Goal: Answer question/provide support: Share knowledge or assist other users

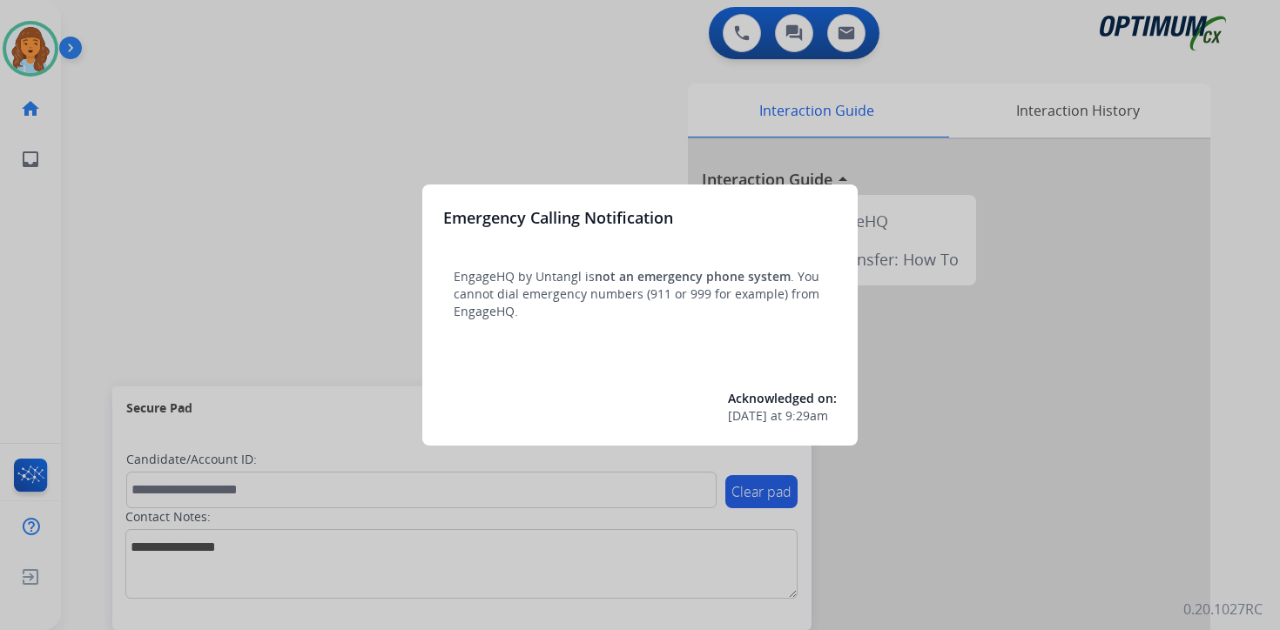
click at [160, 127] on div at bounding box center [640, 315] width 1280 height 630
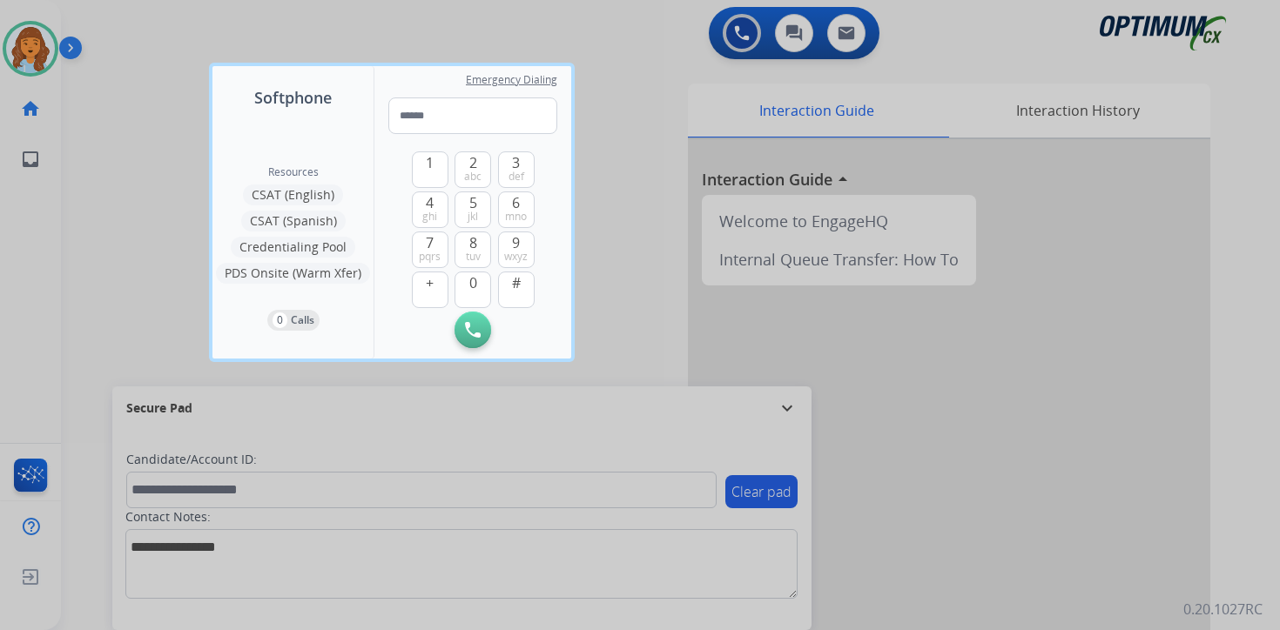
click at [145, 109] on div at bounding box center [640, 315] width 1280 height 630
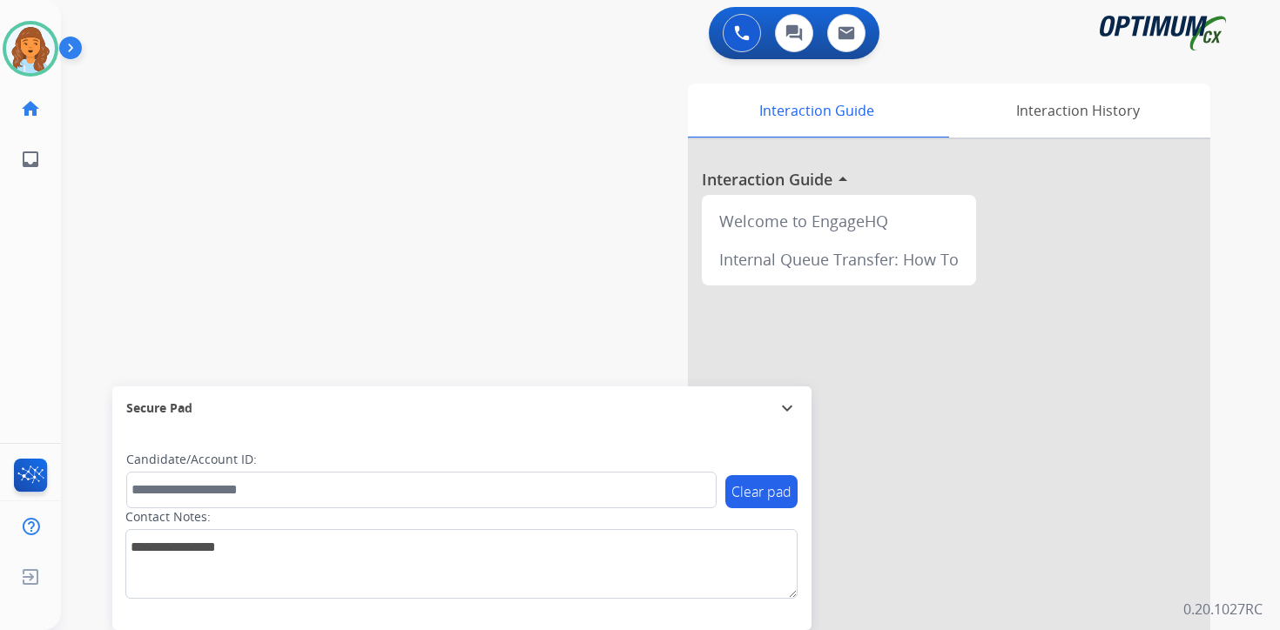
click at [77, 46] on img at bounding box center [74, 51] width 30 height 33
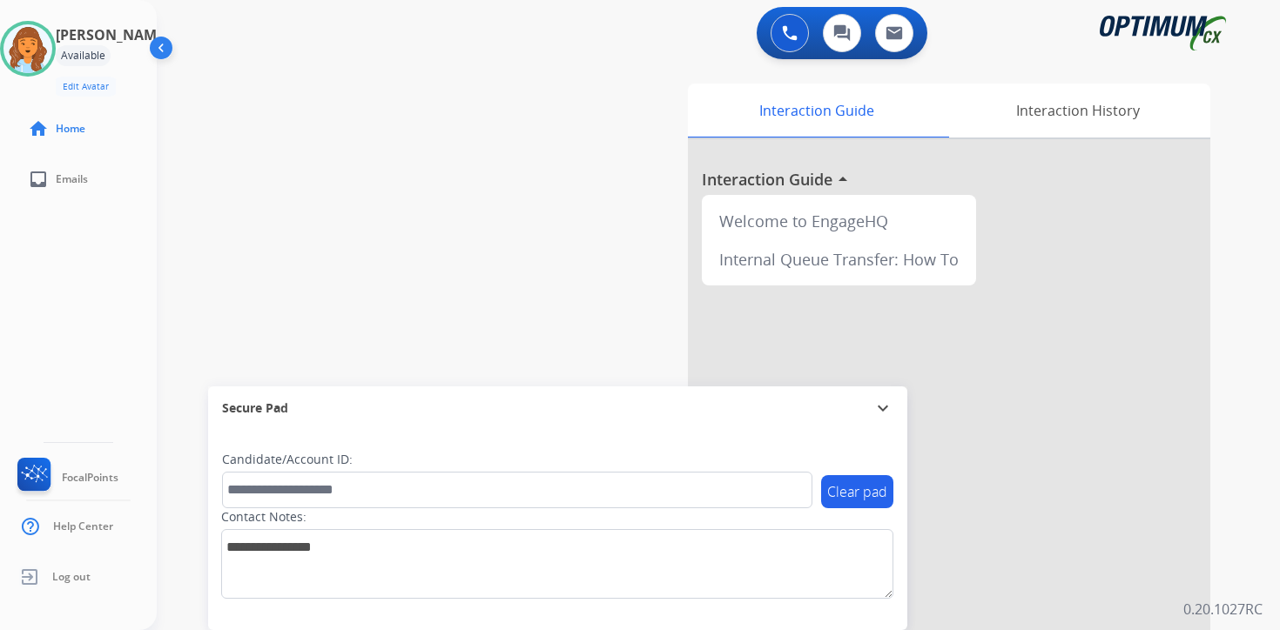
click at [1247, 416] on div "0 Voice Interactions 0 Chat Interactions 0 Email Interactions swap_horiz Break …" at bounding box center [718, 315] width 1123 height 630
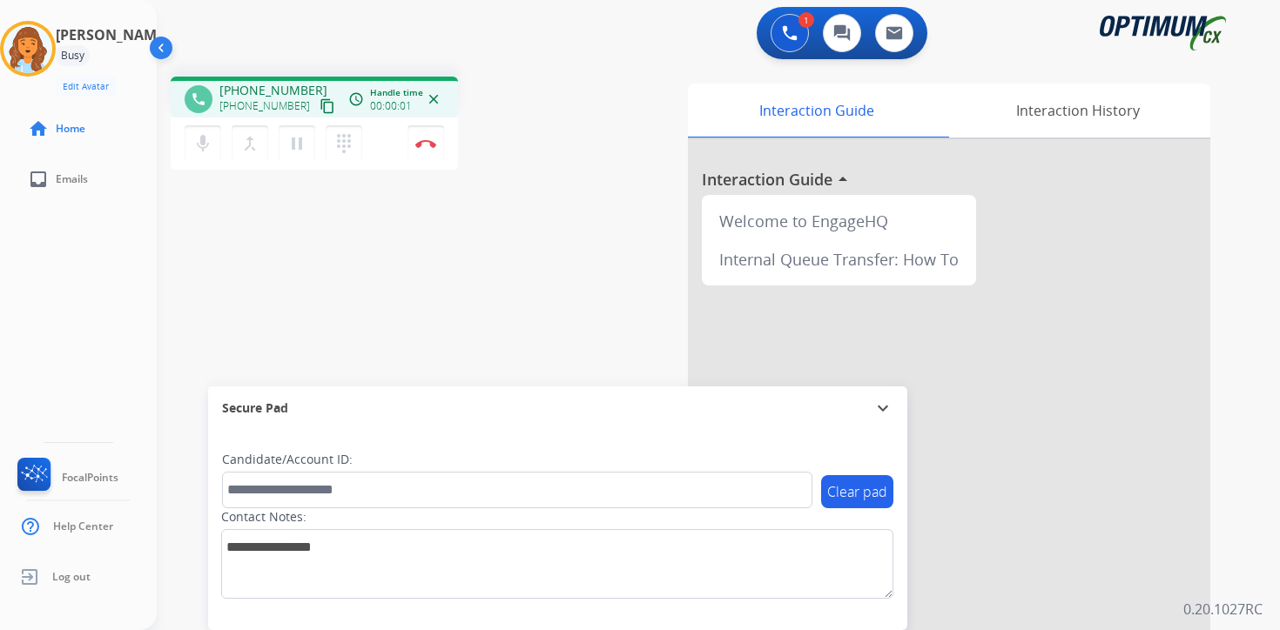
click at [319, 100] on mat-icon "content_copy" at bounding box center [327, 106] width 16 height 16
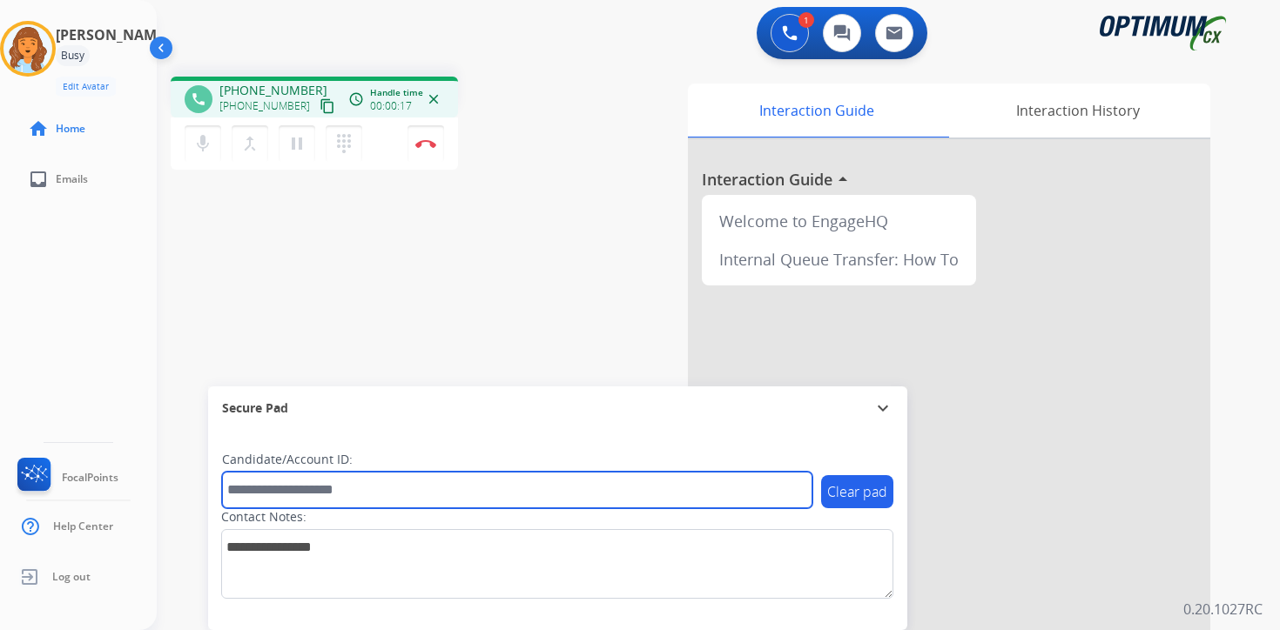
click at [380, 482] on input "text" at bounding box center [517, 490] width 590 height 37
type input "*******"
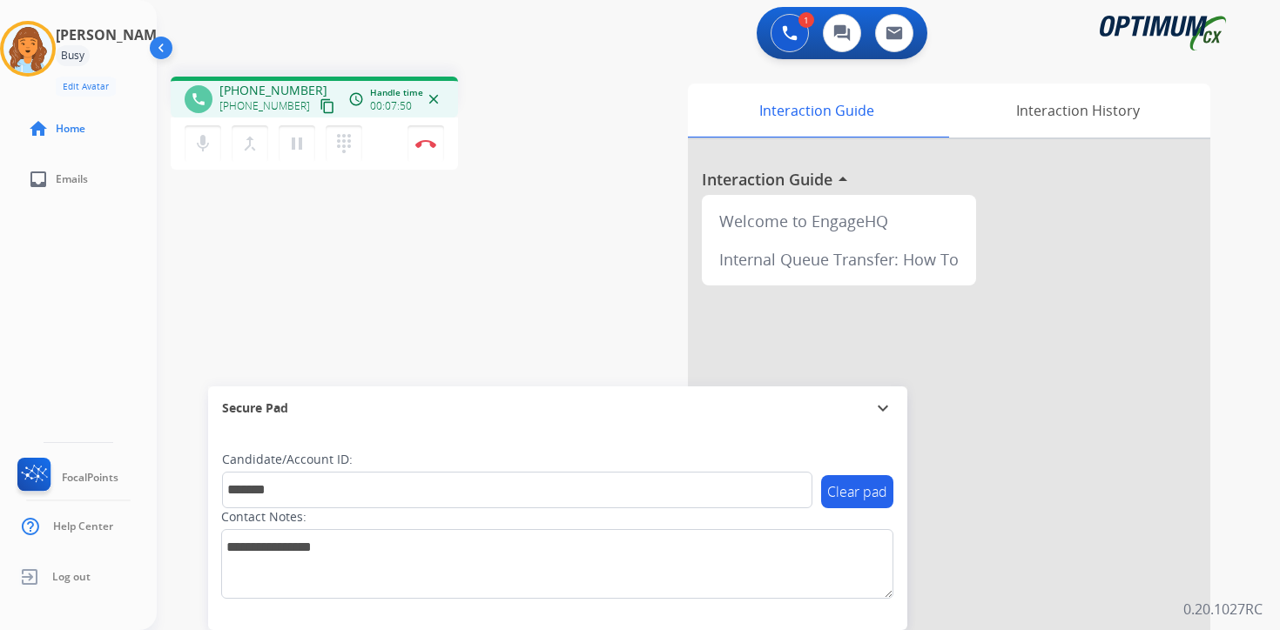
click at [1277, 295] on div "1 Voice Interactions 0 Chat Interactions 0 Email Interactions phone [PHONE_NUMB…" at bounding box center [718, 315] width 1123 height 630
click at [1256, 597] on div "1 Voice Interactions 0 Chat Interactions 0 Email Interactions phone [PHONE_NUMB…" at bounding box center [718, 315] width 1123 height 630
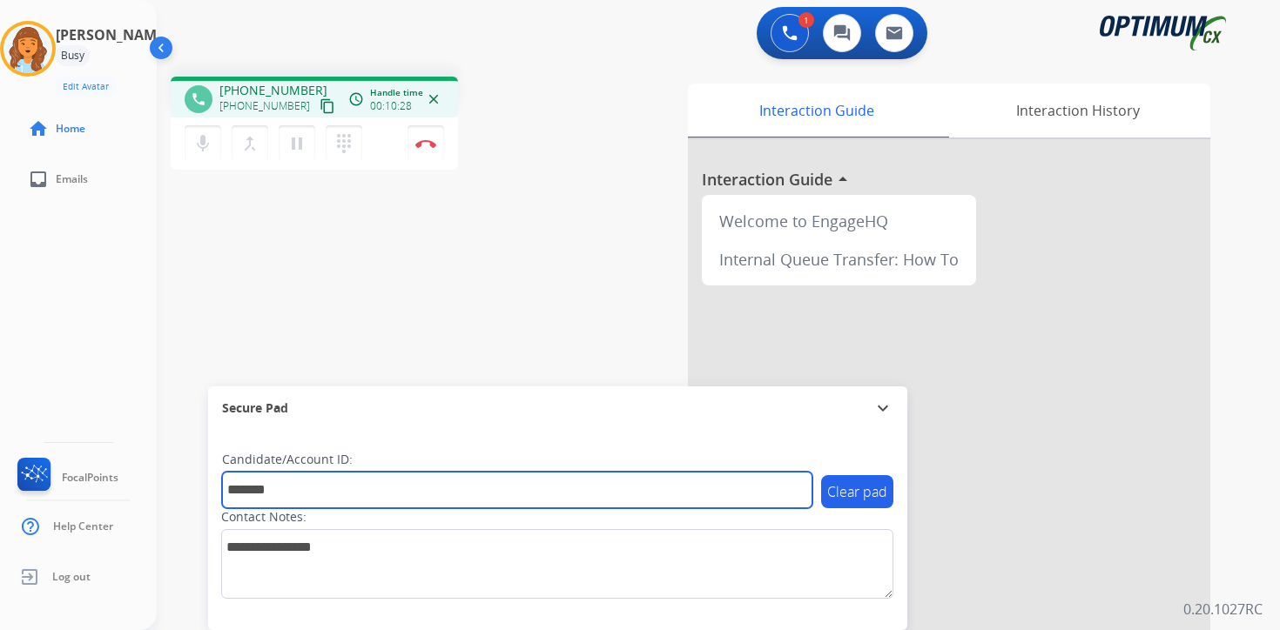
click at [417, 481] on input "*******" at bounding box center [517, 490] width 590 height 37
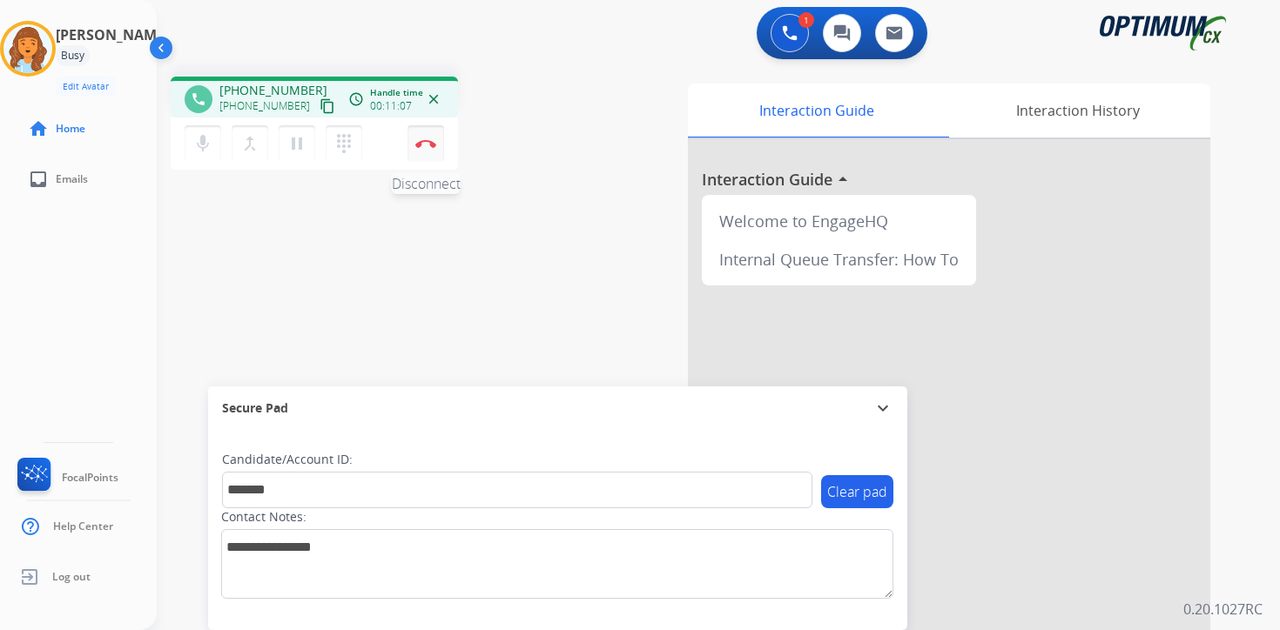
click at [426, 151] on button "Disconnect" at bounding box center [425, 143] width 37 height 37
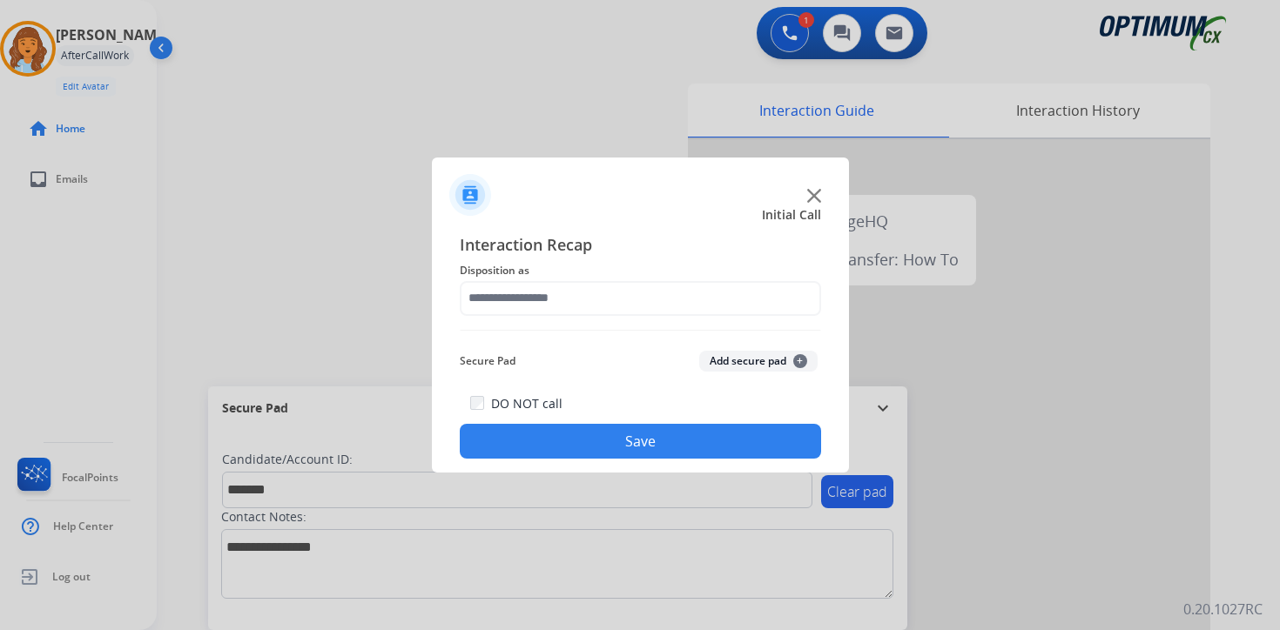
click at [767, 364] on button "Add secure pad +" at bounding box center [758, 361] width 118 height 21
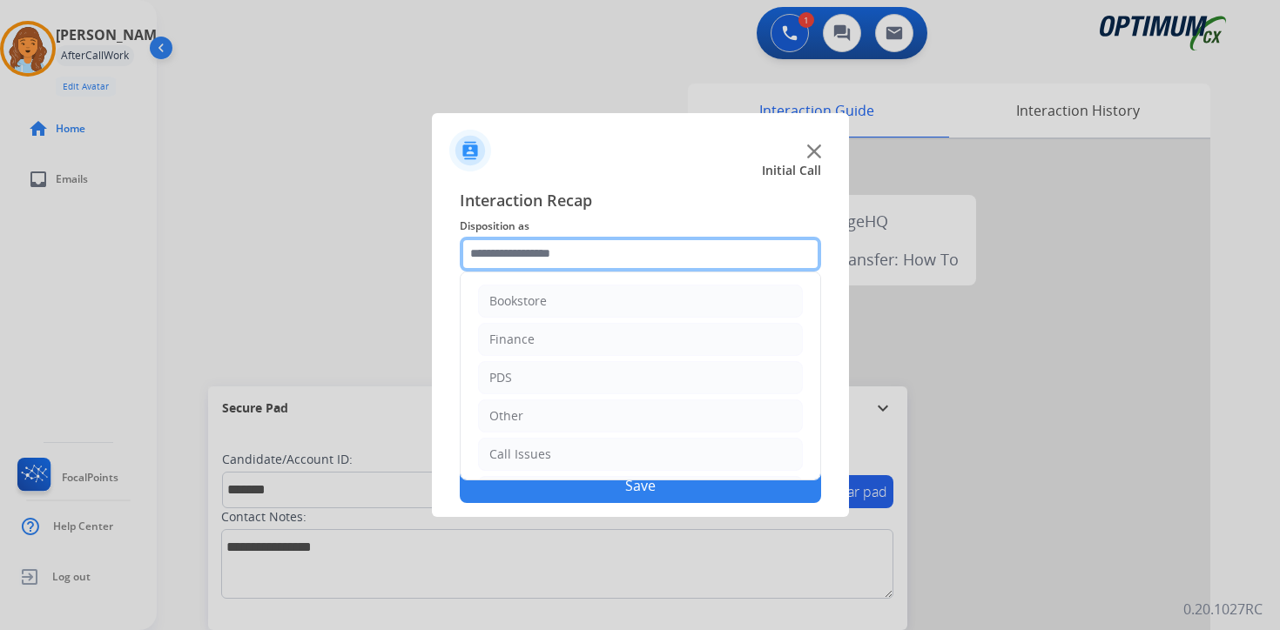
click at [606, 257] on input "text" at bounding box center [640, 254] width 361 height 35
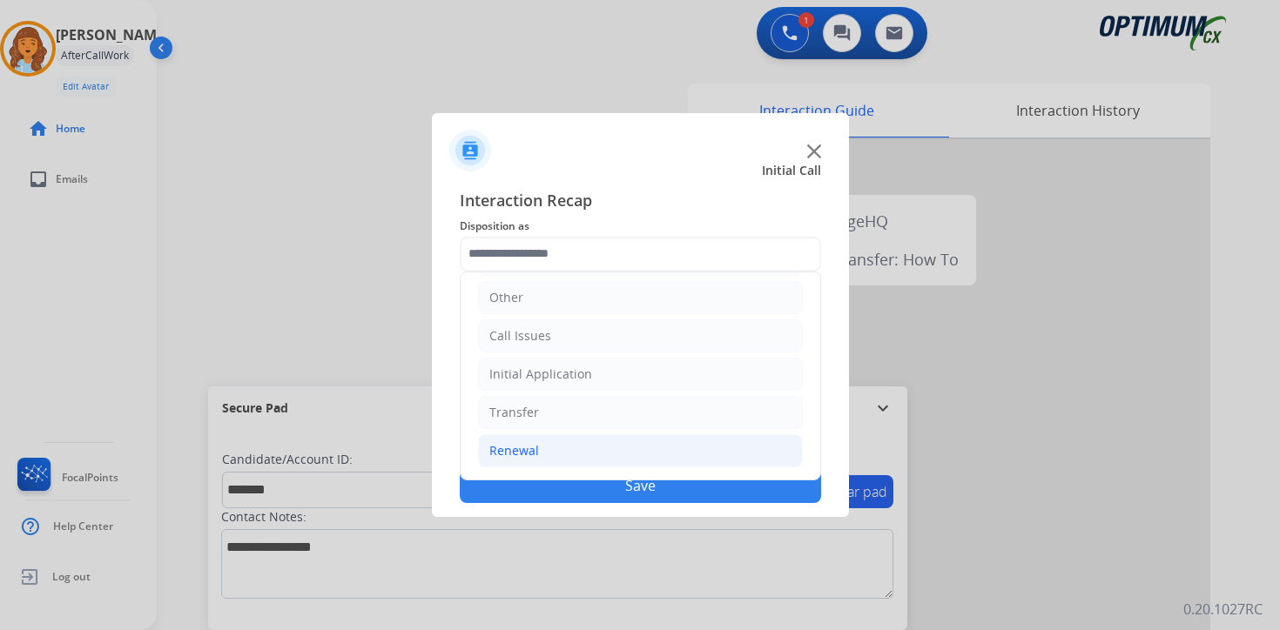
click at [568, 448] on li "Renewal" at bounding box center [640, 450] width 325 height 33
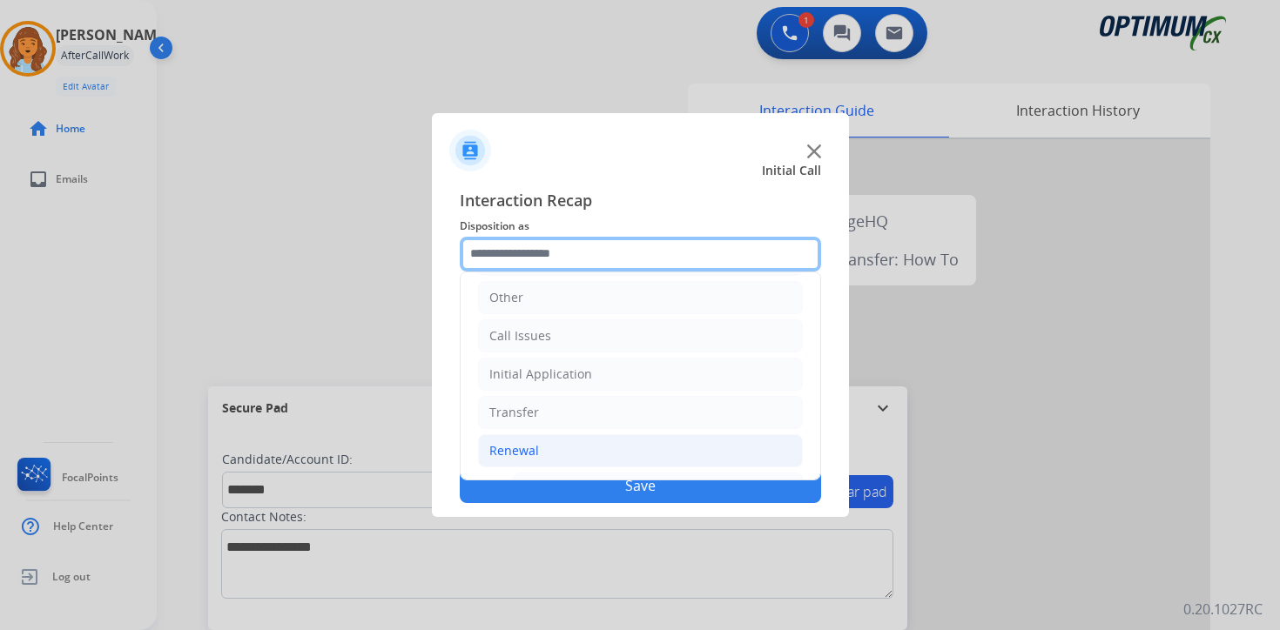
scroll to position [408, 0]
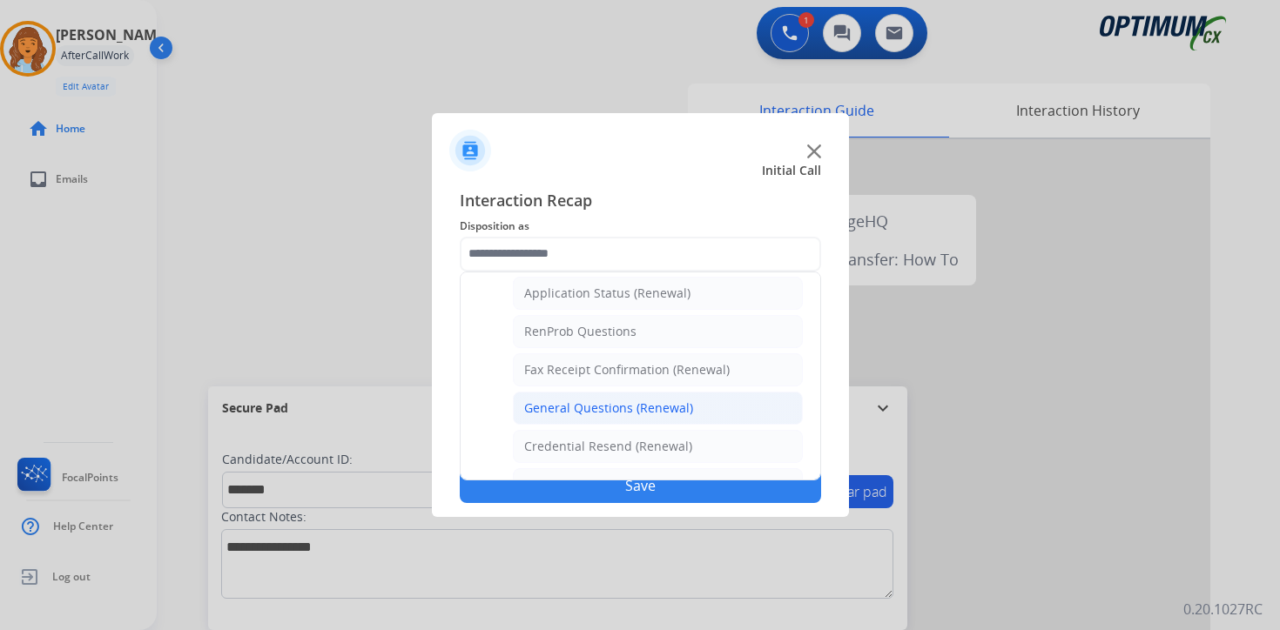
click at [581, 403] on div "General Questions (Renewal)" at bounding box center [608, 408] width 169 height 17
type input "**********"
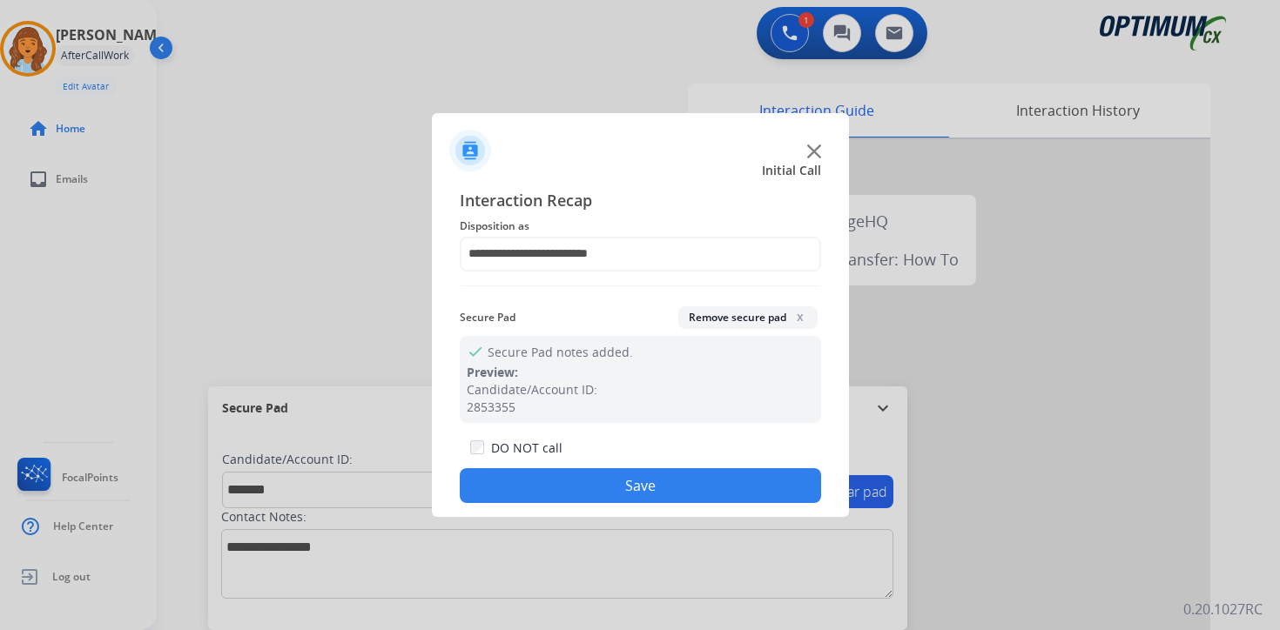
click at [617, 487] on button "Save" at bounding box center [640, 485] width 361 height 35
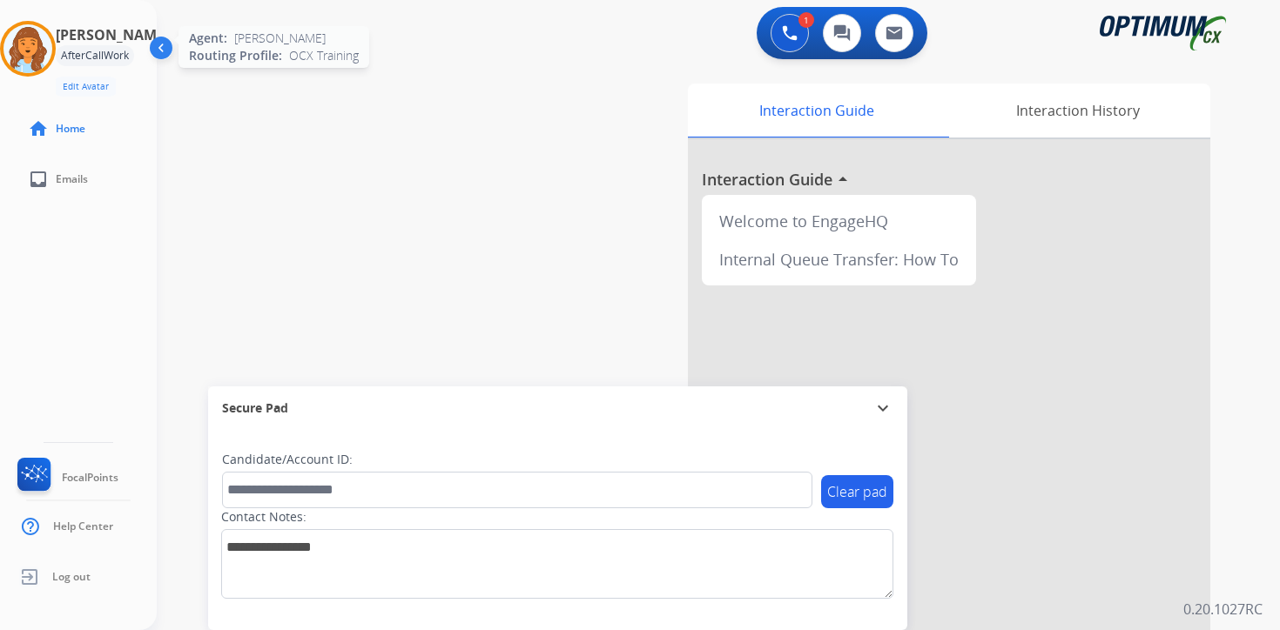
click at [37, 44] on img at bounding box center [27, 48] width 49 height 49
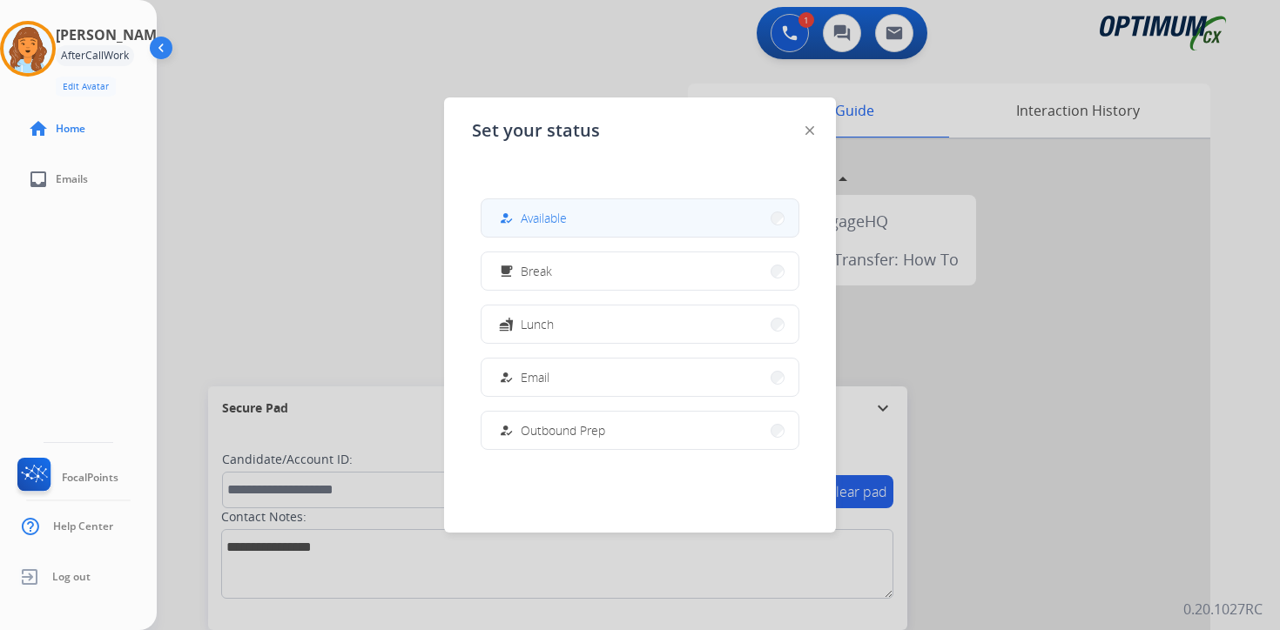
click at [538, 212] on span "Available" at bounding box center [544, 218] width 46 height 18
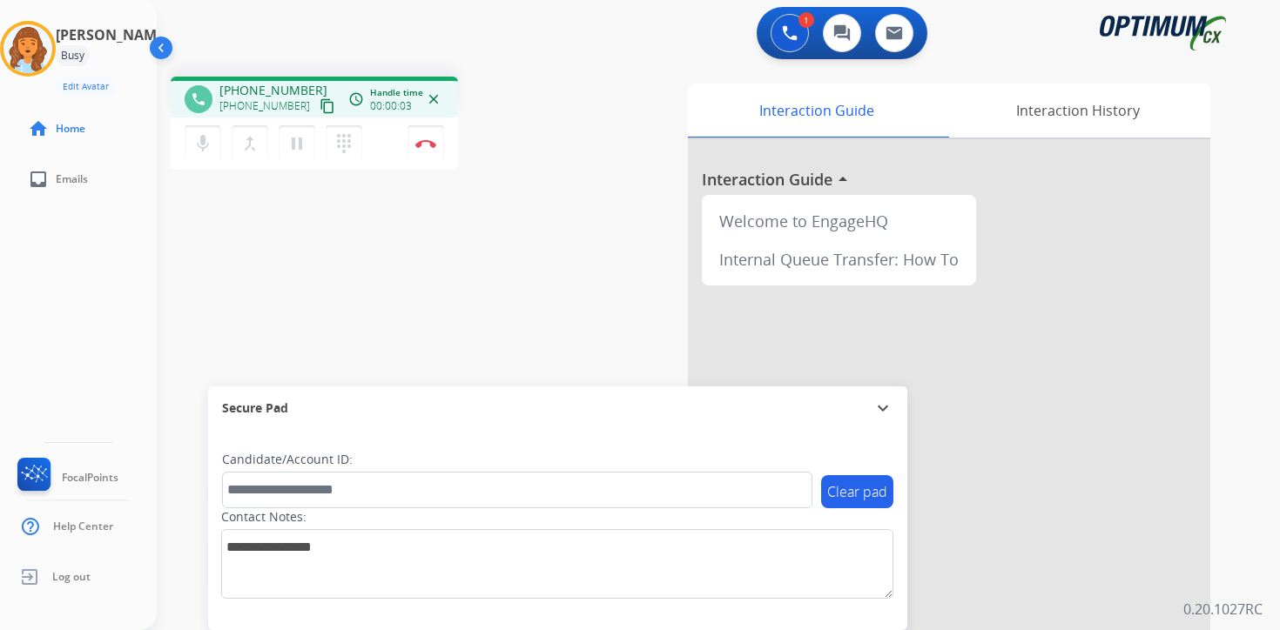
click at [319, 111] on mat-icon "content_copy" at bounding box center [327, 106] width 16 height 16
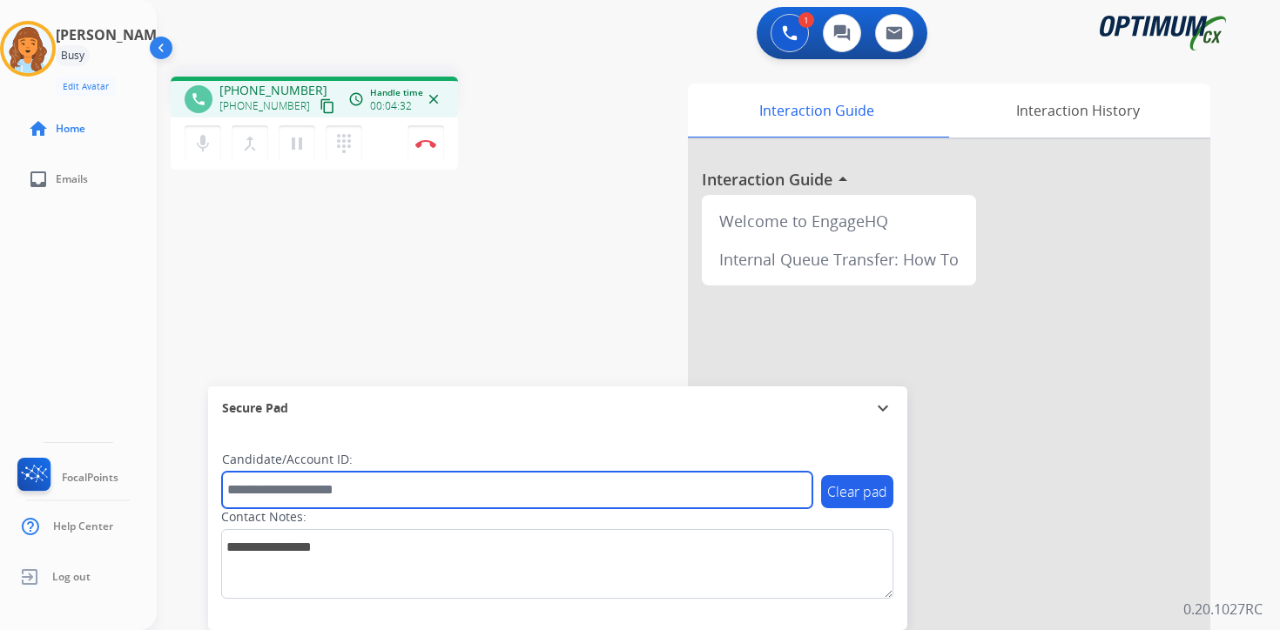
click at [355, 489] on input "text" at bounding box center [517, 490] width 590 height 37
click at [321, 490] on input "text" at bounding box center [517, 490] width 590 height 37
type input "*******"
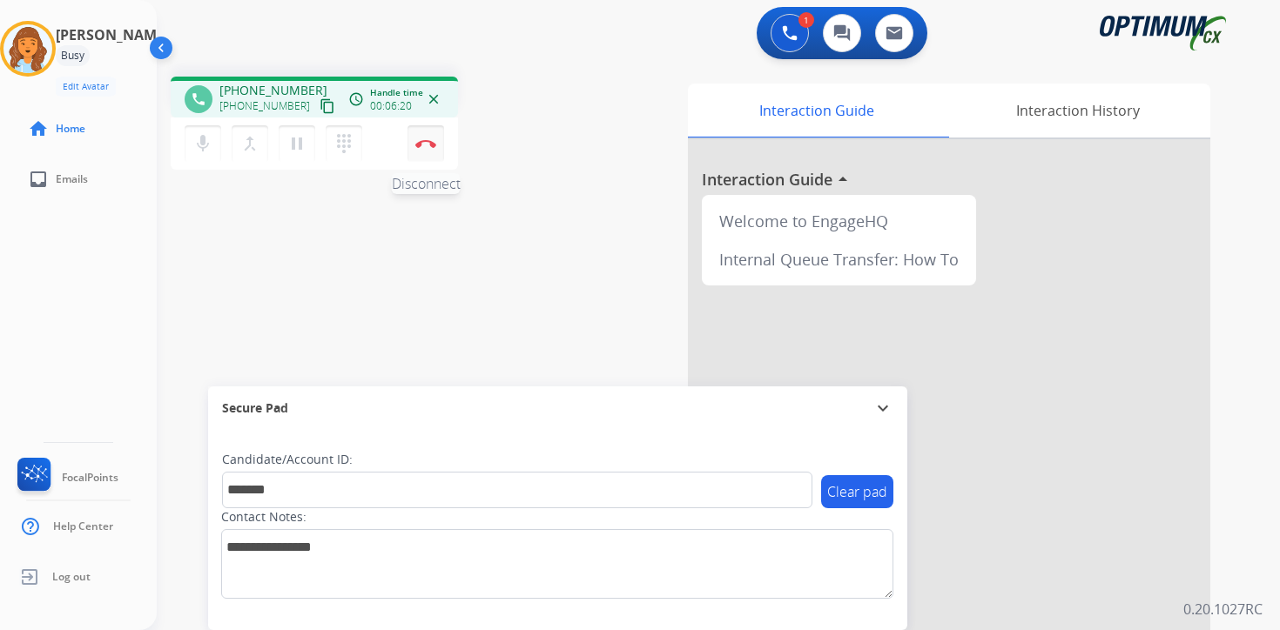
click at [427, 153] on button "Disconnect" at bounding box center [425, 143] width 37 height 37
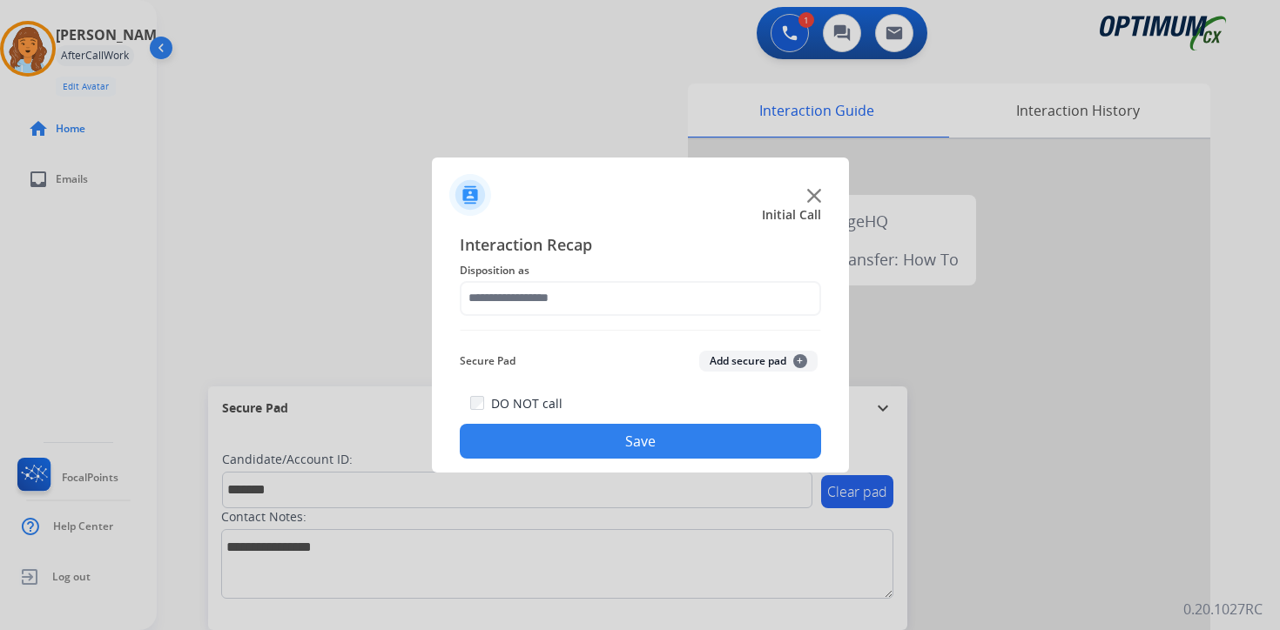
click at [799, 360] on span "+" at bounding box center [800, 361] width 14 height 14
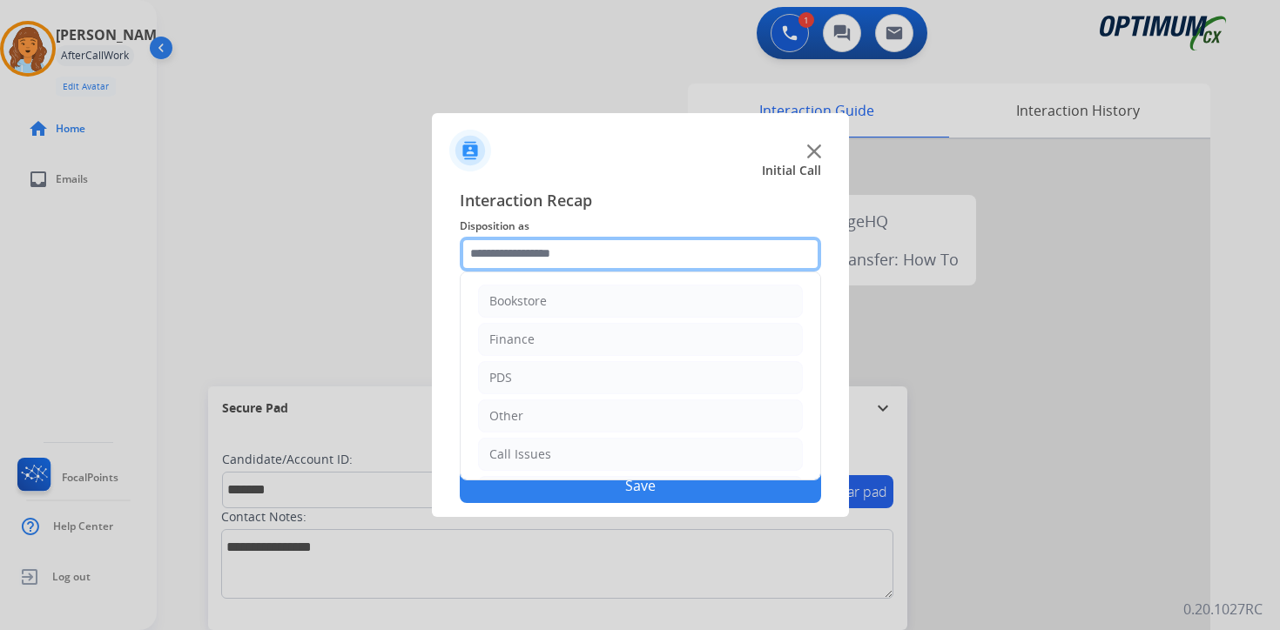
click at [565, 259] on input "text" at bounding box center [640, 254] width 361 height 35
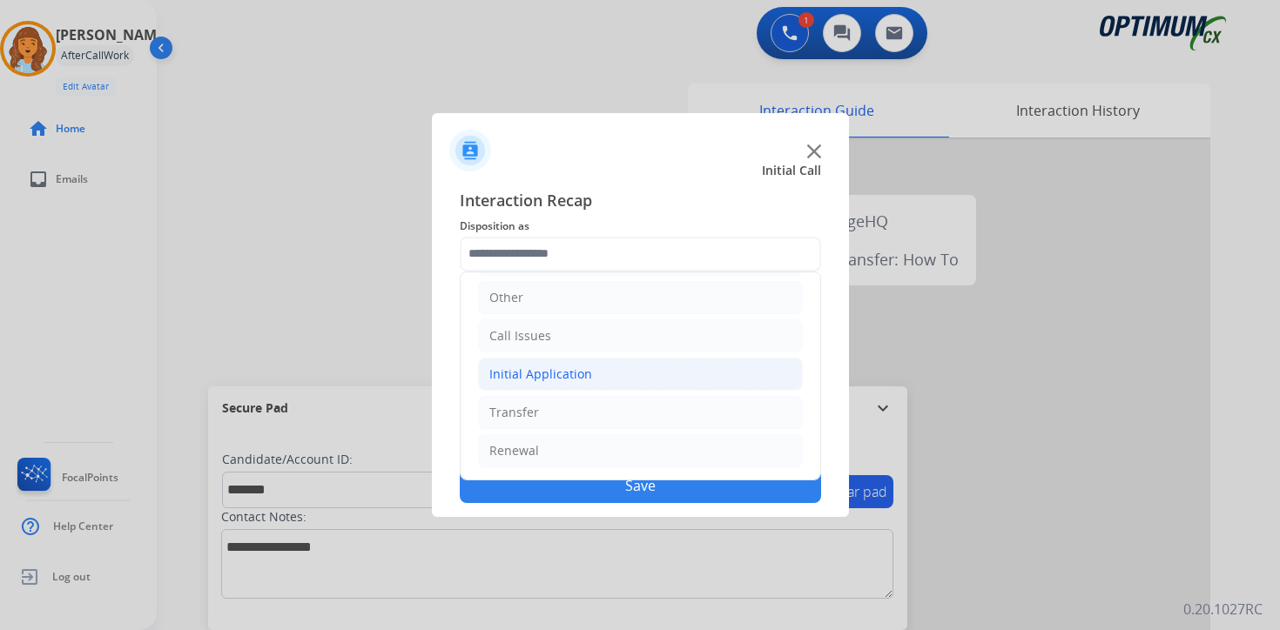
click at [530, 383] on li "Initial Application" at bounding box center [640, 374] width 325 height 33
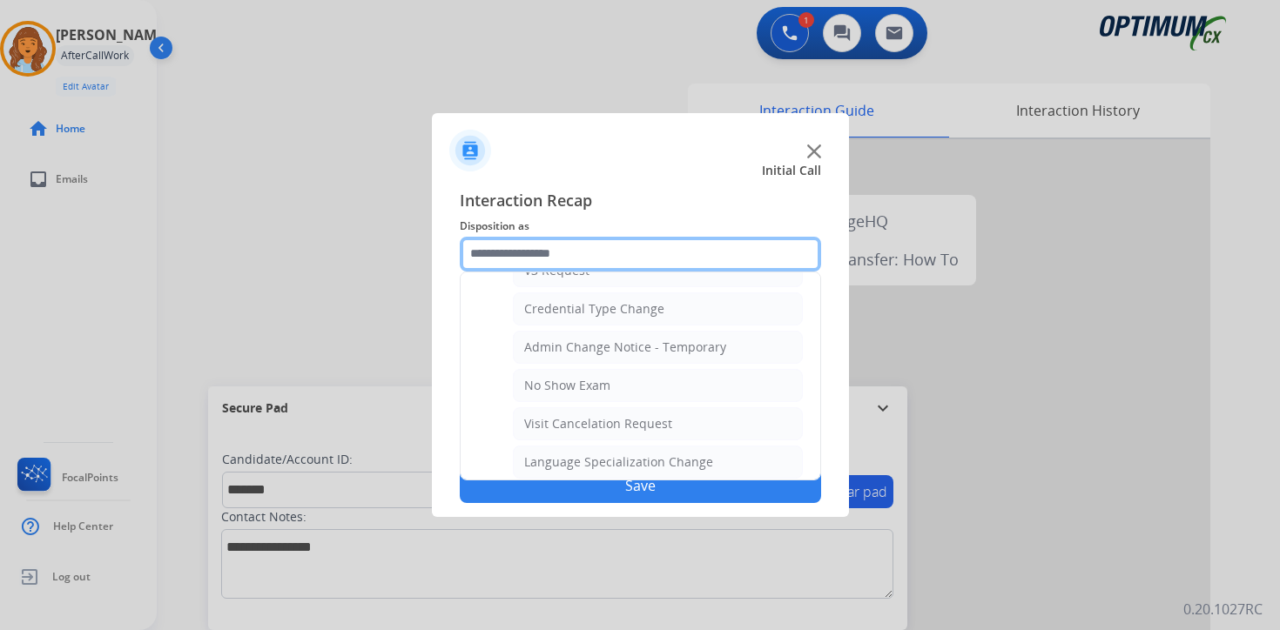
scroll to position [989, 0]
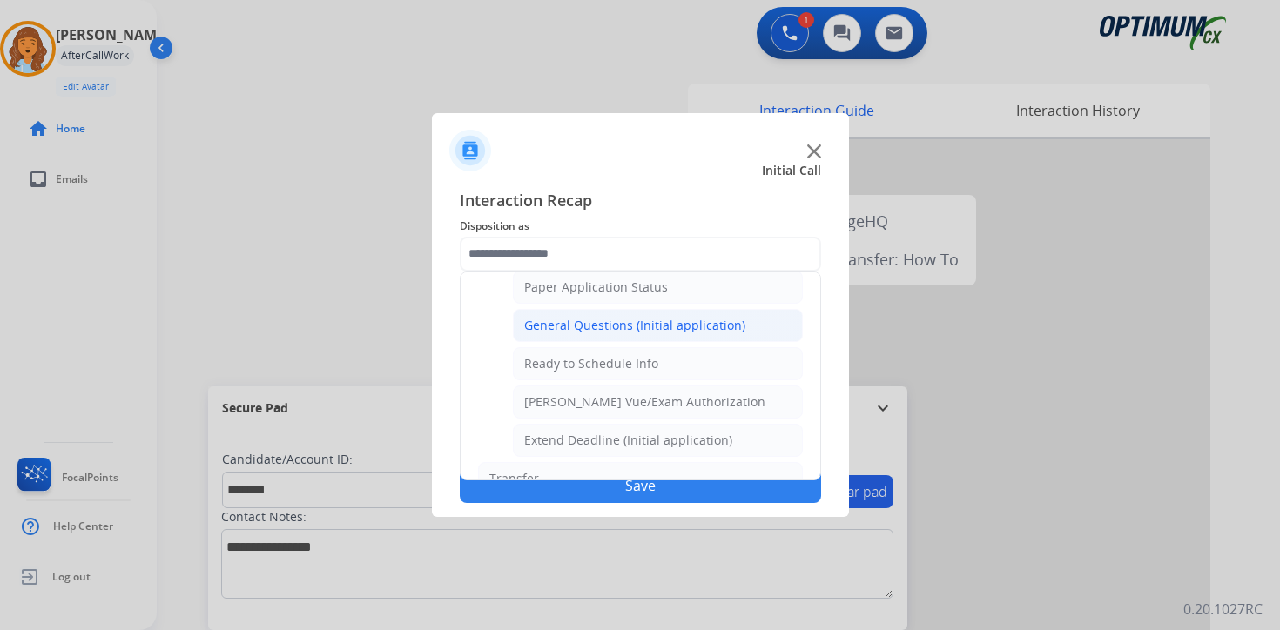
click at [541, 329] on div "General Questions (Initial application)" at bounding box center [634, 325] width 221 height 17
type input "**********"
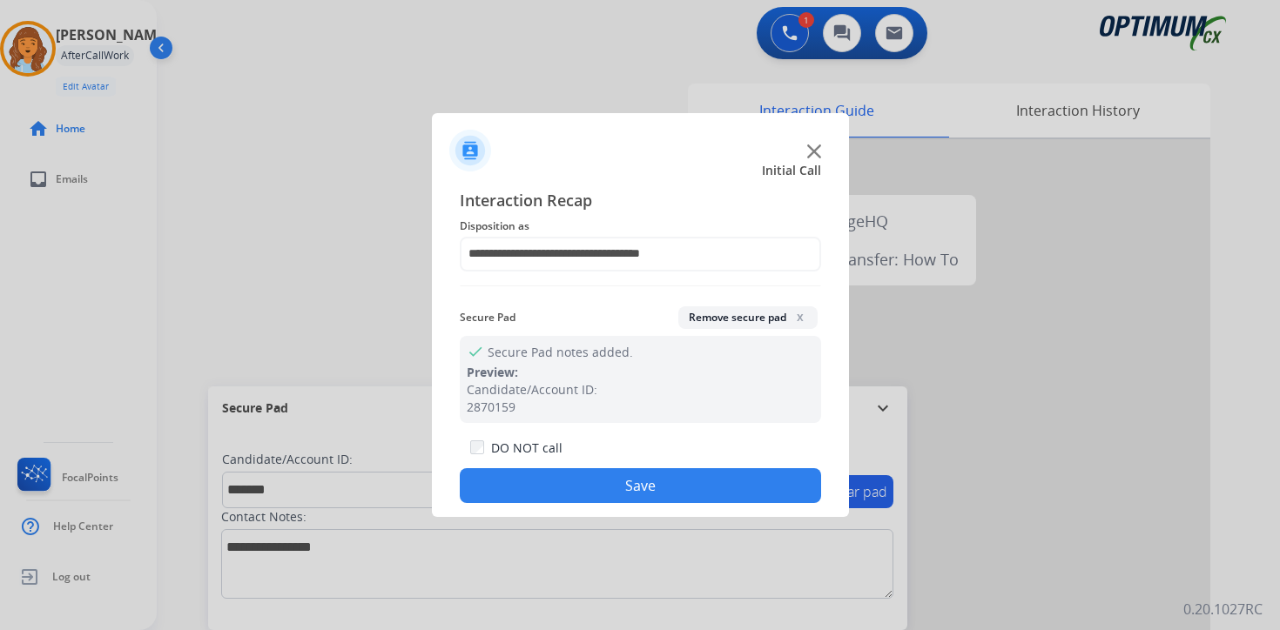
click at [549, 475] on button "Save" at bounding box center [640, 485] width 361 height 35
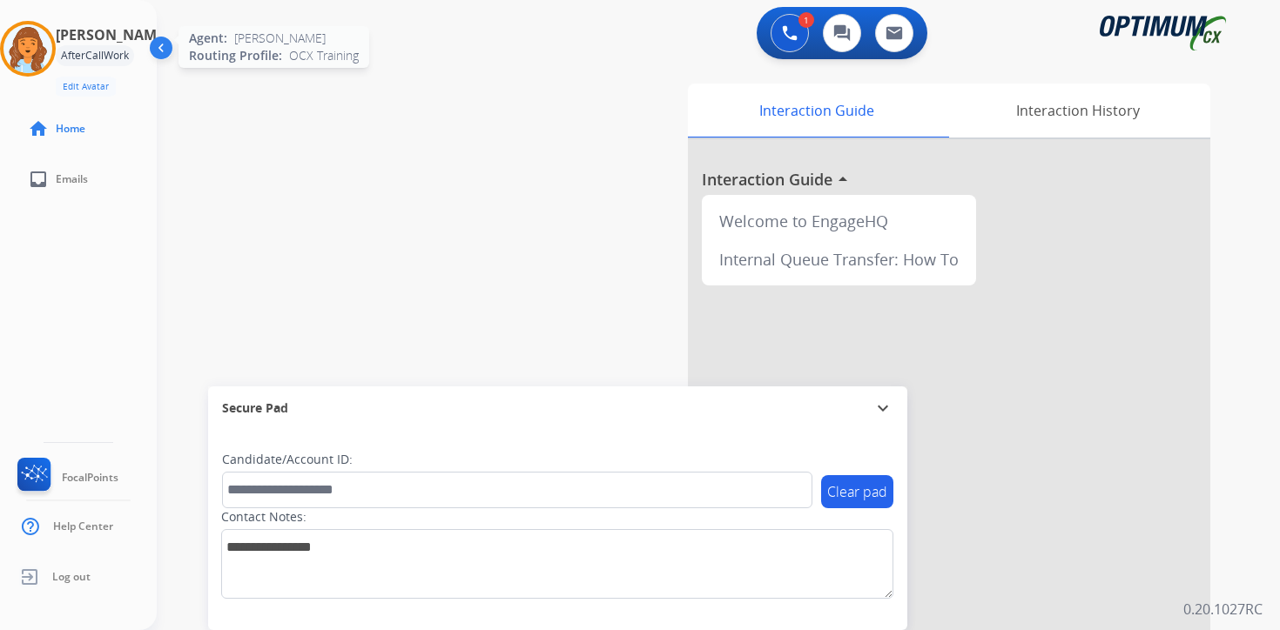
click at [40, 51] on img at bounding box center [27, 48] width 49 height 49
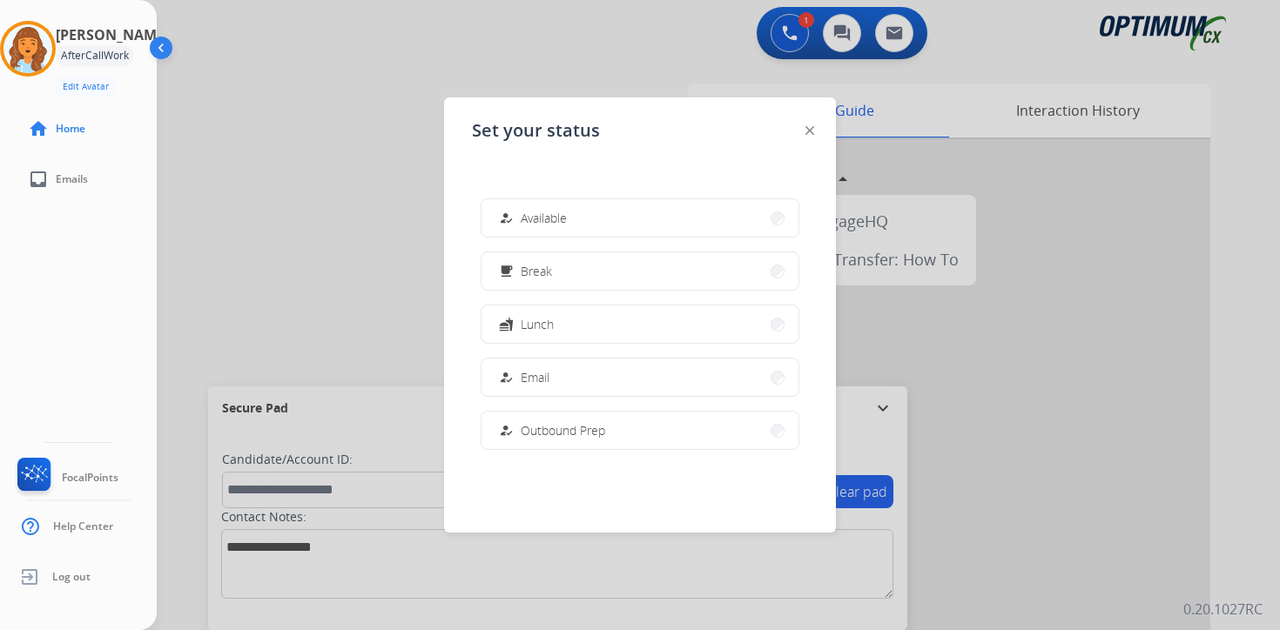
click at [628, 195] on div "how_to_reg Available free_breakfast Break fastfood Lunch how_to_reg Email how_t…" at bounding box center [640, 324] width 336 height 279
click at [594, 205] on button "how_to_reg Available" at bounding box center [639, 217] width 317 height 37
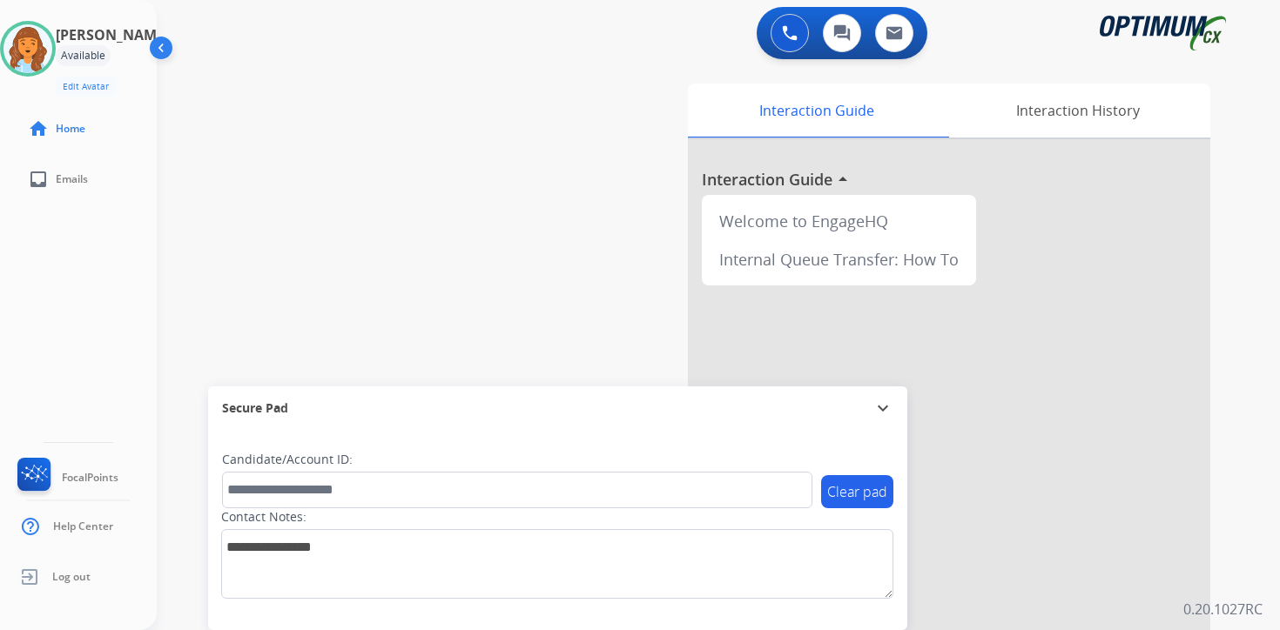
drag, startPoint x: 1248, startPoint y: 532, endPoint x: 1234, endPoint y: 532, distance: 14.8
click at [1248, 532] on div "0 Voice Interactions 0 Chat Interactions 0 Email Interactions swap_horiz Break …" at bounding box center [718, 315] width 1123 height 630
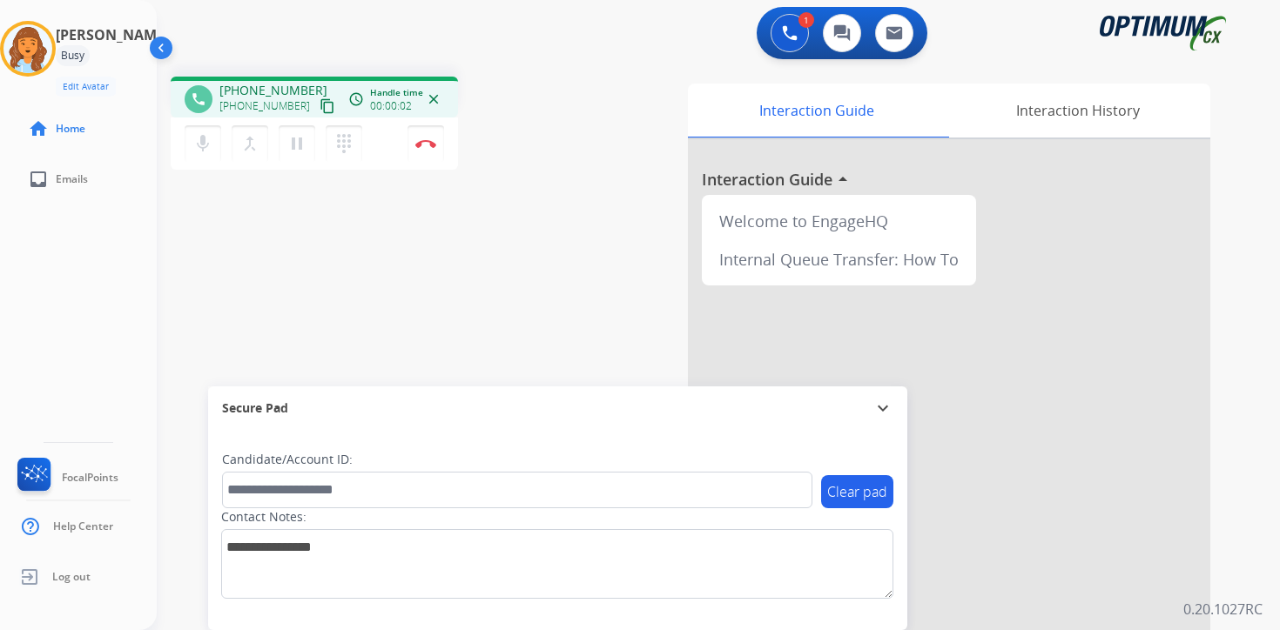
click at [319, 111] on mat-icon "content_copy" at bounding box center [327, 106] width 16 height 16
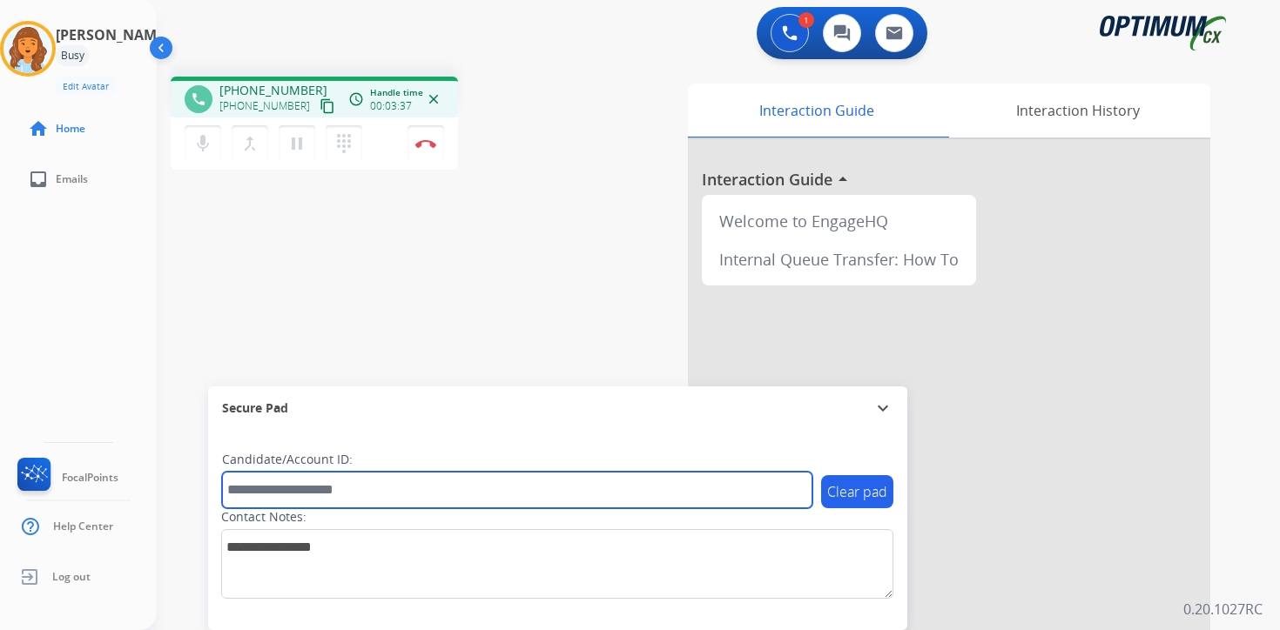
click at [356, 494] on input "text" at bounding box center [517, 490] width 590 height 37
click at [295, 497] on input "*" at bounding box center [517, 490] width 590 height 37
type input "*********"
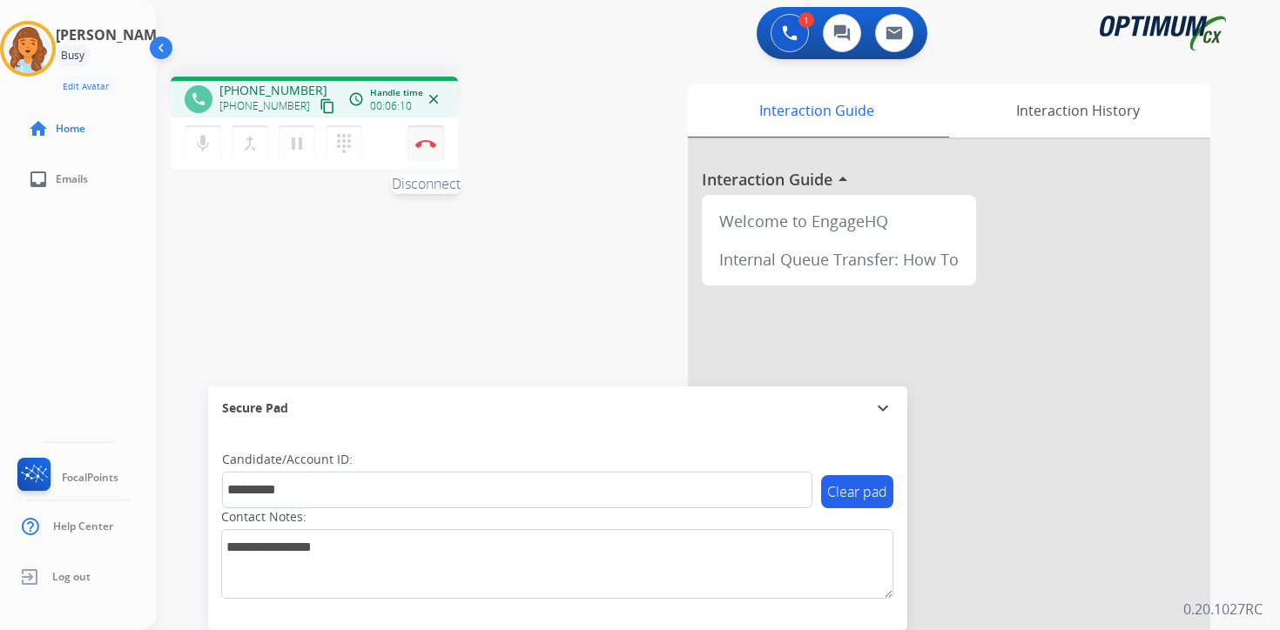
click at [423, 151] on button "Disconnect" at bounding box center [425, 143] width 37 height 37
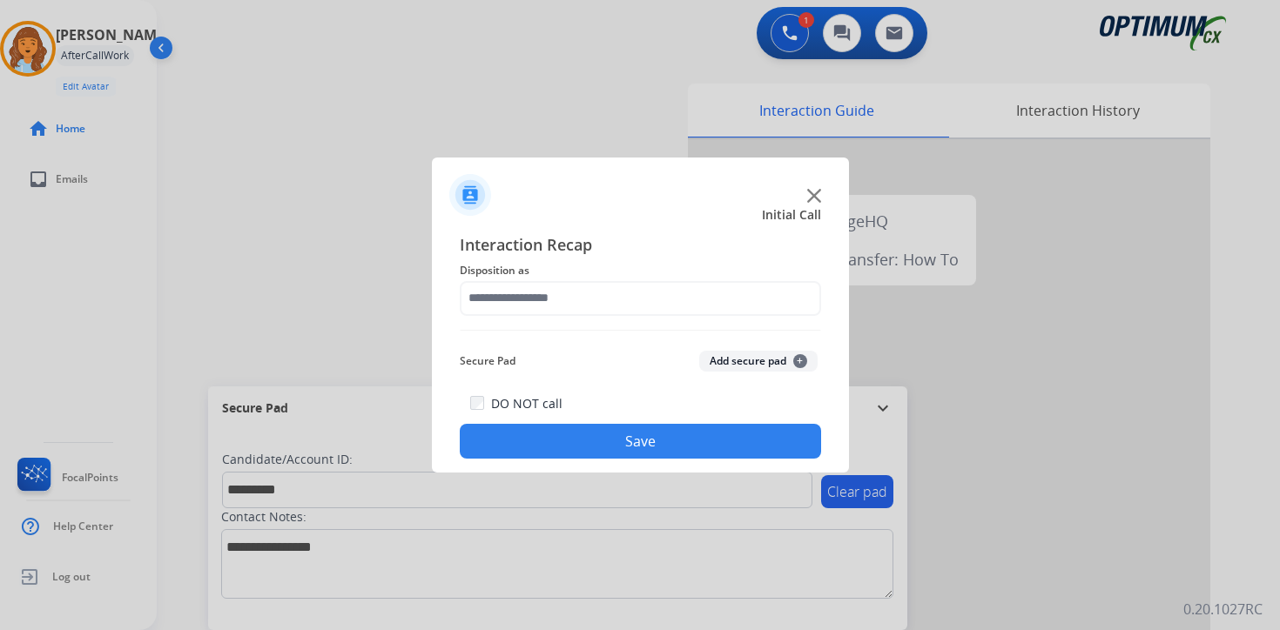
click at [719, 366] on button "Add secure pad +" at bounding box center [758, 361] width 118 height 21
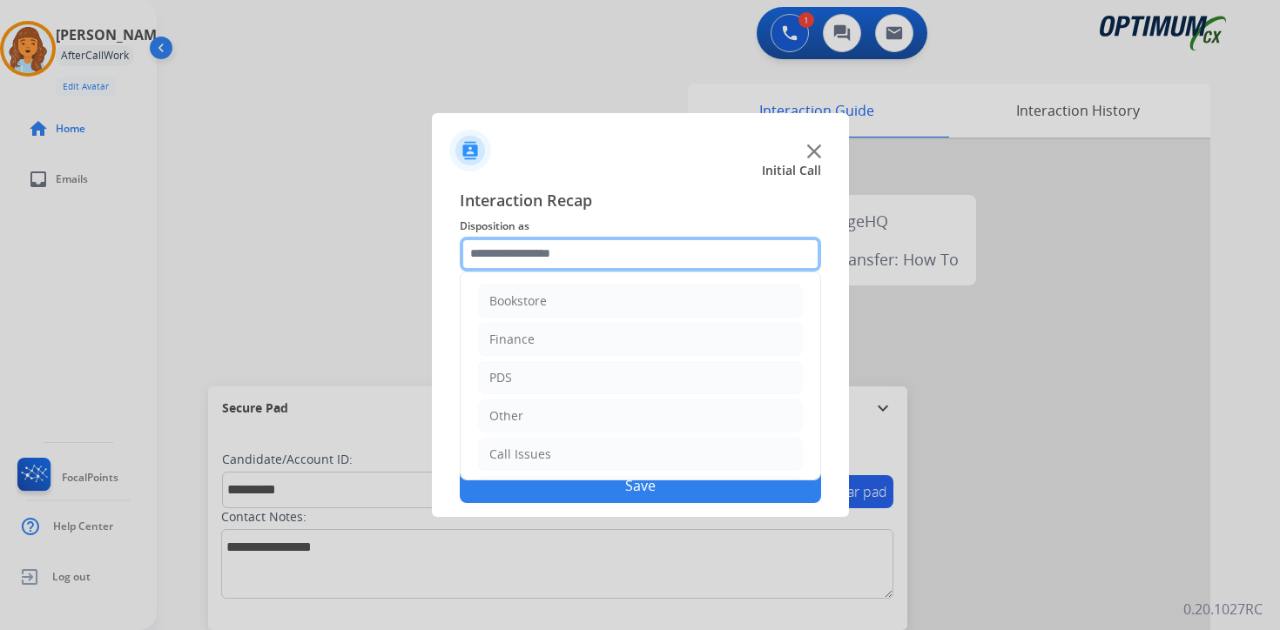
click at [553, 245] on input "text" at bounding box center [640, 254] width 361 height 35
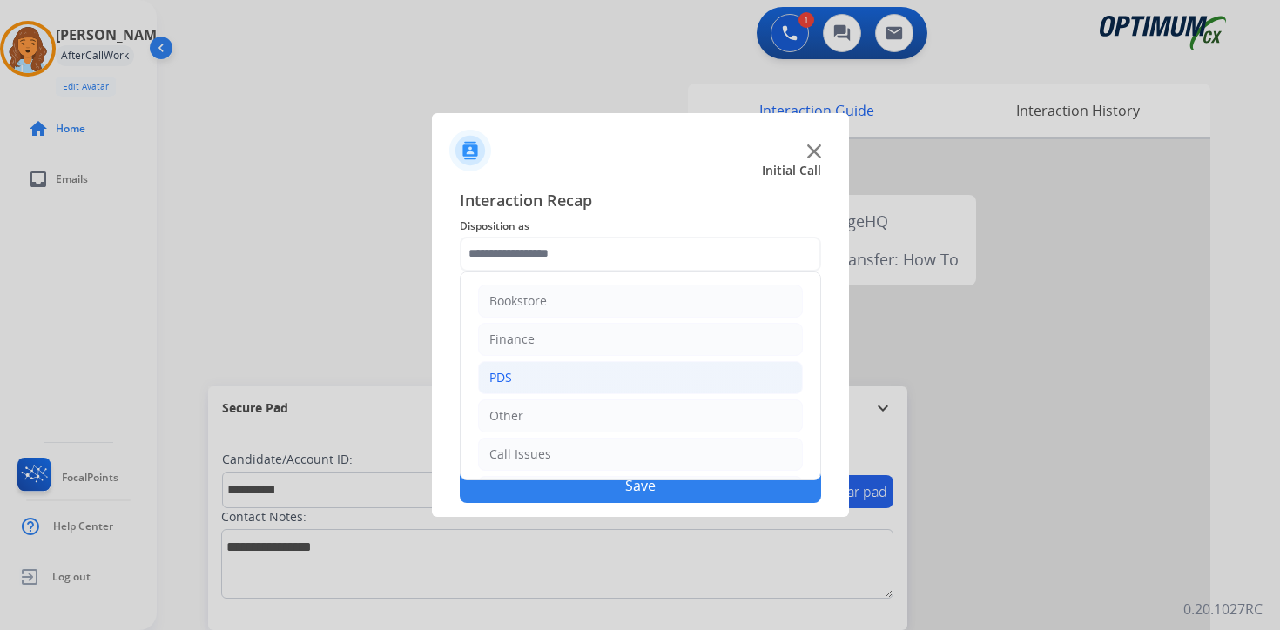
click at [523, 378] on li "PDS" at bounding box center [640, 377] width 325 height 33
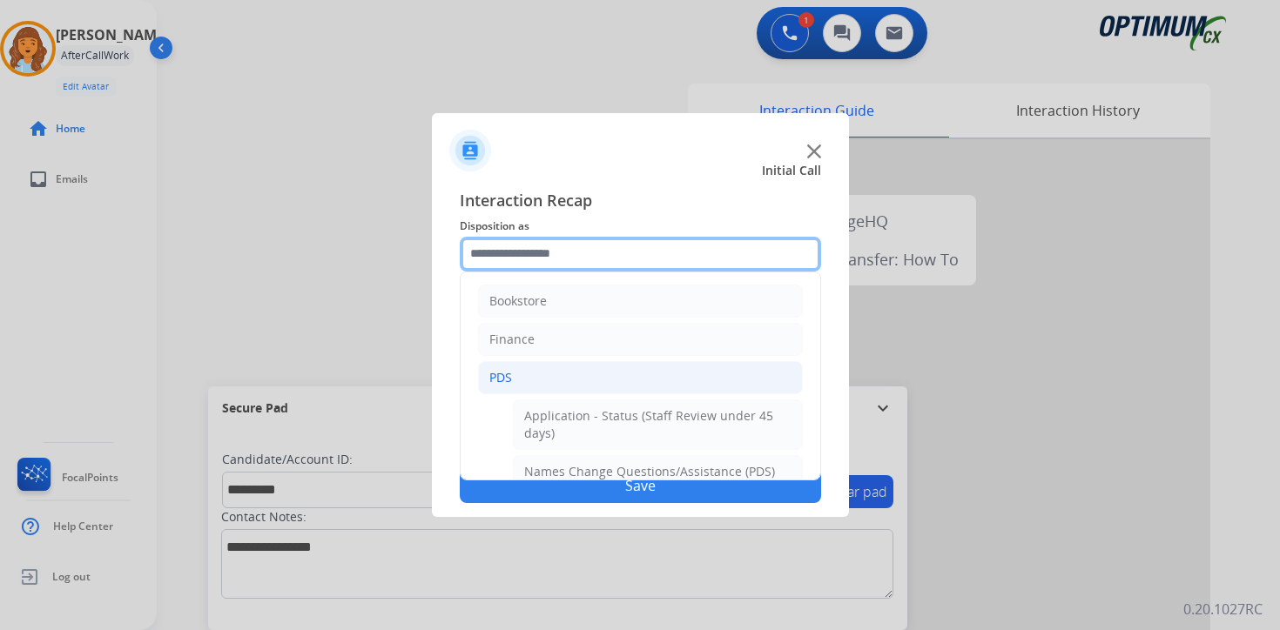
scroll to position [290, 0]
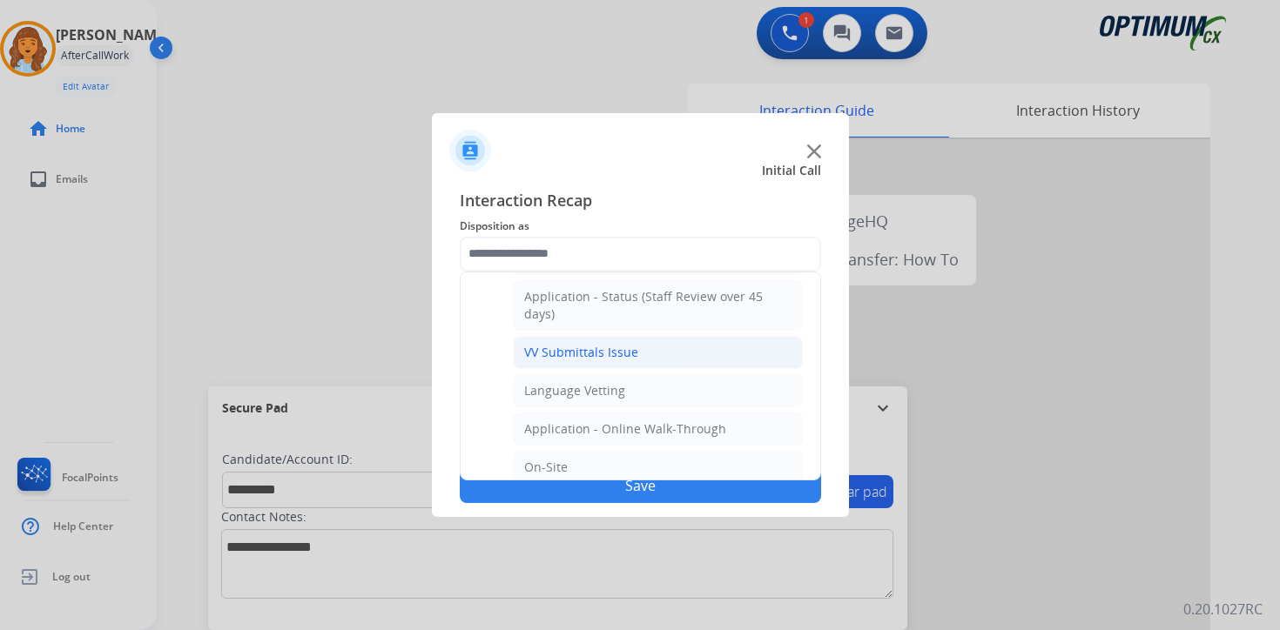
click at [535, 355] on div "VV Submittals Issue" at bounding box center [581, 352] width 114 height 17
type input "**********"
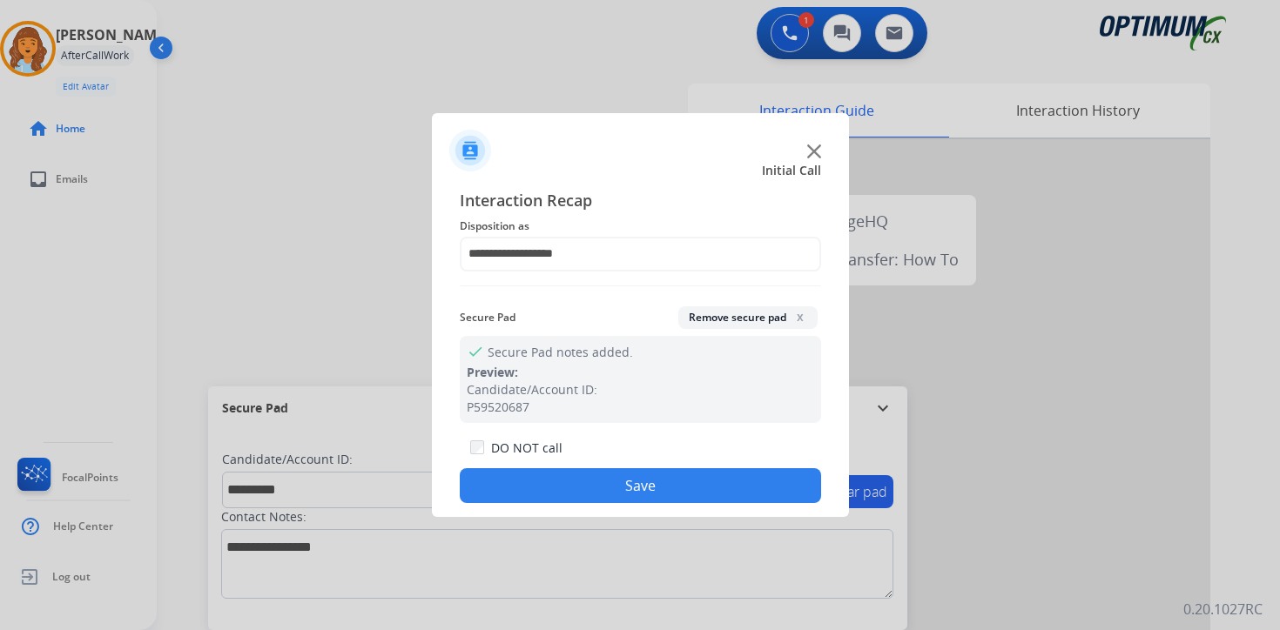
click at [544, 498] on button "Save" at bounding box center [640, 485] width 361 height 35
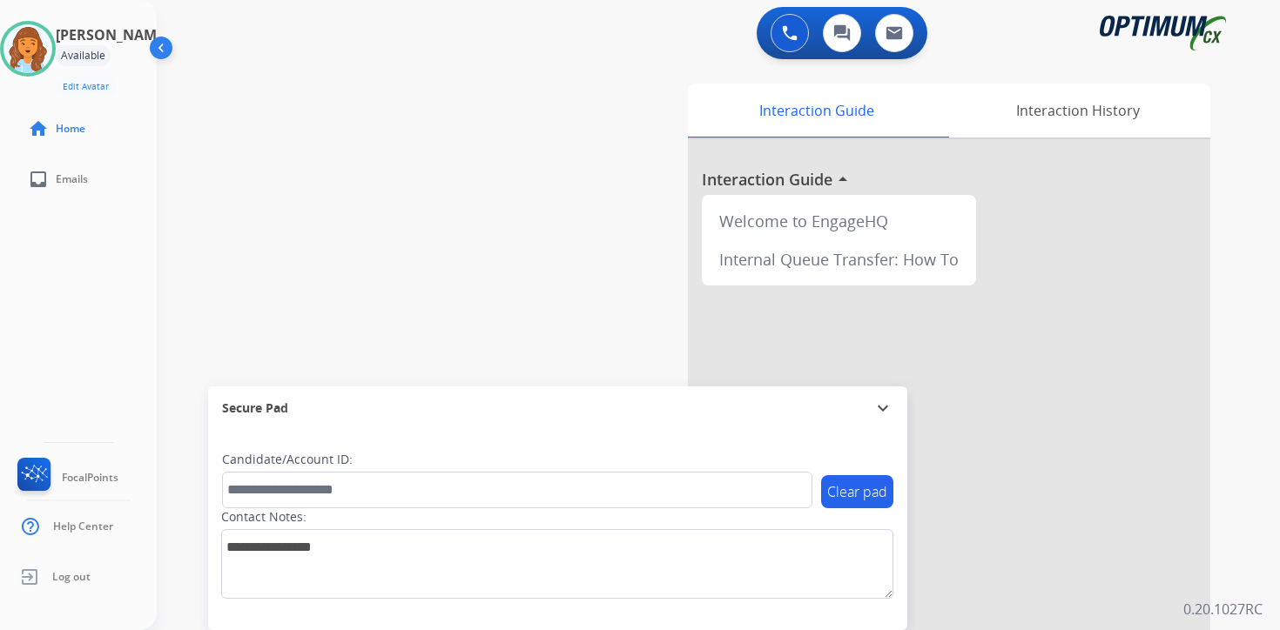
click at [1256, 344] on div "0 Voice Interactions 0 Chat Interactions 0 Email Interactions swap_horiz Break …" at bounding box center [718, 315] width 1123 height 630
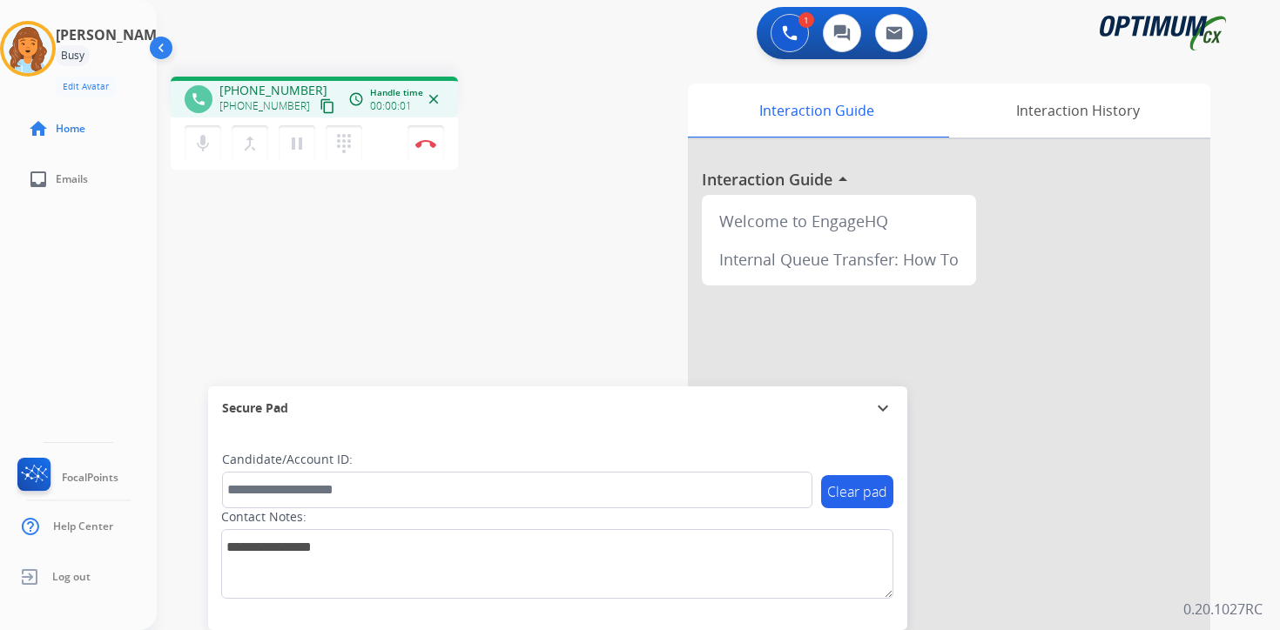
click at [319, 102] on mat-icon "content_copy" at bounding box center [327, 106] width 16 height 16
click at [294, 147] on mat-icon "pause" at bounding box center [296, 143] width 21 height 21
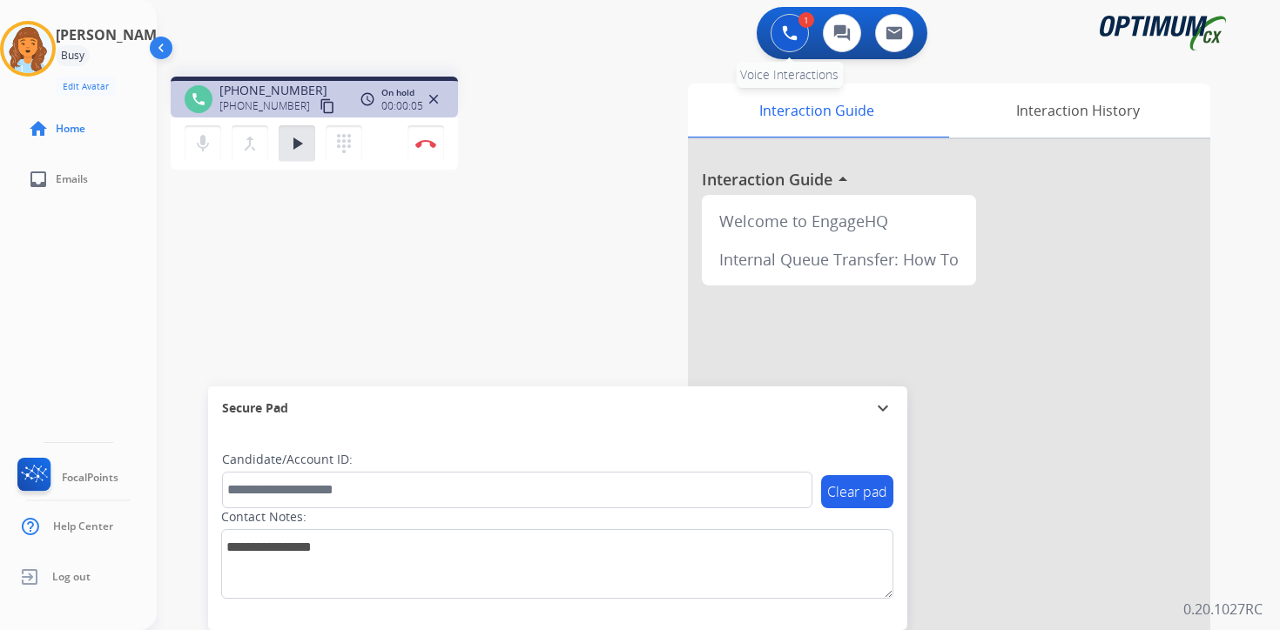
click at [780, 29] on button at bounding box center [789, 33] width 38 height 38
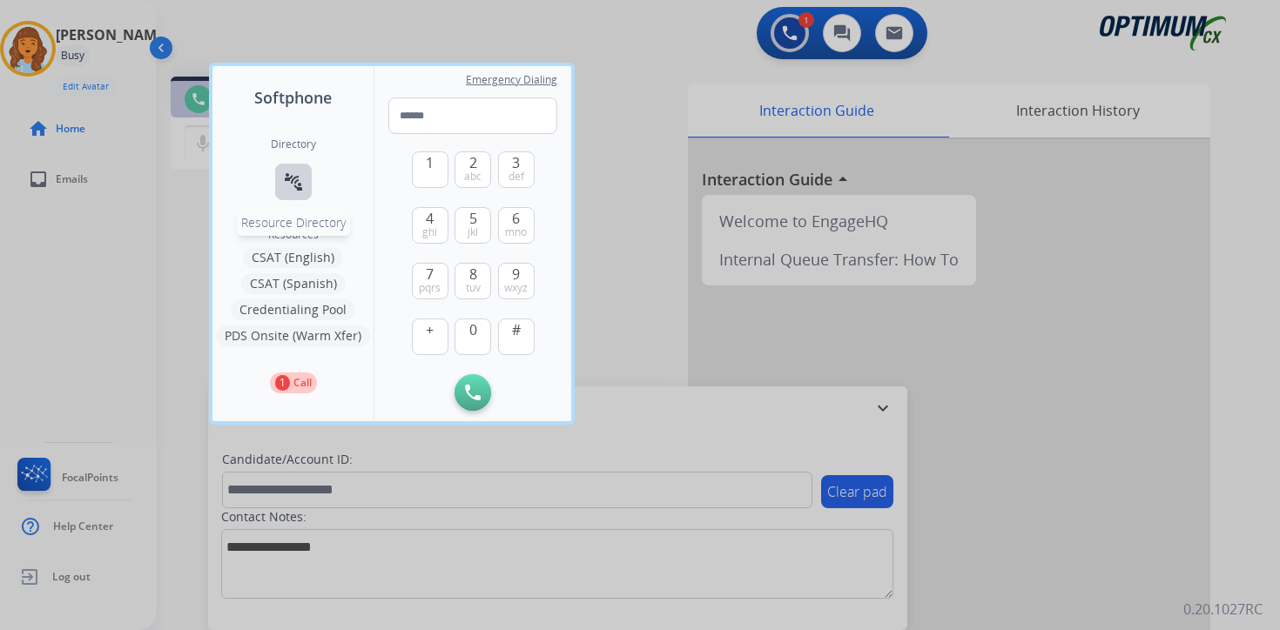
click at [306, 178] on button "connect_without_contact Resource Directory" at bounding box center [293, 182] width 37 height 37
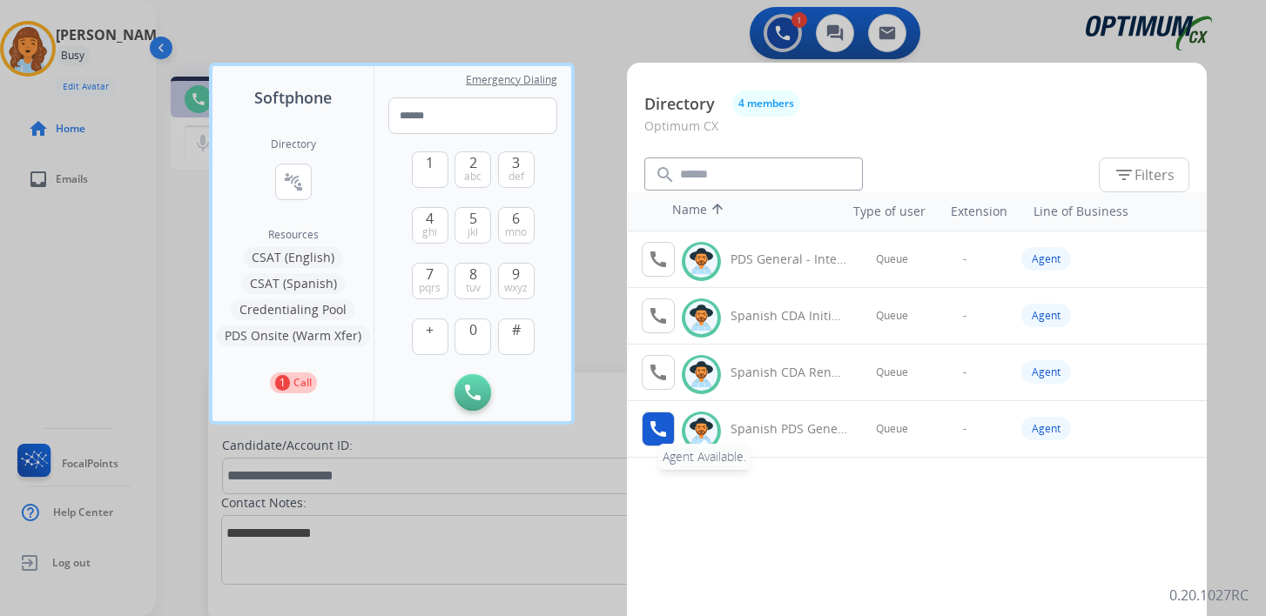
click at [657, 428] on mat-icon "call" at bounding box center [658, 429] width 21 height 21
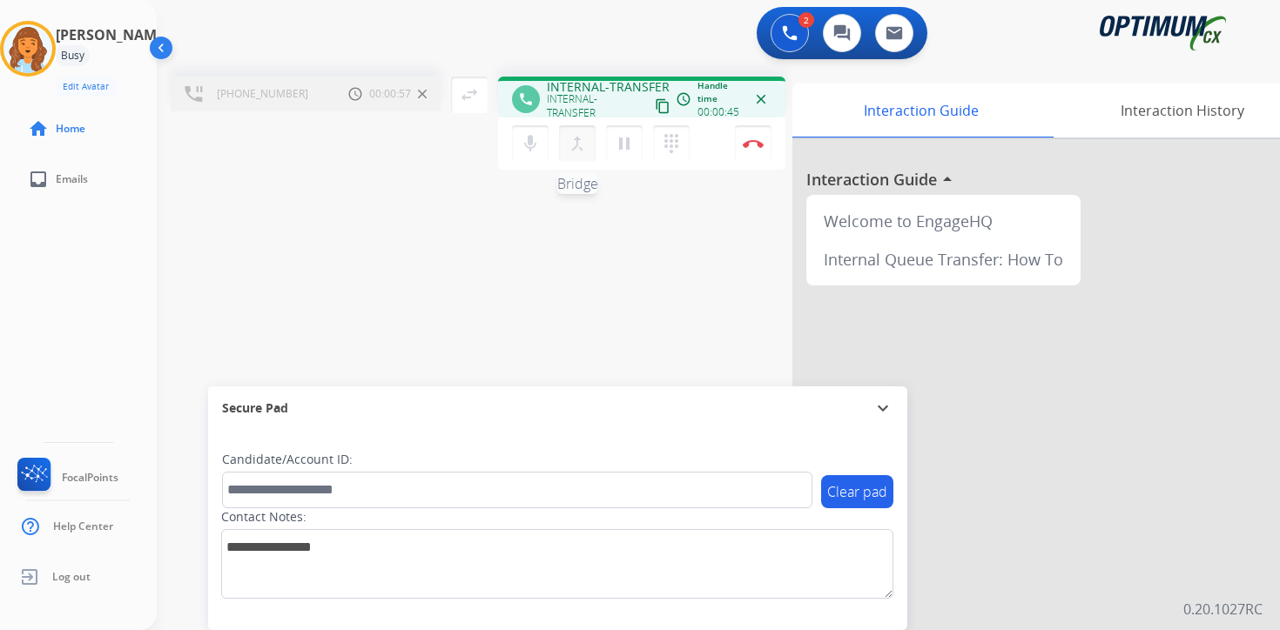
click at [578, 147] on mat-icon "merge_type" at bounding box center [577, 143] width 21 height 21
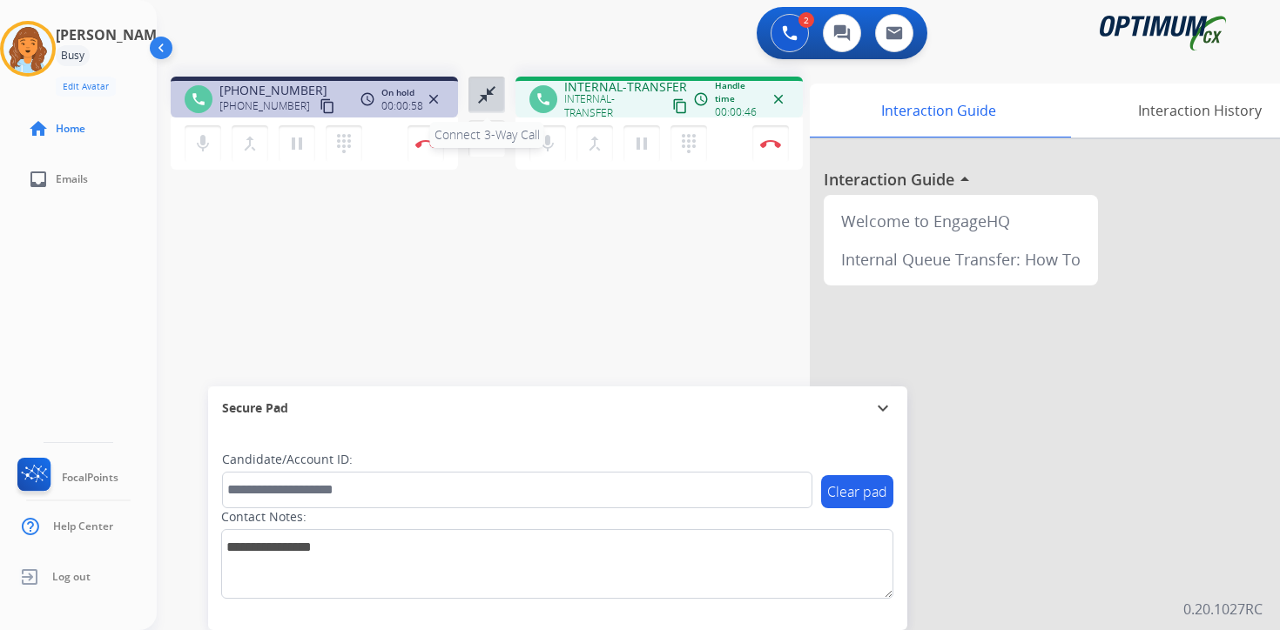
click at [481, 102] on mat-icon "close_fullscreen" at bounding box center [486, 94] width 21 height 21
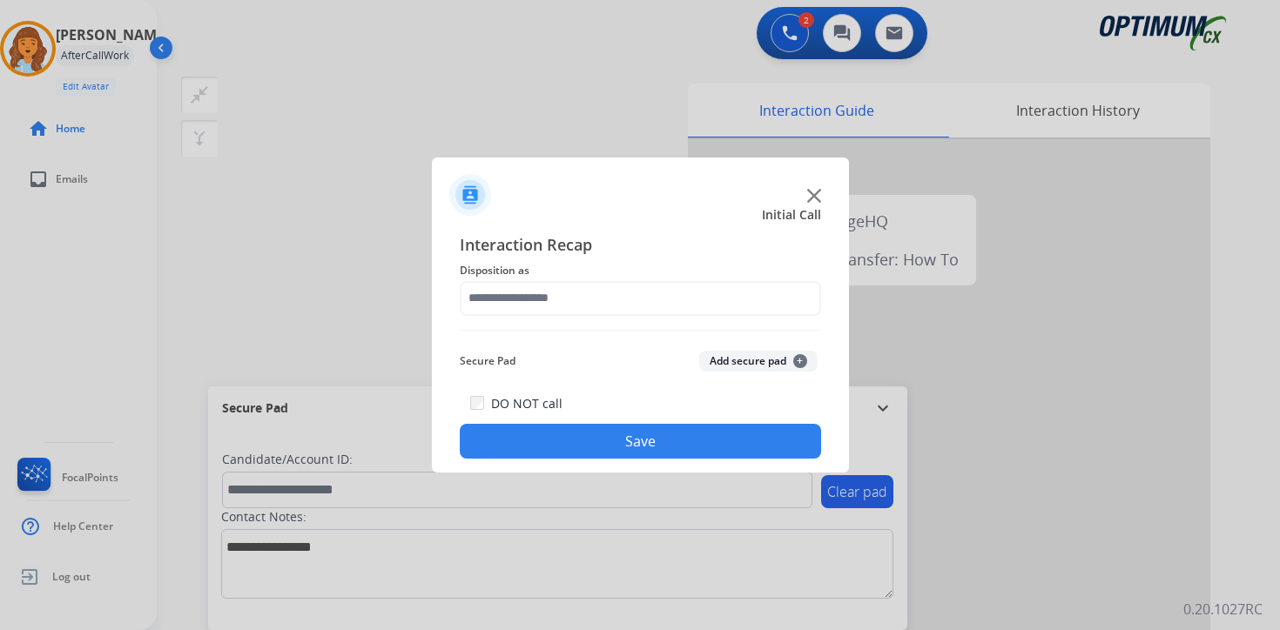
click at [795, 356] on span "+" at bounding box center [800, 361] width 14 height 14
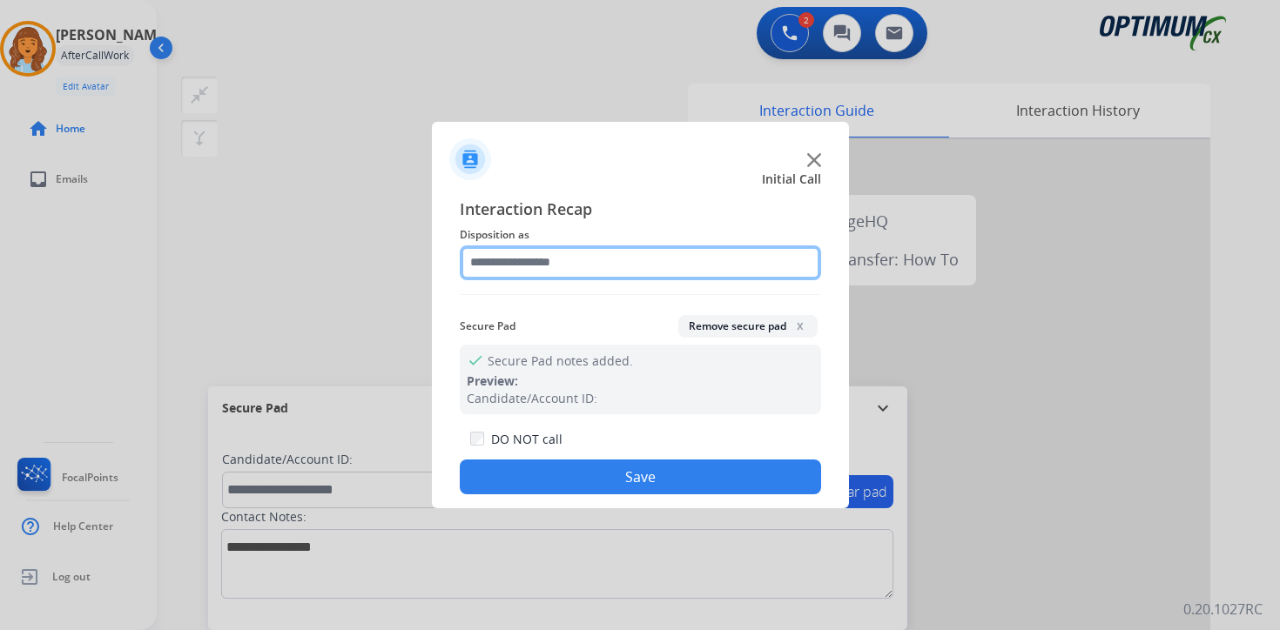
click at [562, 263] on input "text" at bounding box center [640, 262] width 361 height 35
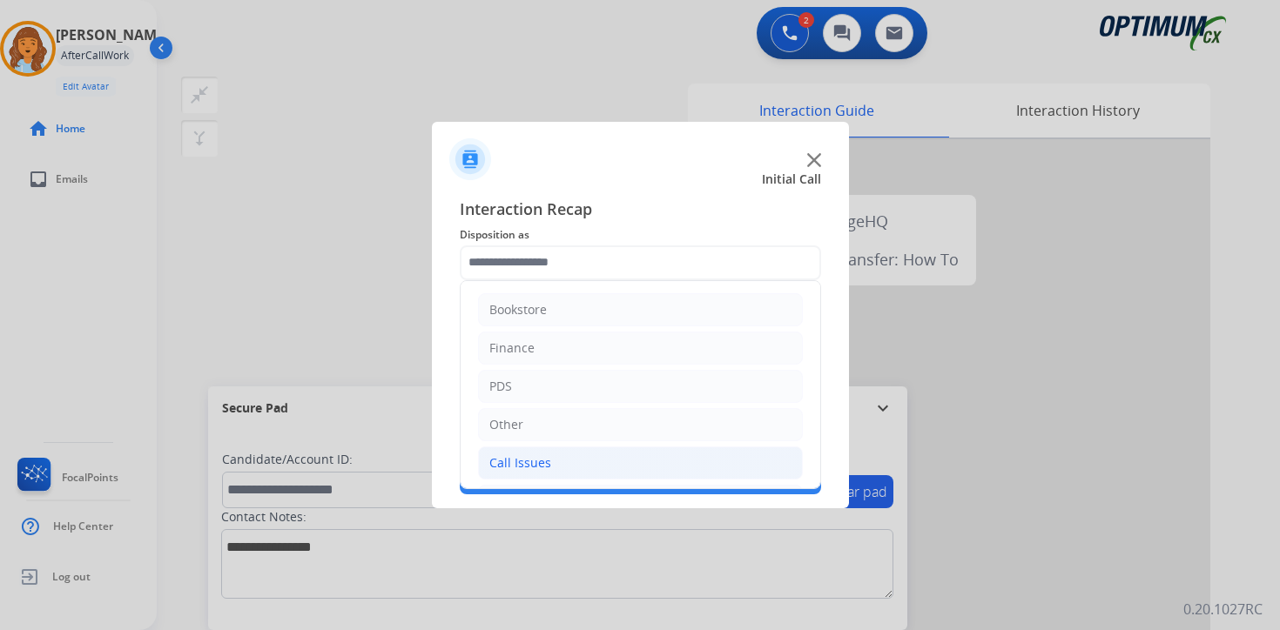
click at [543, 458] on div "Call Issues" at bounding box center [520, 462] width 62 height 17
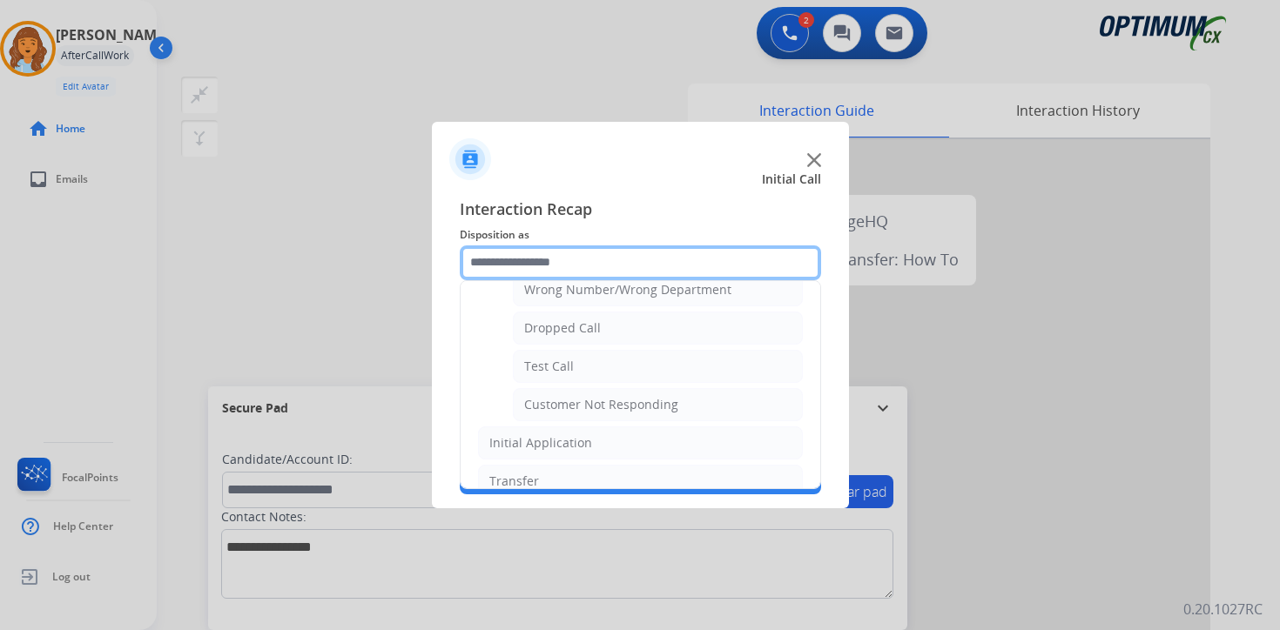
scroll to position [178, 0]
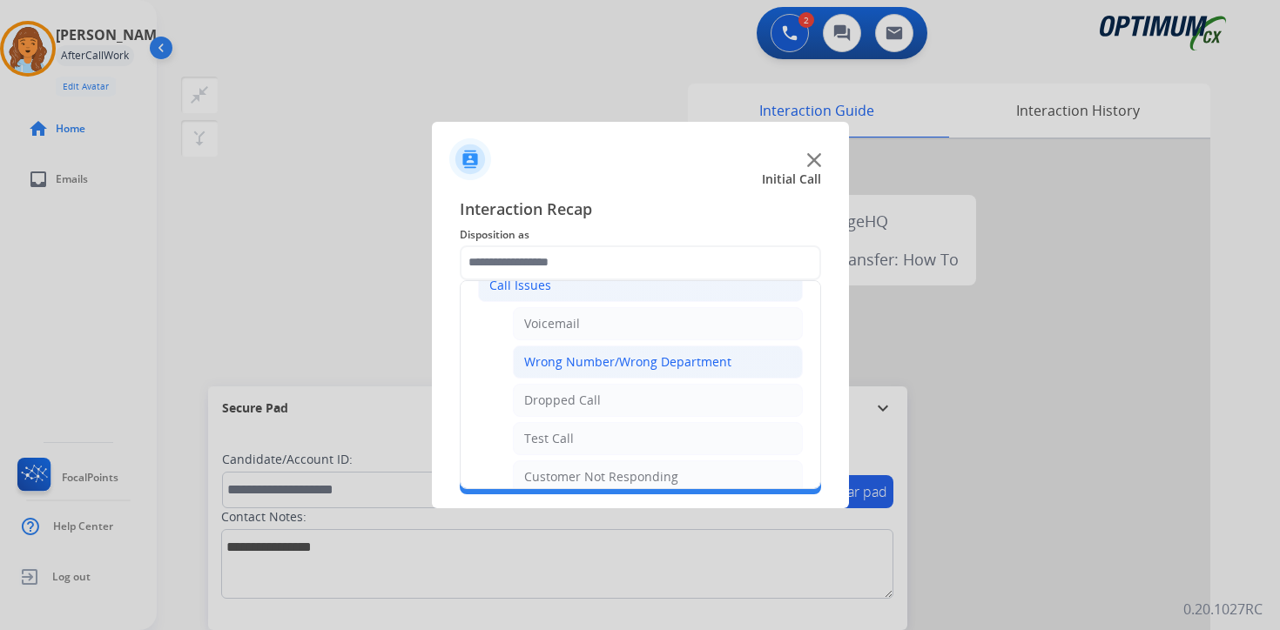
click at [699, 355] on div "Wrong Number/Wrong Department" at bounding box center [627, 361] width 207 height 17
type input "**********"
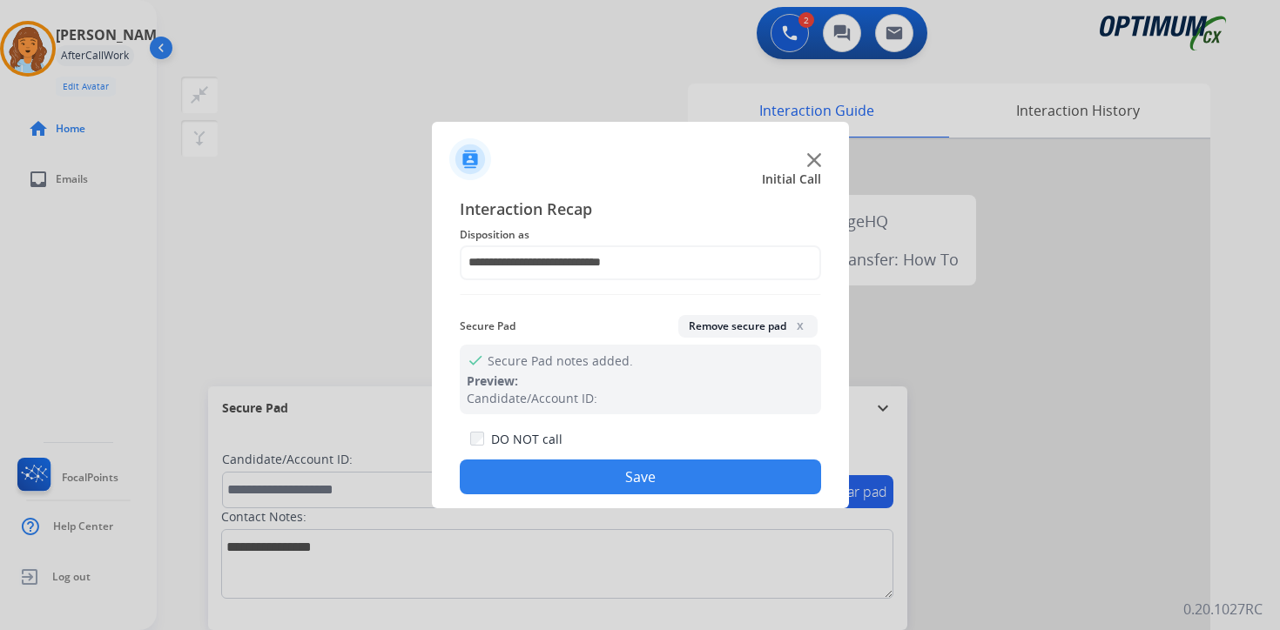
click at [702, 482] on button "Save" at bounding box center [640, 477] width 361 height 35
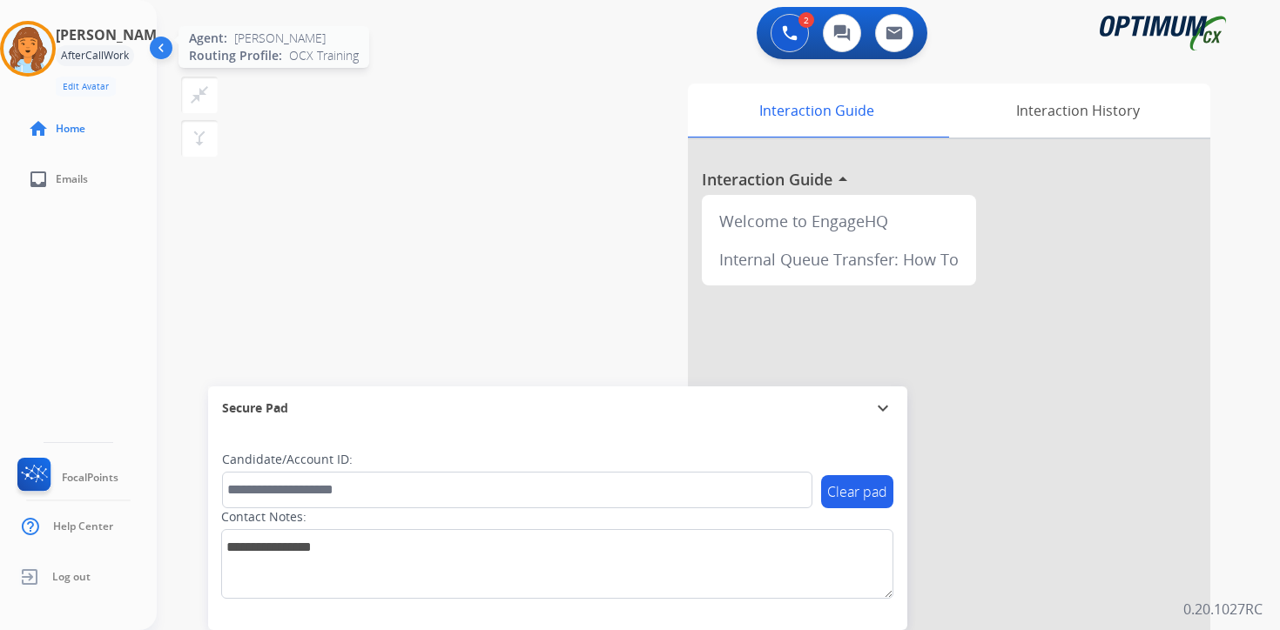
click at [43, 44] on img at bounding box center [27, 48] width 49 height 49
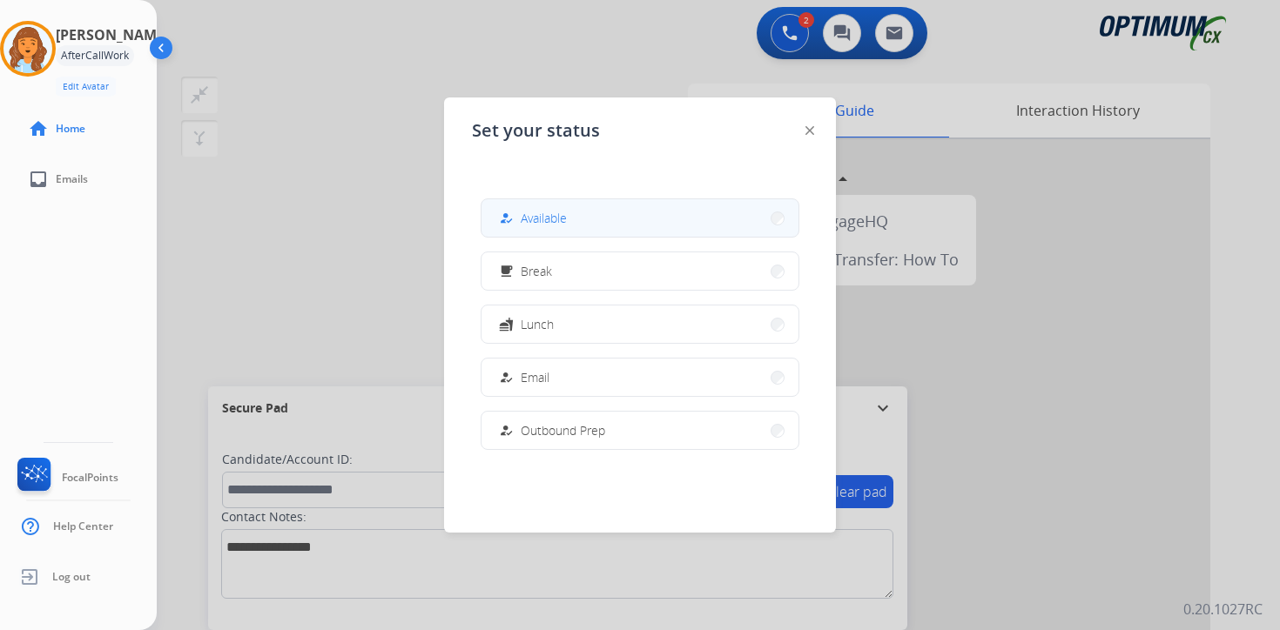
click at [615, 226] on button "how_to_reg Available" at bounding box center [639, 217] width 317 height 37
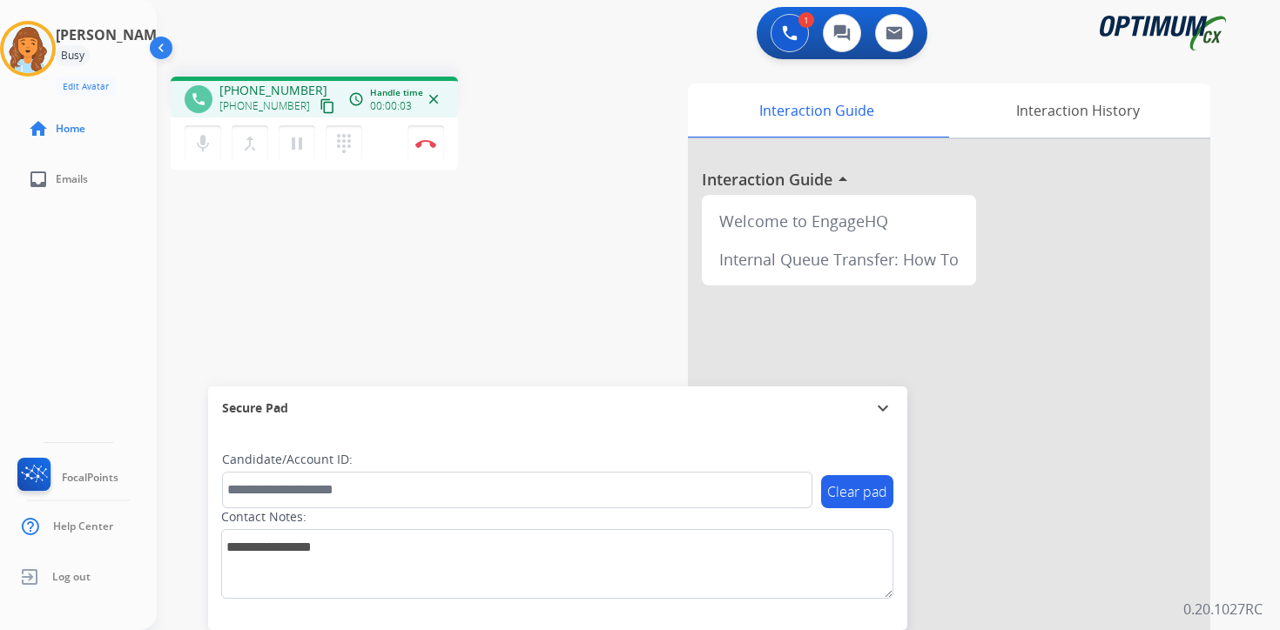
click at [319, 111] on mat-icon "content_copy" at bounding box center [327, 106] width 16 height 16
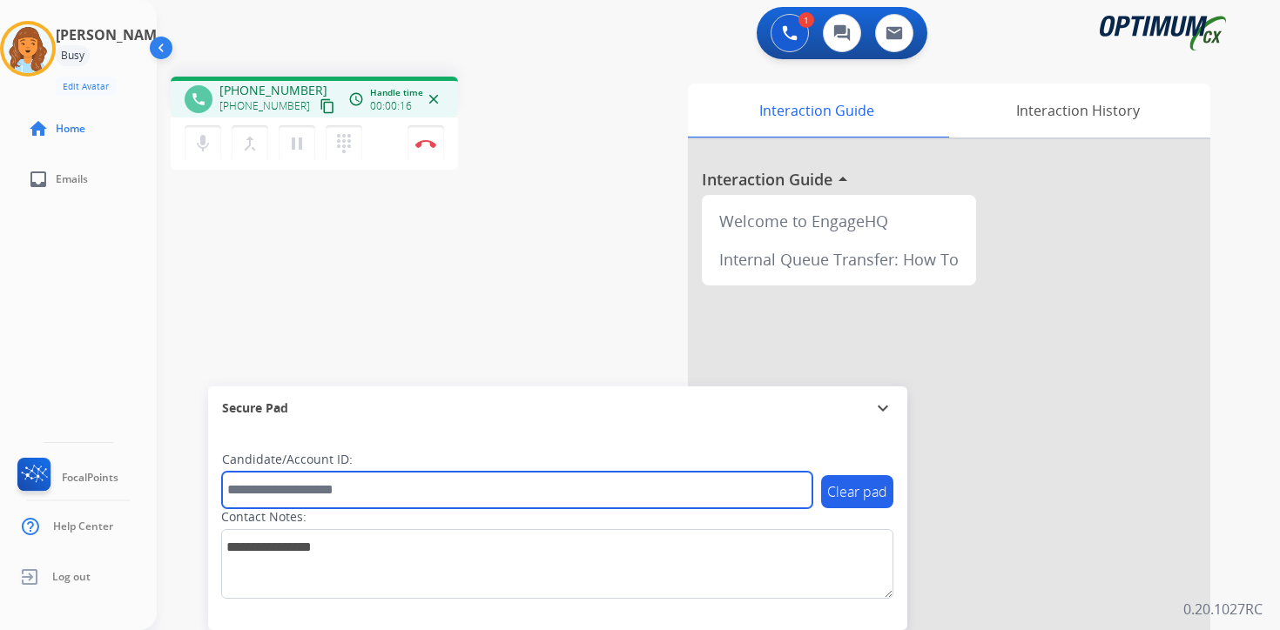
click at [329, 489] on input "text" at bounding box center [517, 490] width 590 height 37
type input "*********"
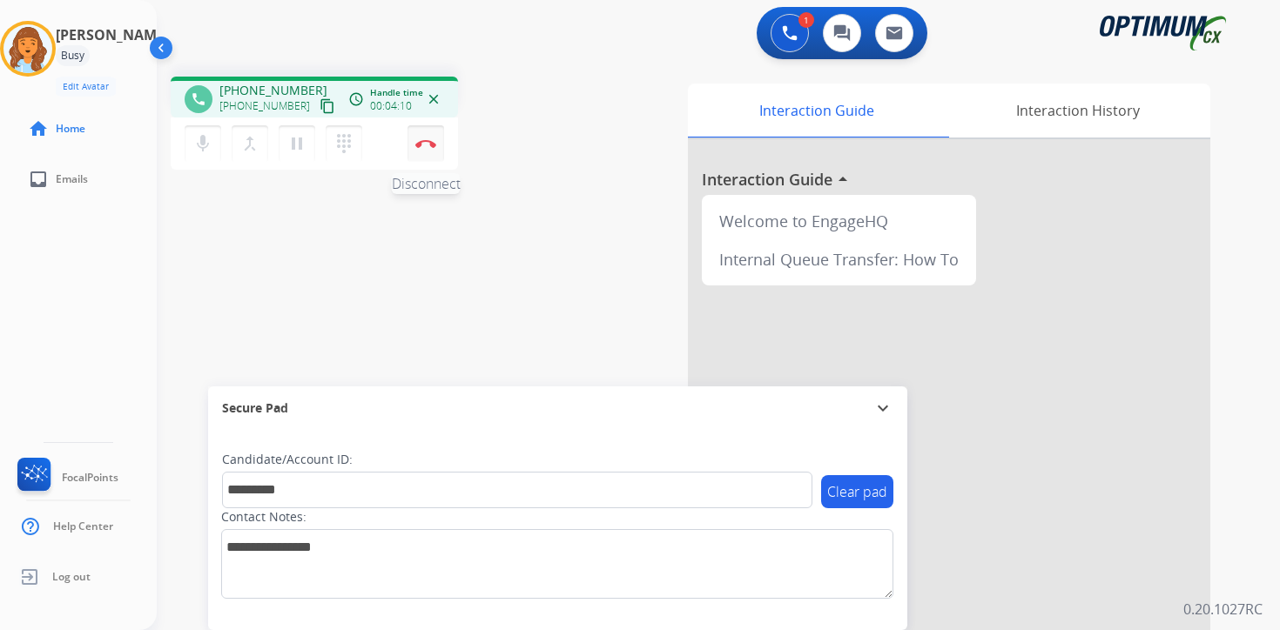
click at [436, 142] on button "Disconnect" at bounding box center [425, 143] width 37 height 37
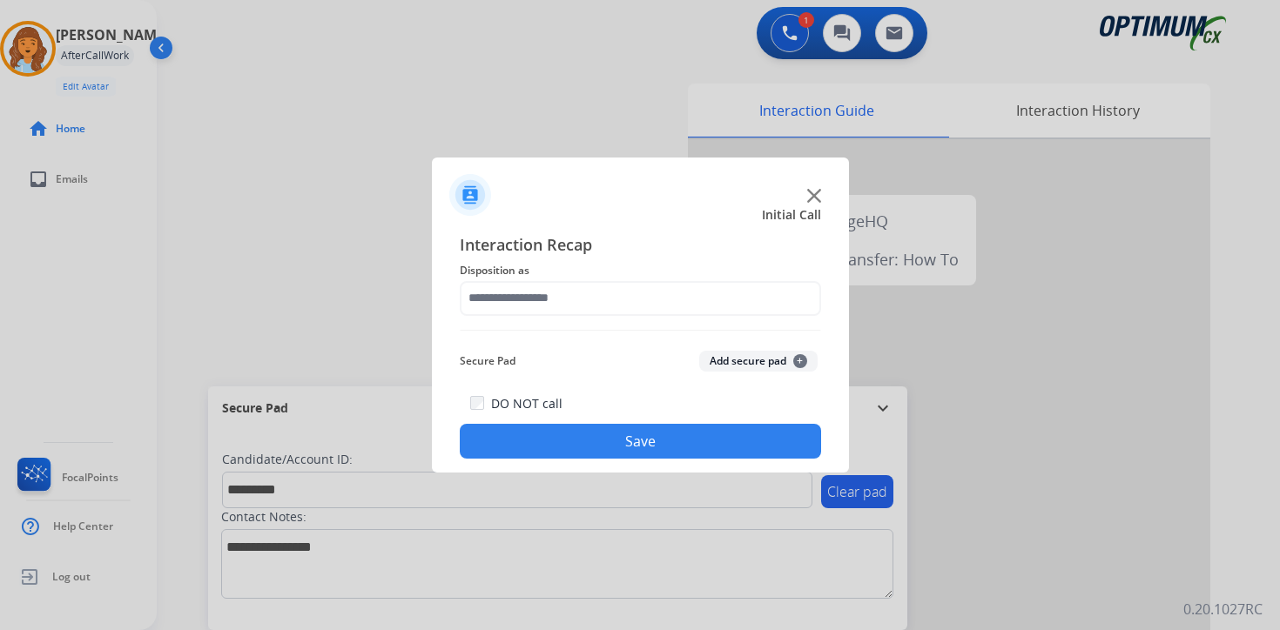
click at [799, 361] on span "+" at bounding box center [800, 361] width 14 height 14
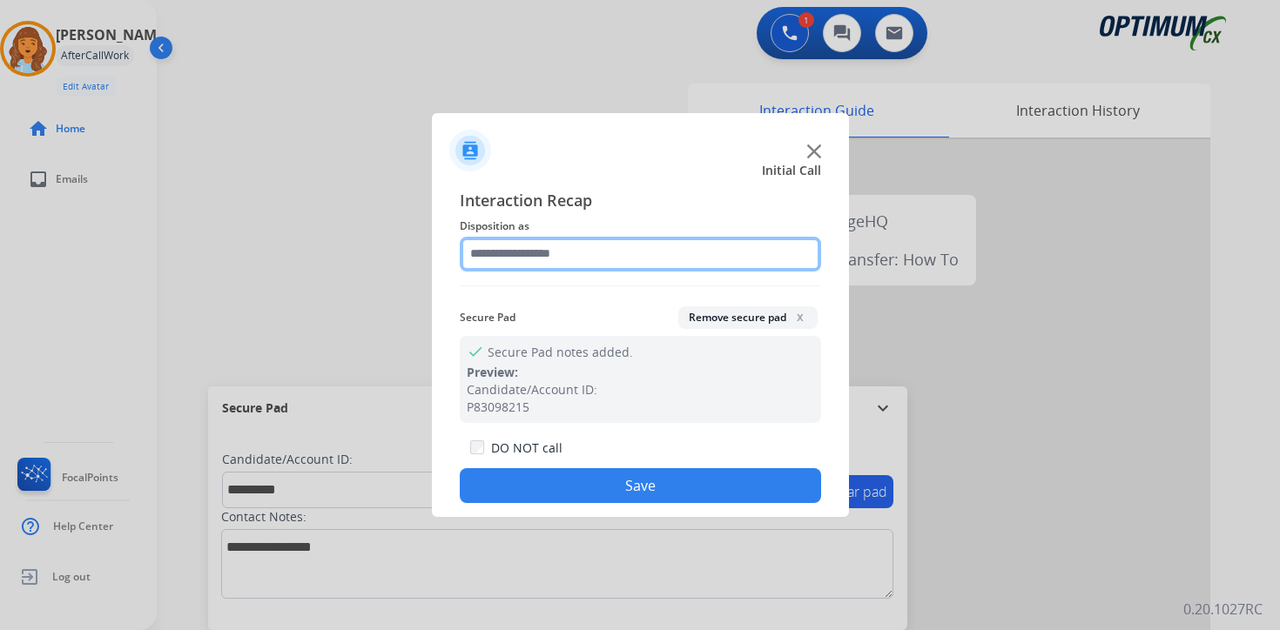
click at [583, 265] on input "text" at bounding box center [640, 254] width 361 height 35
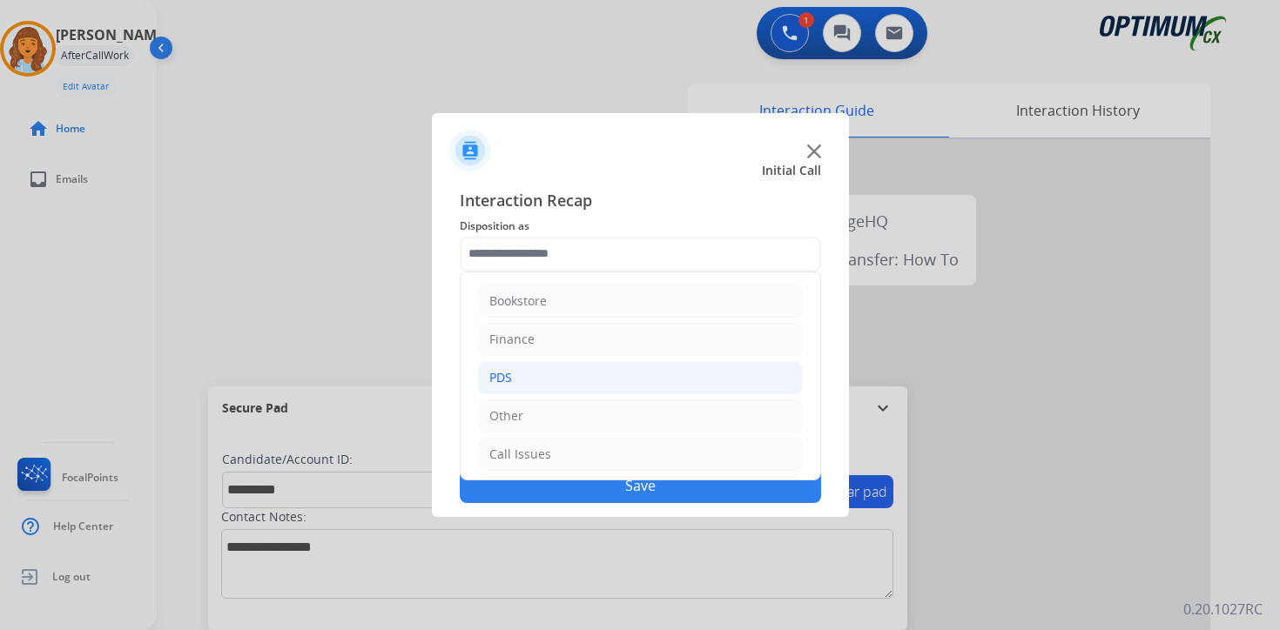
click at [555, 366] on li "PDS" at bounding box center [640, 377] width 325 height 33
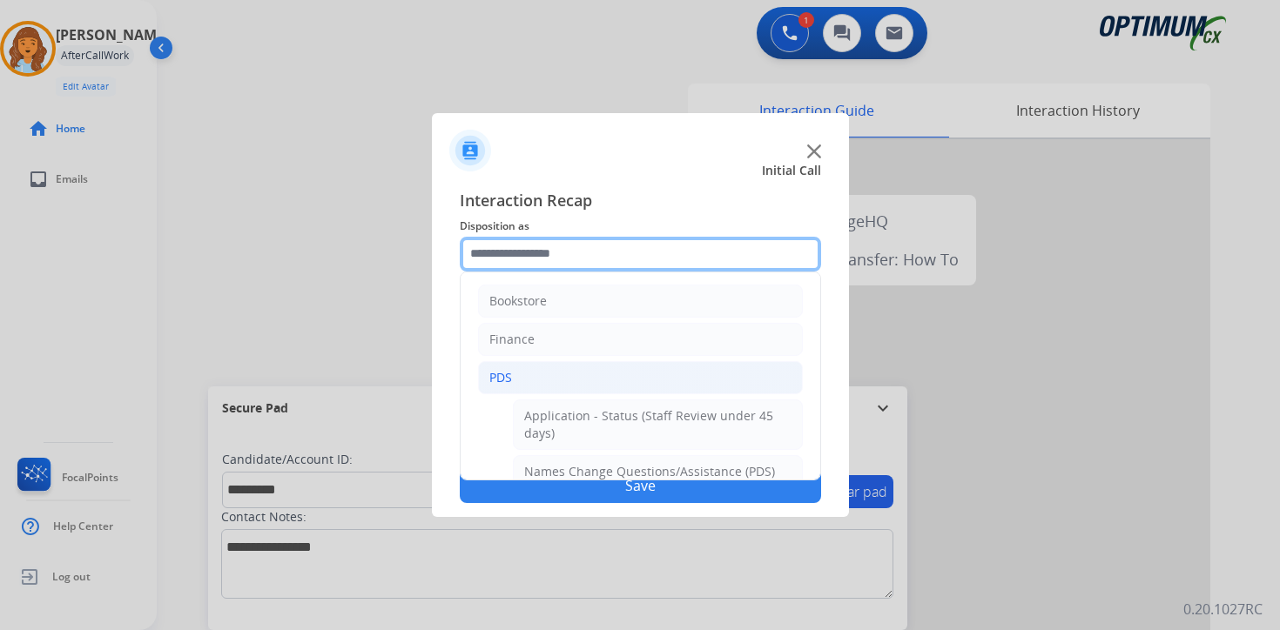
scroll to position [290, 0]
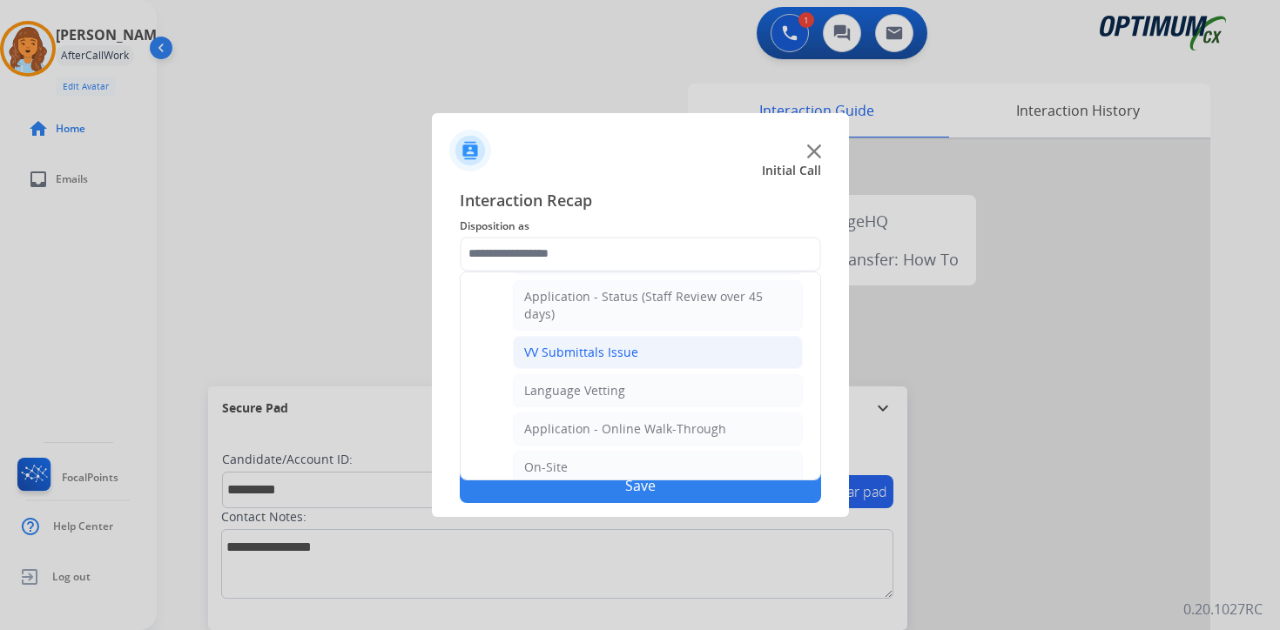
click at [550, 366] on li "VV Submittals Issue" at bounding box center [658, 352] width 290 height 33
type input "**********"
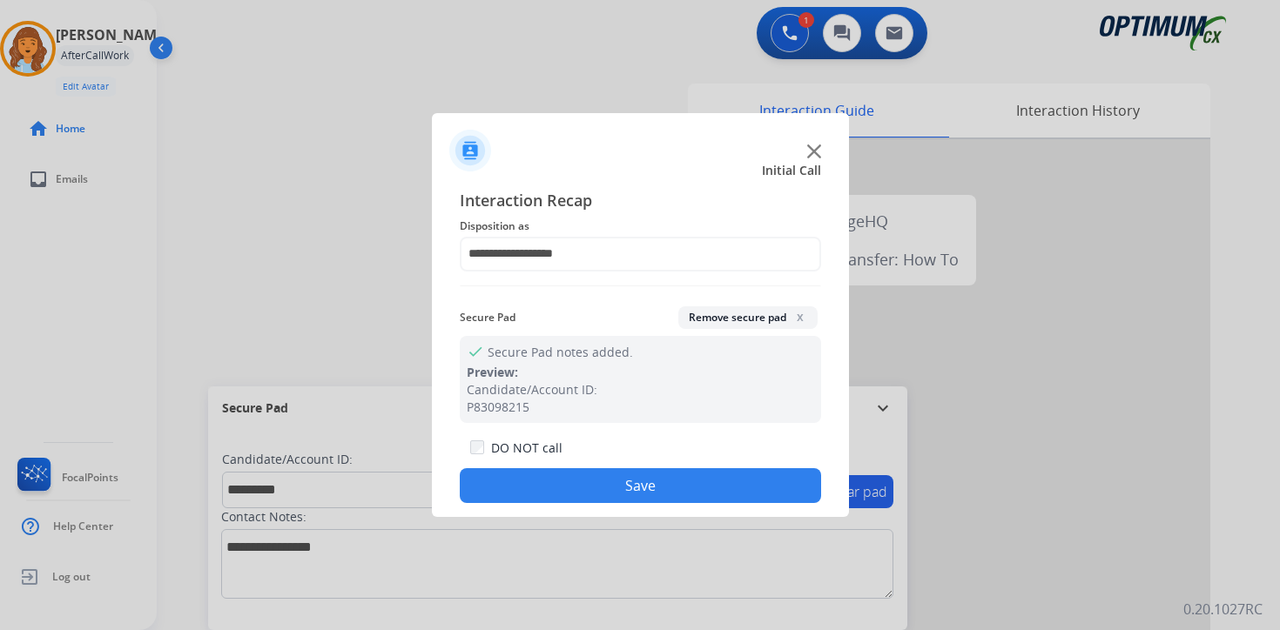
click at [573, 481] on button "Save" at bounding box center [640, 485] width 361 height 35
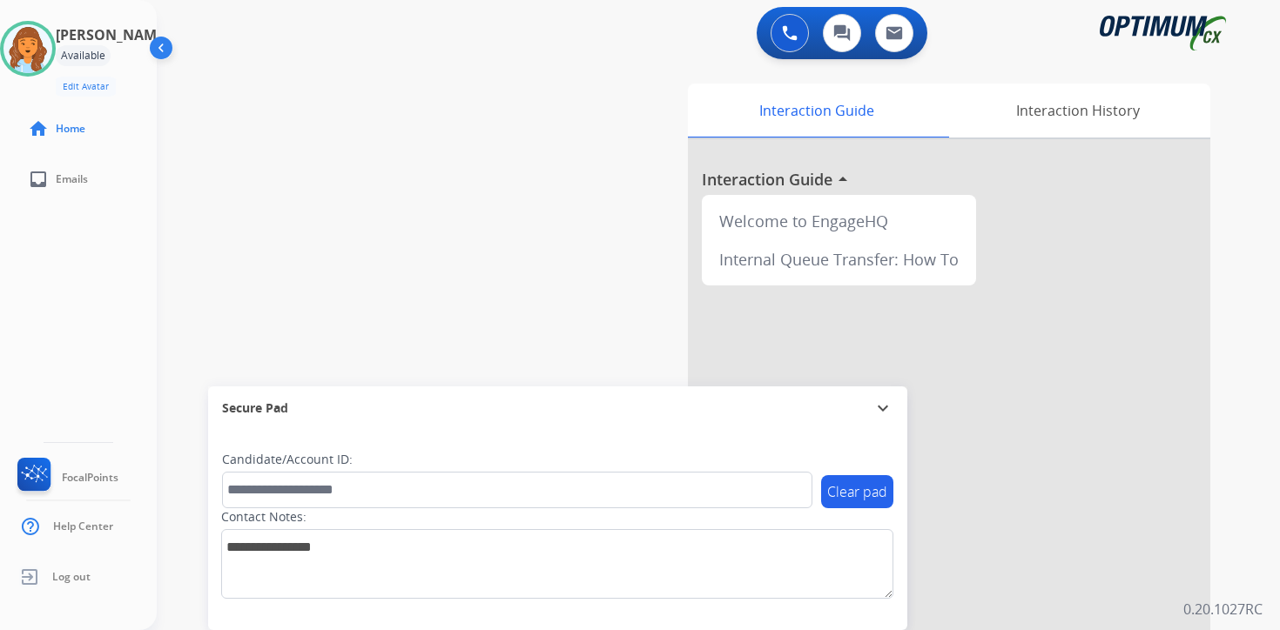
click at [1255, 518] on div "0 Voice Interactions 0 Chat Interactions 0 Email Interactions swap_horiz Break …" at bounding box center [718, 315] width 1123 height 630
click at [44, 44] on img at bounding box center [27, 48] width 49 height 49
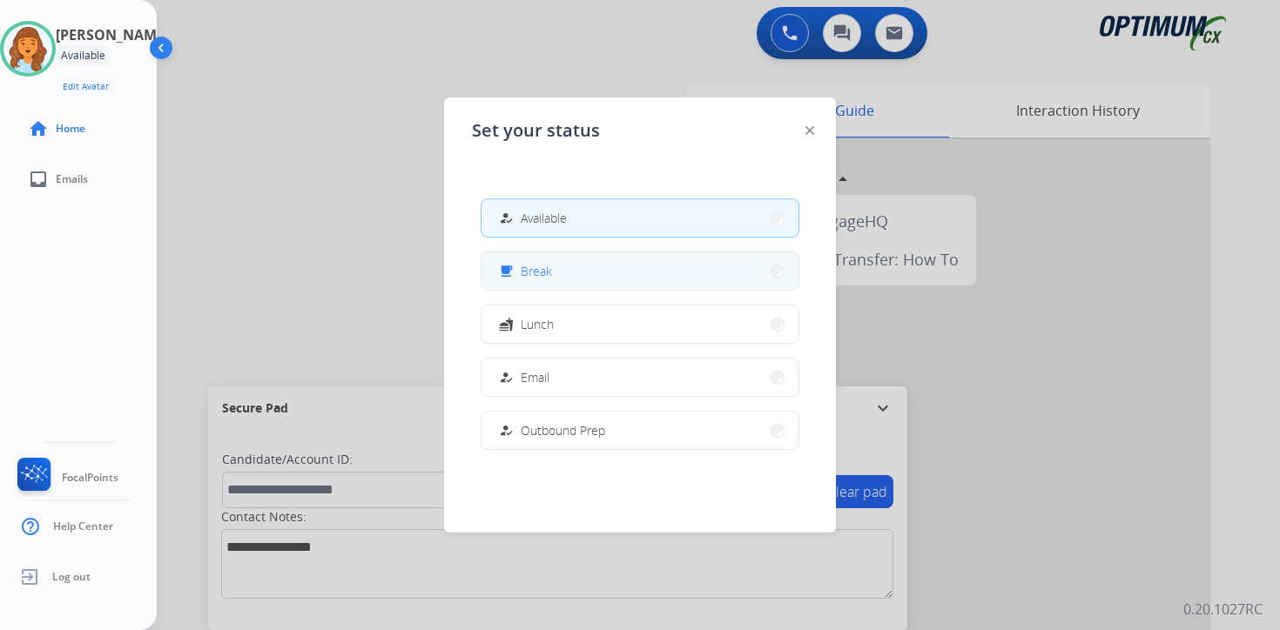
click at [561, 278] on button "free_breakfast Break" at bounding box center [639, 270] width 317 height 37
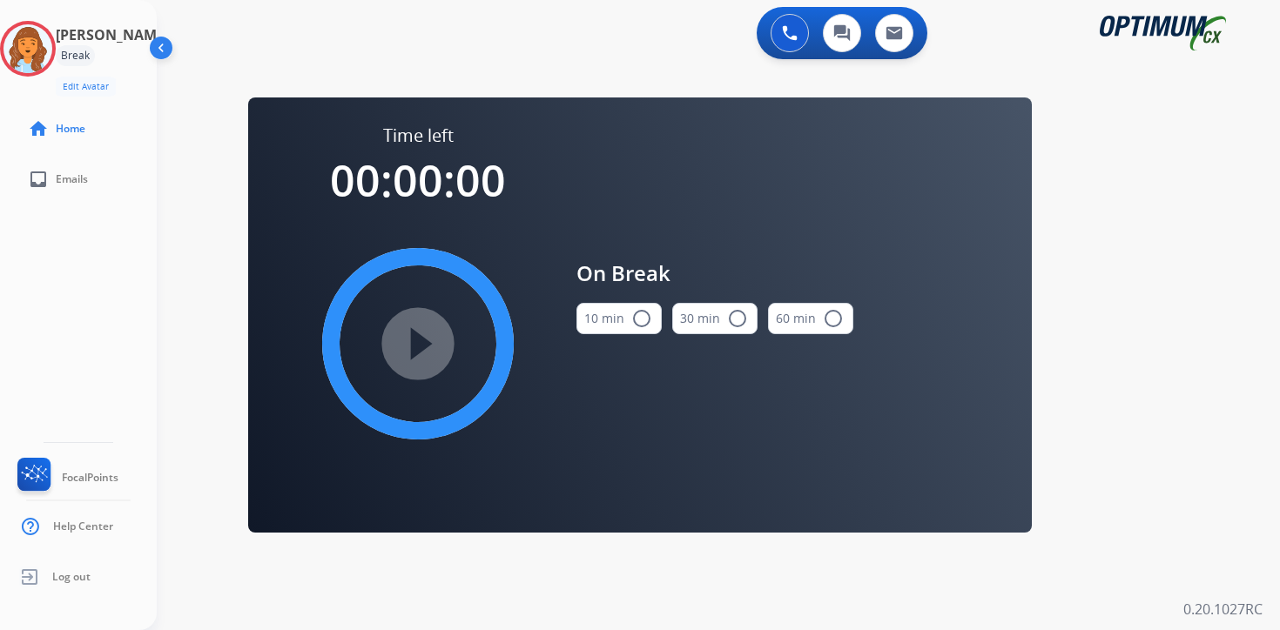
click at [1208, 373] on div "0 Voice Interactions 0 Chat Interactions 0 Email Interactions swap_horiz Break …" at bounding box center [718, 315] width 1123 height 630
click at [42, 48] on img at bounding box center [27, 48] width 49 height 49
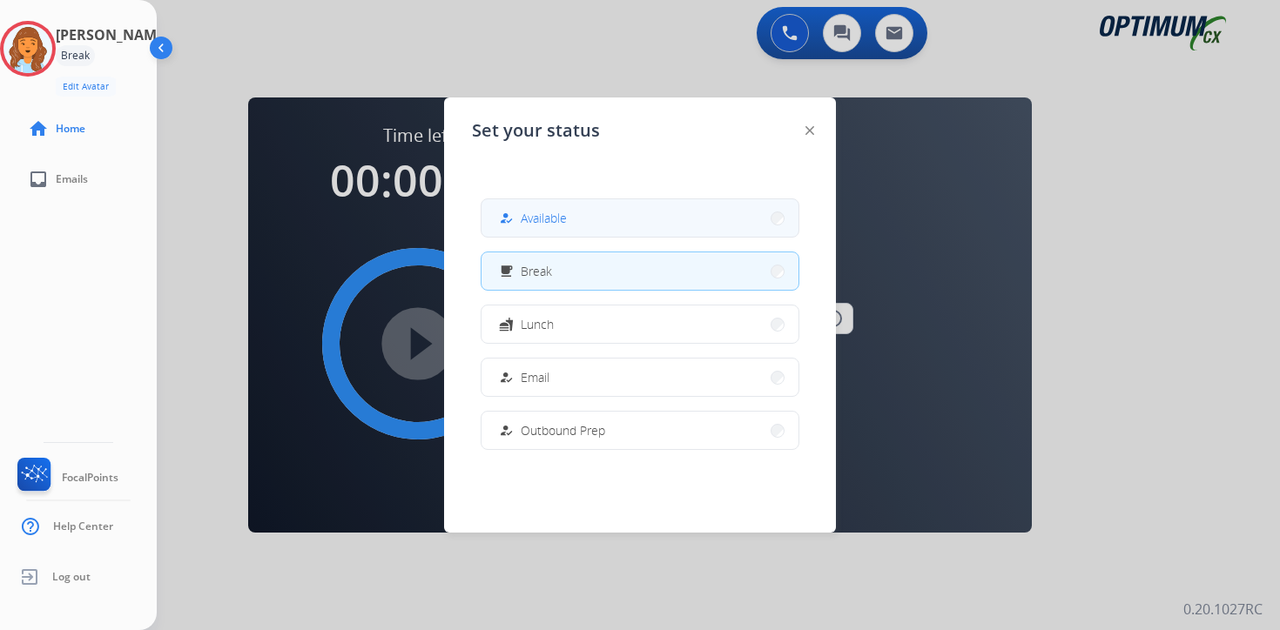
click at [557, 224] on span "Available" at bounding box center [544, 218] width 46 height 18
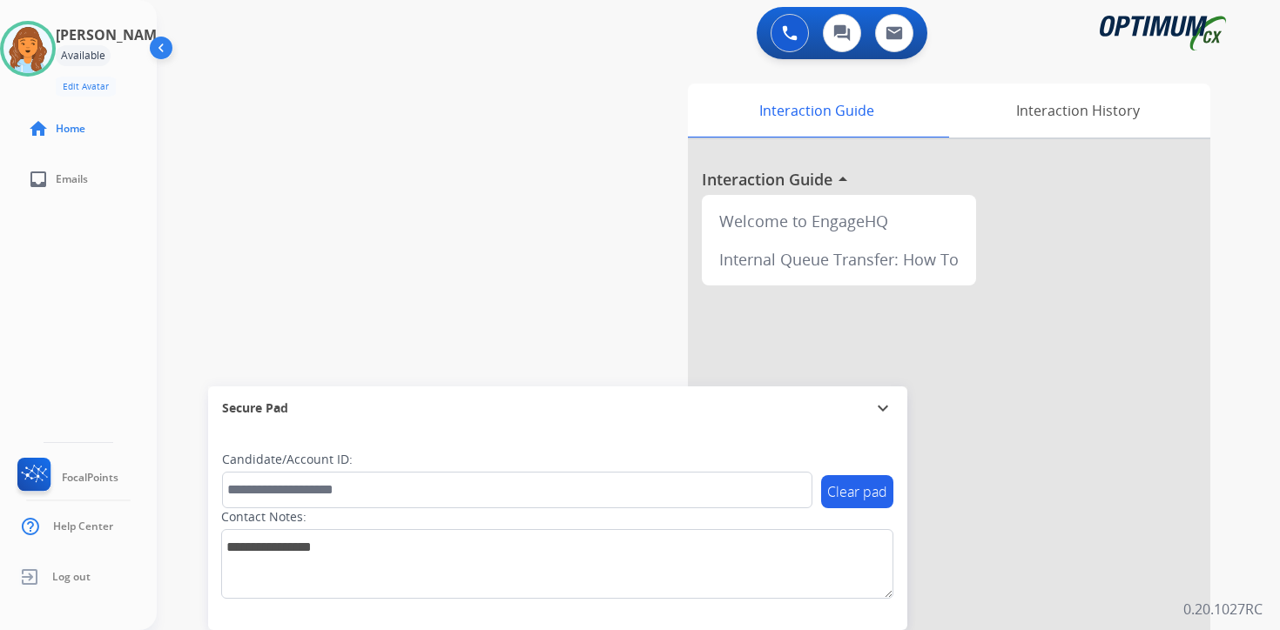
click at [1240, 489] on div "0 Voice Interactions 0 Chat Interactions 0 Email Interactions swap_horiz Break …" at bounding box center [718, 315] width 1123 height 630
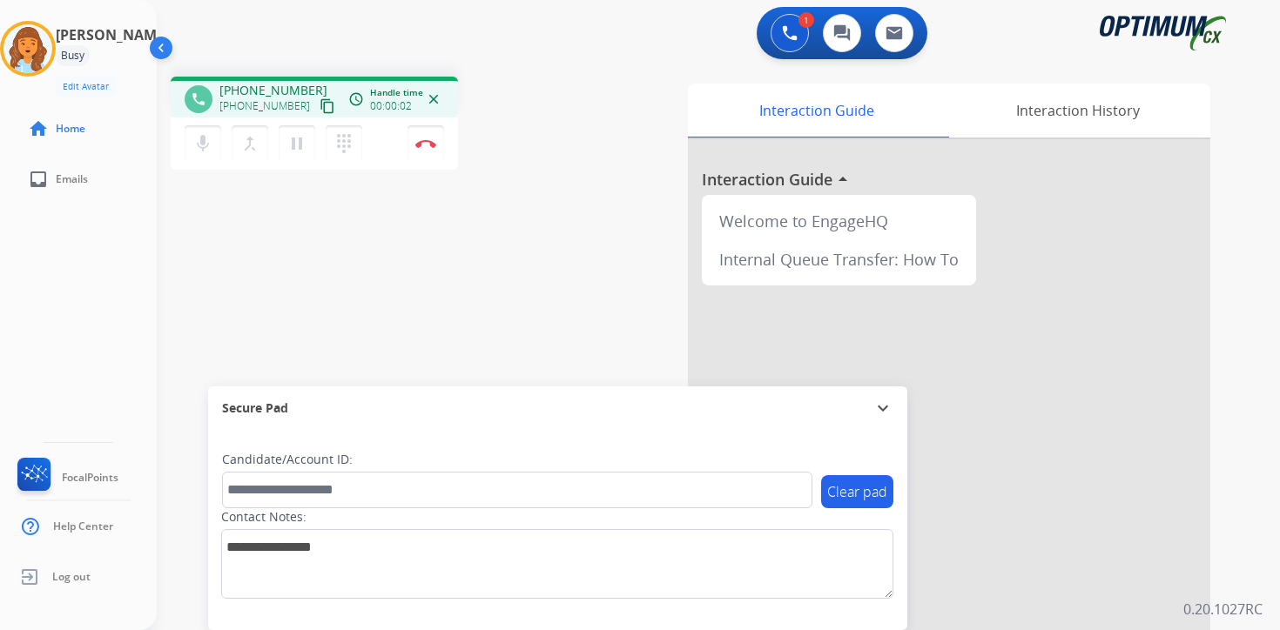
click at [319, 105] on mat-icon "content_copy" at bounding box center [327, 106] width 16 height 16
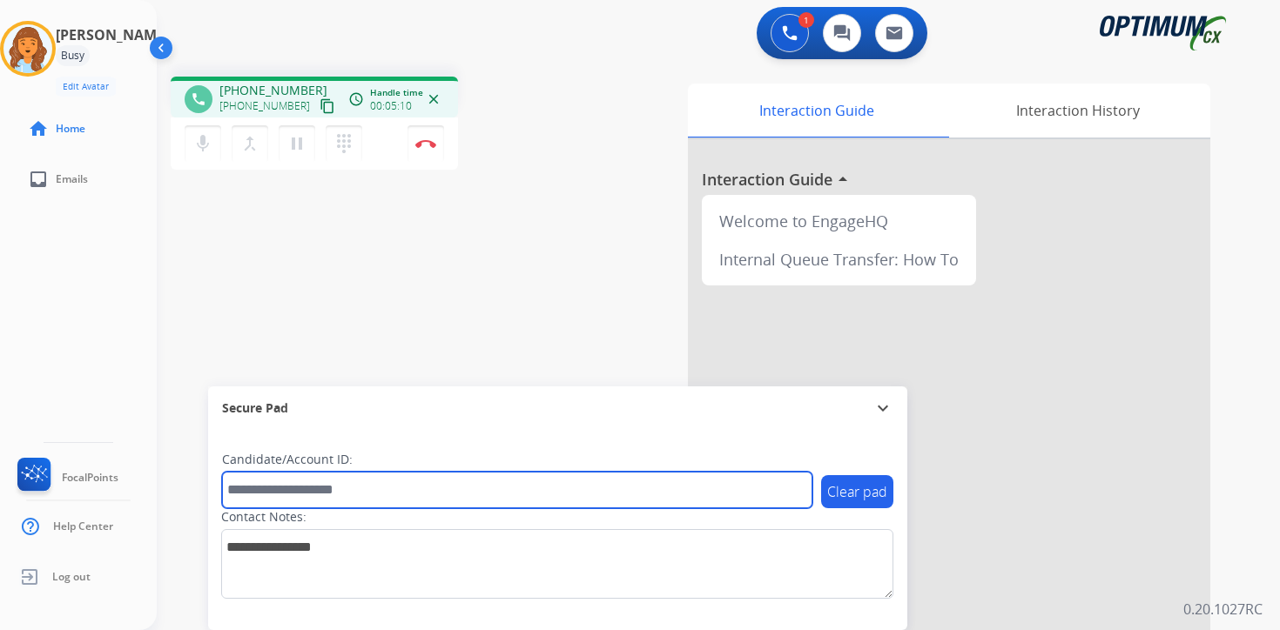
click at [379, 489] on input "text" at bounding box center [517, 490] width 590 height 37
click at [348, 478] on input "text" at bounding box center [517, 490] width 590 height 37
type input "*******"
click at [415, 487] on input "*******" at bounding box center [517, 490] width 590 height 37
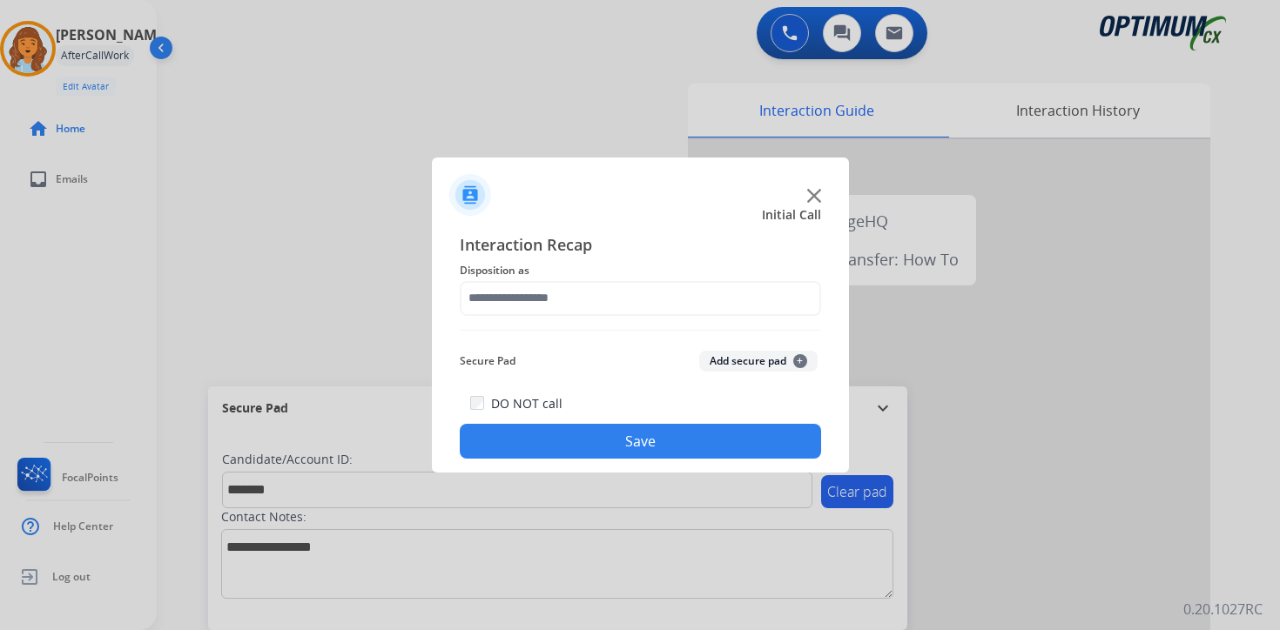
drag, startPoint x: 822, startPoint y: 359, endPoint x: 803, endPoint y: 364, distance: 19.0
click at [814, 360] on div "Interaction Recap Disposition as Secure Pad Add secure pad + DO NOT call Save" at bounding box center [640, 345] width 417 height 255
click at [802, 364] on span "+" at bounding box center [800, 361] width 14 height 14
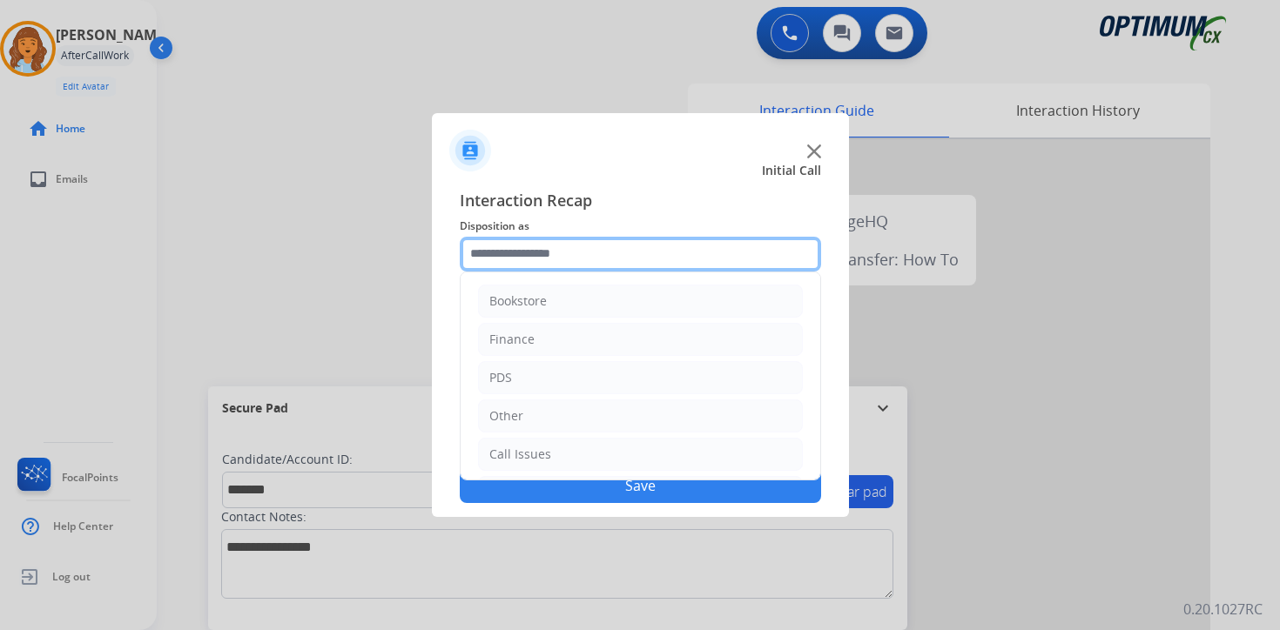
click at [522, 241] on input "text" at bounding box center [640, 254] width 361 height 35
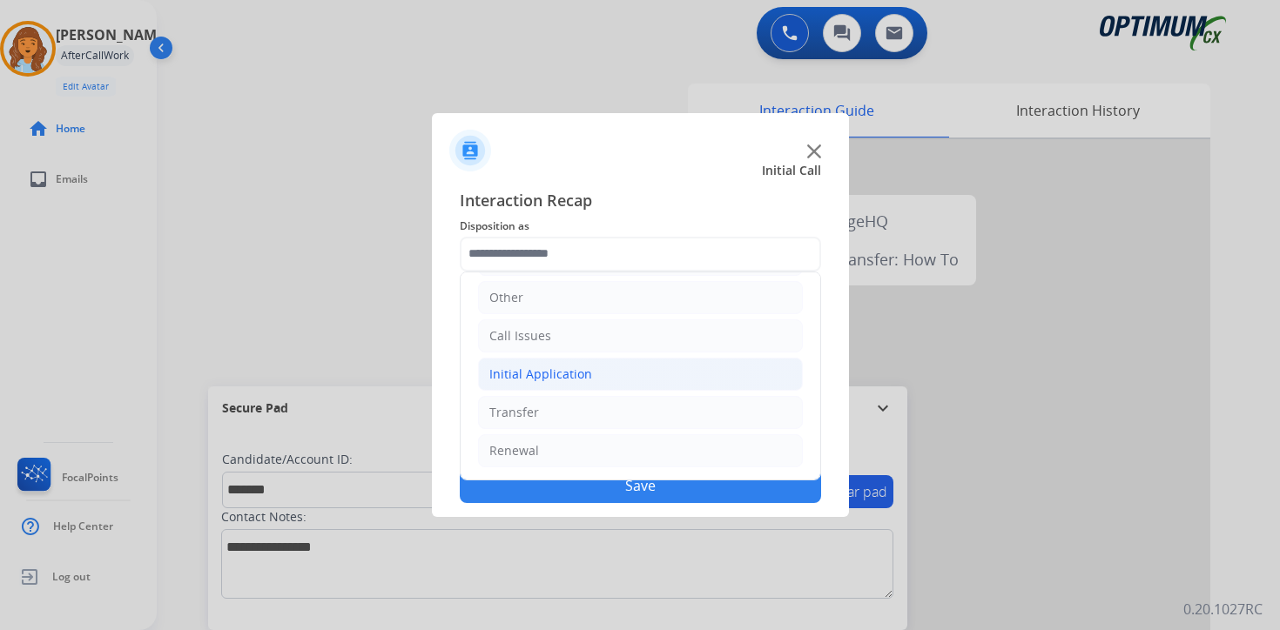
click at [523, 376] on div "Initial Application" at bounding box center [540, 374] width 103 height 17
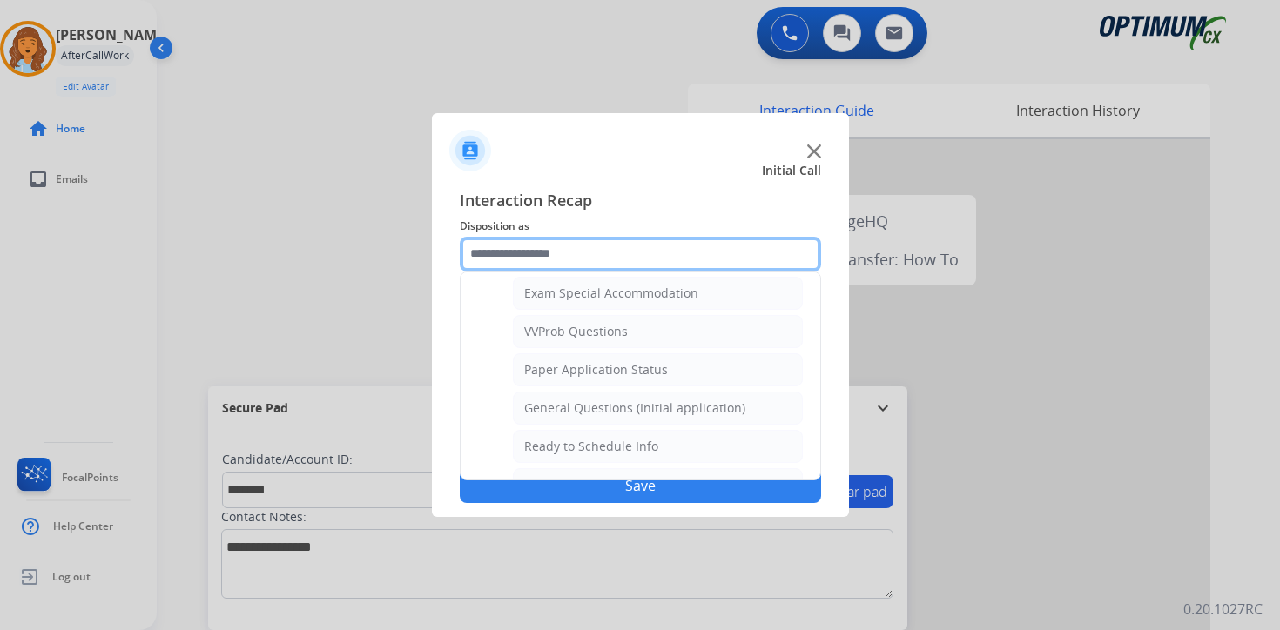
scroll to position [880, 0]
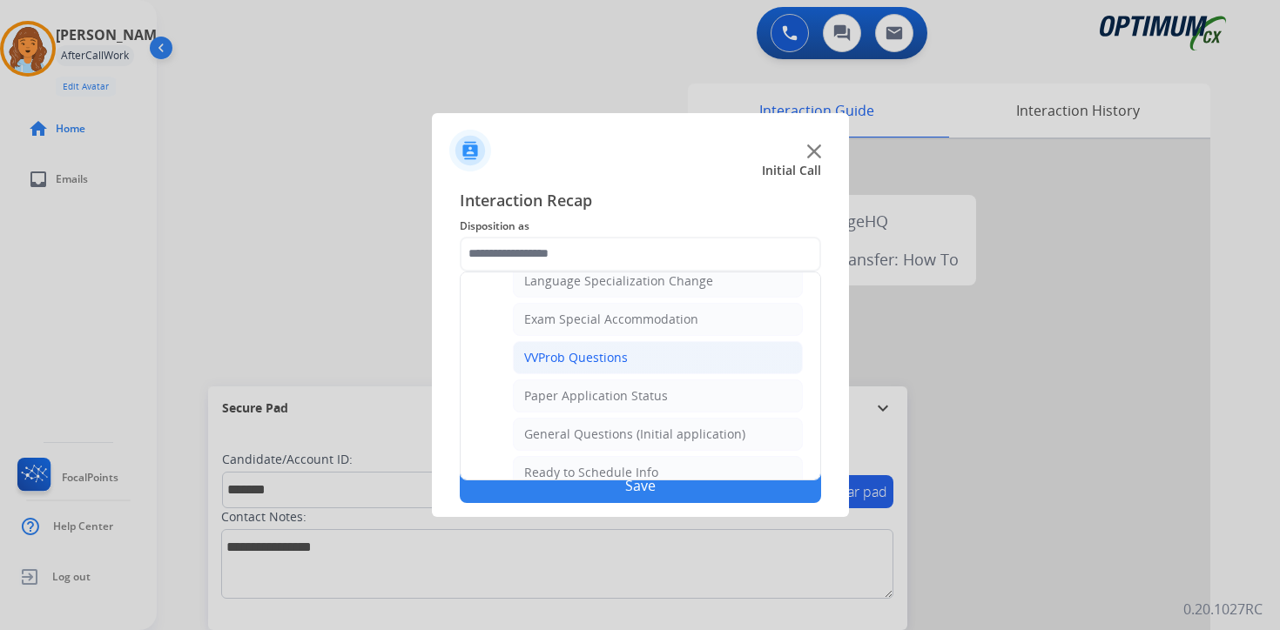
click at [613, 355] on div "VVProb Questions" at bounding box center [576, 357] width 104 height 17
type input "**********"
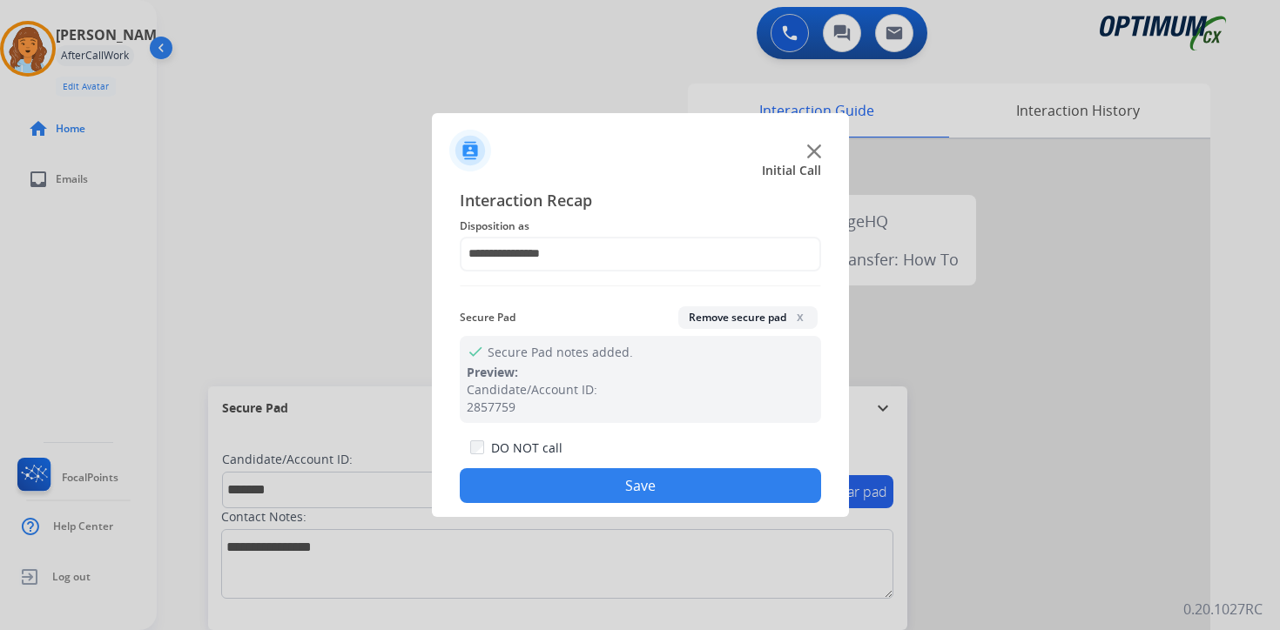
click at [620, 487] on button "Save" at bounding box center [640, 485] width 361 height 35
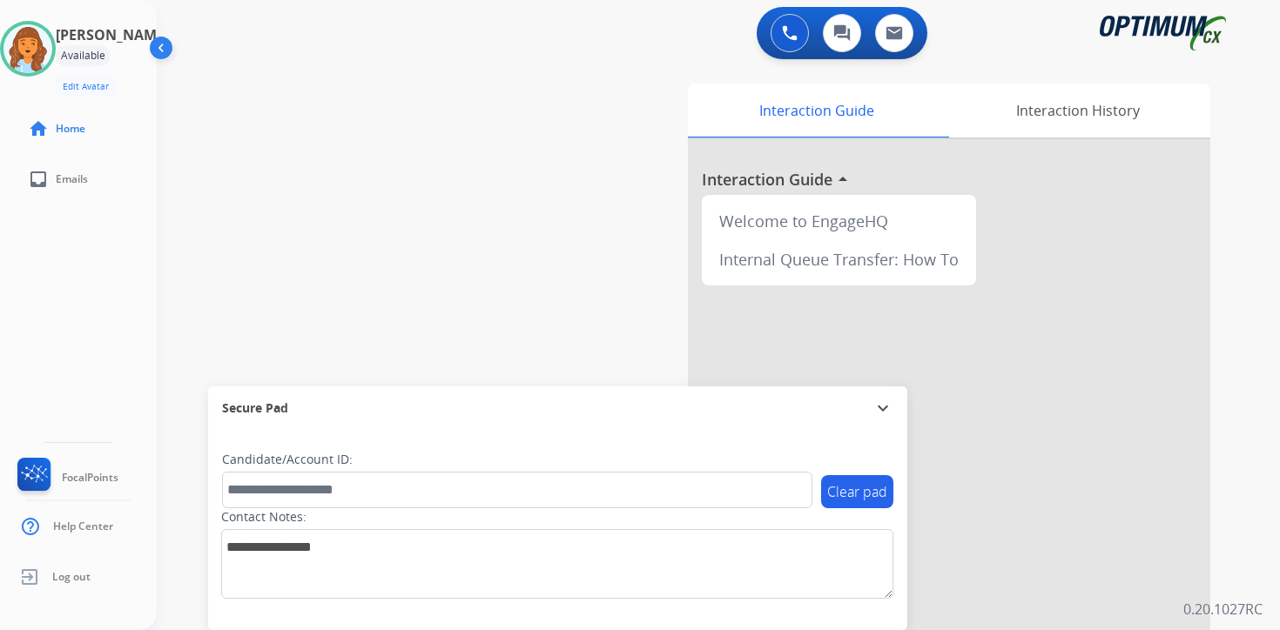
click at [1260, 454] on div "0 Voice Interactions 0 Chat Interactions 0 Email Interactions swap_horiz Break …" at bounding box center [718, 315] width 1123 height 630
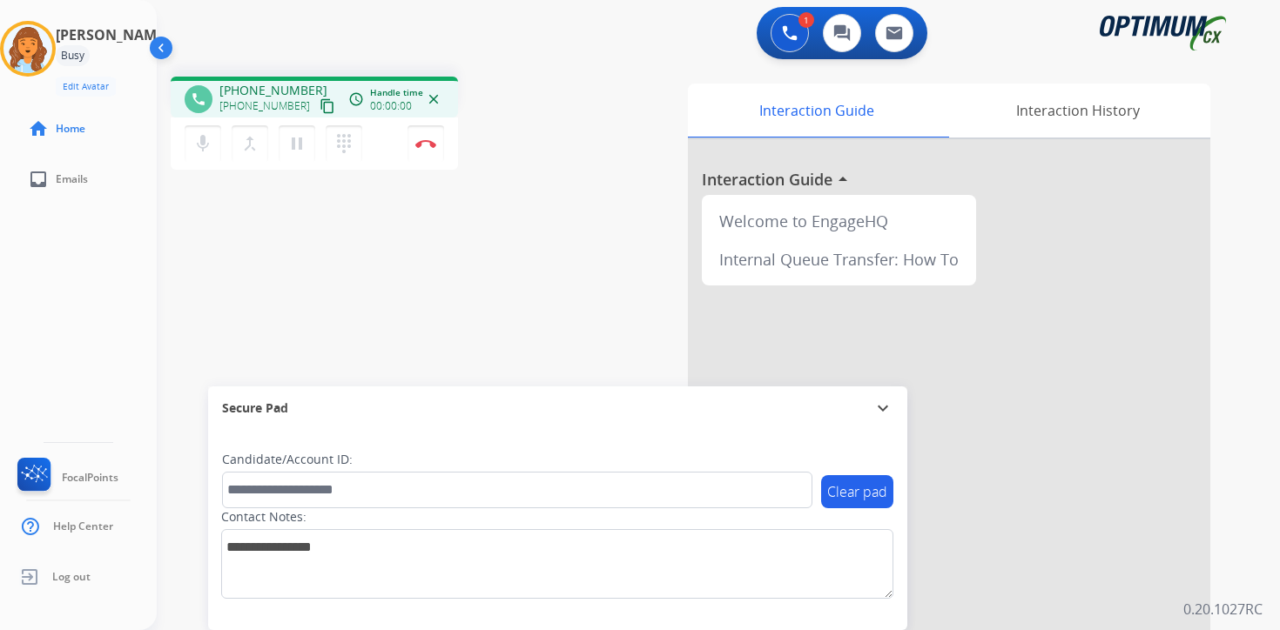
click at [319, 98] on mat-icon "content_copy" at bounding box center [327, 106] width 16 height 16
click at [431, 144] on img at bounding box center [425, 143] width 21 height 9
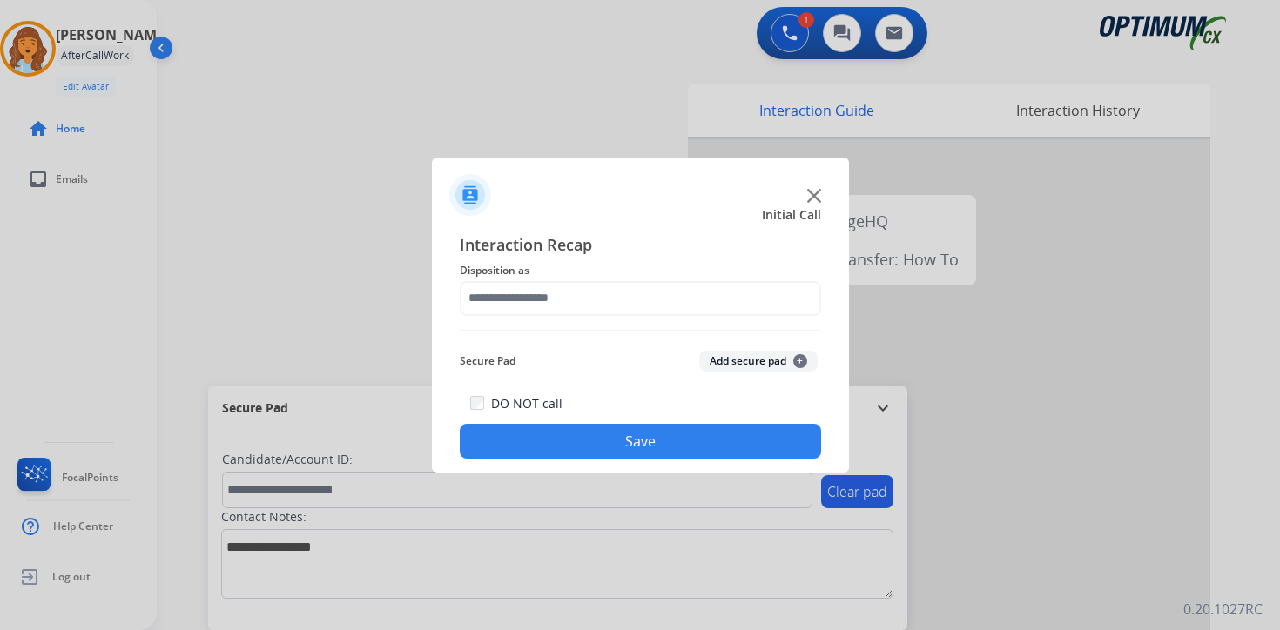
click at [783, 363] on button "Add secure pad +" at bounding box center [758, 361] width 118 height 21
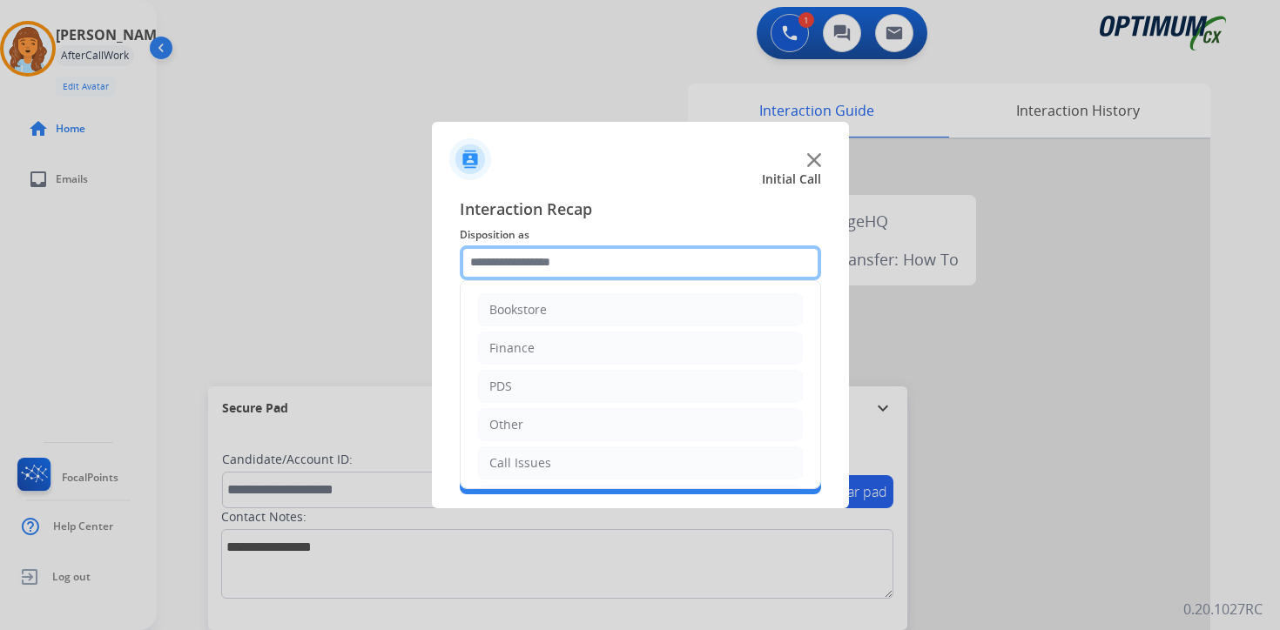
click at [582, 252] on input "text" at bounding box center [640, 262] width 361 height 35
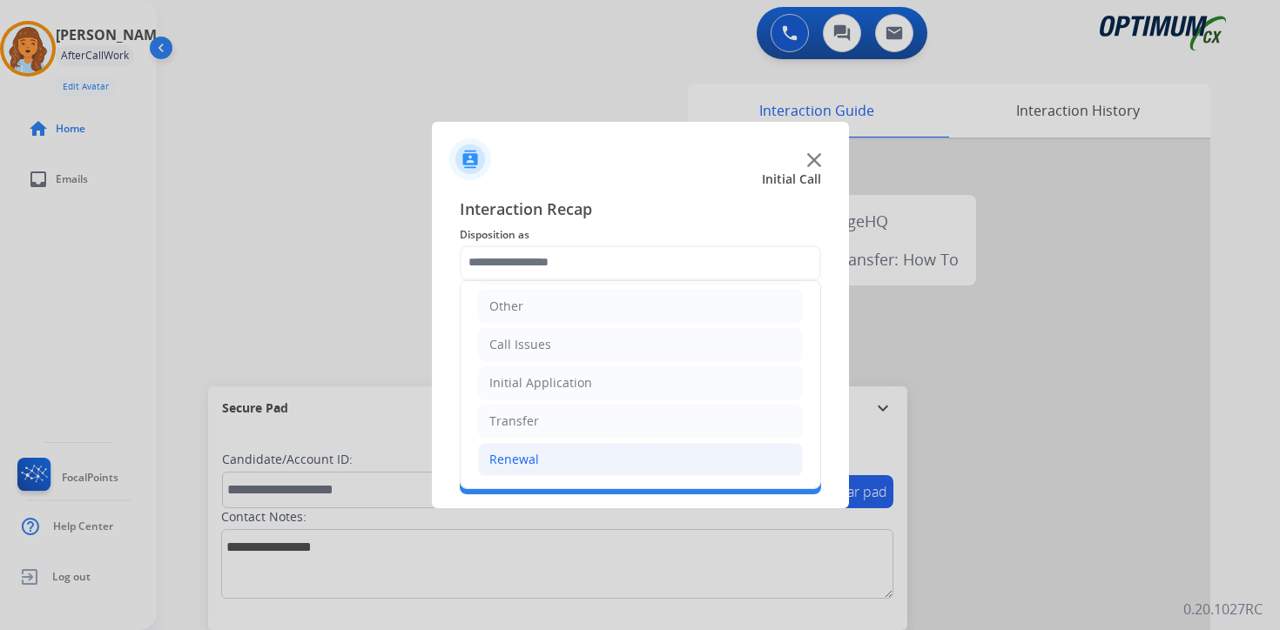
click at [554, 461] on li "Renewal" at bounding box center [640, 459] width 325 height 33
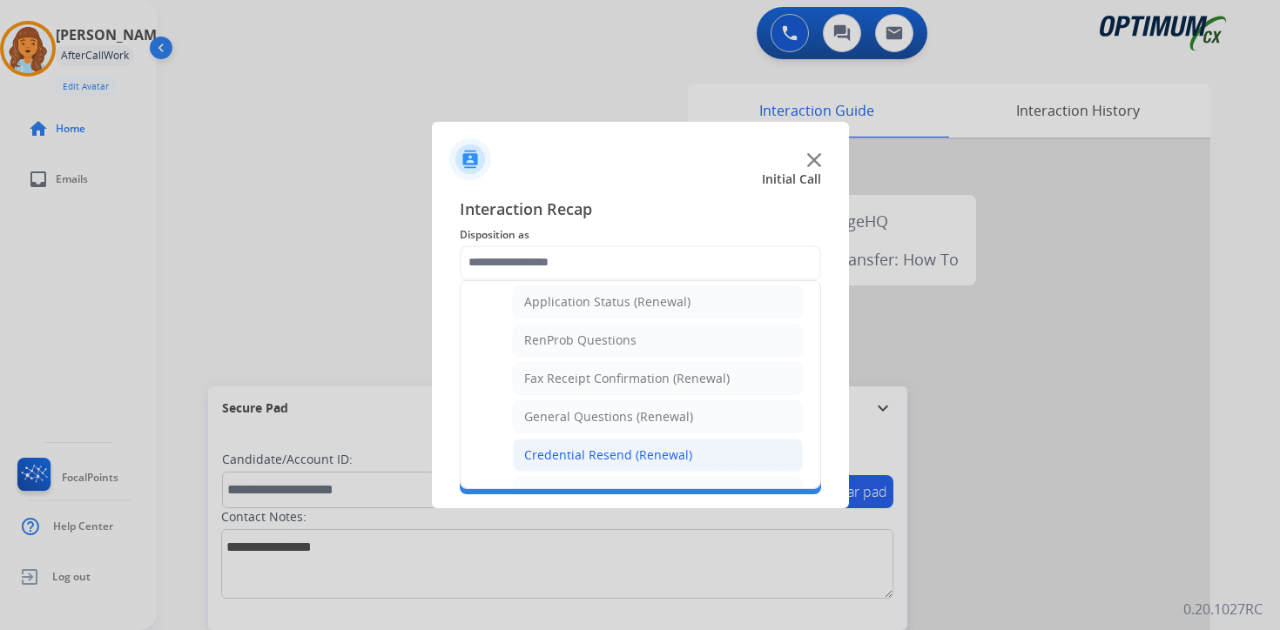
click at [608, 458] on div "Credential Resend (Renewal)" at bounding box center [608, 455] width 168 height 17
type input "**********"
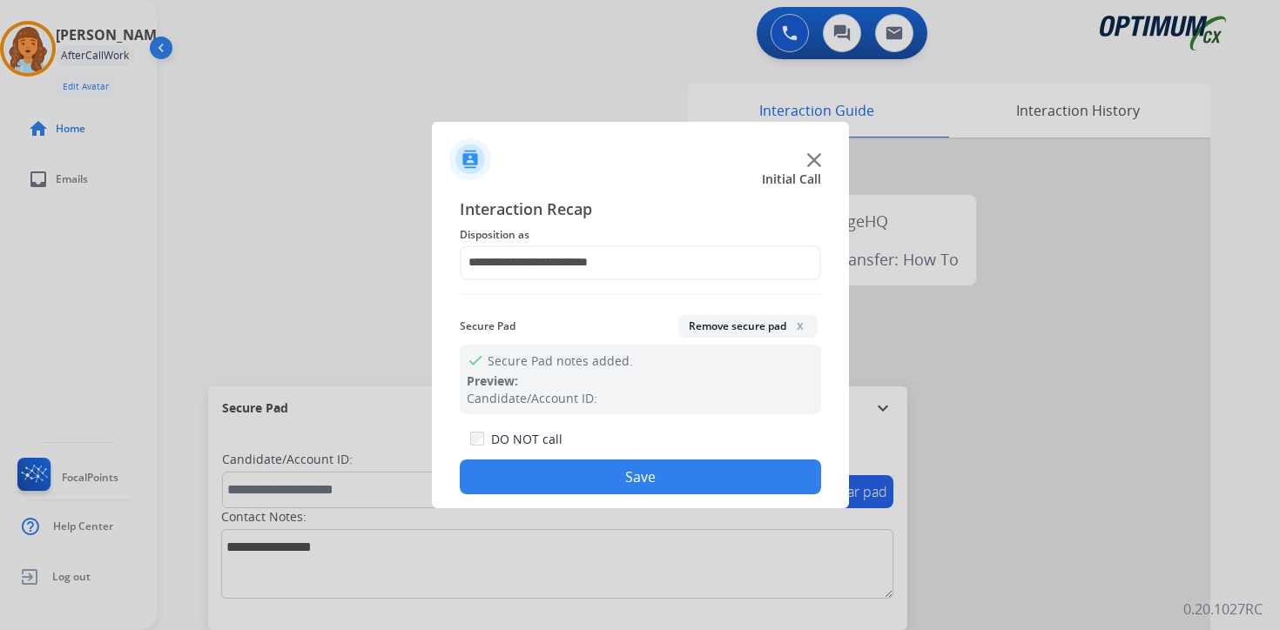
click at [623, 473] on button "Save" at bounding box center [640, 477] width 361 height 35
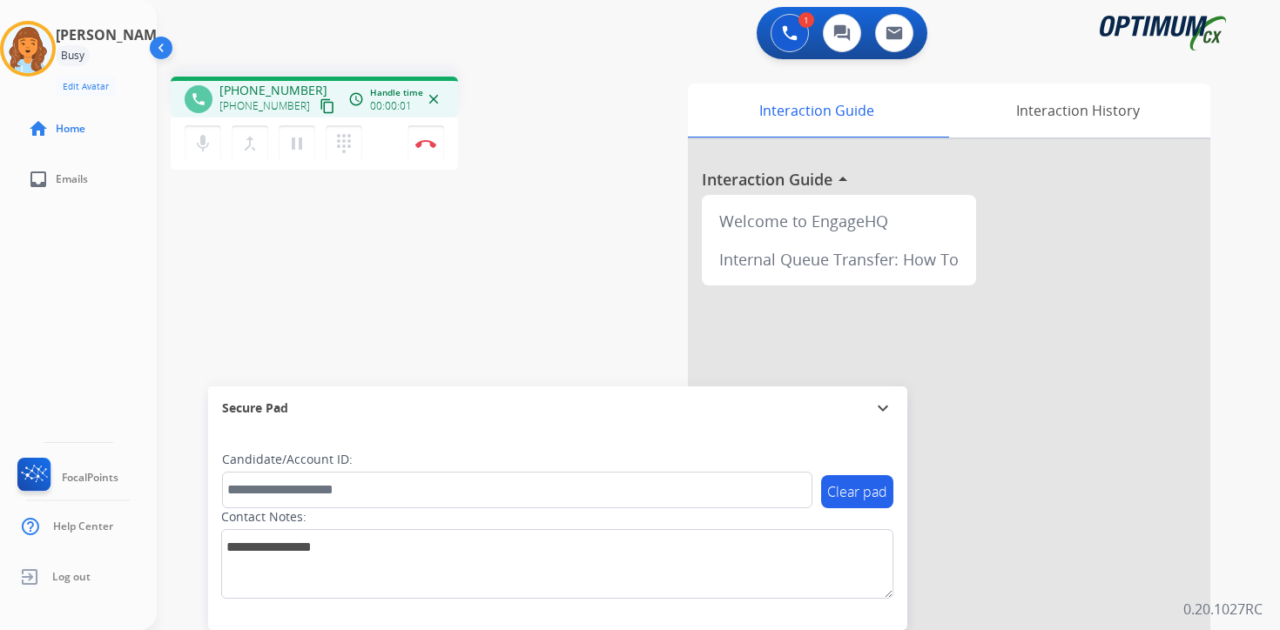
click at [1258, 454] on div "1 Voice Interactions 0 Chat Interactions 0 Email Interactions phone [PHONE_NUMB…" at bounding box center [718, 315] width 1123 height 630
click at [319, 108] on mat-icon "content_copy" at bounding box center [327, 106] width 16 height 16
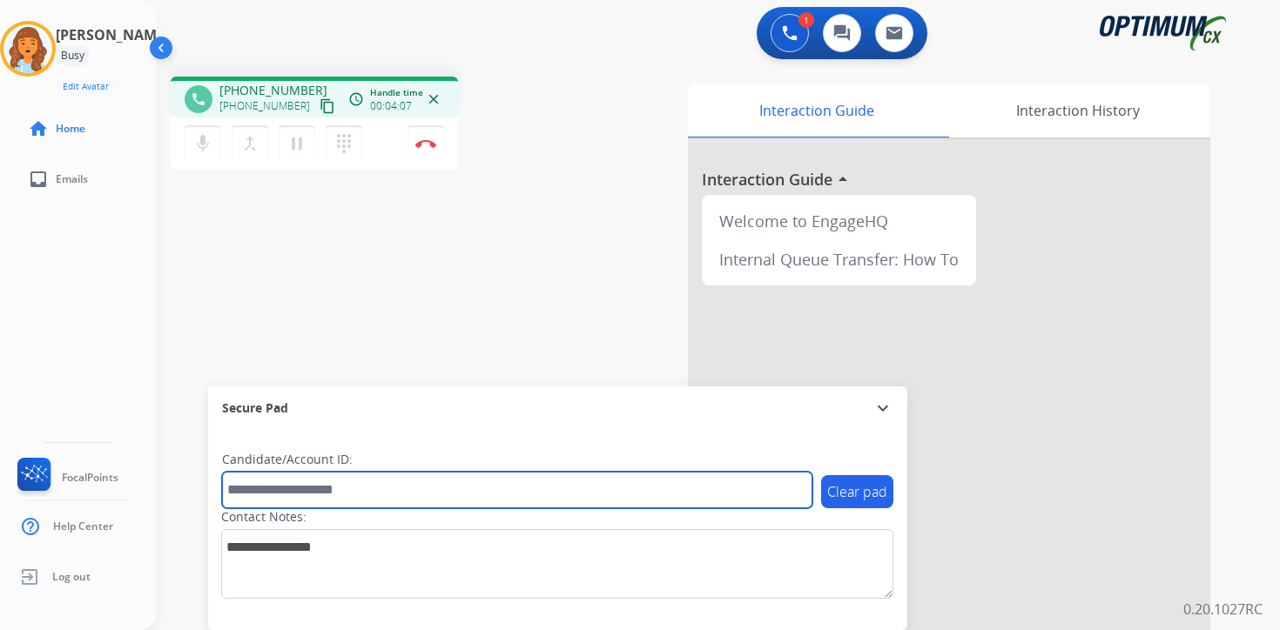
click at [380, 492] on input "text" at bounding box center [517, 490] width 590 height 37
click at [306, 480] on input "text" at bounding box center [517, 490] width 590 height 37
type input "*******"
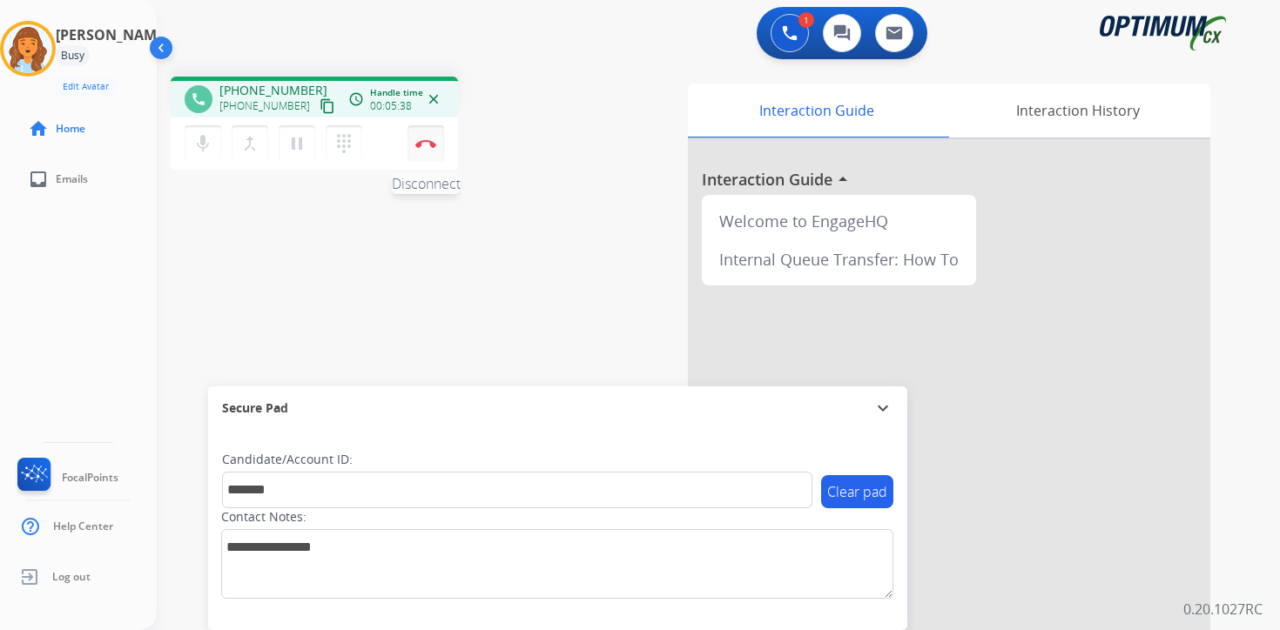
click at [424, 151] on button "Disconnect" at bounding box center [425, 143] width 37 height 37
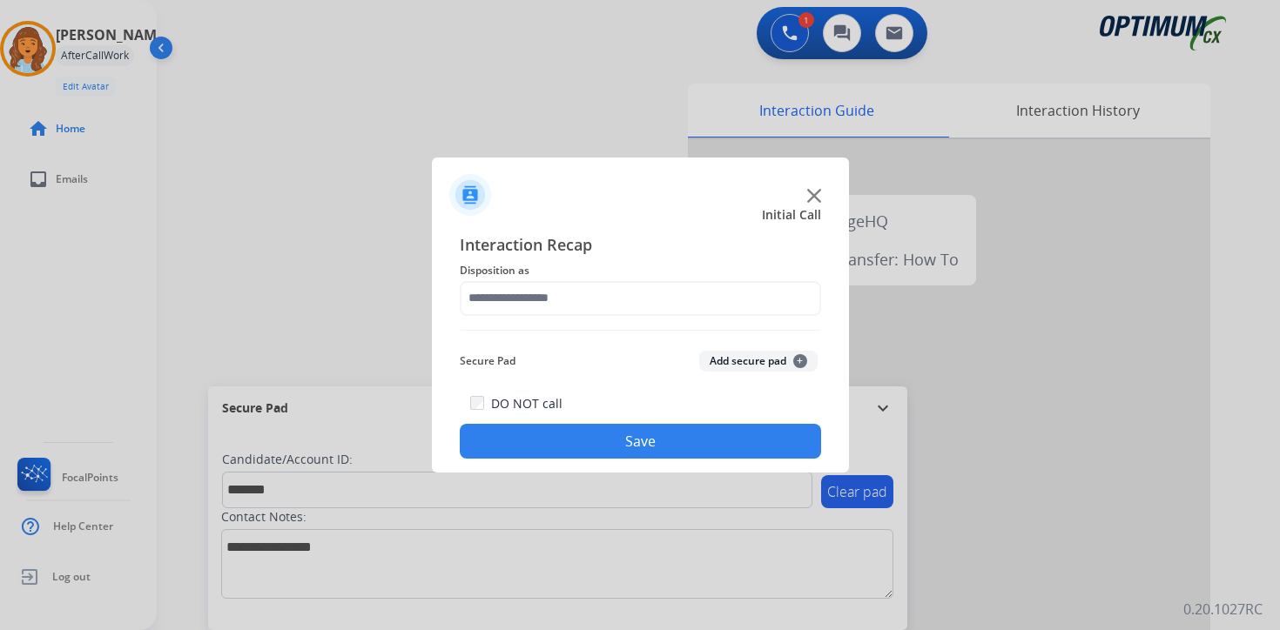
click at [763, 358] on button "Add secure pad +" at bounding box center [758, 361] width 118 height 21
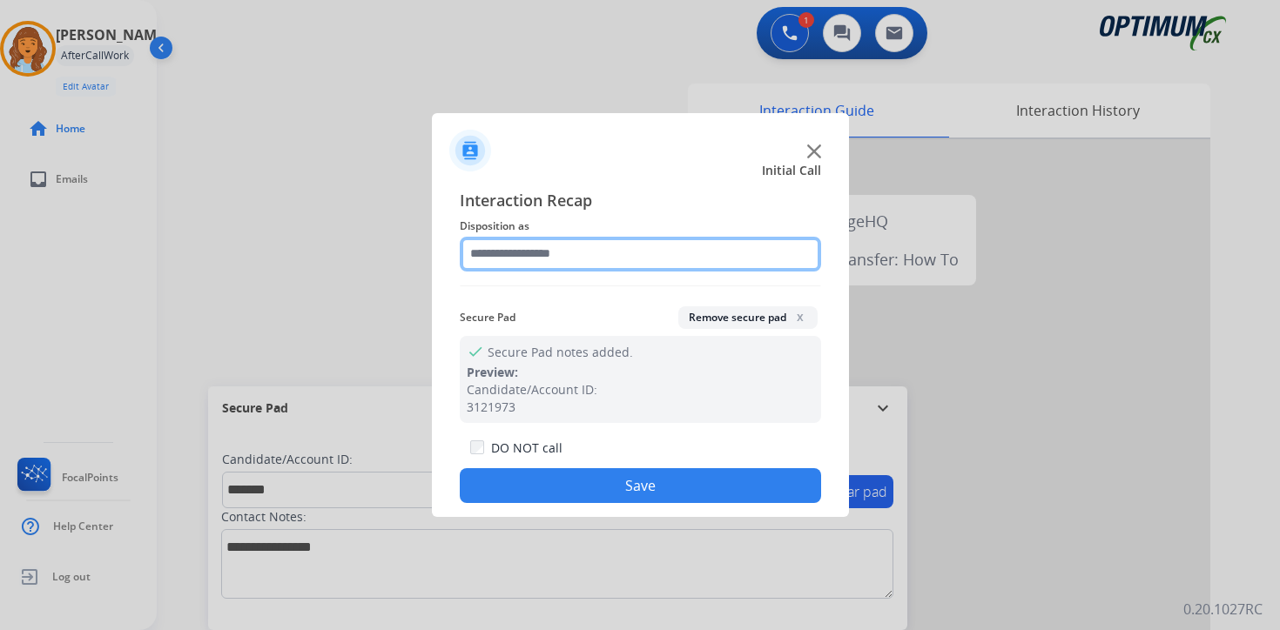
click at [592, 249] on input "text" at bounding box center [640, 254] width 361 height 35
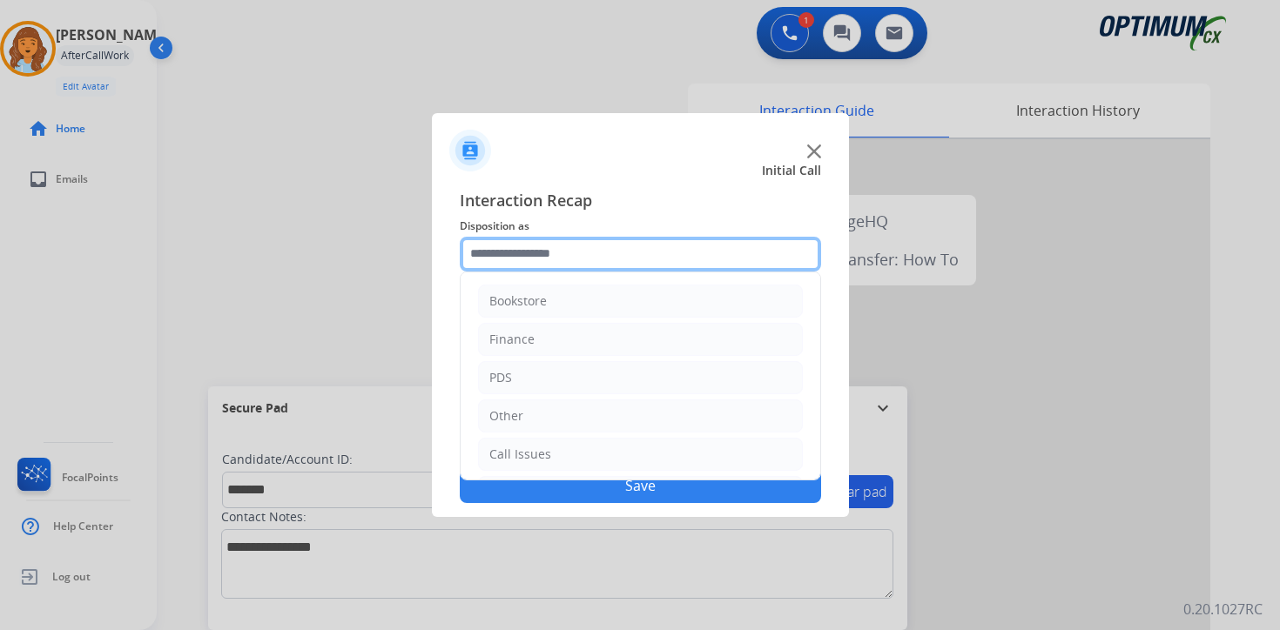
scroll to position [118, 0]
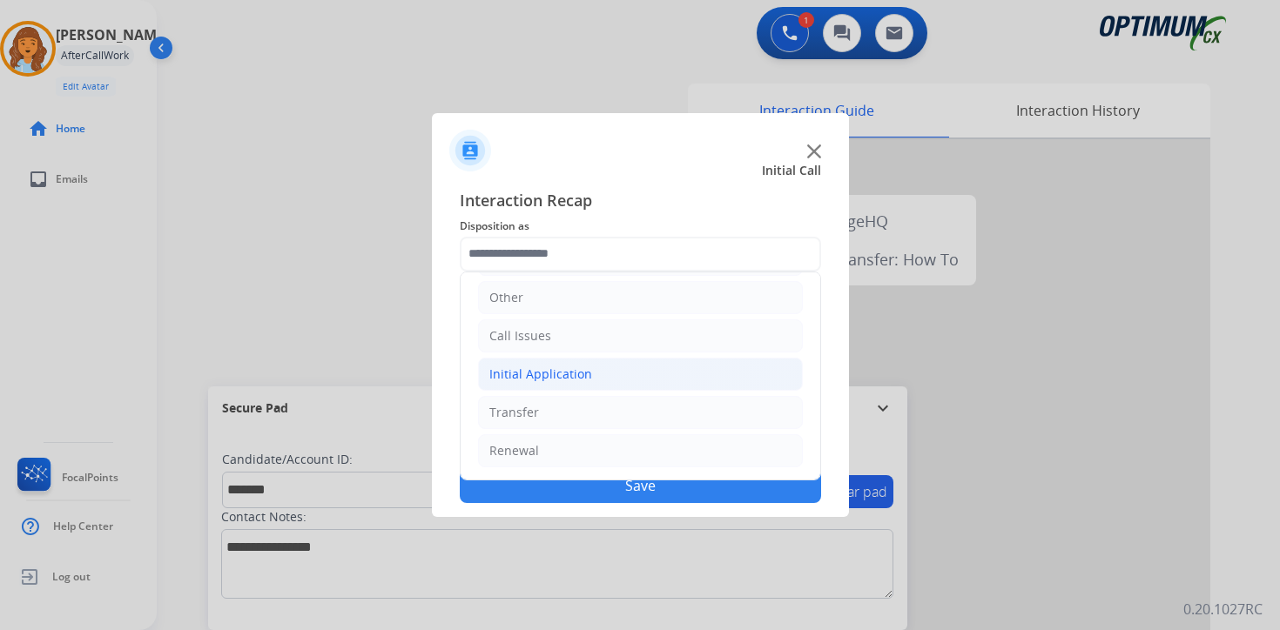
click at [540, 367] on div "Initial Application" at bounding box center [540, 374] width 103 height 17
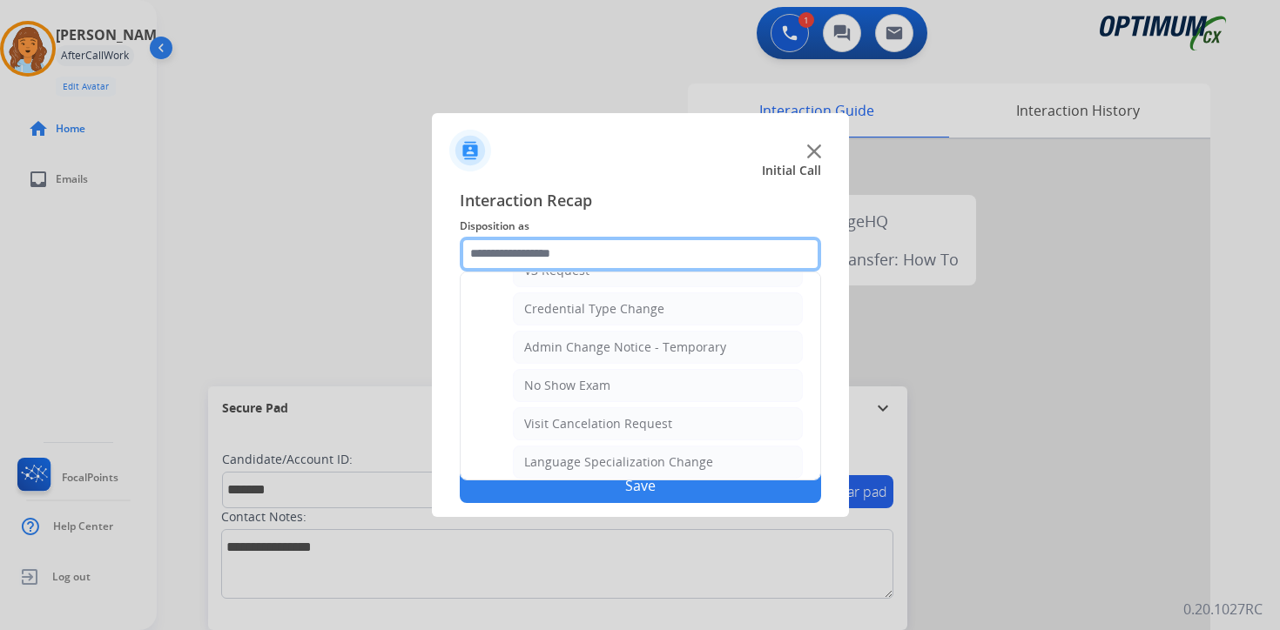
scroll to position [989, 0]
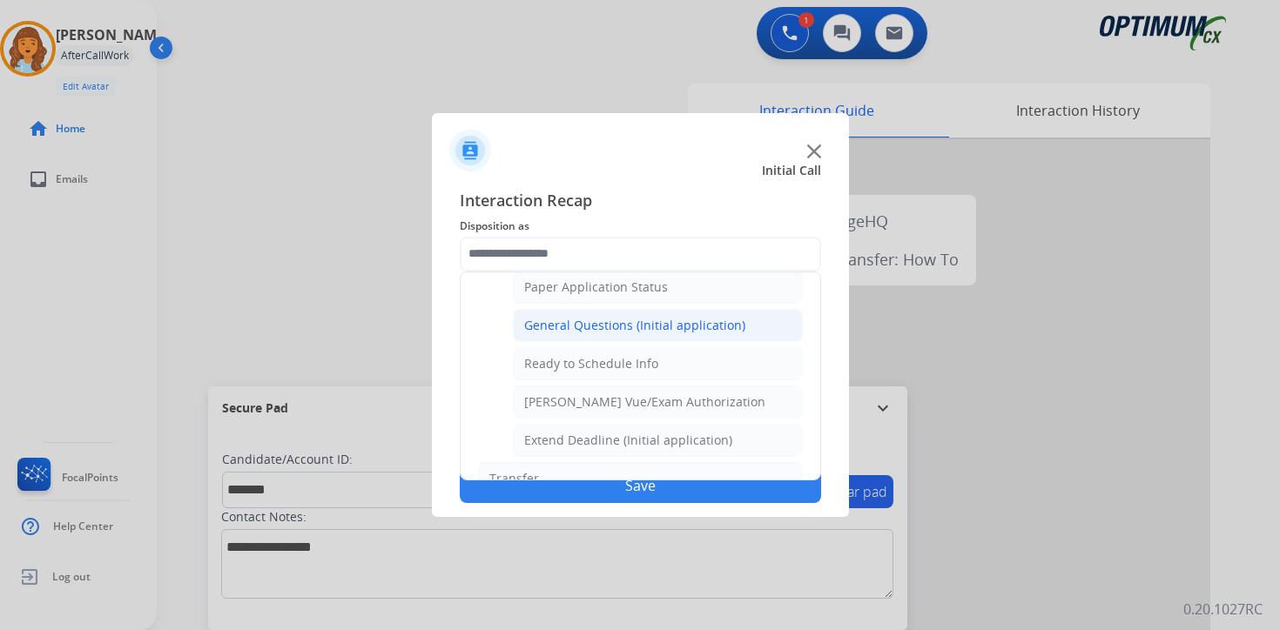
click at [574, 335] on li "General Questions (Initial application)" at bounding box center [658, 325] width 290 height 33
type input "**********"
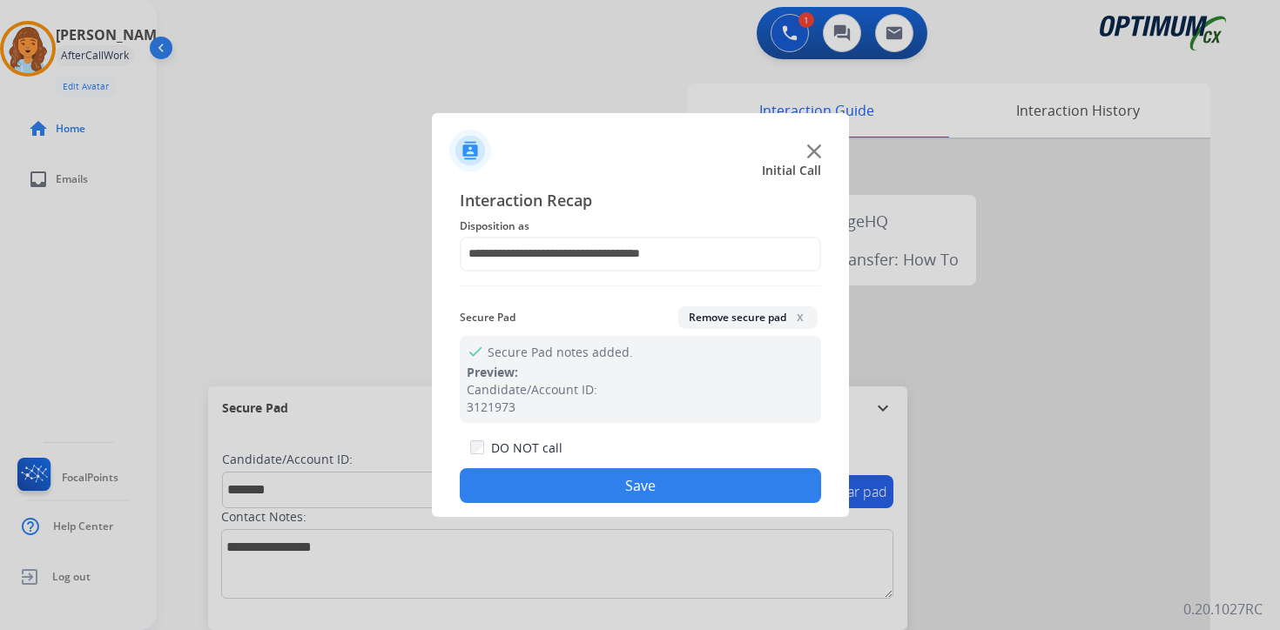
click at [566, 481] on button "Save" at bounding box center [640, 485] width 361 height 35
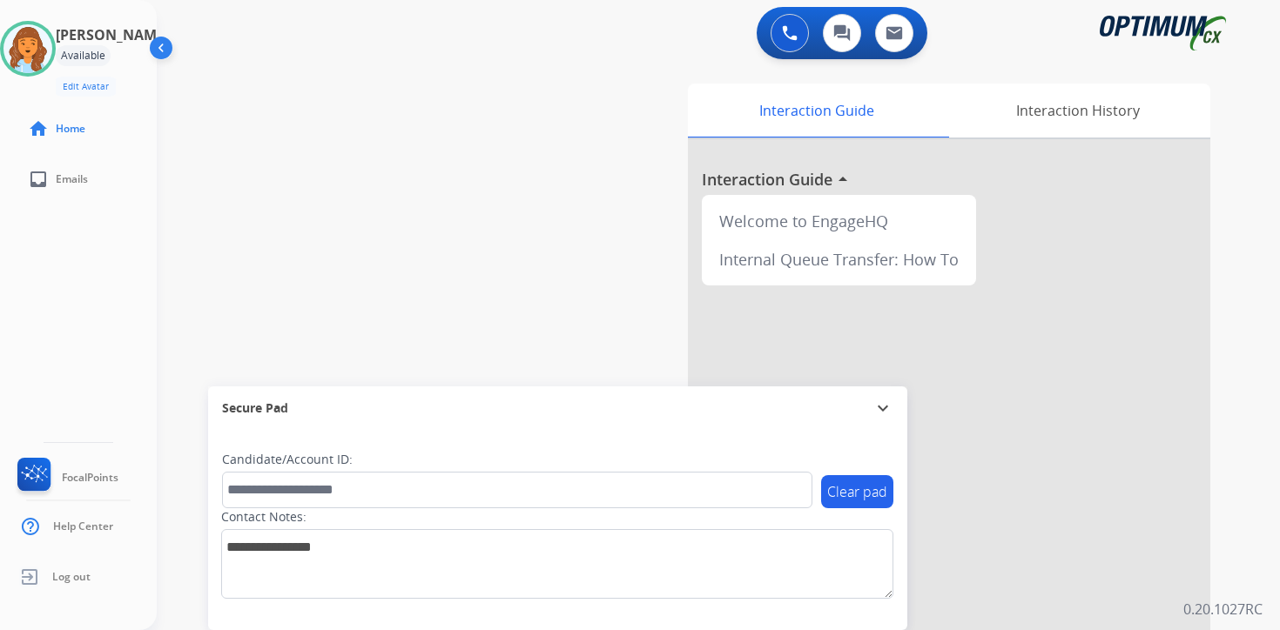
click at [1224, 570] on div "Interaction Guide Interaction History Interaction Guide arrow_drop_up Welcome t…" at bounding box center [922, 433] width 631 height 712
click at [1268, 547] on div "0 Voice Interactions 0 Chat Interactions 0 Email Interactions swap_horiz Break …" at bounding box center [718, 315] width 1123 height 630
click at [1235, 501] on div "Interaction Guide Interaction History Interaction Guide arrow_drop_up Welcome t…" at bounding box center [922, 433] width 631 height 712
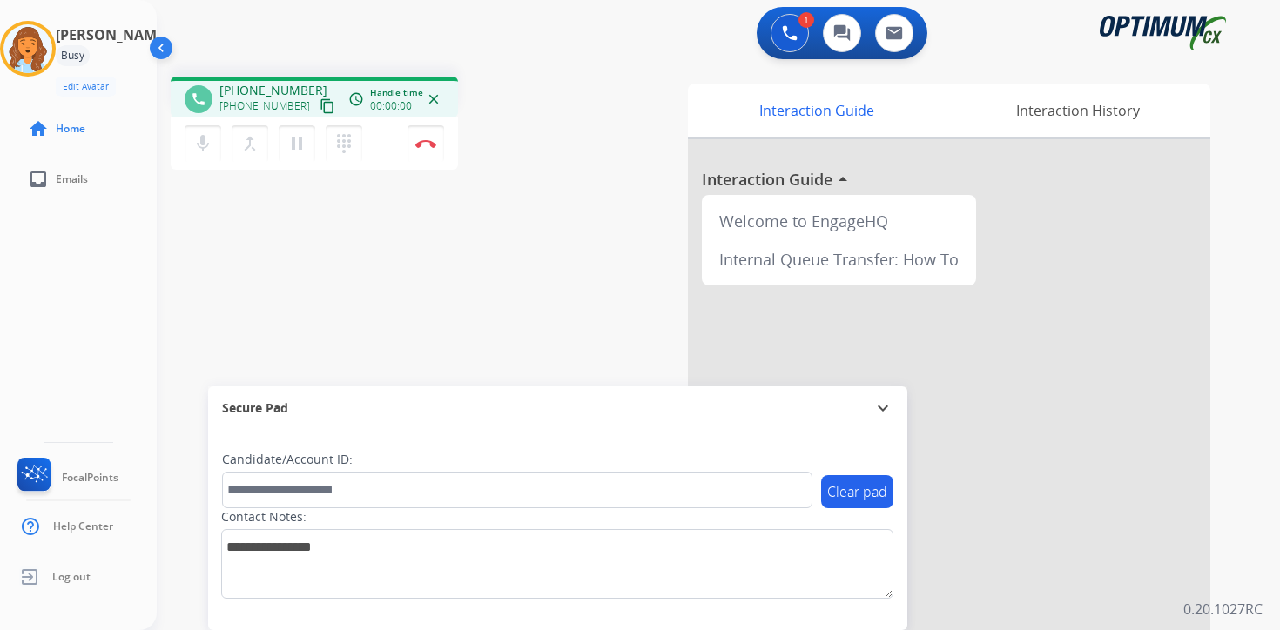
click at [1213, 507] on div "Interaction Guide Interaction History Interaction Guide arrow_drop_up Welcome t…" at bounding box center [922, 433] width 631 height 712
click at [319, 109] on mat-icon "content_copy" at bounding box center [327, 106] width 16 height 16
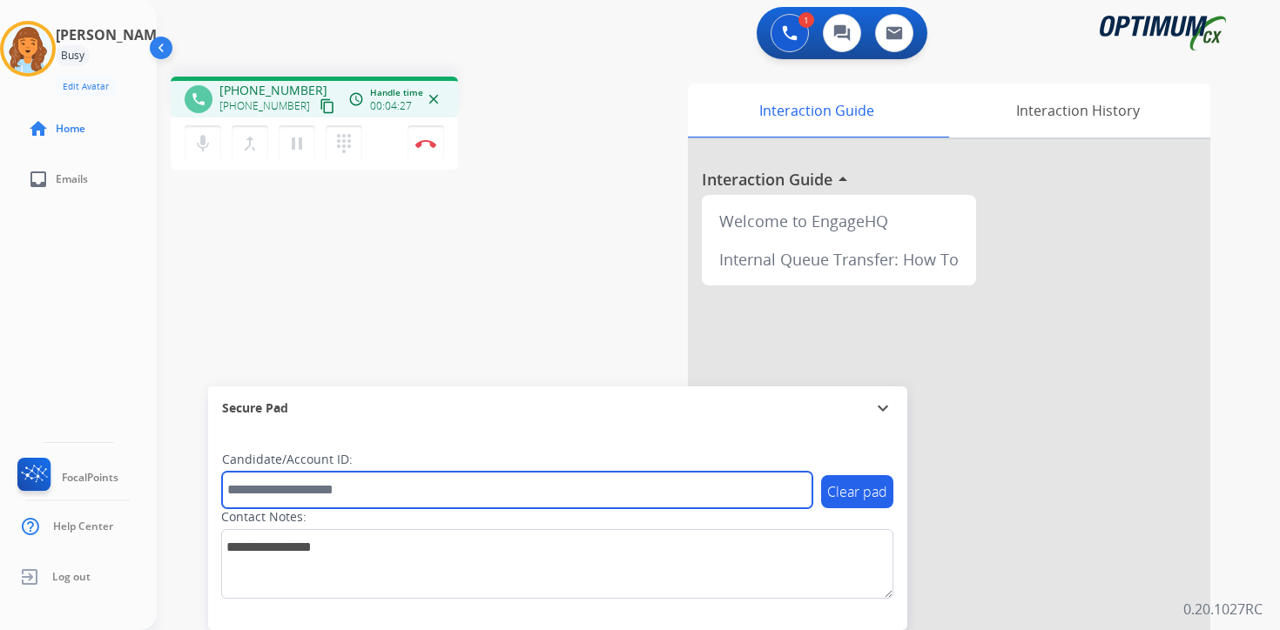
click at [292, 495] on input "text" at bounding box center [517, 490] width 590 height 37
type input "*******"
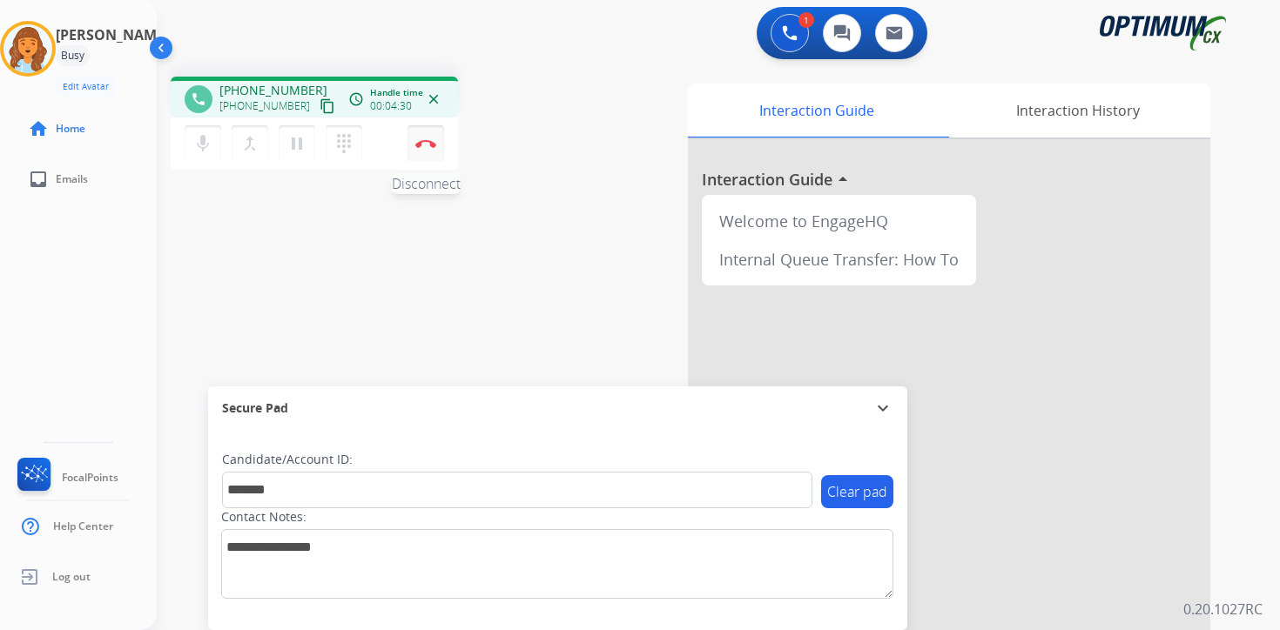
click at [427, 145] on img at bounding box center [425, 143] width 21 height 9
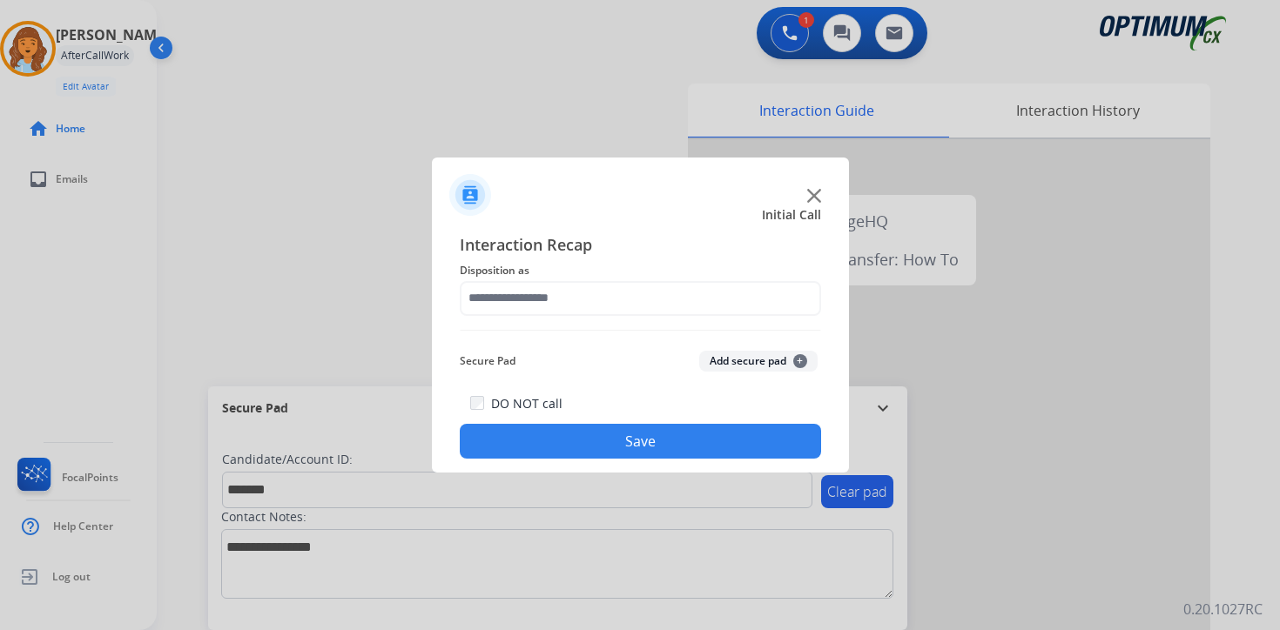
click at [786, 363] on button "Add secure pad +" at bounding box center [758, 361] width 118 height 21
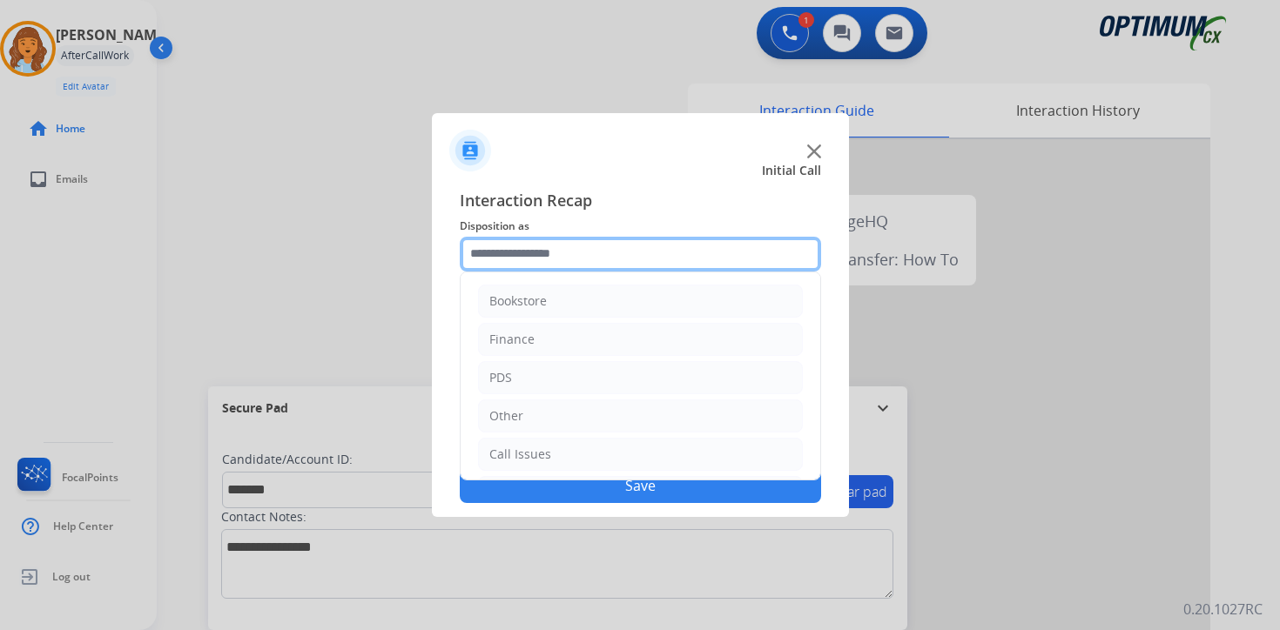
click at [514, 245] on input "text" at bounding box center [640, 254] width 361 height 35
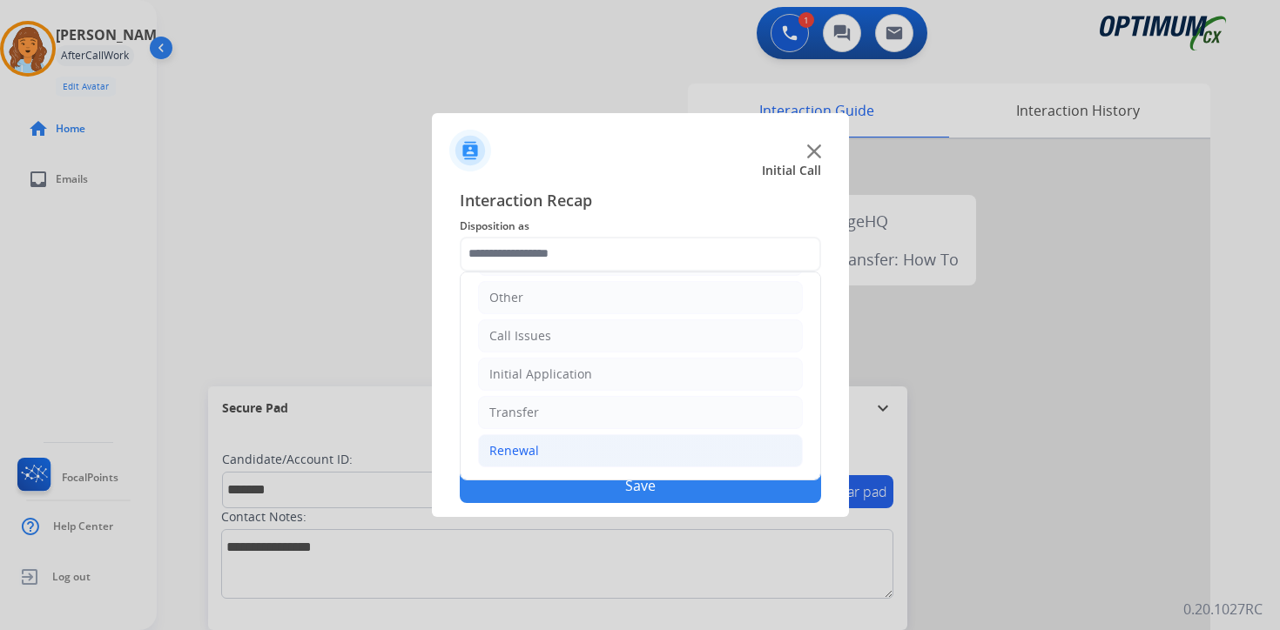
click at [542, 443] on li "Renewal" at bounding box center [640, 450] width 325 height 33
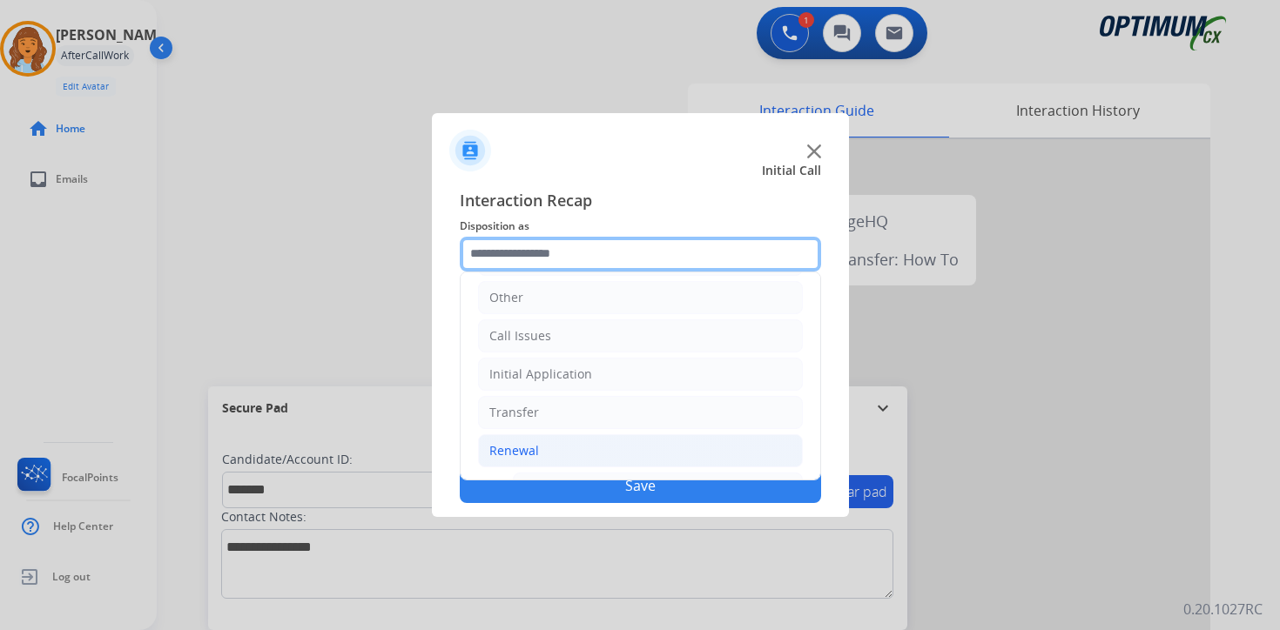
scroll to position [408, 0]
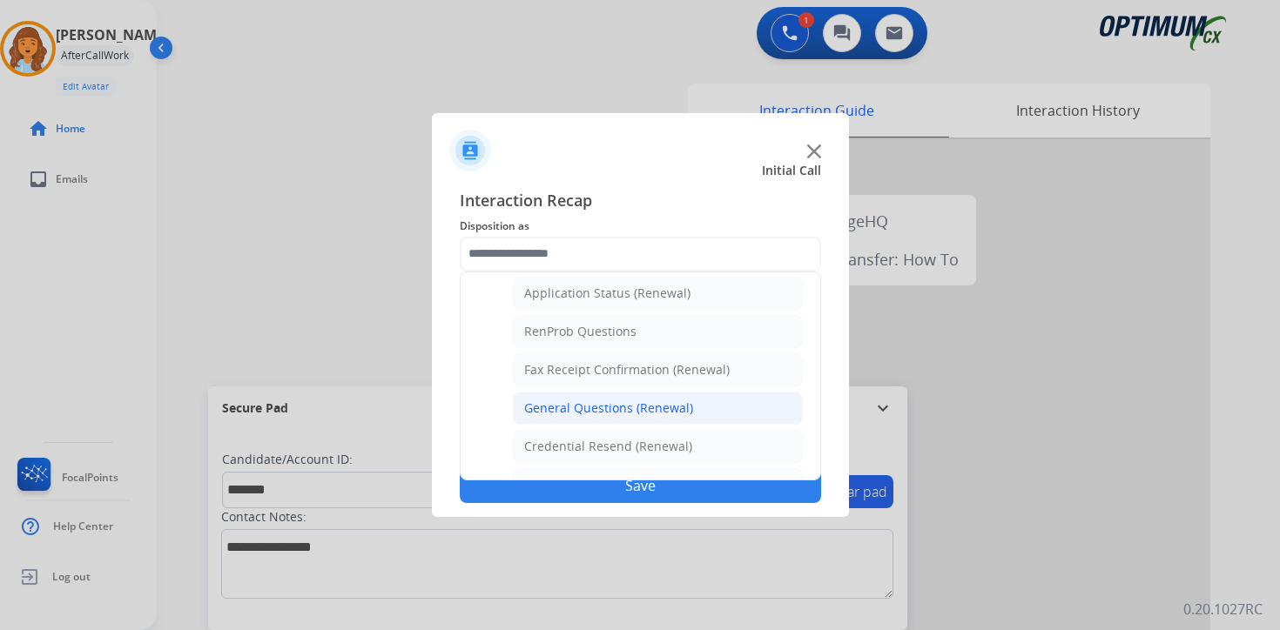
click at [548, 406] on div "General Questions (Renewal)" at bounding box center [608, 408] width 169 height 17
type input "**********"
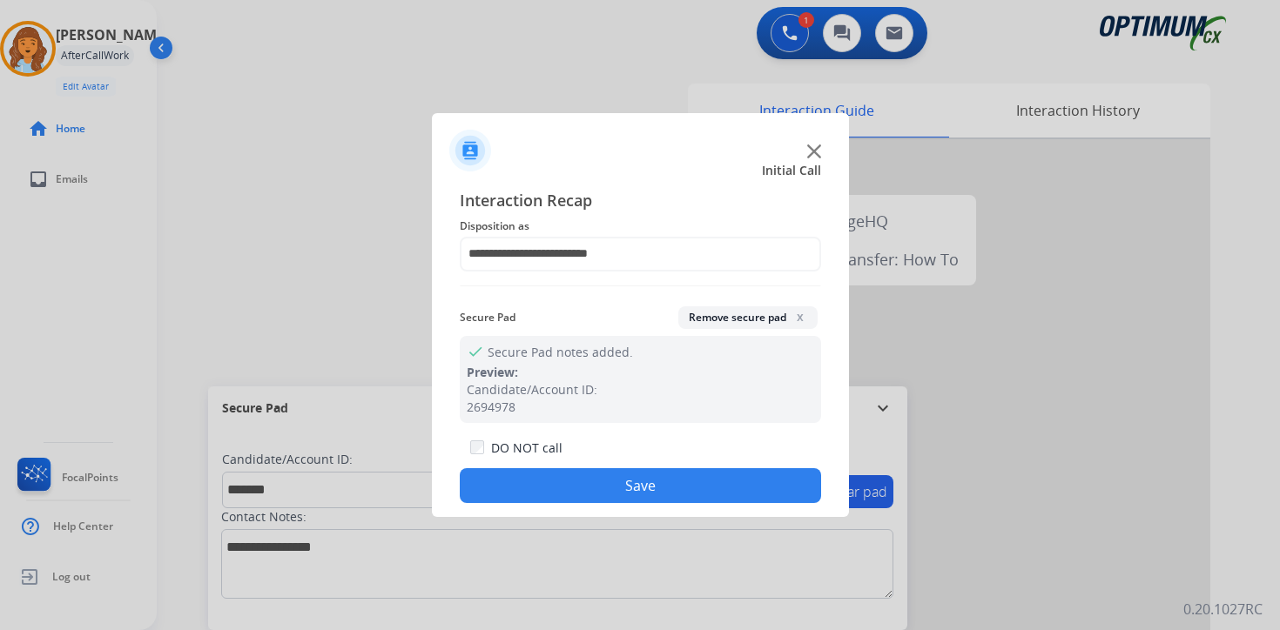
click at [564, 478] on button "Save" at bounding box center [640, 485] width 361 height 35
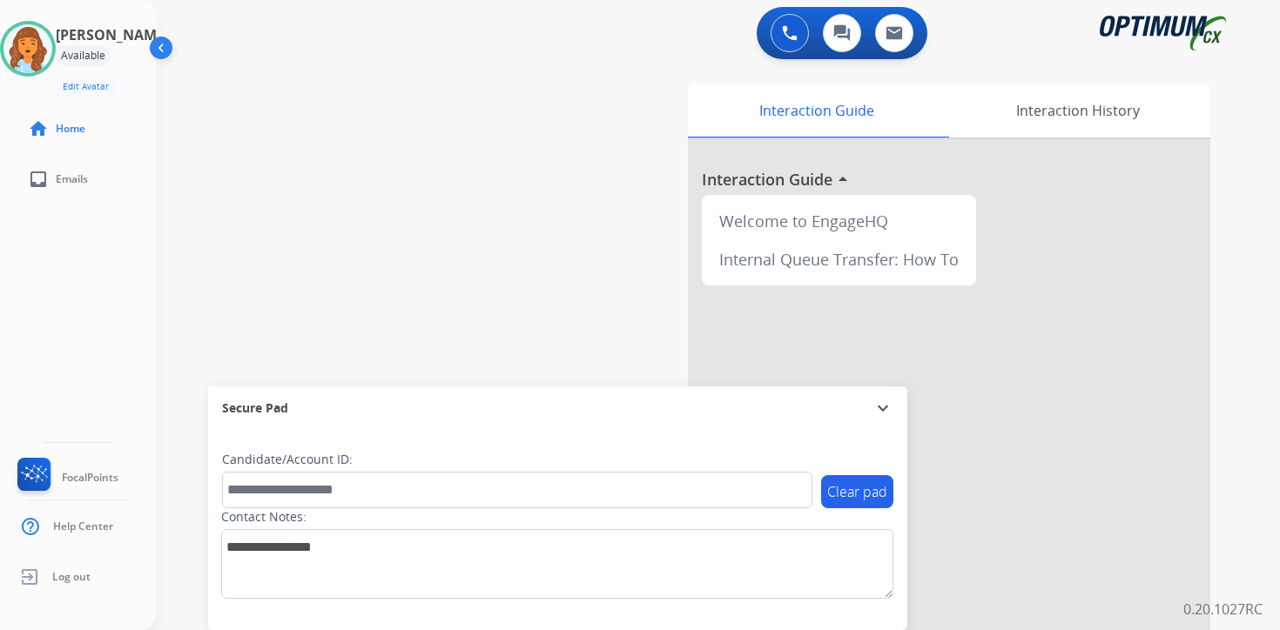
click at [1247, 597] on div "0 Voice Interactions 0 Chat Interactions 0 Email Interactions swap_horiz Break …" at bounding box center [718, 315] width 1123 height 630
click at [41, 39] on img at bounding box center [27, 48] width 49 height 49
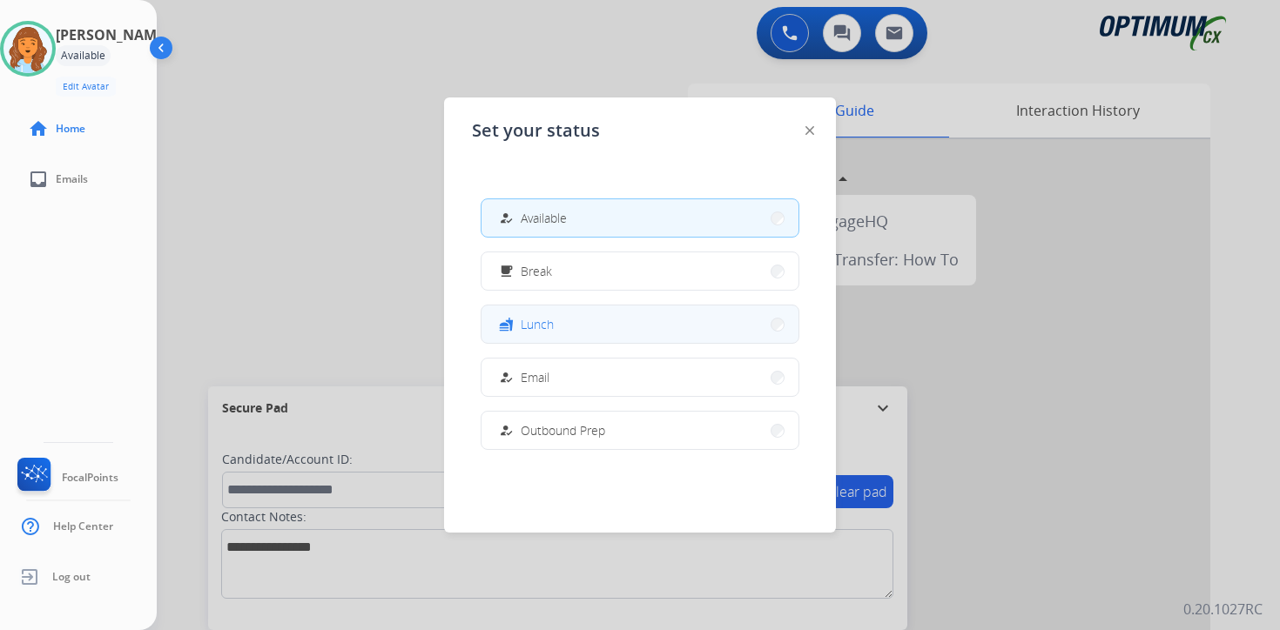
click at [599, 323] on button "fastfood Lunch" at bounding box center [639, 324] width 317 height 37
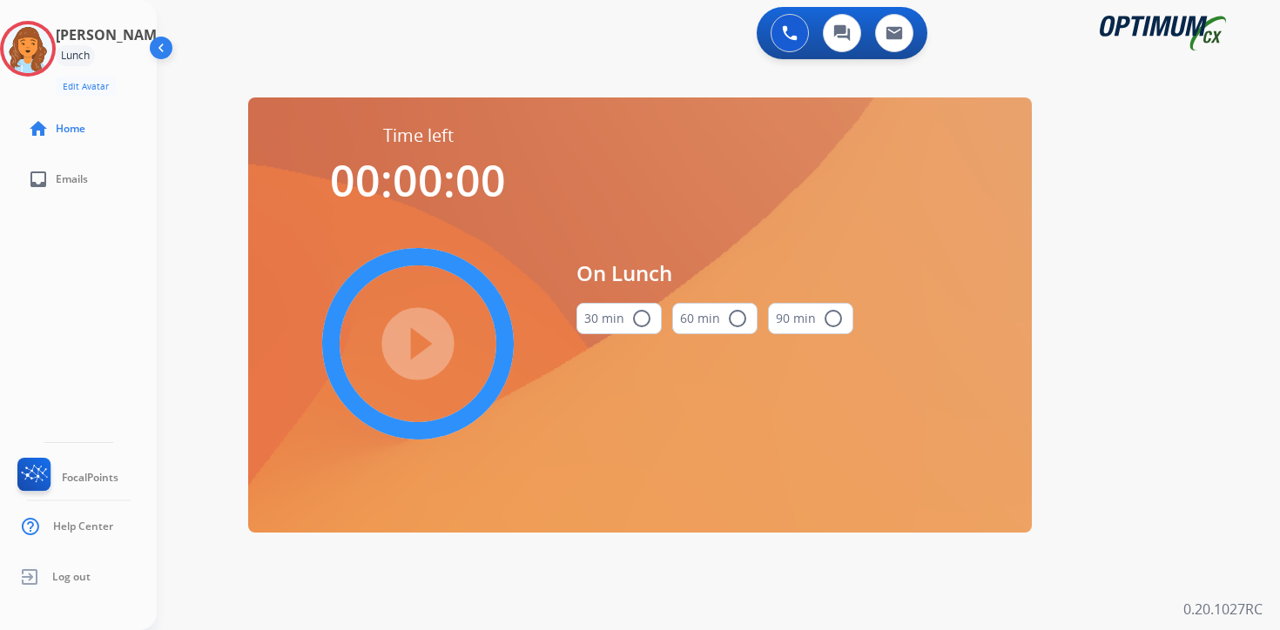
click at [1207, 404] on div "0 Voice Interactions 0 Chat Interactions 0 Email Interactions swap_horiz Break …" at bounding box center [718, 315] width 1123 height 630
click at [44, 48] on img at bounding box center [27, 48] width 49 height 49
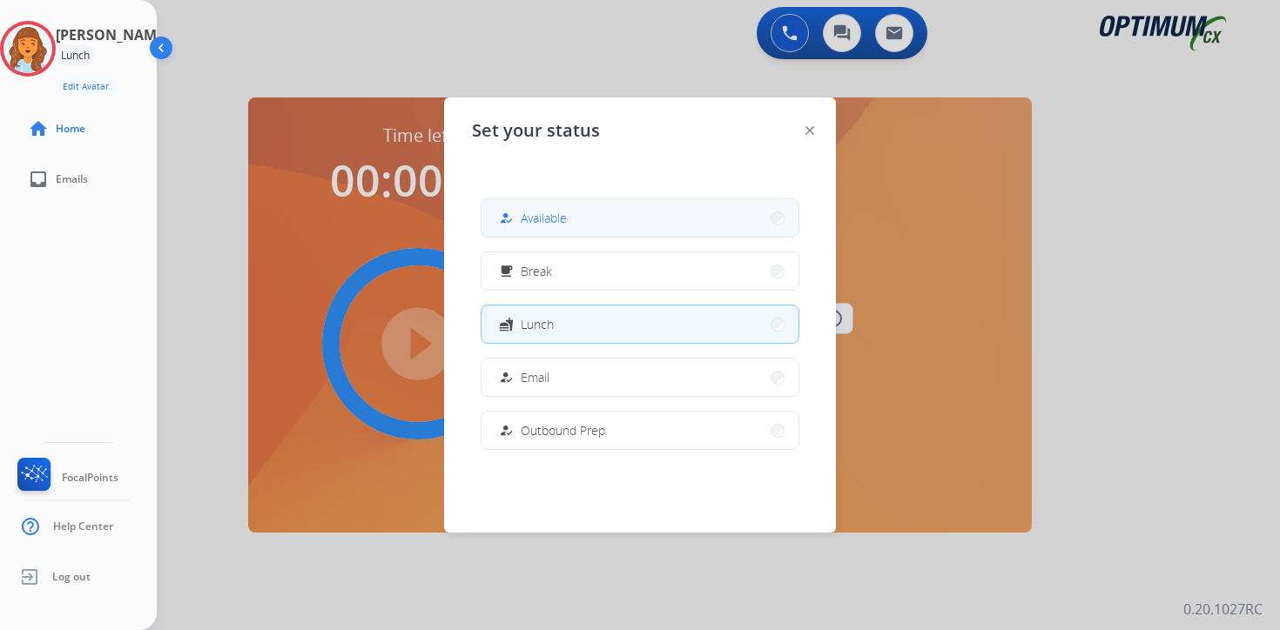
click at [534, 215] on span "Available" at bounding box center [544, 218] width 46 height 18
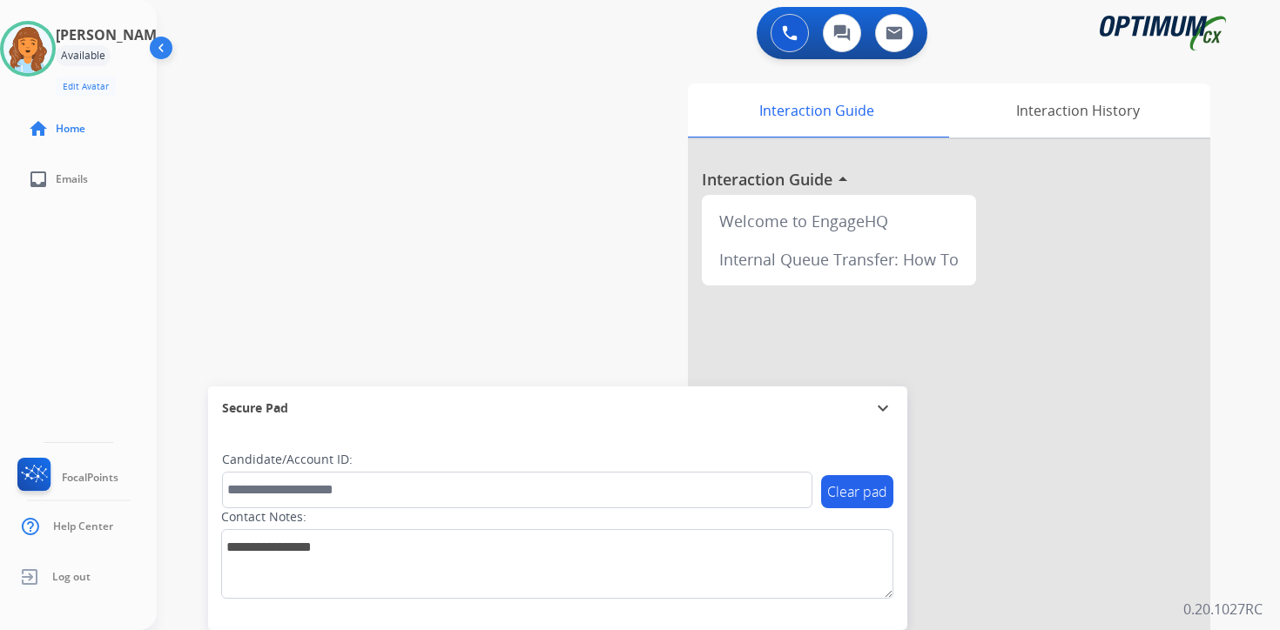
click at [1266, 595] on div "0 Voice Interactions 0 Chat Interactions 0 Email Interactions swap_horiz Break …" at bounding box center [718, 315] width 1123 height 630
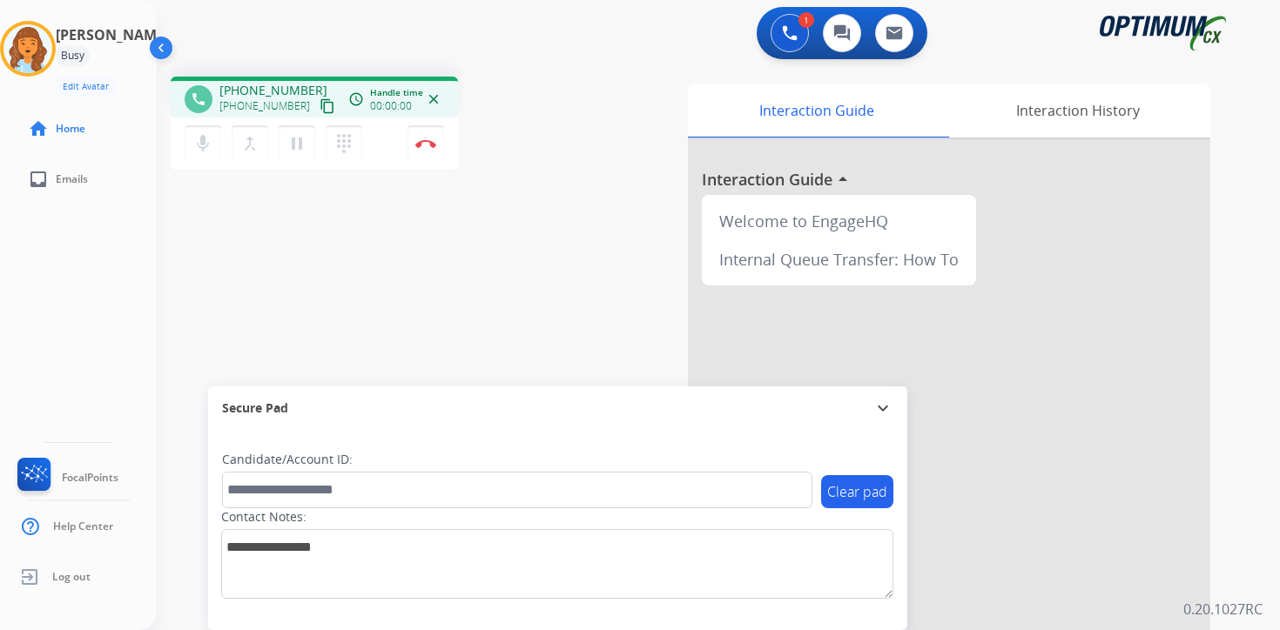
click at [319, 108] on mat-icon "content_copy" at bounding box center [327, 106] width 16 height 16
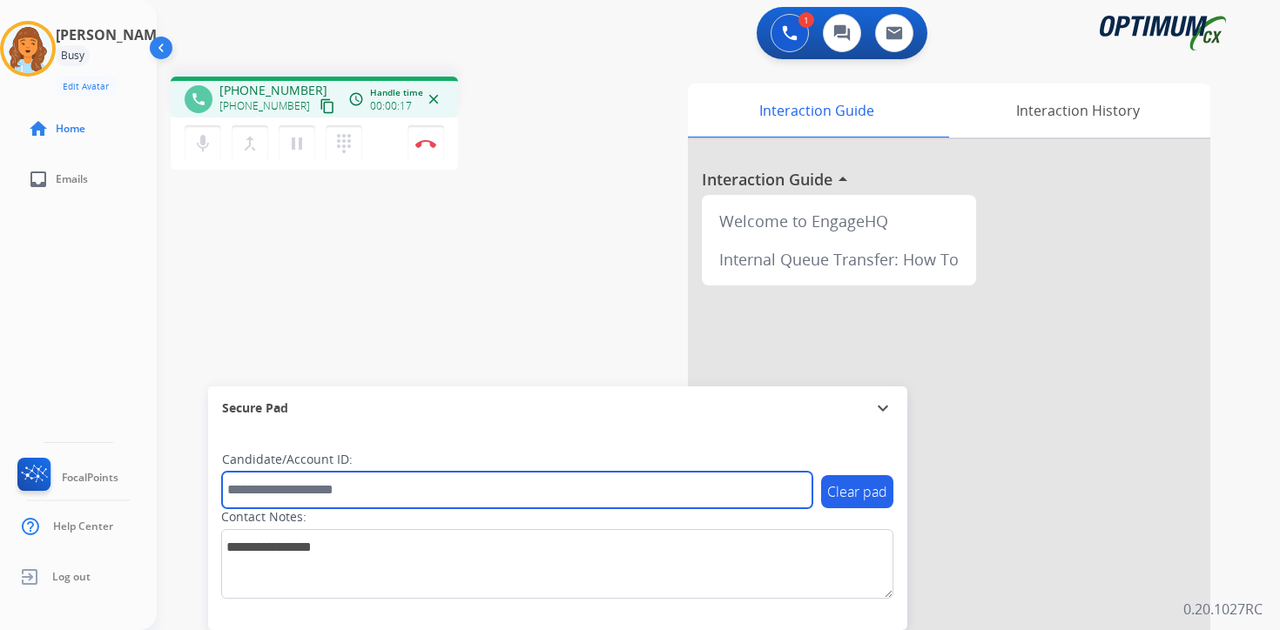
click at [309, 486] on input "text" at bounding box center [517, 490] width 590 height 37
type input "*******"
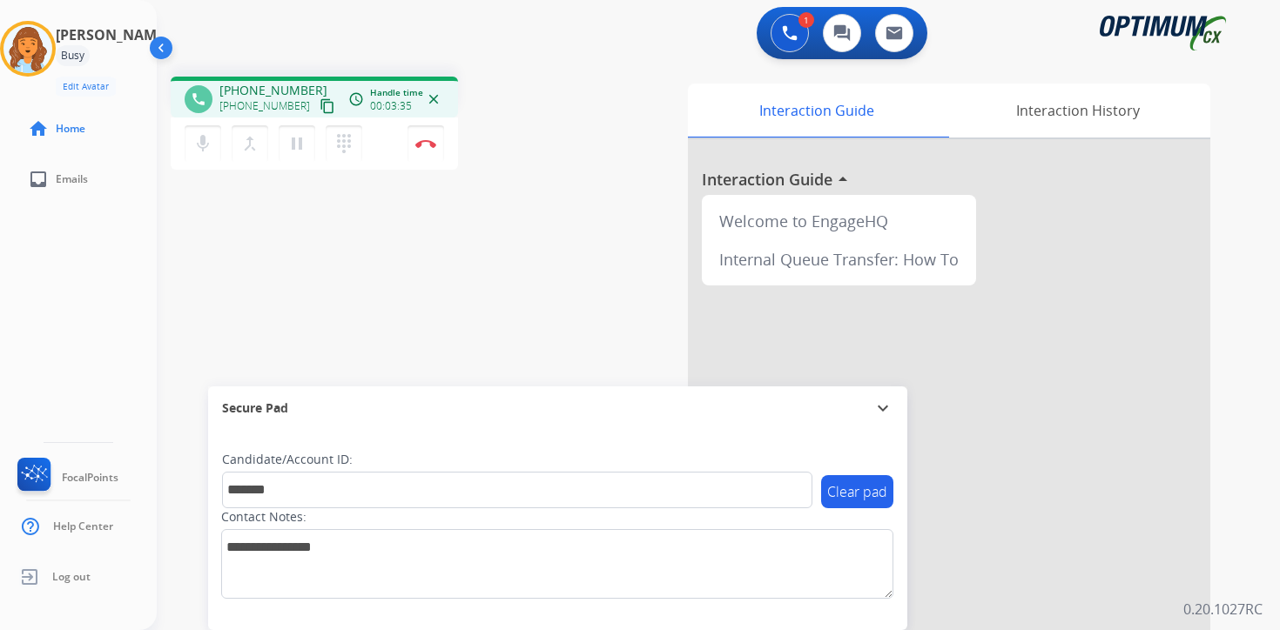
click at [1259, 593] on div "1 Voice Interactions 0 Chat Interactions 0 Email Interactions phone [PHONE_NUMB…" at bounding box center [718, 315] width 1123 height 630
click at [426, 150] on button "Disconnect" at bounding box center [425, 143] width 37 height 37
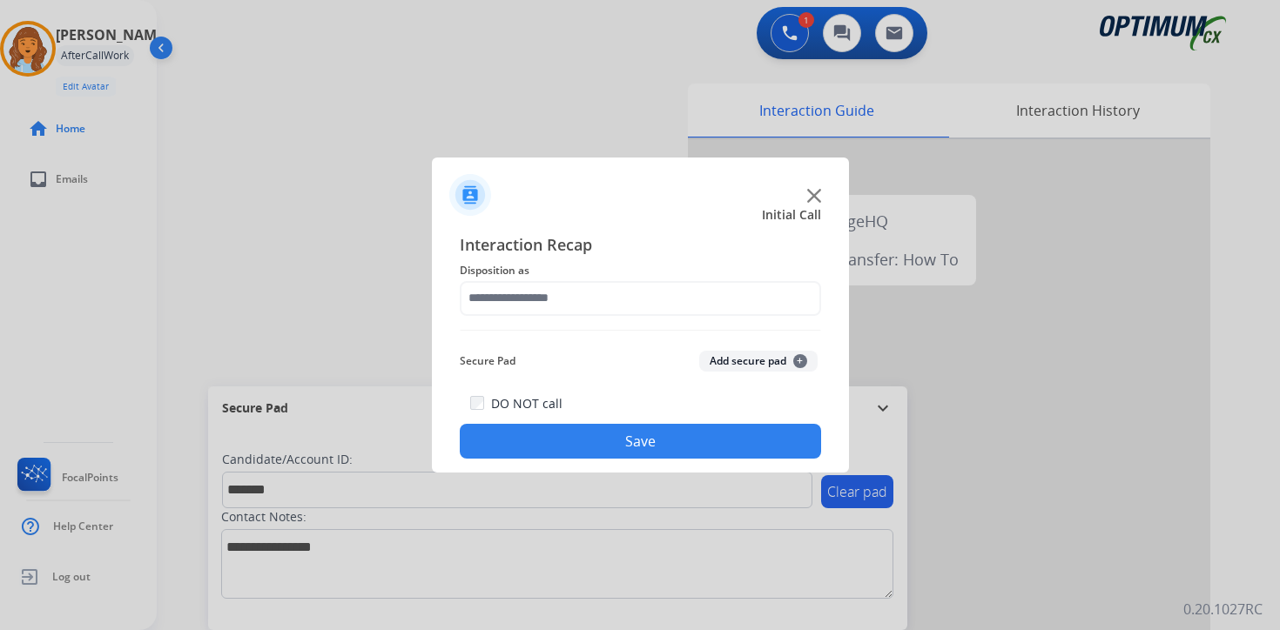
click at [771, 341] on div "Interaction Recap Disposition as Secure Pad Add secure pad + DO NOT call Save" at bounding box center [640, 345] width 361 height 227
click at [775, 351] on button "Add secure pad +" at bounding box center [758, 361] width 118 height 21
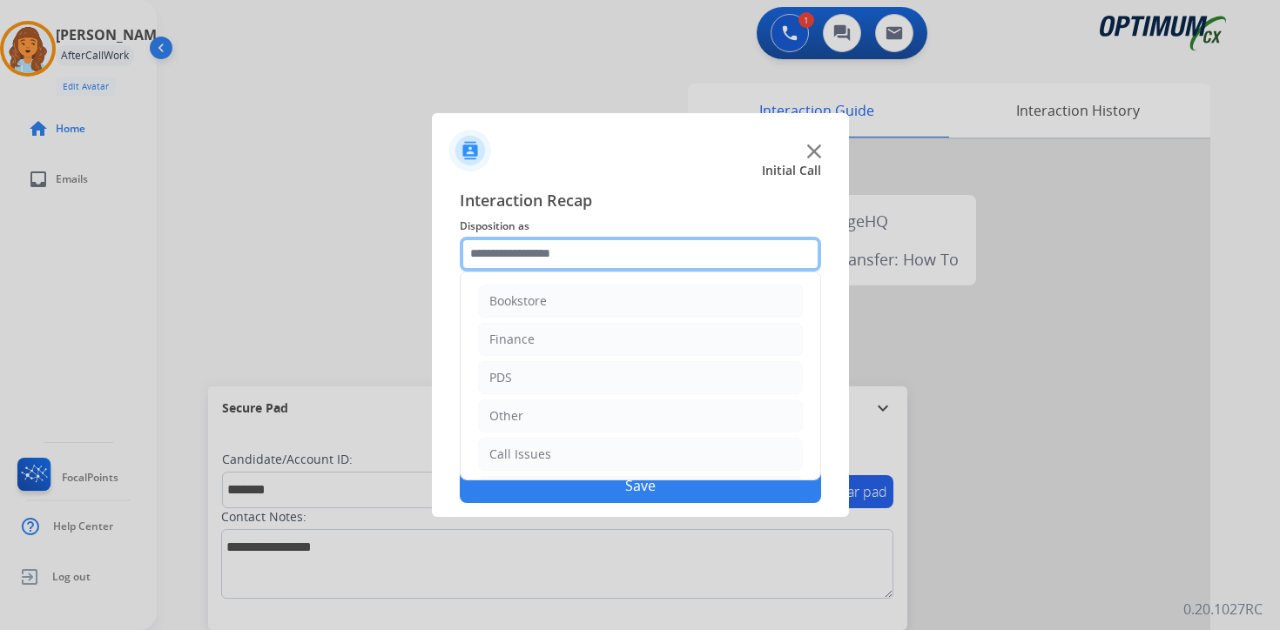
click at [525, 253] on input "text" at bounding box center [640, 254] width 361 height 35
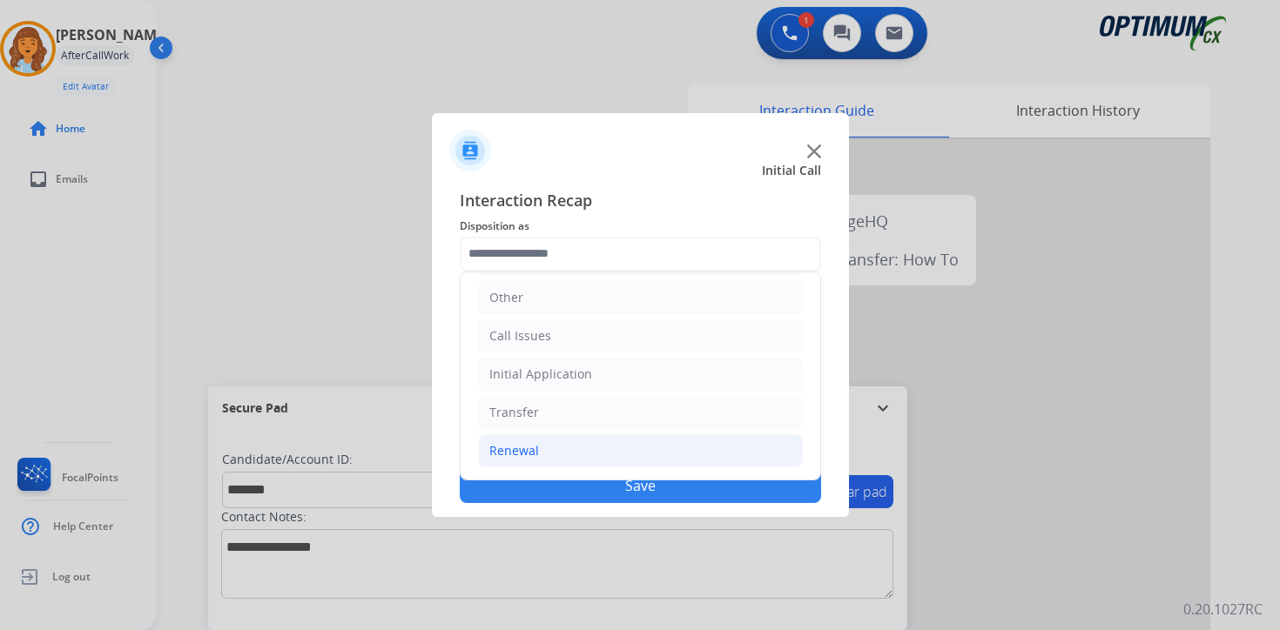
click at [529, 462] on li "Renewal" at bounding box center [640, 450] width 325 height 33
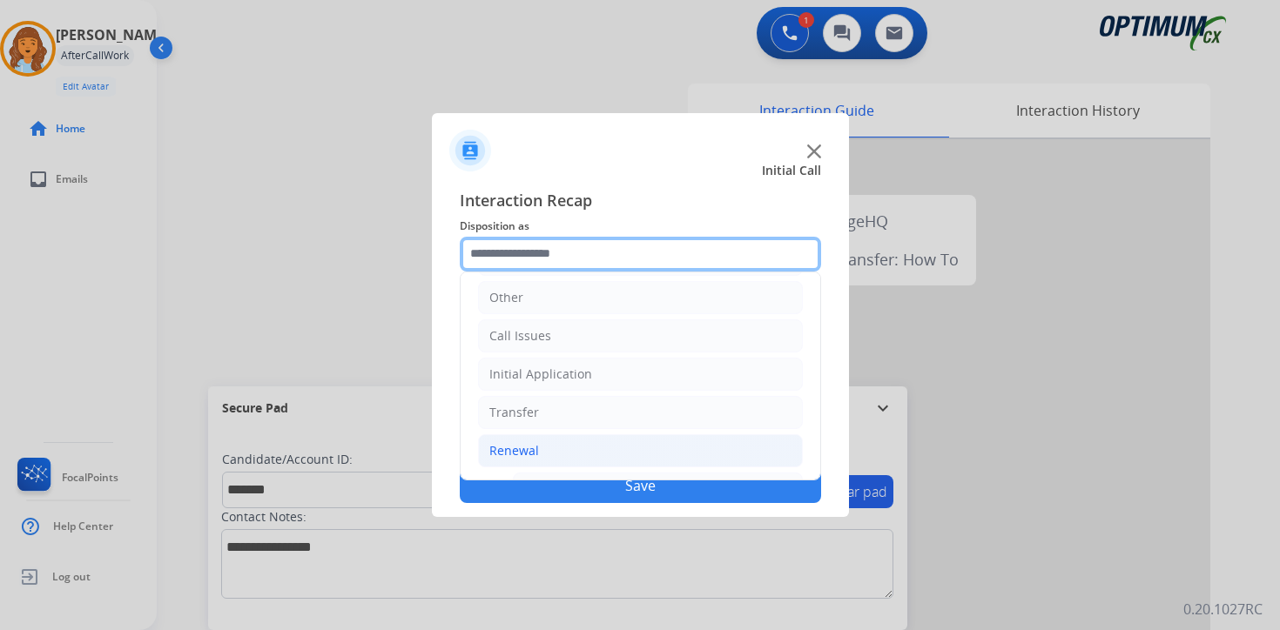
scroll to position [408, 0]
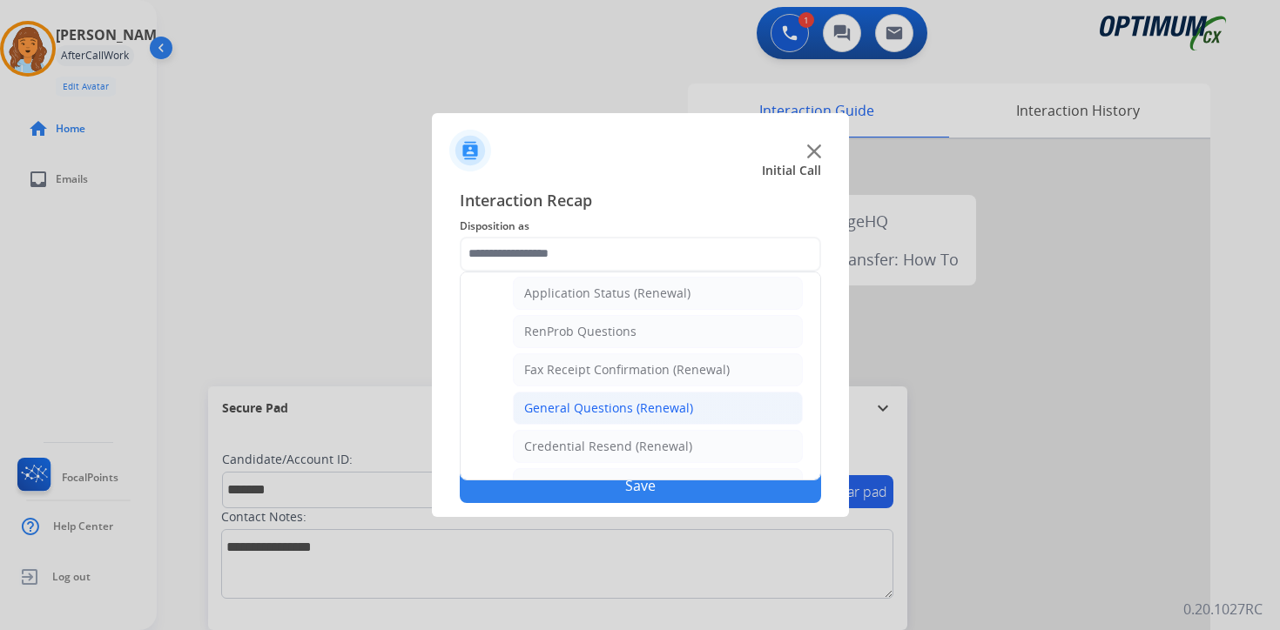
click at [550, 407] on div "General Questions (Renewal)" at bounding box center [608, 408] width 169 height 17
type input "**********"
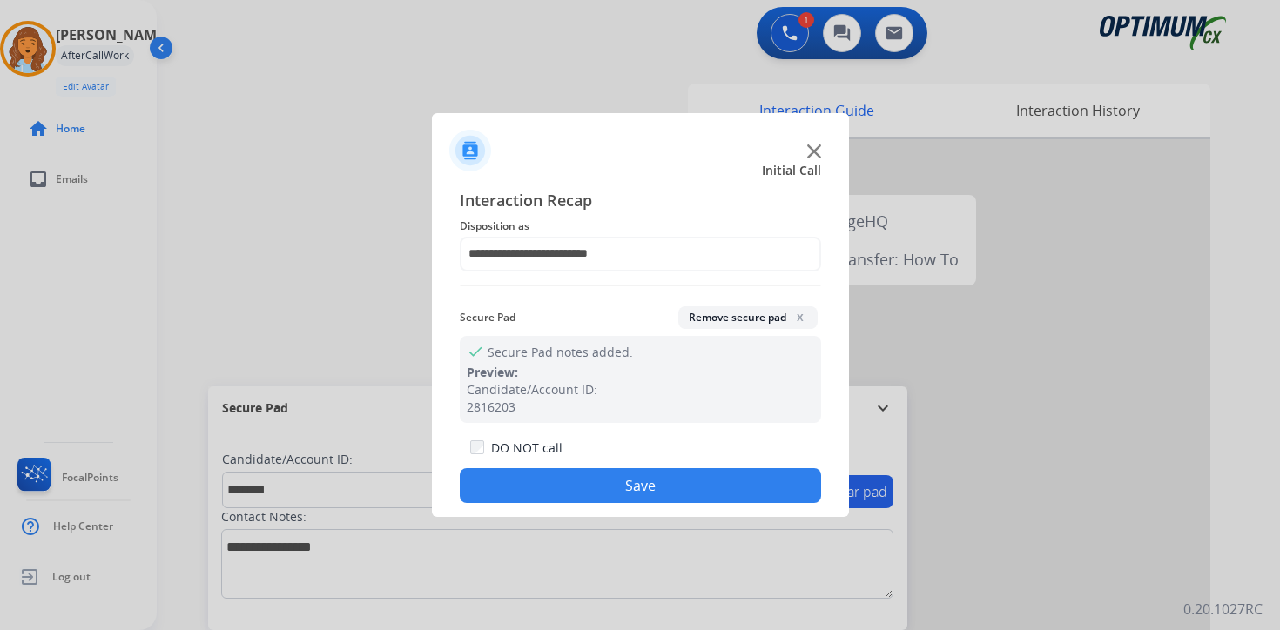
click at [550, 496] on button "Save" at bounding box center [640, 485] width 361 height 35
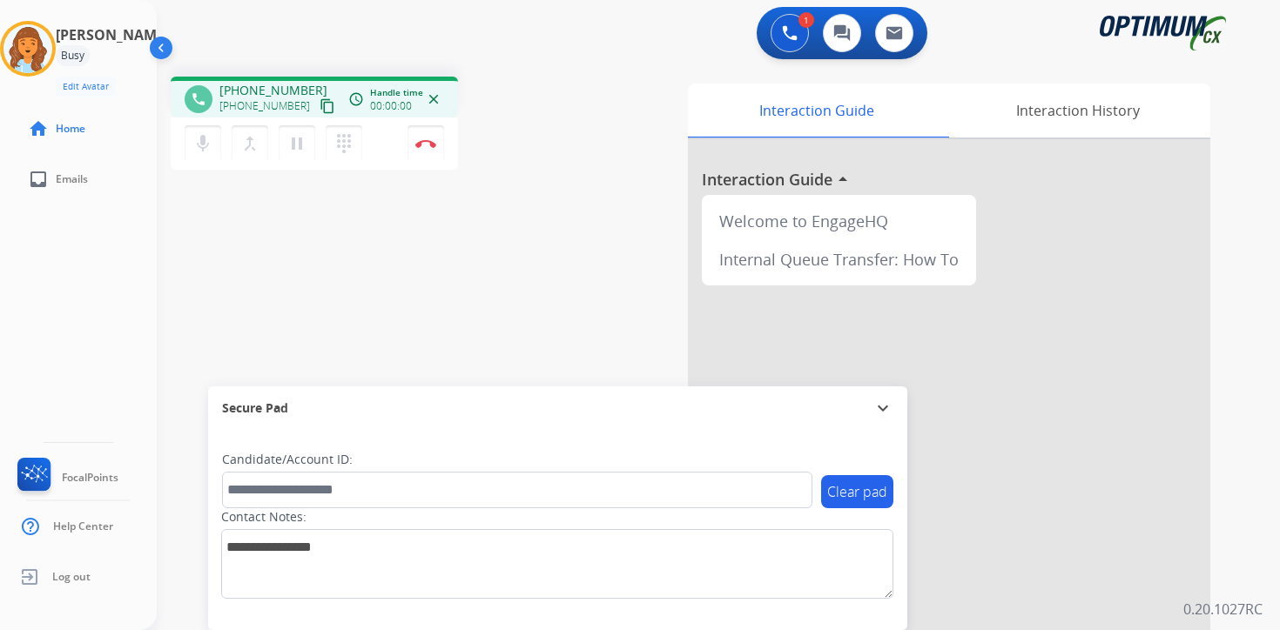
click at [319, 109] on mat-icon "content_copy" at bounding box center [327, 106] width 16 height 16
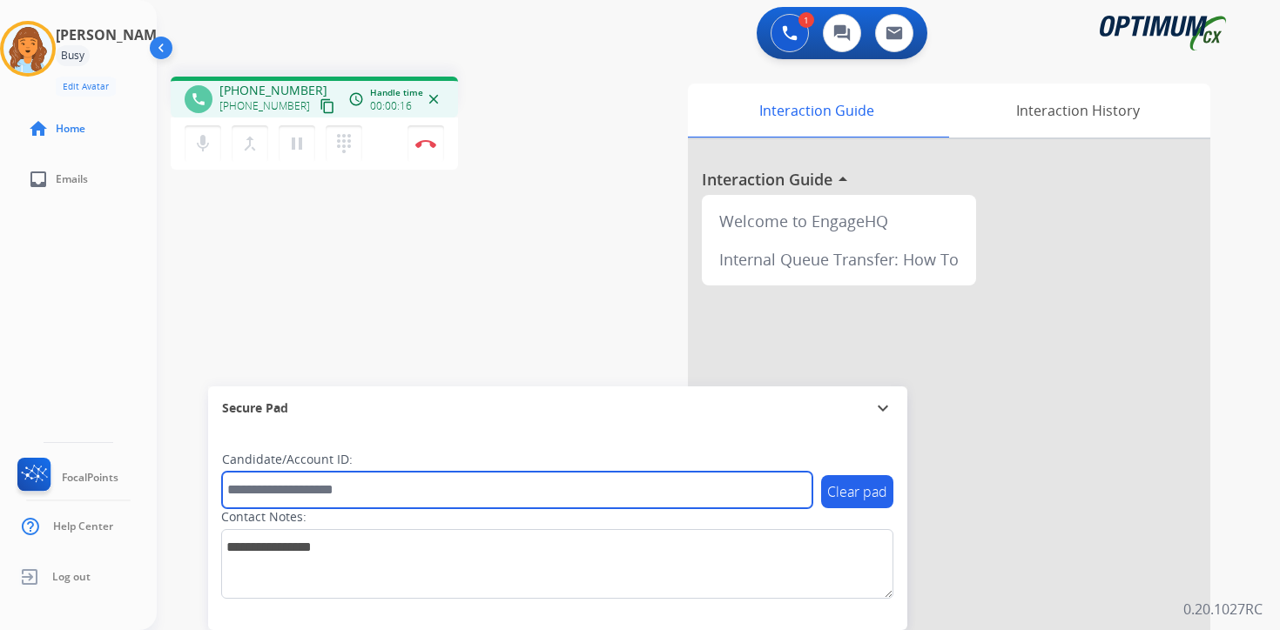
click at [375, 499] on input "text" at bounding box center [517, 490] width 590 height 37
type input "*******"
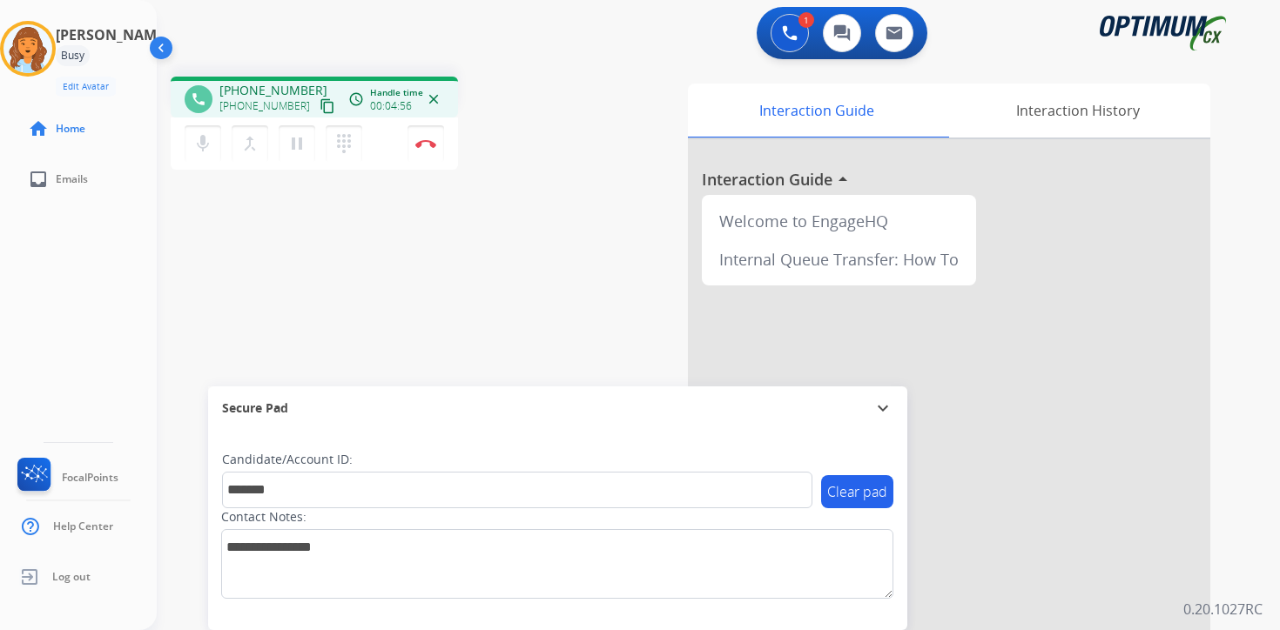
click at [1235, 602] on p "0.20.1027RC" at bounding box center [1222, 609] width 79 height 21
click at [443, 153] on div "mic Mute merge_type Bridge pause Hold dialpad Dialpad Disconnect" at bounding box center [314, 144] width 287 height 52
click at [436, 149] on button "Disconnect" at bounding box center [425, 143] width 37 height 37
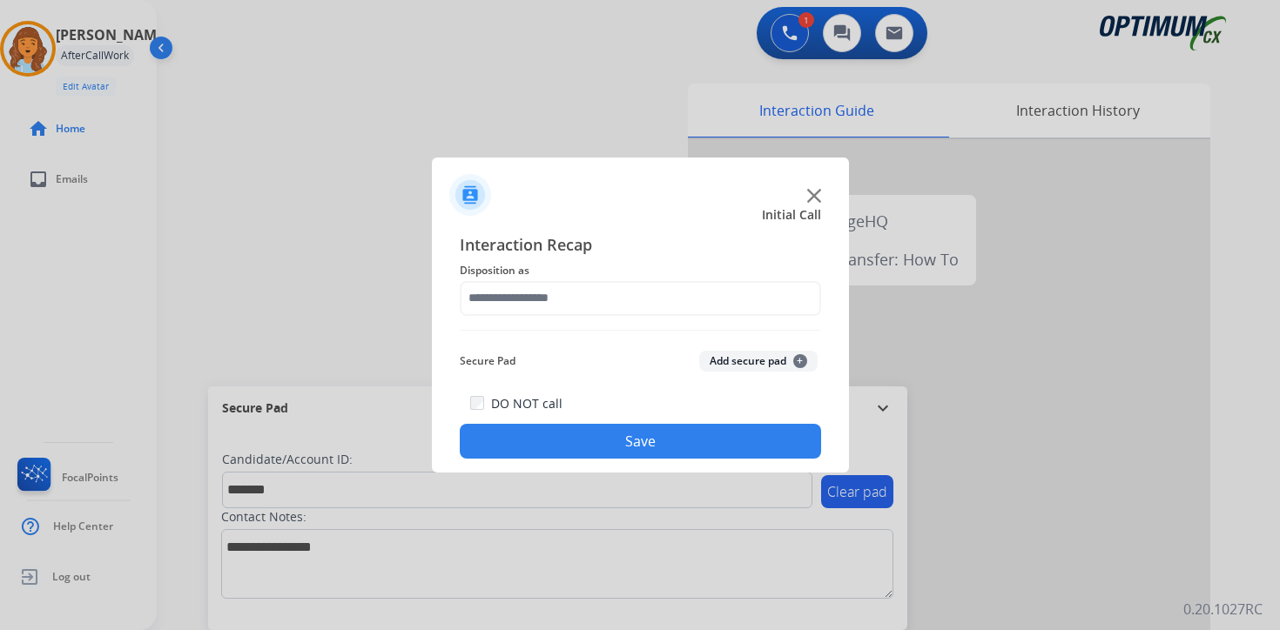
click at [791, 354] on button "Add secure pad +" at bounding box center [758, 361] width 118 height 21
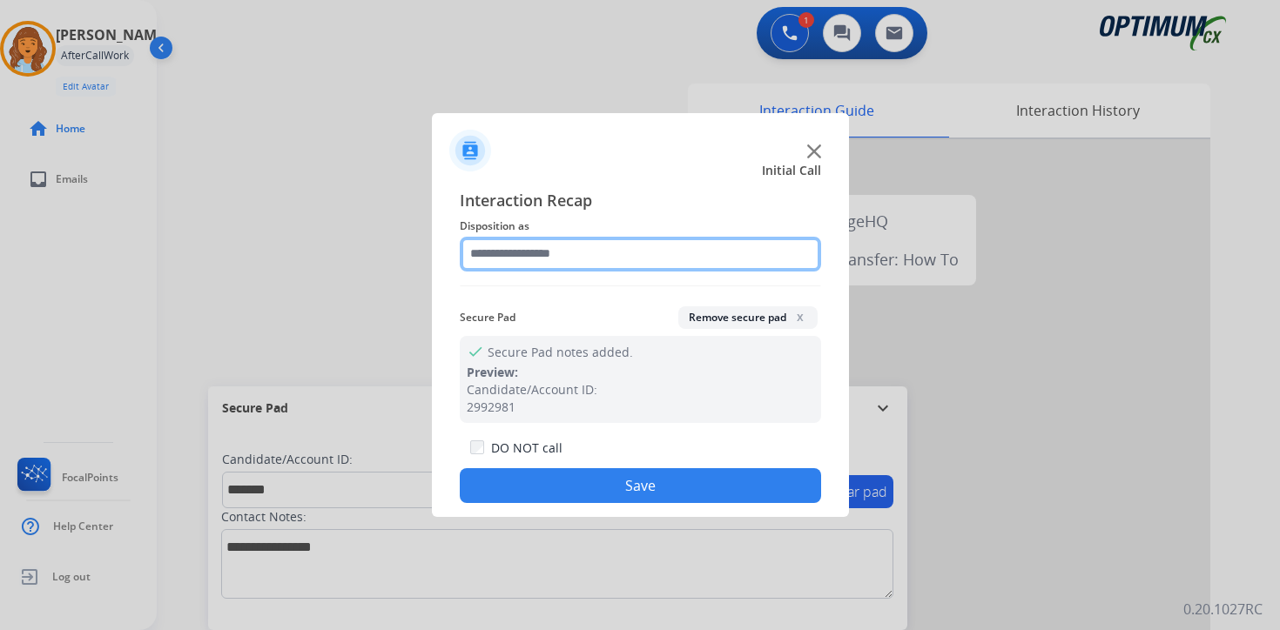
click at [576, 255] on input "text" at bounding box center [640, 254] width 361 height 35
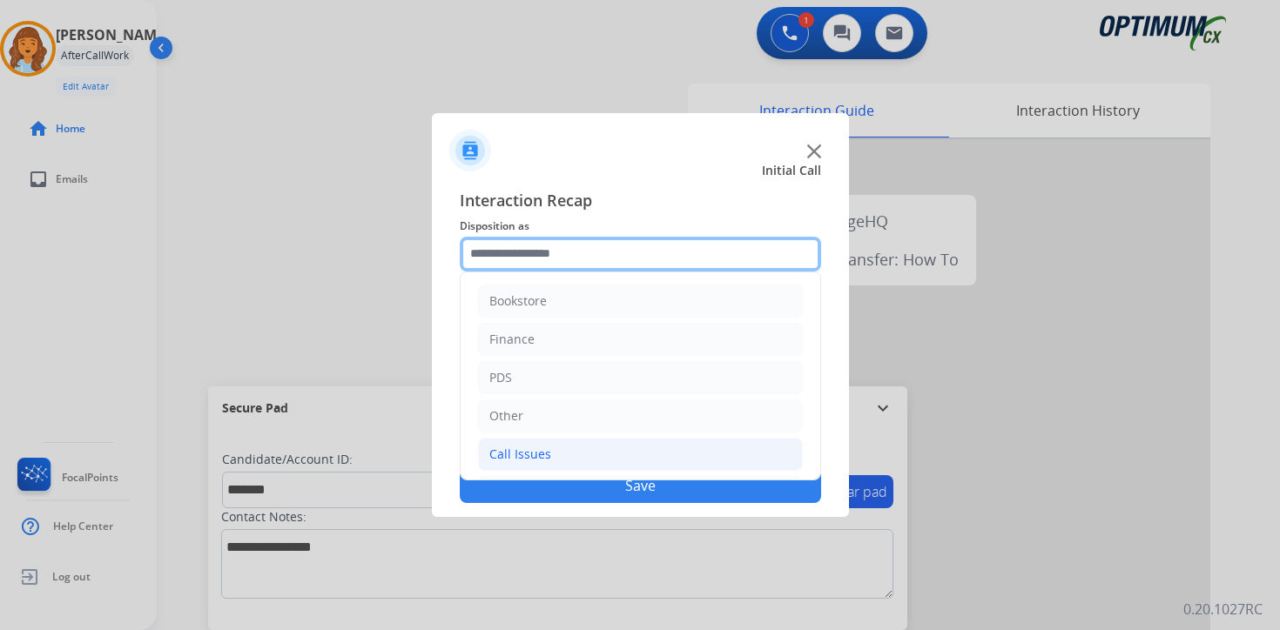
scroll to position [118, 0]
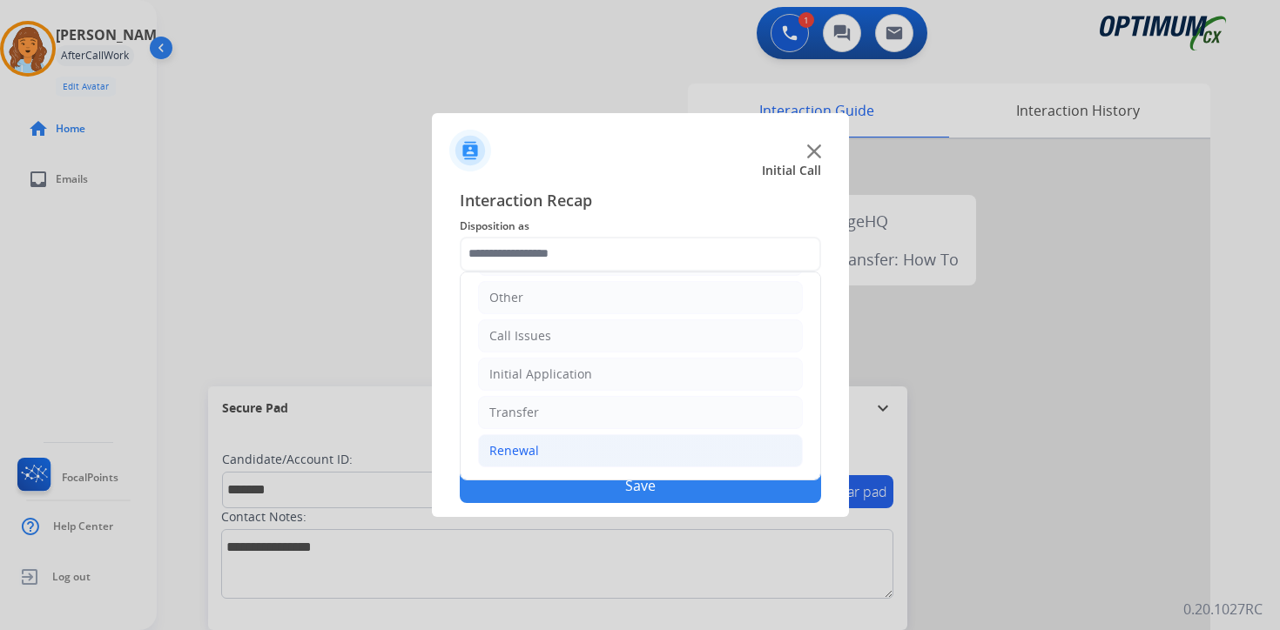
click at [580, 445] on li "Renewal" at bounding box center [640, 450] width 325 height 33
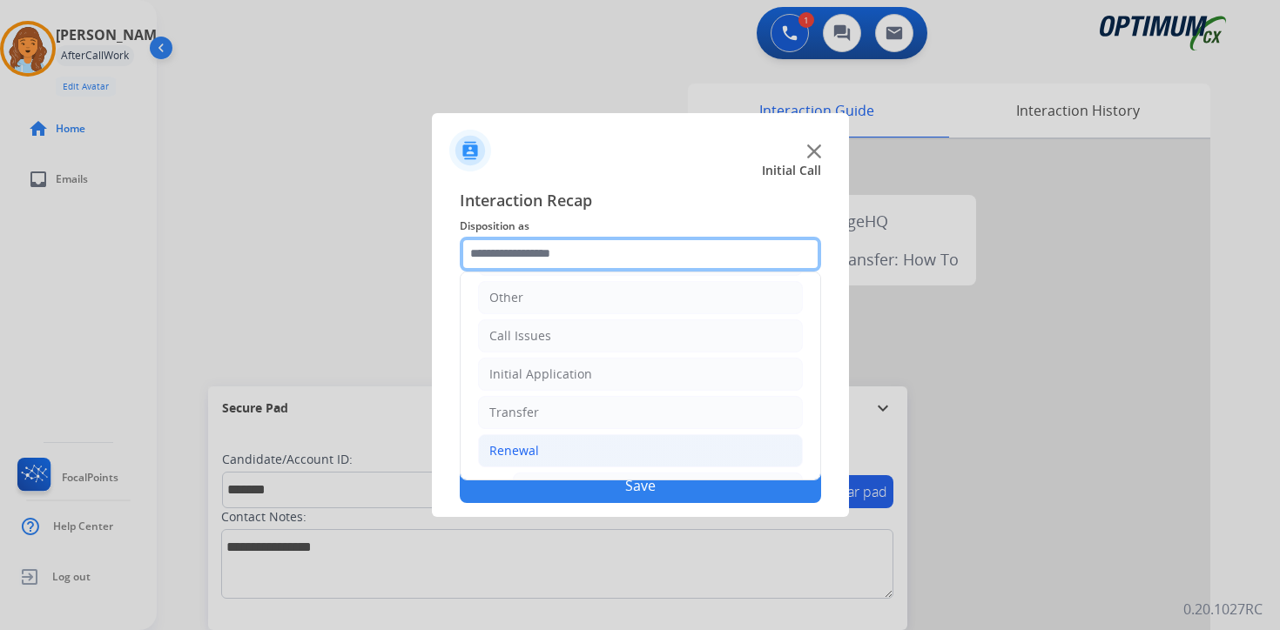
scroll to position [408, 0]
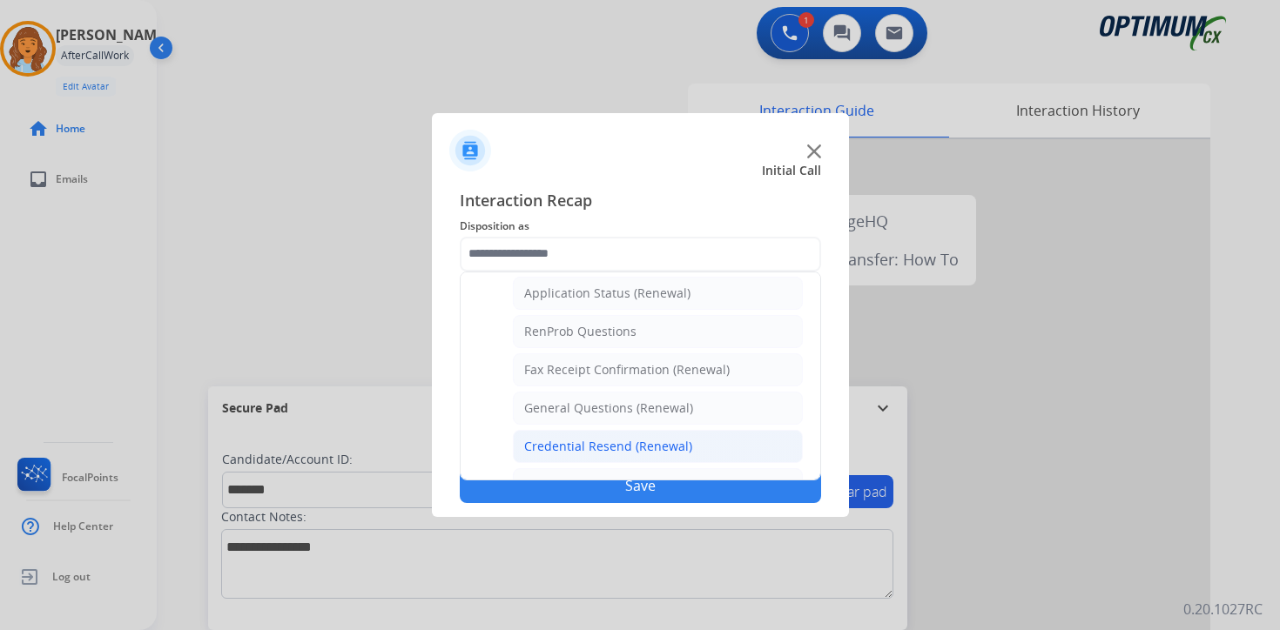
click at [588, 447] on div "Credential Resend (Renewal)" at bounding box center [608, 446] width 168 height 17
type input "**********"
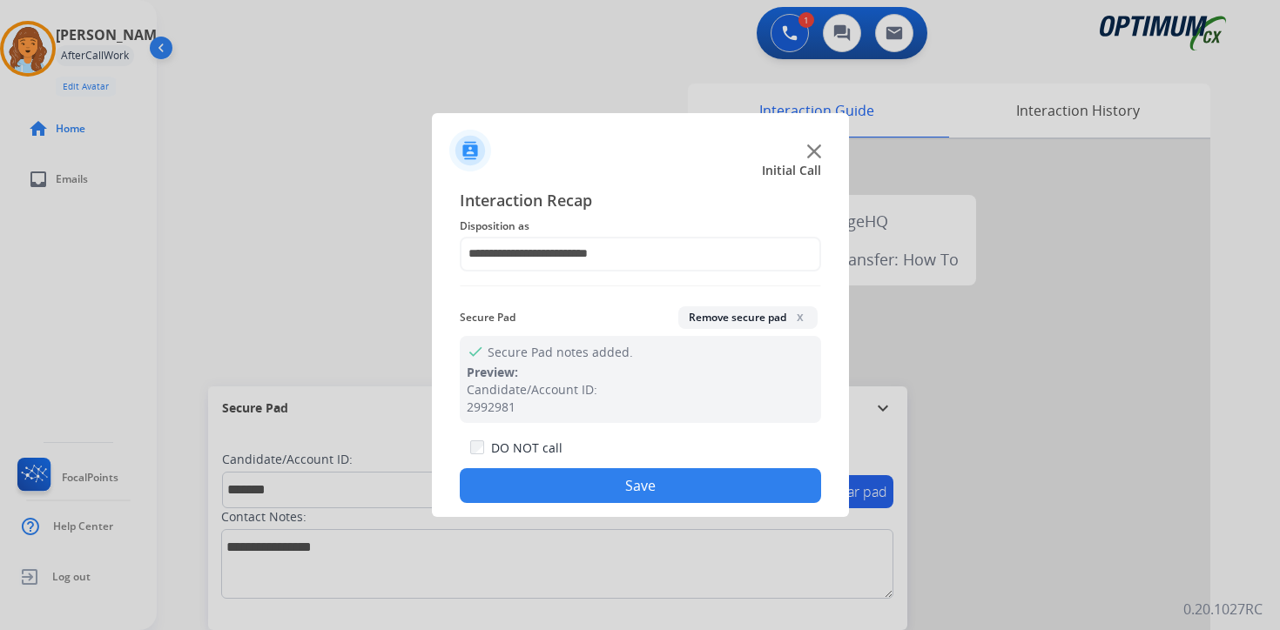
click at [596, 474] on button "Save" at bounding box center [640, 485] width 361 height 35
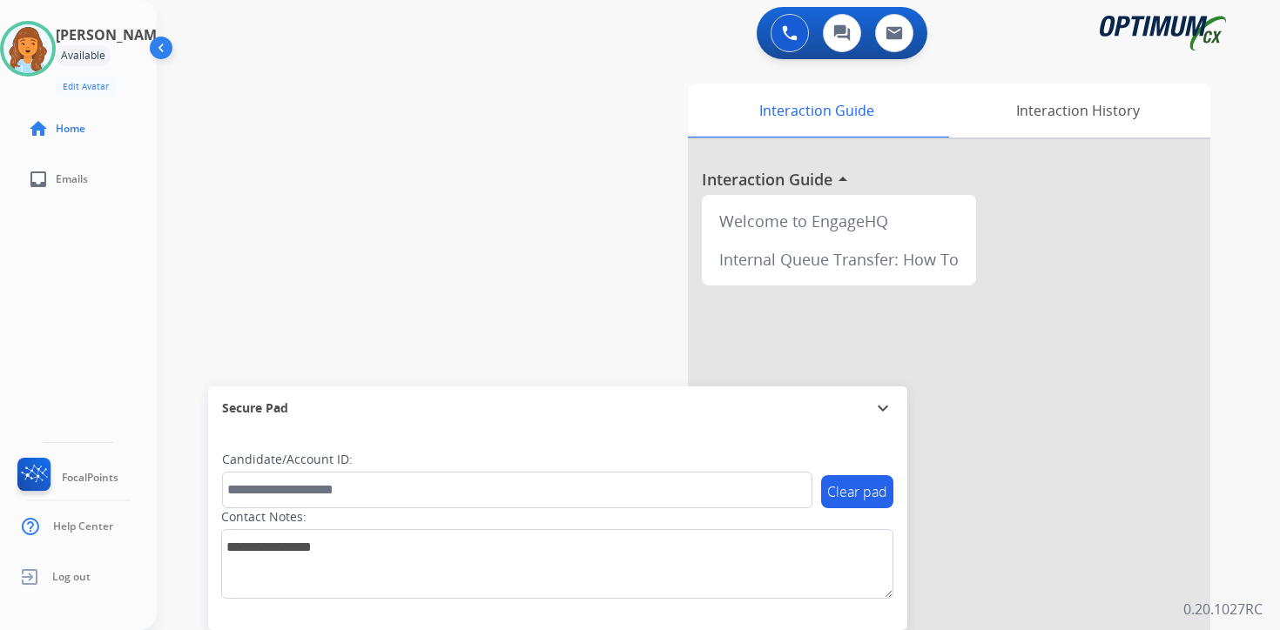
click at [1231, 587] on div "Interaction Guide Interaction History Interaction Guide arrow_drop_up Welcome t…" at bounding box center [922, 433] width 631 height 712
click at [1237, 499] on div "Interaction Guide Interaction History Interaction Guide arrow_drop_up Welcome t…" at bounding box center [922, 433] width 631 height 712
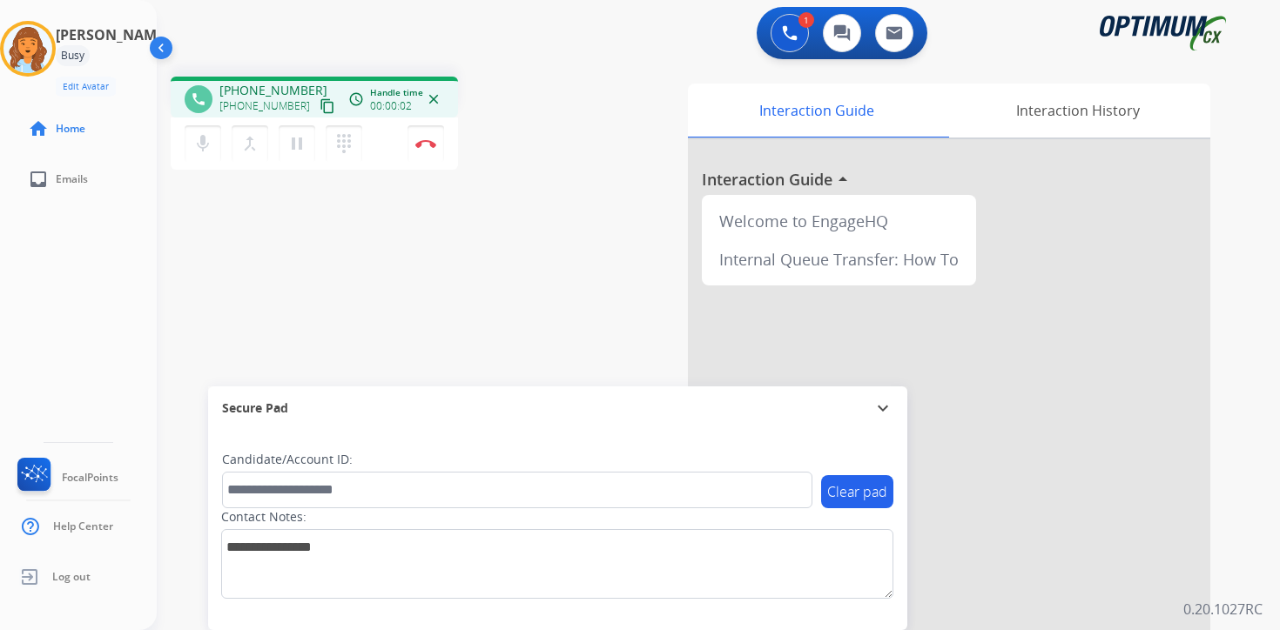
click at [319, 103] on mat-icon "content_copy" at bounding box center [327, 106] width 16 height 16
click at [1258, 588] on div "1 Voice Interactions 0 Chat Interactions 0 Email Interactions phone [PHONE_NUMB…" at bounding box center [718, 315] width 1123 height 630
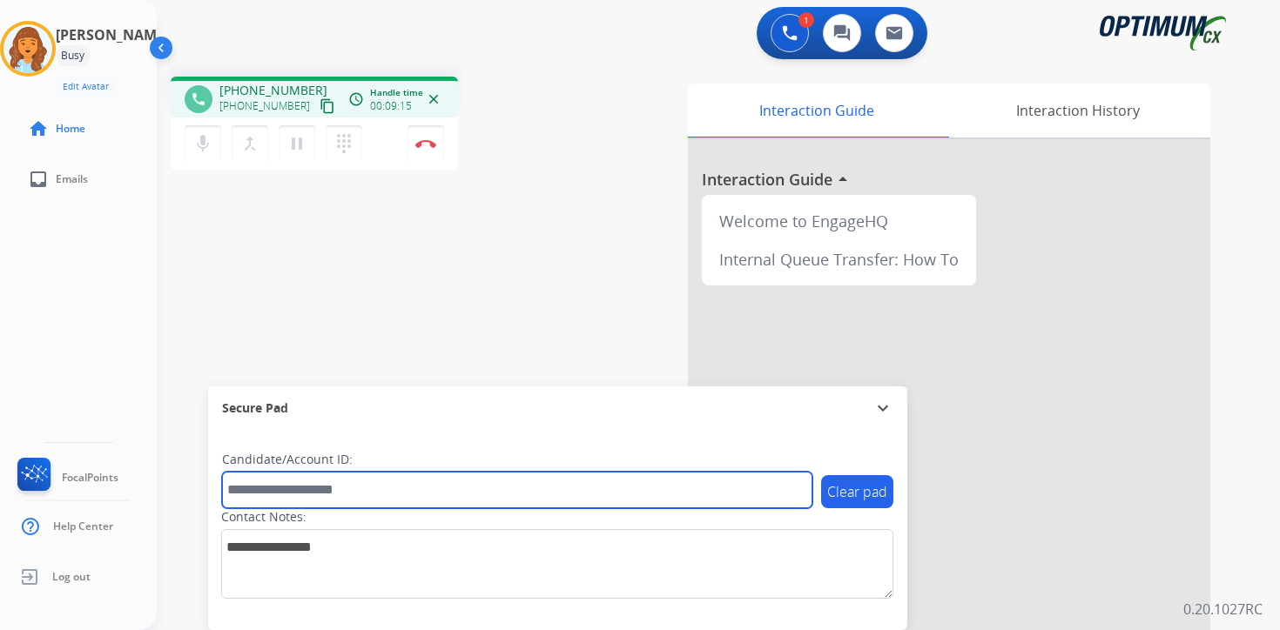
click at [298, 487] on input "text" at bounding box center [517, 490] width 590 height 37
type input "*******"
click at [502, 476] on input "*******" at bounding box center [517, 490] width 590 height 37
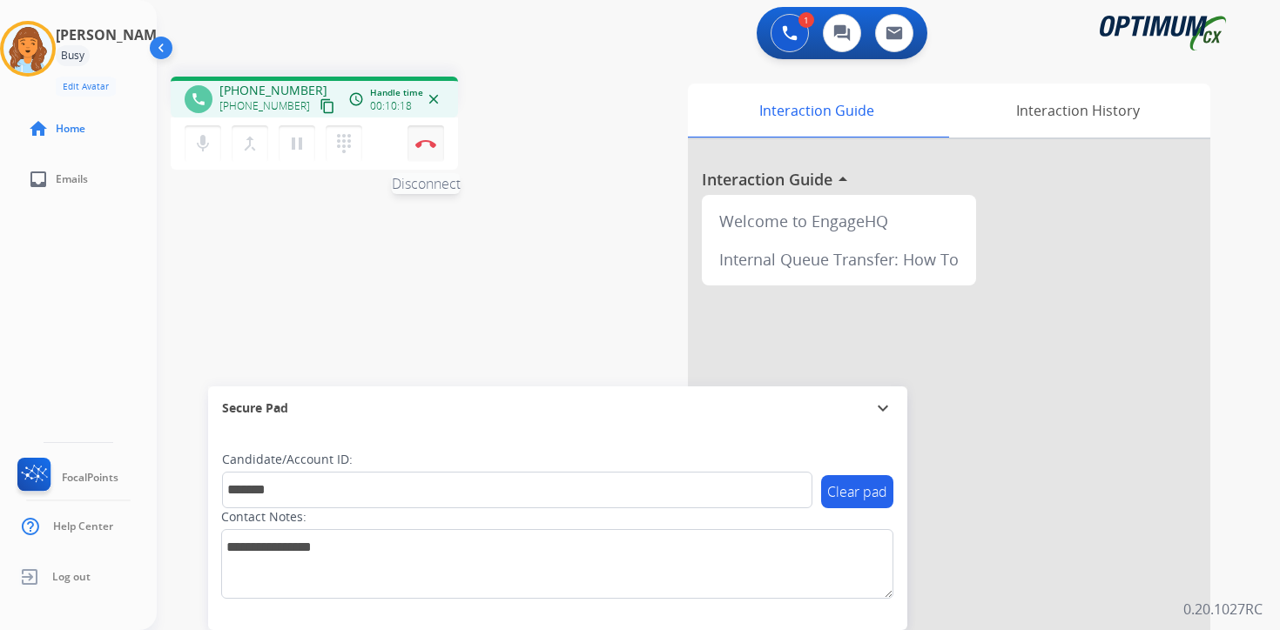
click at [425, 144] on img at bounding box center [425, 143] width 21 height 9
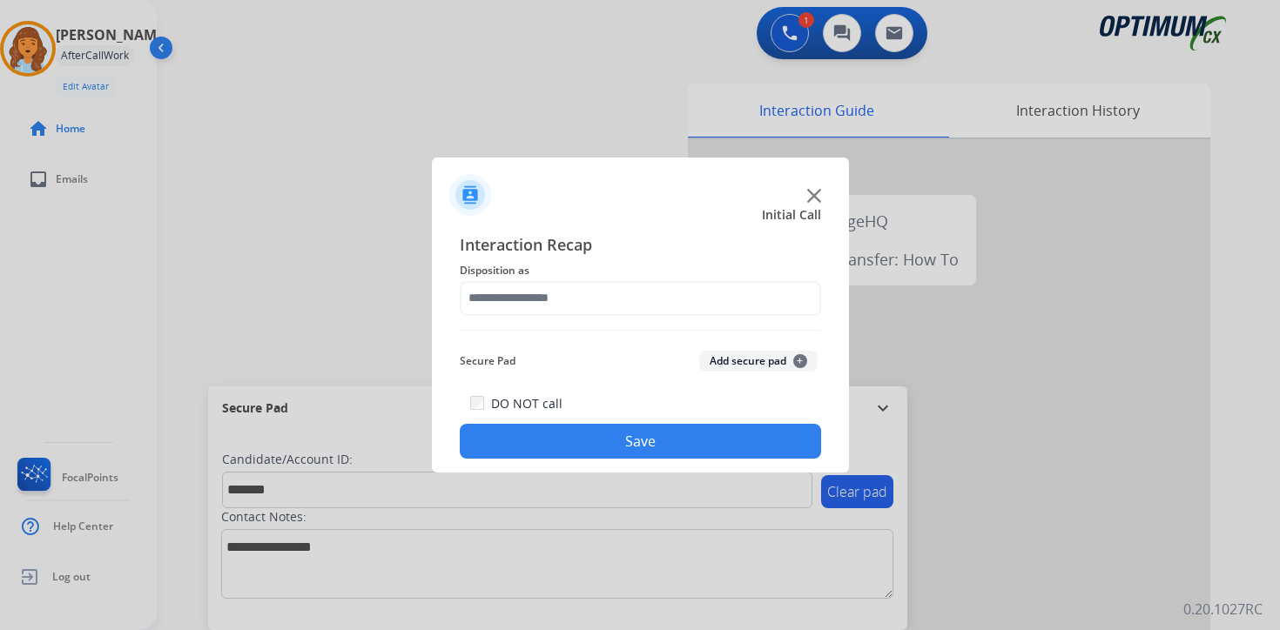
click at [804, 365] on button "Add secure pad +" at bounding box center [758, 361] width 118 height 21
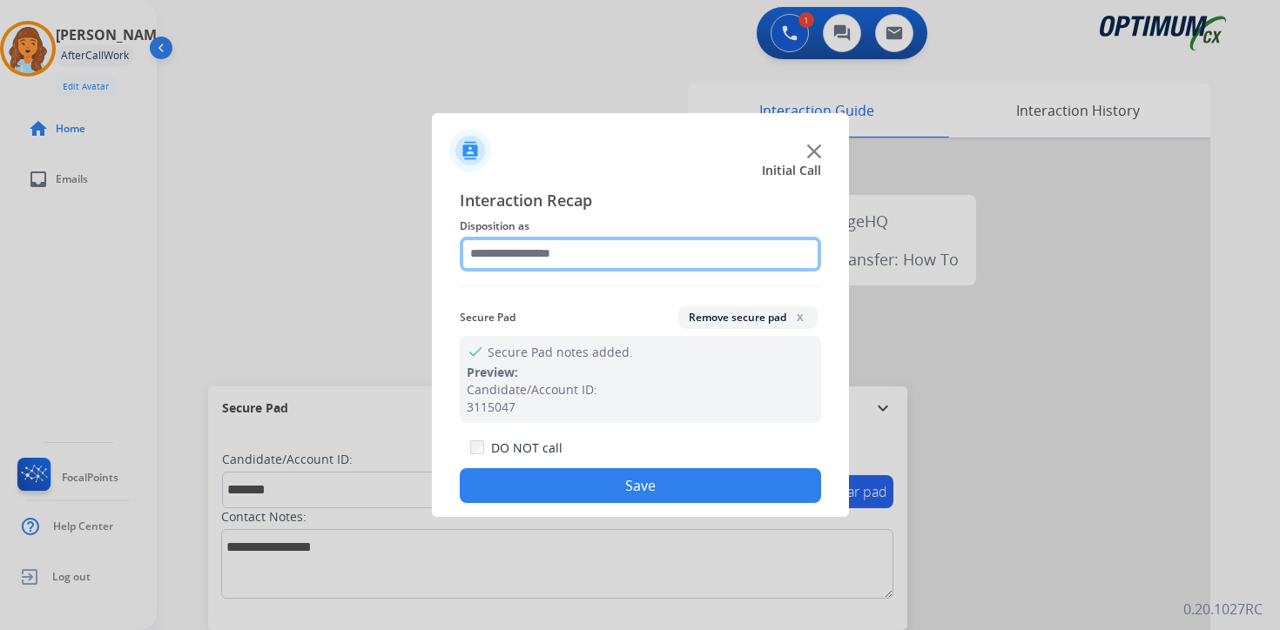
click at [543, 263] on input "text" at bounding box center [640, 254] width 361 height 35
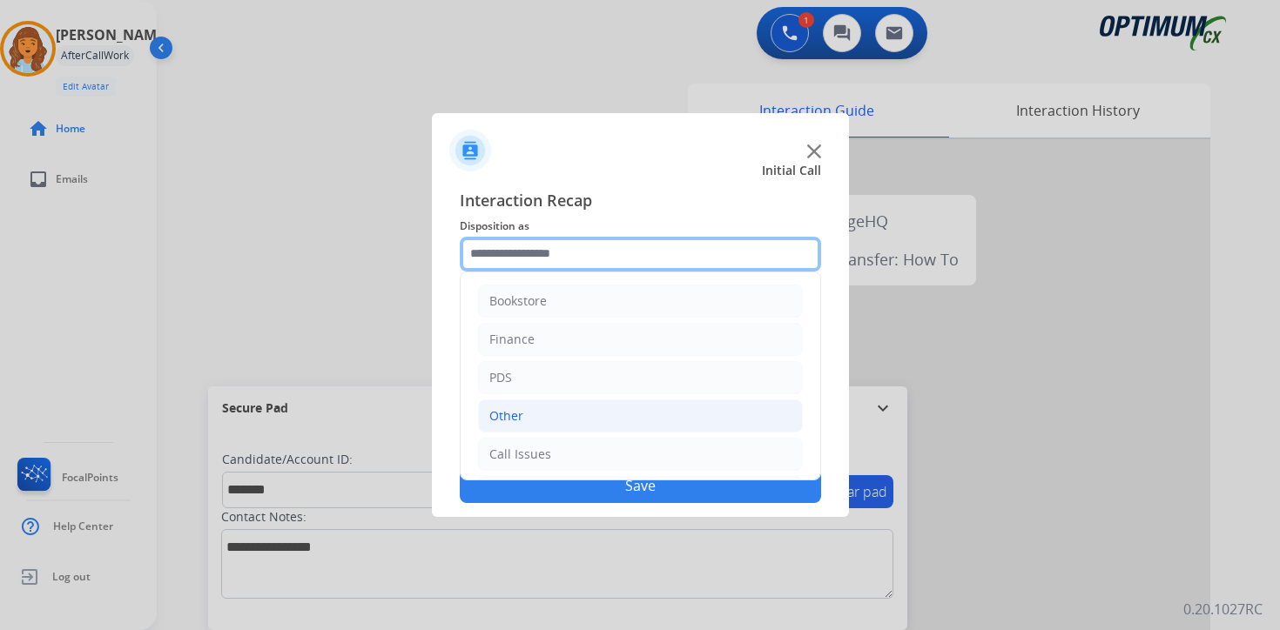
scroll to position [118, 0]
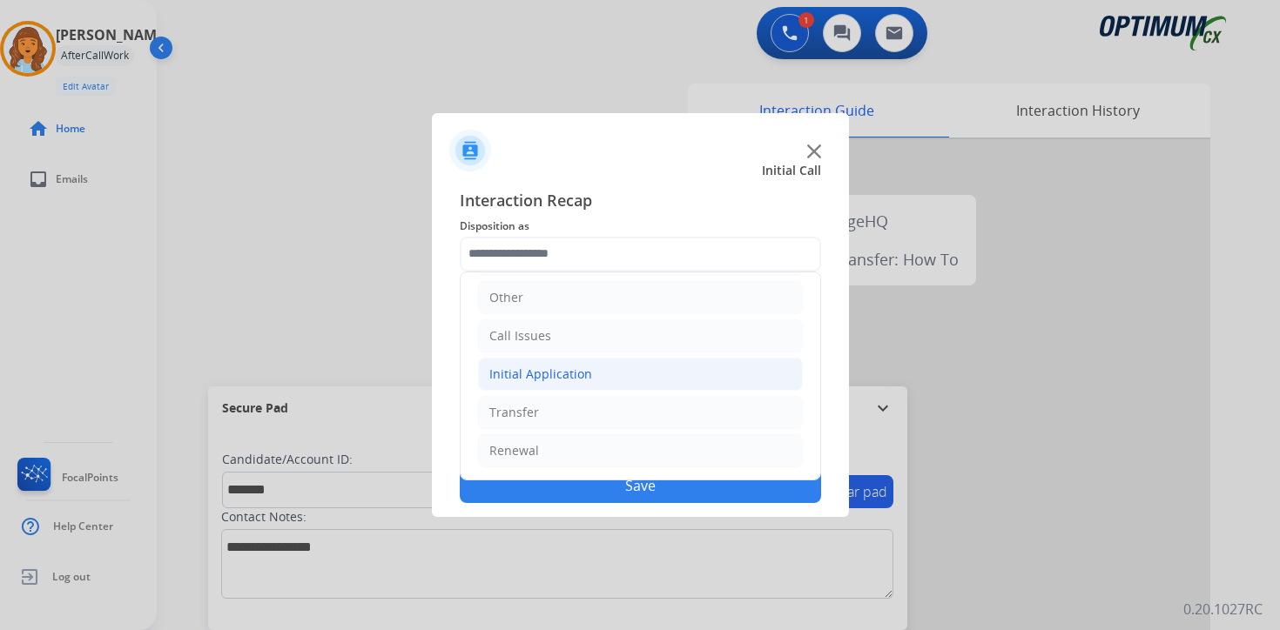
click at [532, 374] on div "Initial Application" at bounding box center [540, 374] width 103 height 17
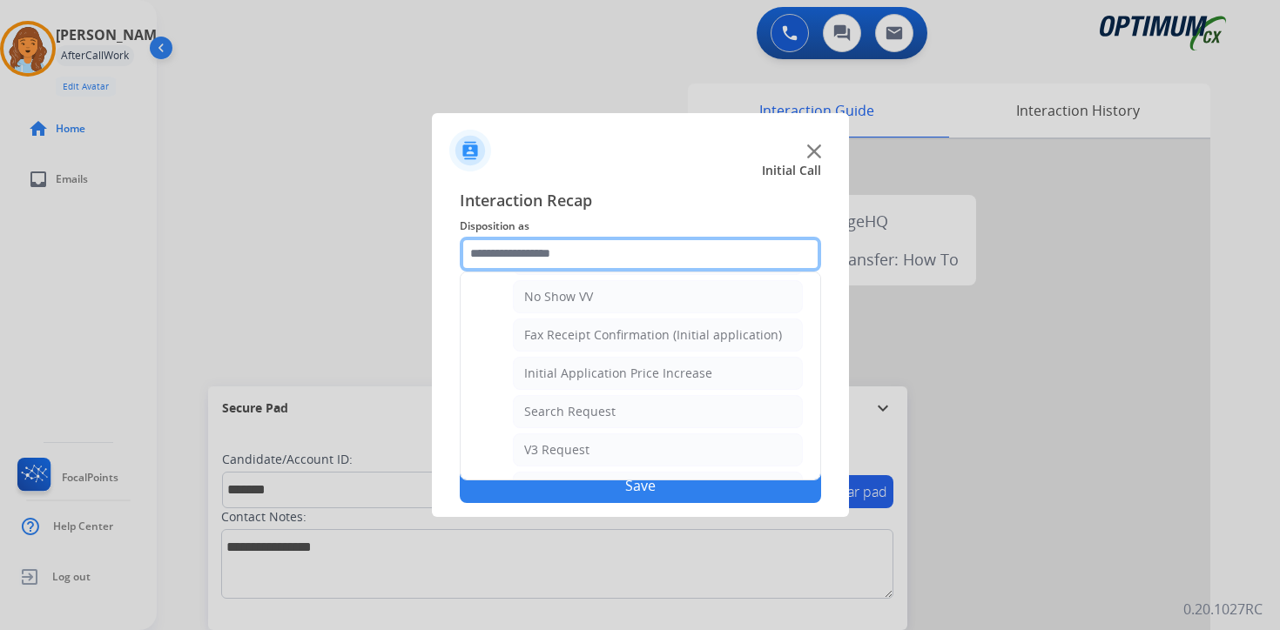
scroll to position [556, 0]
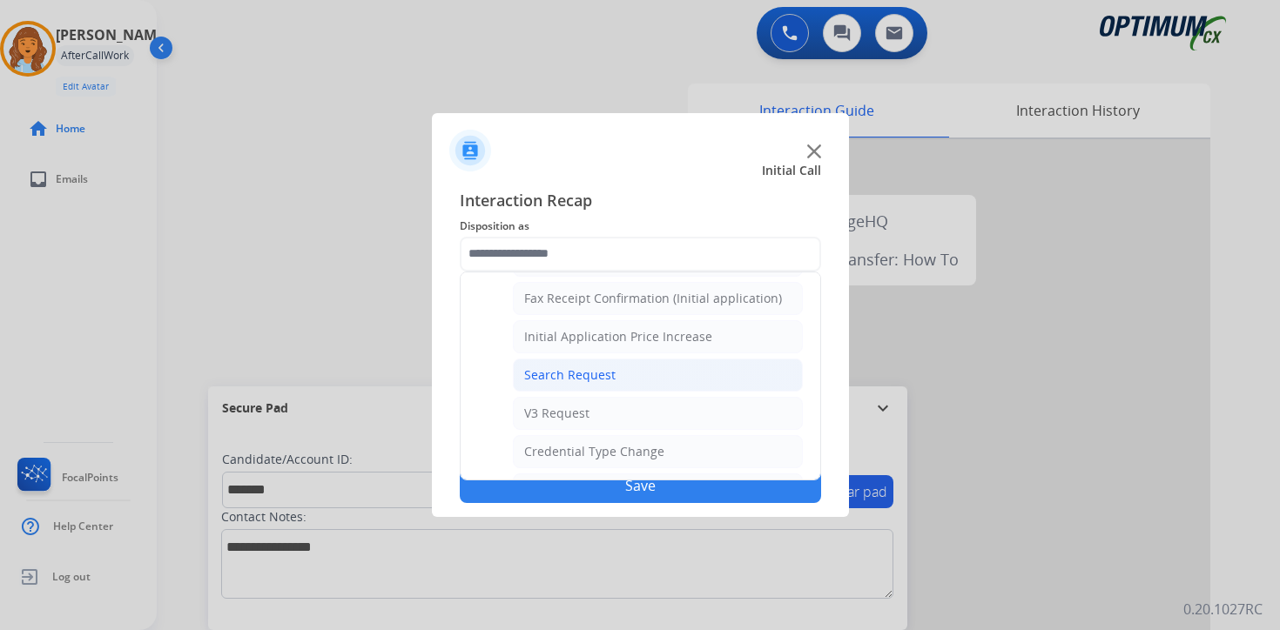
click at [646, 373] on li "Search Request" at bounding box center [658, 375] width 290 height 33
type input "**********"
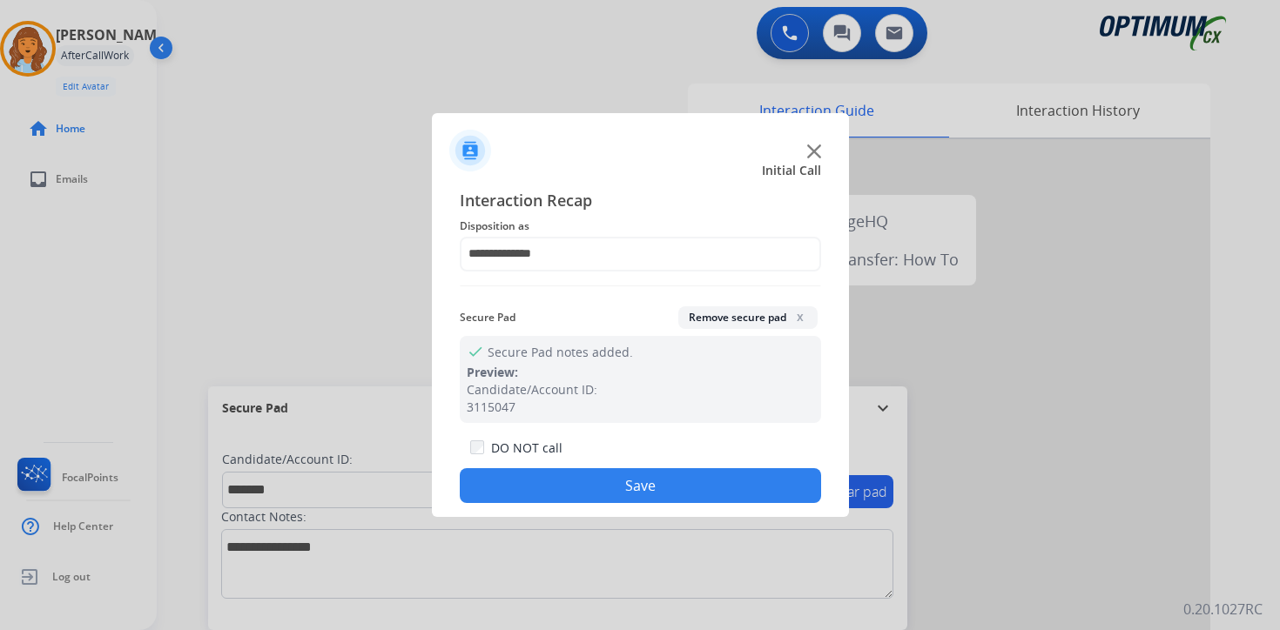
click at [635, 492] on button "Save" at bounding box center [640, 485] width 361 height 35
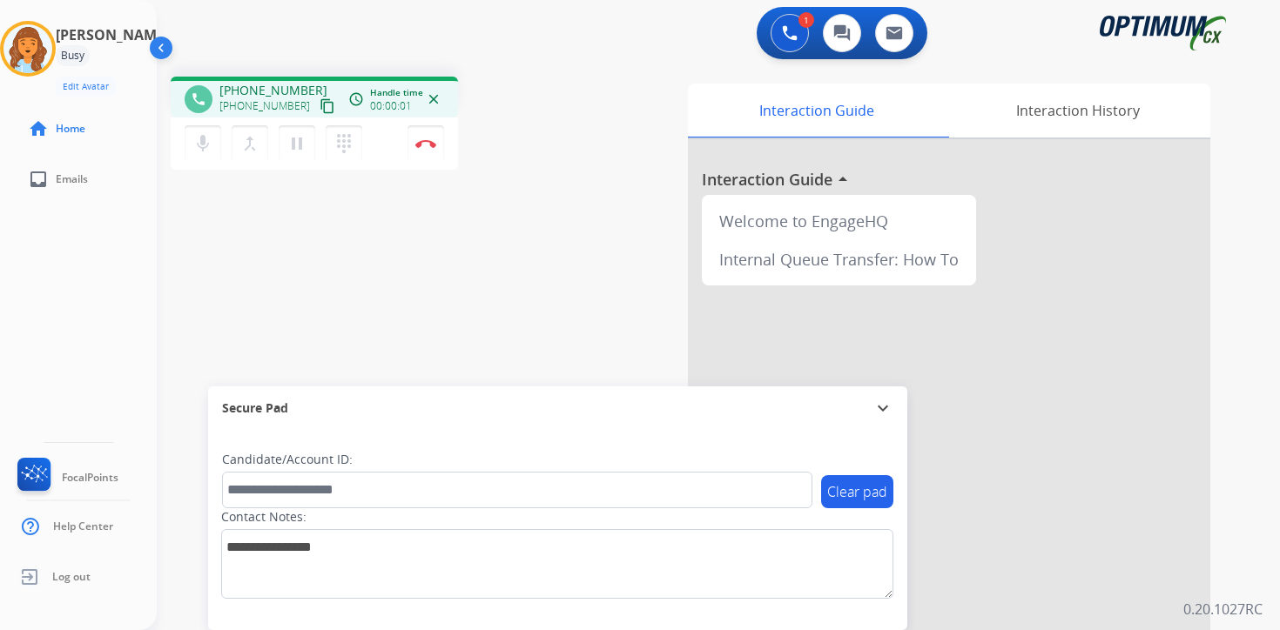
click at [319, 111] on mat-icon "content_copy" at bounding box center [327, 106] width 16 height 16
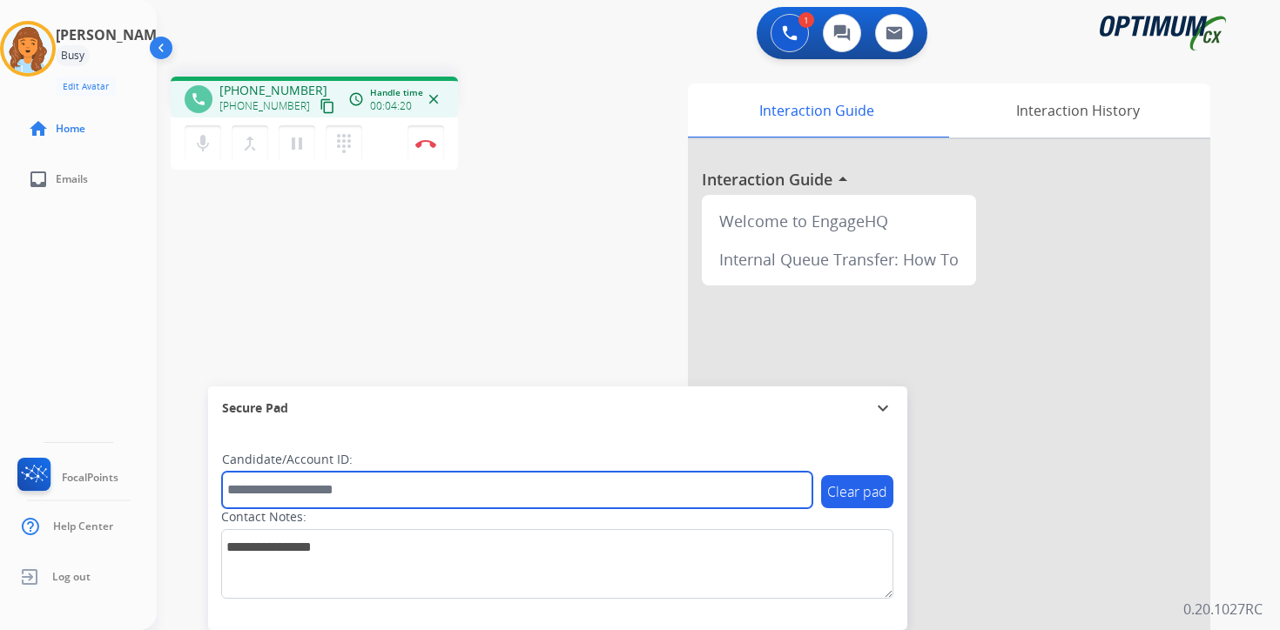
click at [339, 486] on input "text" at bounding box center [517, 490] width 590 height 37
type input "*******"
click at [352, 475] on input "*******" at bounding box center [517, 490] width 590 height 37
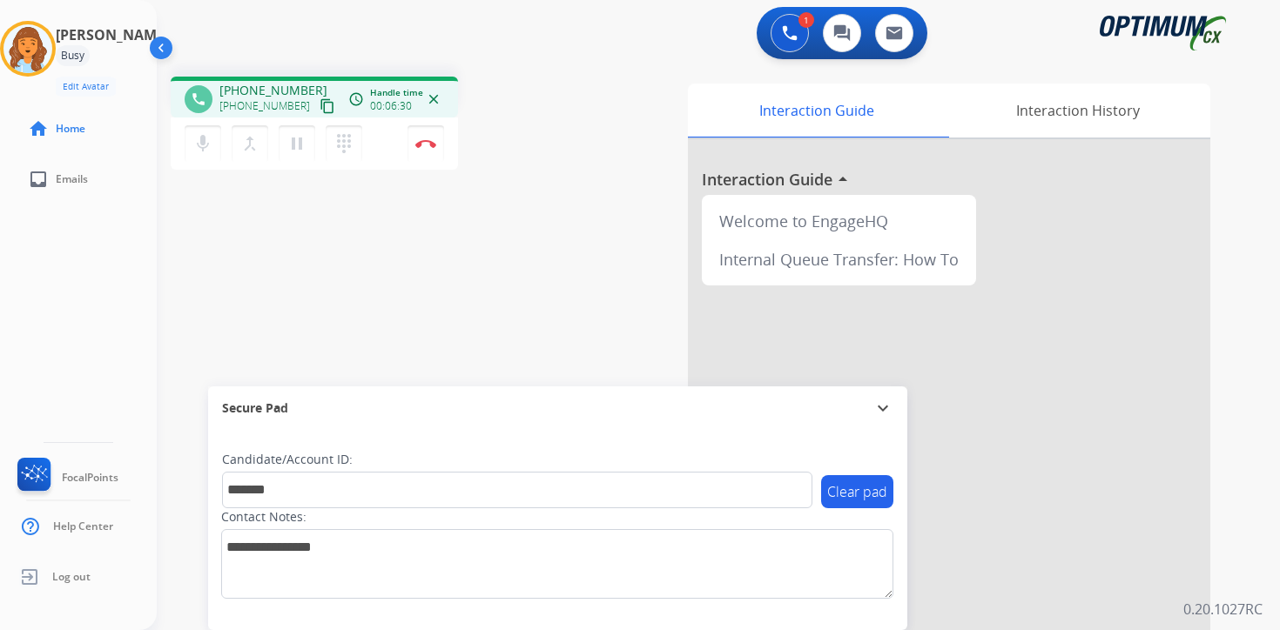
click at [1265, 475] on div "1 Voice Interactions 0 Chat Interactions 0 Email Interactions phone [PHONE_NUMB…" at bounding box center [718, 315] width 1123 height 630
click at [1240, 591] on div "1 Voice Interactions 0 Chat Interactions 0 Email Interactions phone [PHONE_NUMB…" at bounding box center [718, 315] width 1123 height 630
click at [438, 148] on button "Disconnect" at bounding box center [425, 143] width 37 height 37
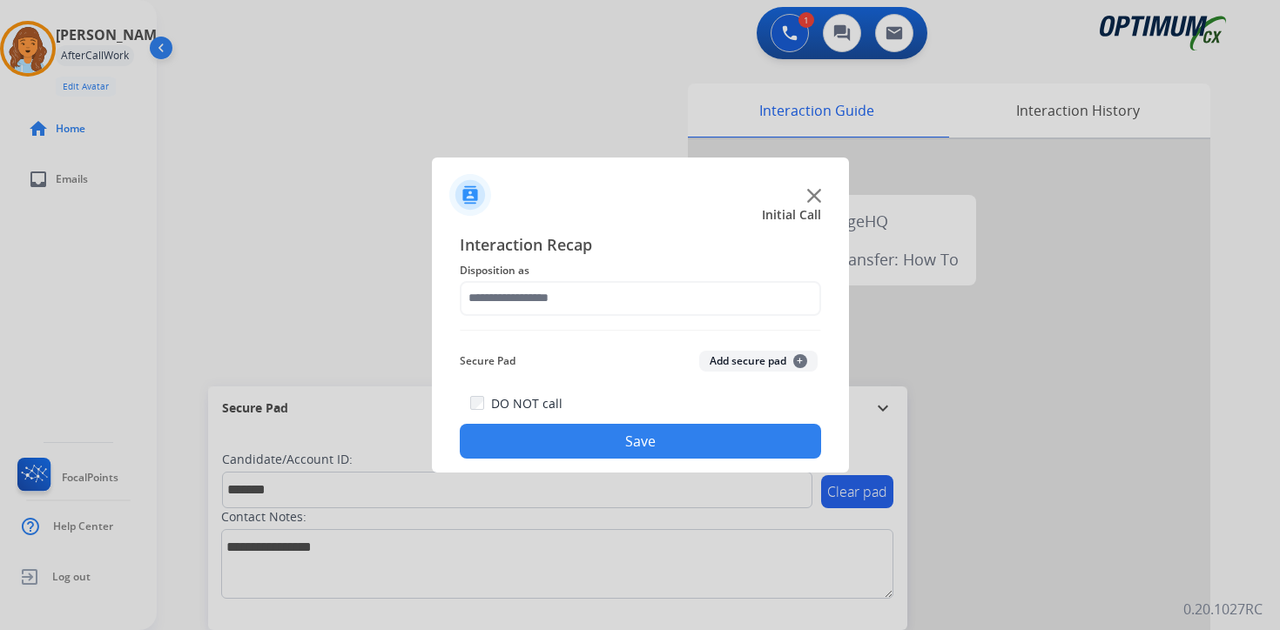
click at [797, 367] on span "+" at bounding box center [800, 361] width 14 height 14
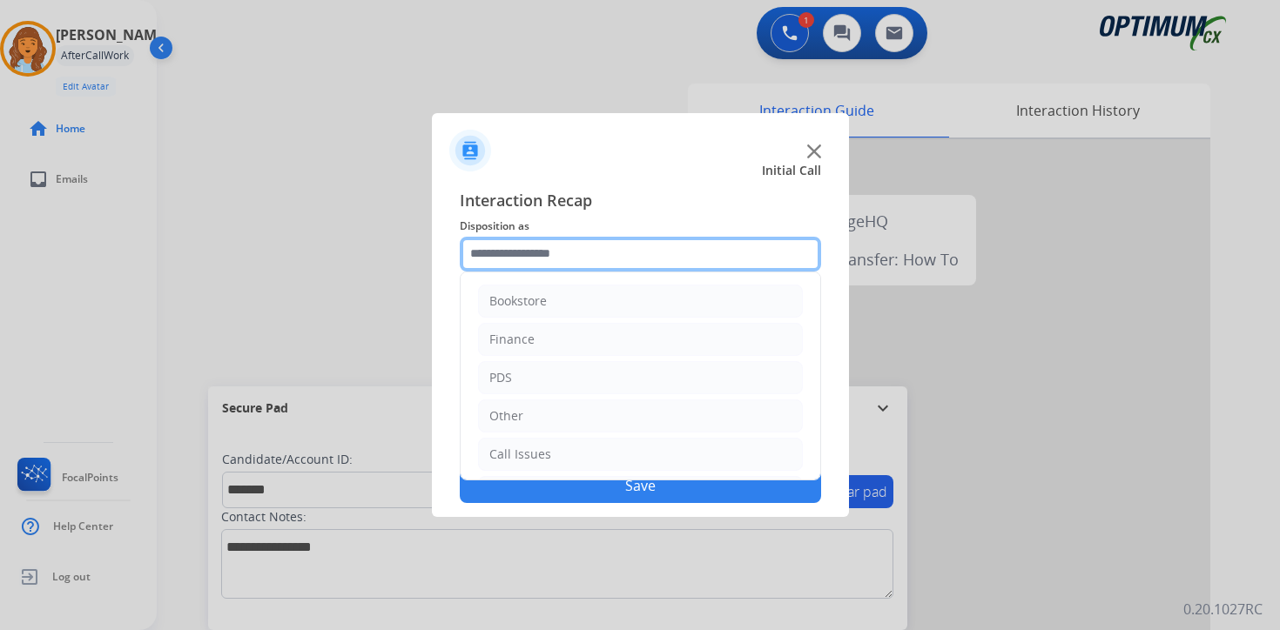
click at [603, 258] on input "text" at bounding box center [640, 254] width 361 height 35
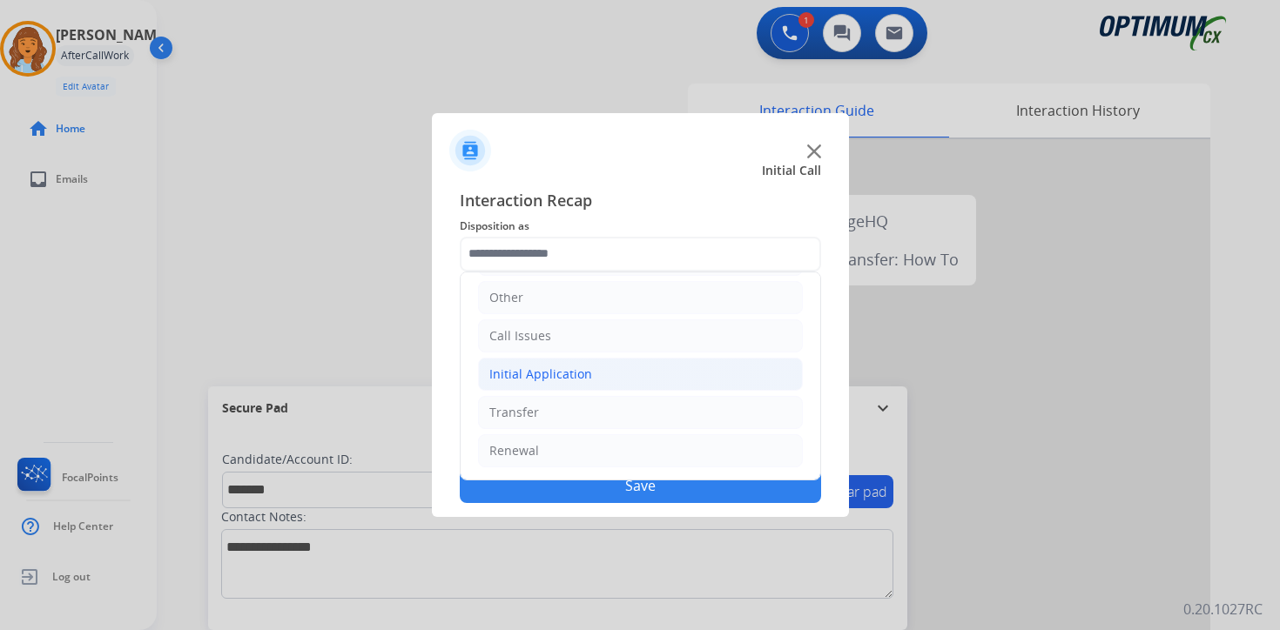
click at [573, 375] on div "Initial Application" at bounding box center [540, 374] width 103 height 17
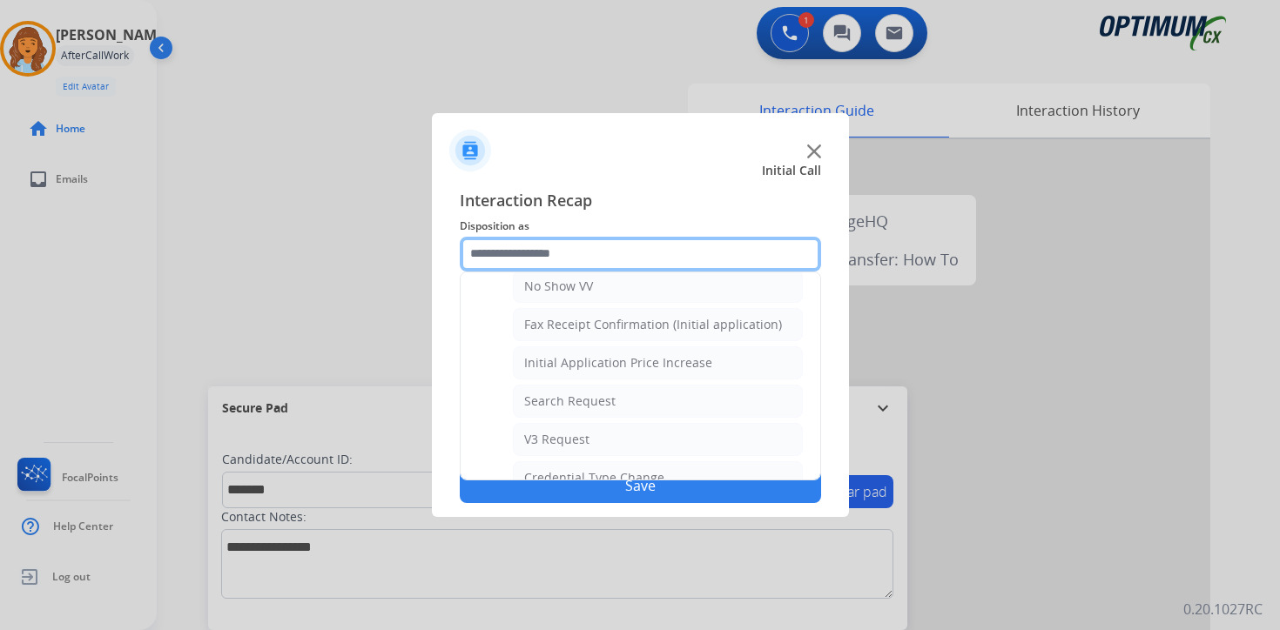
scroll to position [536, 0]
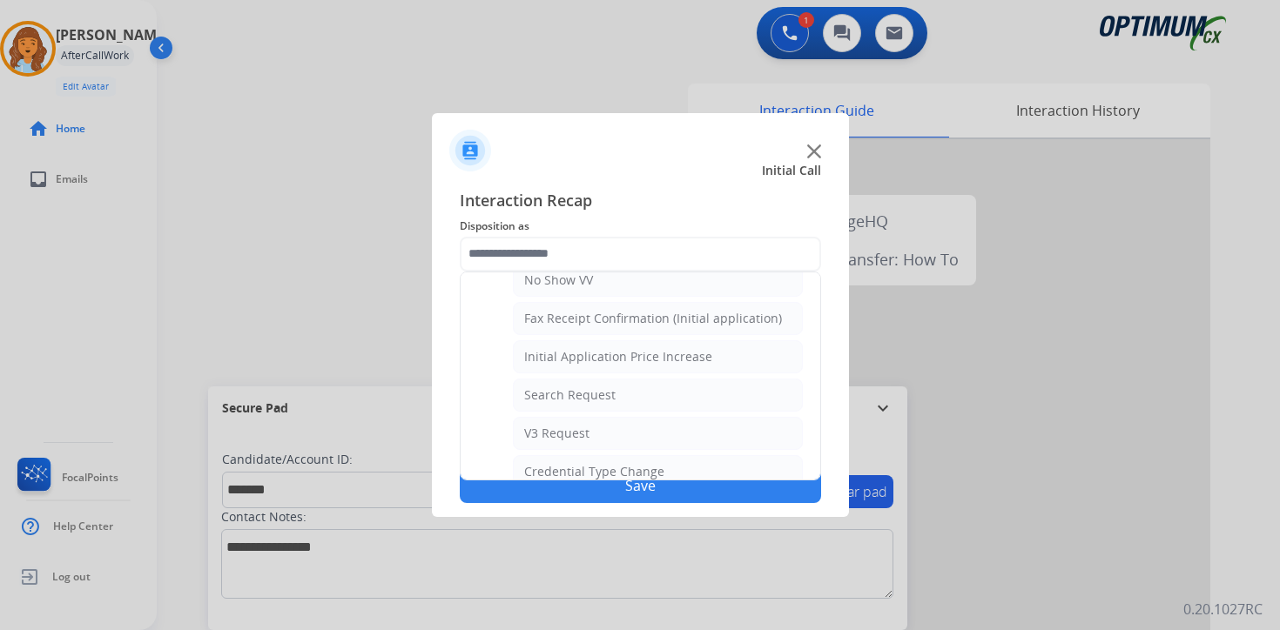
click at [588, 405] on li "Search Request" at bounding box center [658, 395] width 290 height 33
type input "**********"
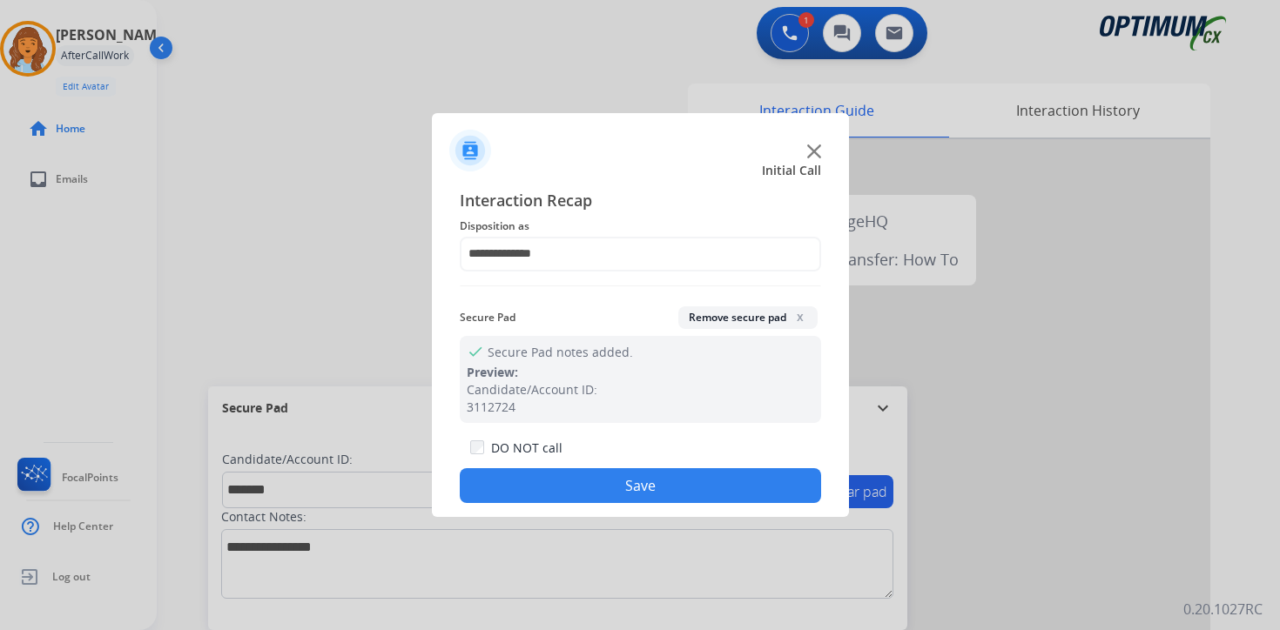
click at [603, 492] on button "Save" at bounding box center [640, 485] width 361 height 35
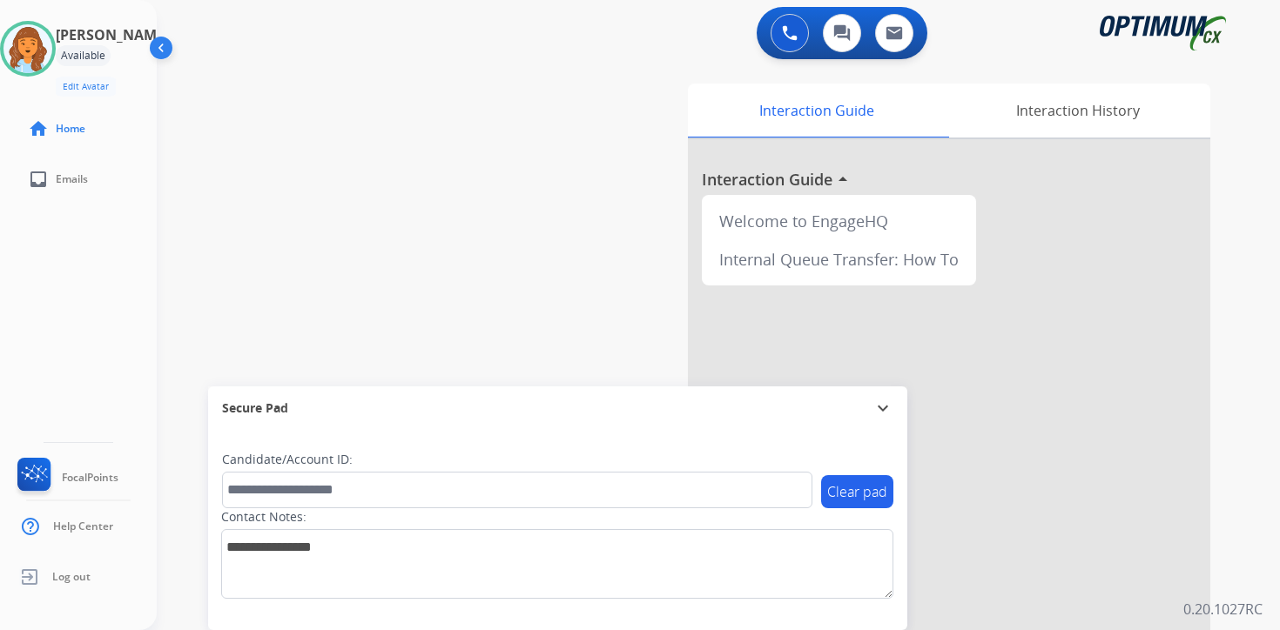
click at [1236, 498] on div "Interaction Guide Interaction History Interaction Guide arrow_drop_up Welcome t…" at bounding box center [922, 433] width 631 height 712
click at [1253, 446] on div "0 Voice Interactions 0 Chat Interactions 0 Email Interactions swap_horiz Break …" at bounding box center [718, 315] width 1123 height 630
click at [1238, 554] on div "0 Voice Interactions 0 Chat Interactions 0 Email Interactions swap_horiz Break …" at bounding box center [718, 315] width 1123 height 630
click at [1255, 468] on div "0 Voice Interactions 0 Chat Interactions 0 Email Interactions swap_horiz Break …" at bounding box center [718, 315] width 1123 height 630
click at [1253, 421] on div "0 Voice Interactions 0 Chat Interactions 0 Email Interactions swap_horiz Break …" at bounding box center [718, 315] width 1123 height 630
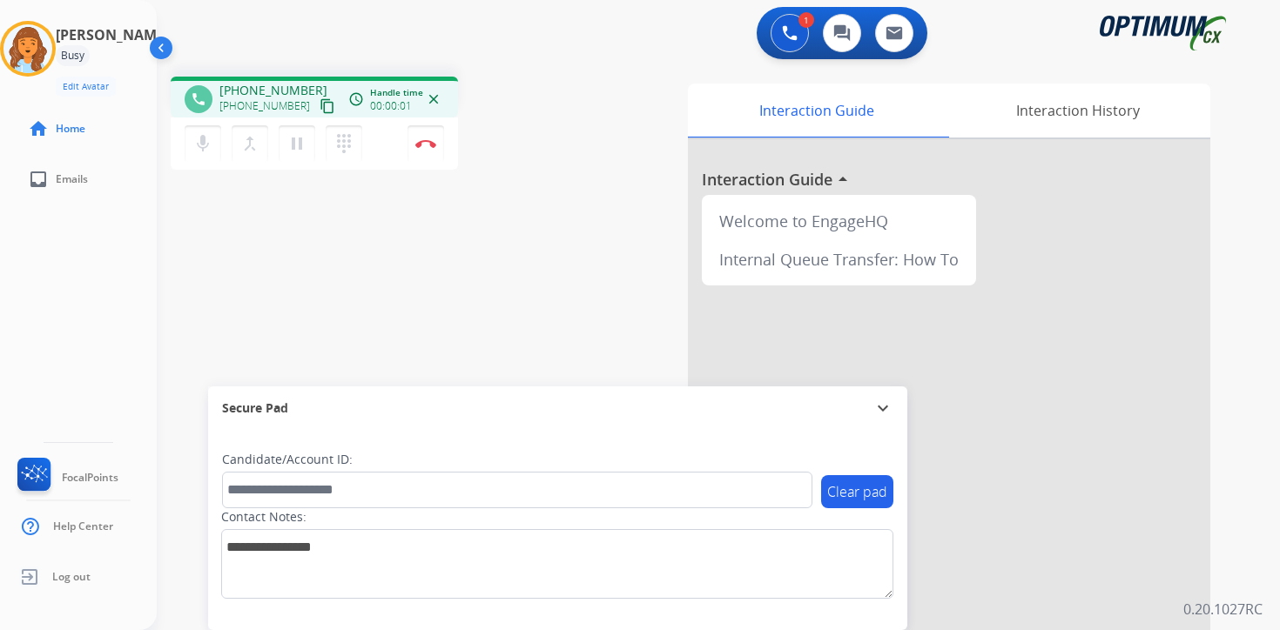
click at [319, 108] on mat-icon "content_copy" at bounding box center [327, 106] width 16 height 16
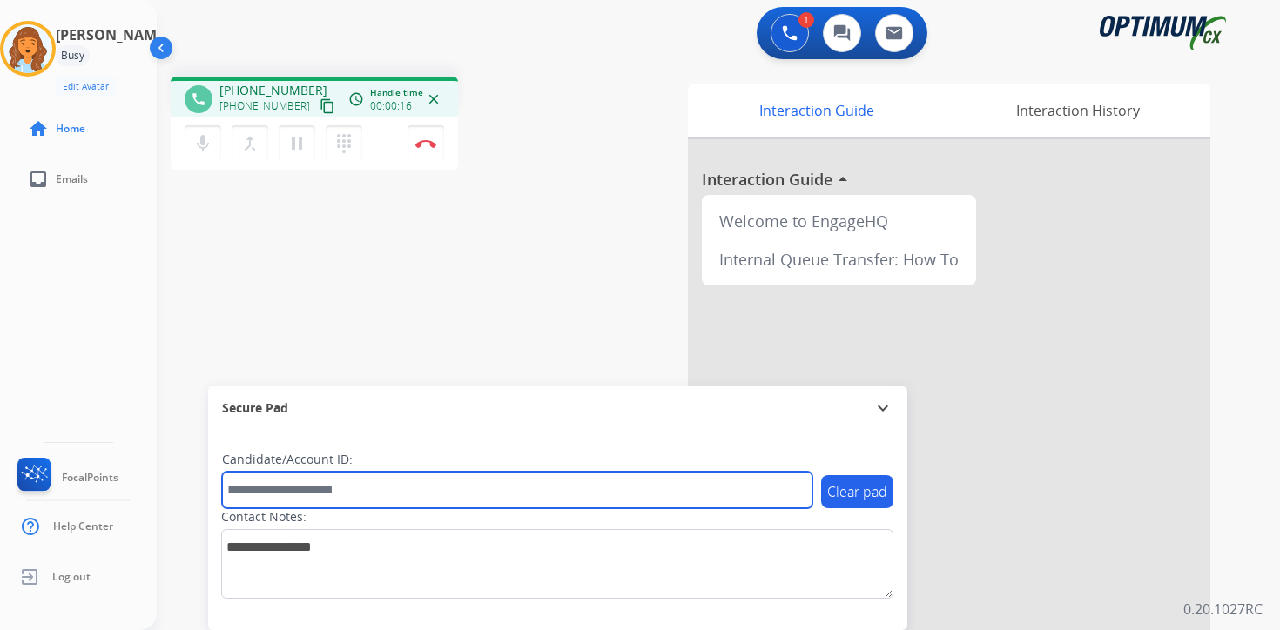
click at [368, 485] on input "text" at bounding box center [517, 490] width 590 height 37
type input "*******"
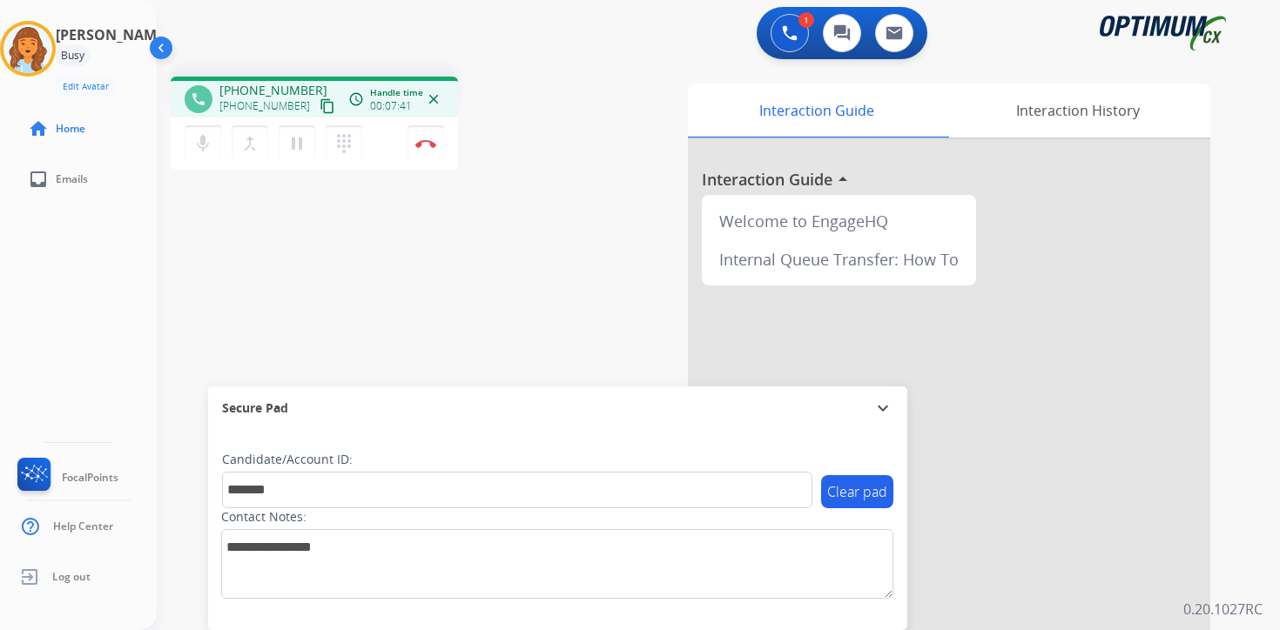
click at [1251, 596] on div "1 Voice Interactions 0 Chat Interactions 0 Email Interactions phone [PHONE_NUMB…" at bounding box center [718, 315] width 1123 height 630
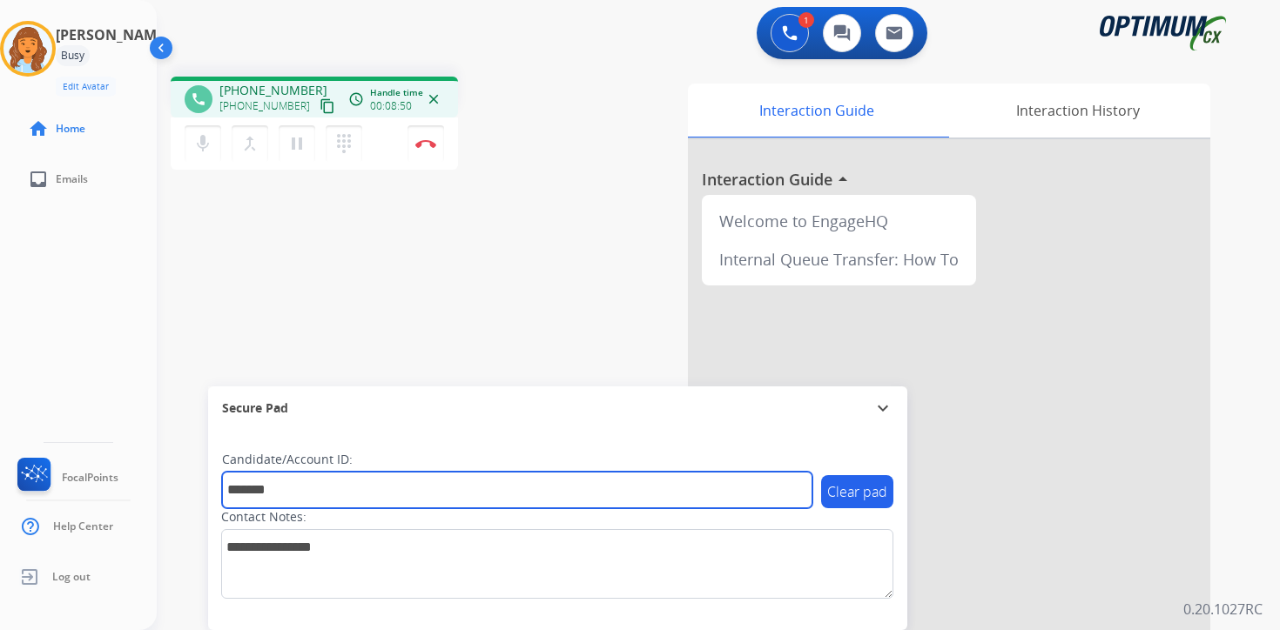
click at [350, 481] on input "*******" at bounding box center [517, 490] width 590 height 37
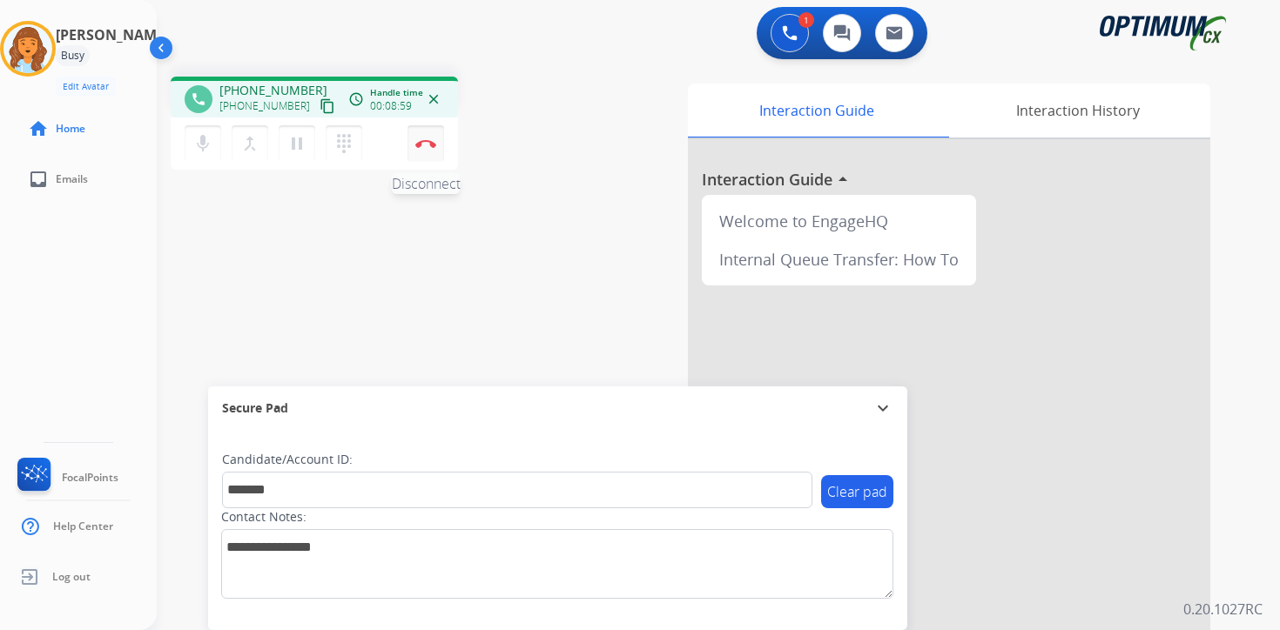
click at [430, 146] on img at bounding box center [425, 143] width 21 height 9
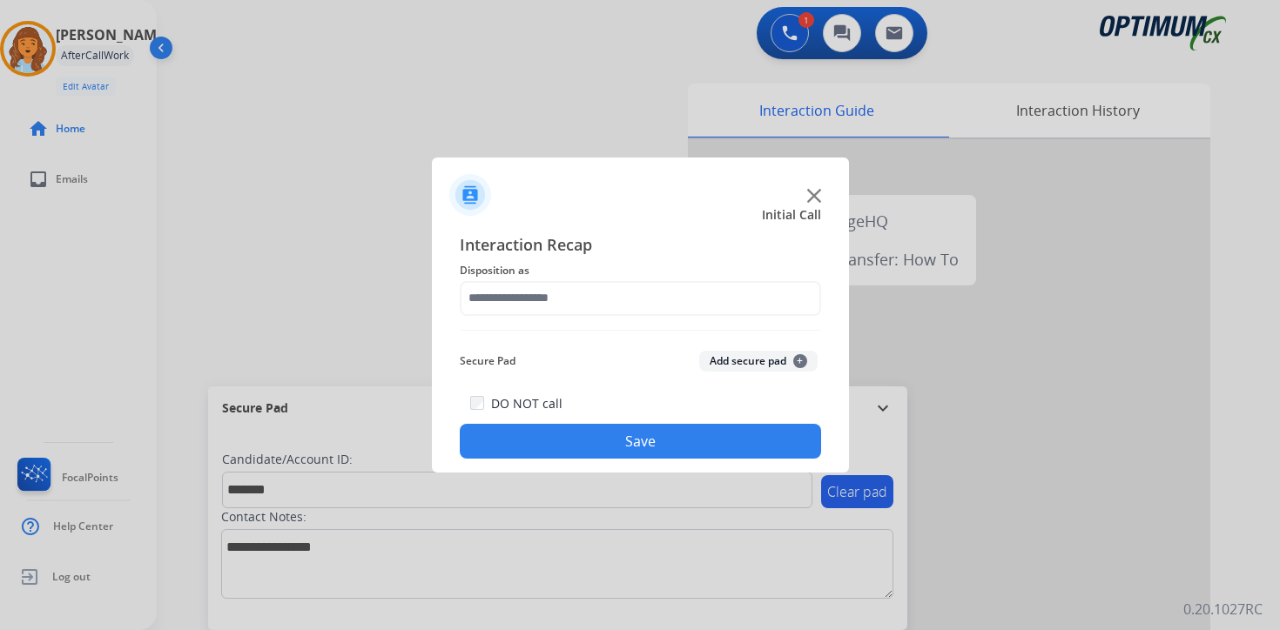
click at [766, 363] on button "Add secure pad +" at bounding box center [758, 361] width 118 height 21
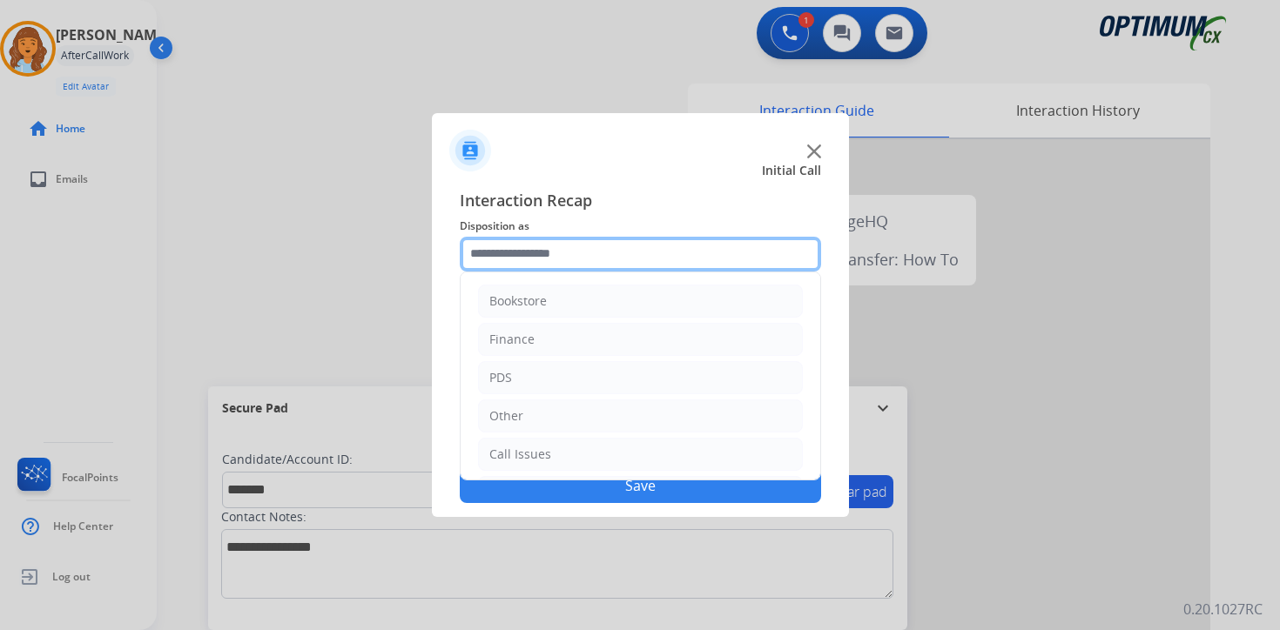
click at [540, 266] on input "text" at bounding box center [640, 254] width 361 height 35
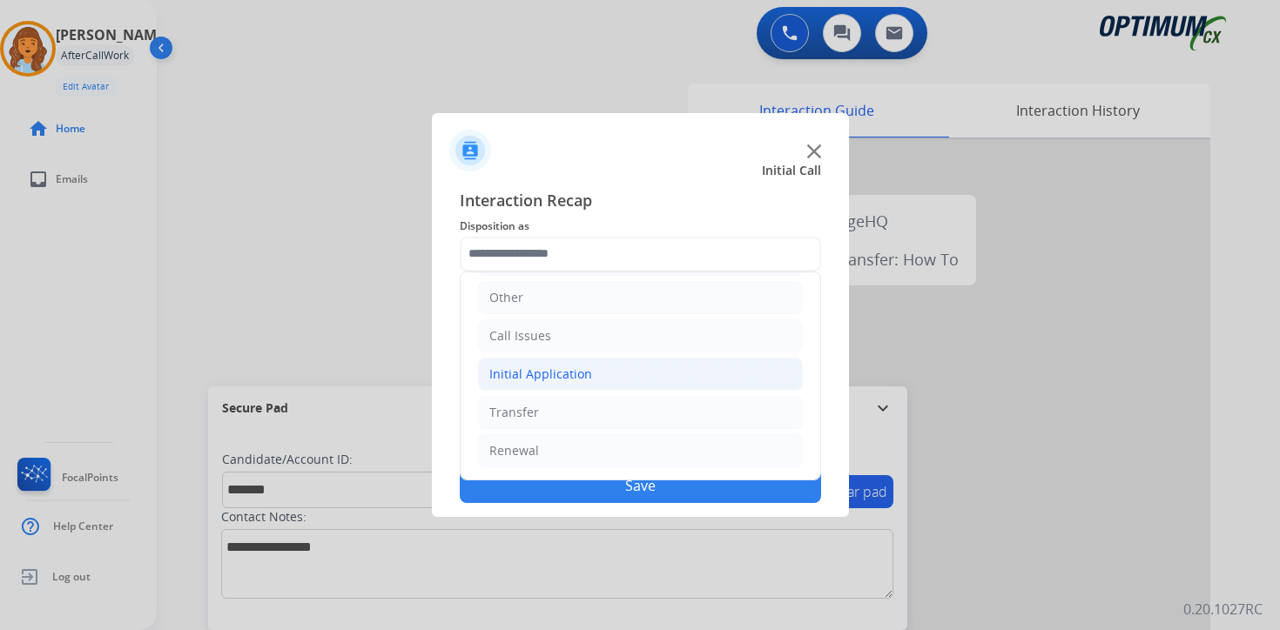
click at [530, 380] on div "Initial Application" at bounding box center [540, 374] width 103 height 17
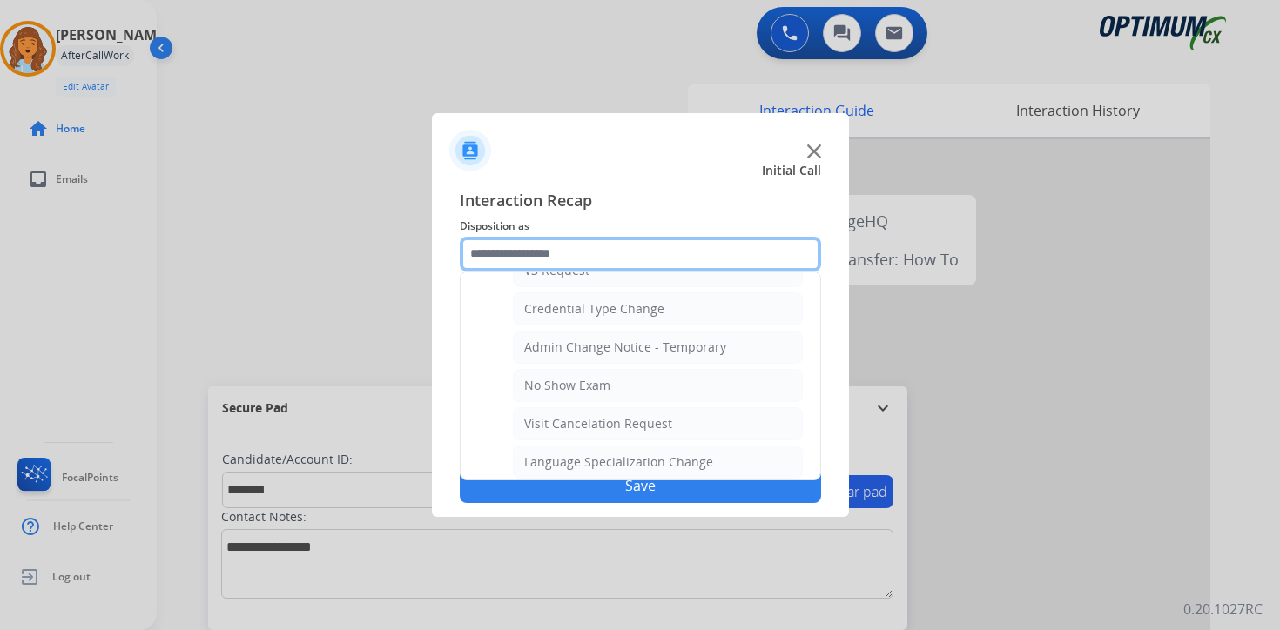
scroll to position [989, 0]
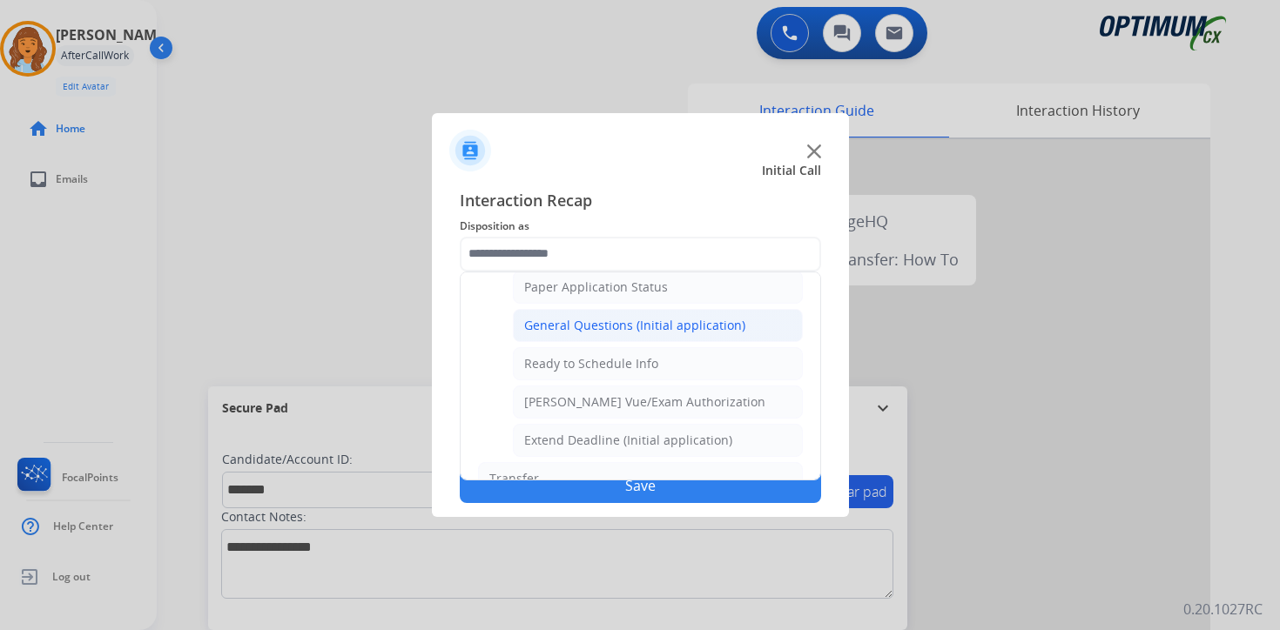
click at [528, 330] on div "General Questions (Initial application)" at bounding box center [634, 325] width 221 height 17
type input "**********"
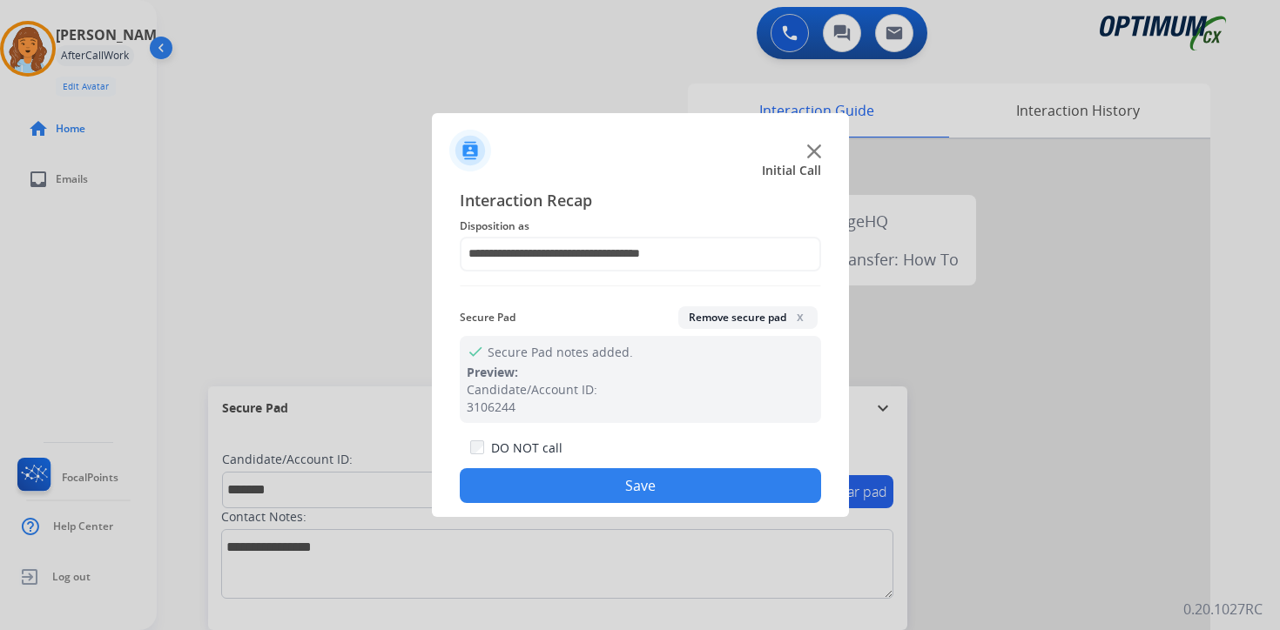
click at [546, 474] on button "Save" at bounding box center [640, 485] width 361 height 35
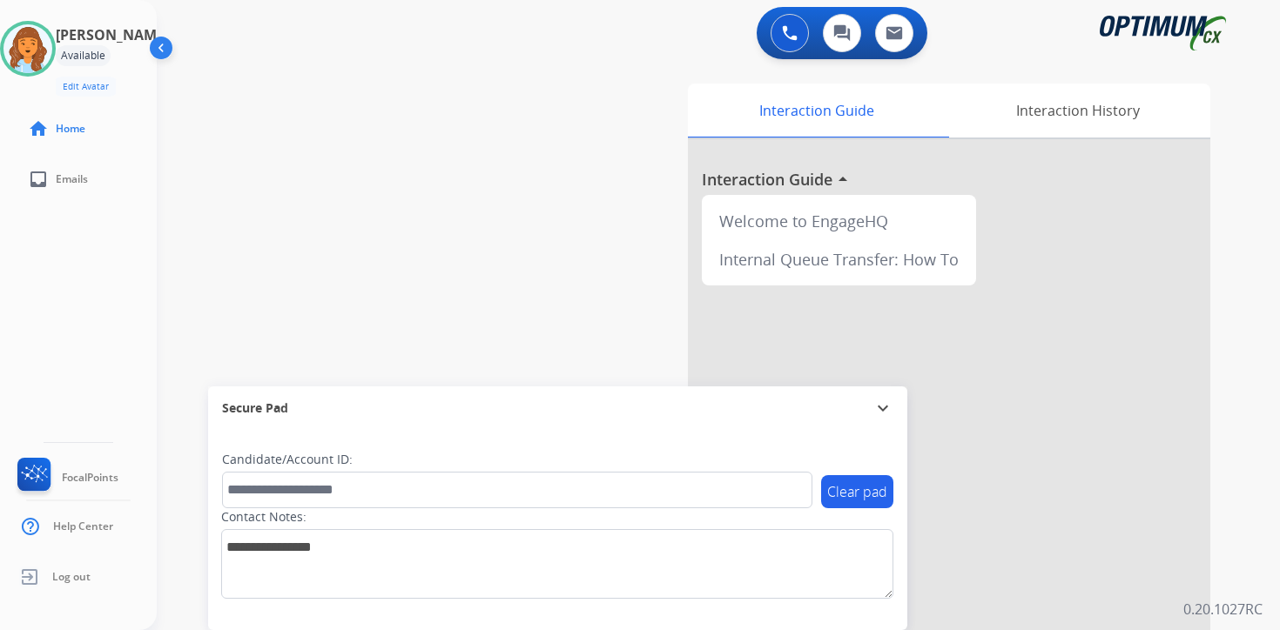
click at [1256, 508] on div "0 Voice Interactions 0 Chat Interactions 0 Email Interactions swap_horiz Break …" at bounding box center [718, 315] width 1123 height 630
click at [44, 51] on img at bounding box center [27, 48] width 49 height 49
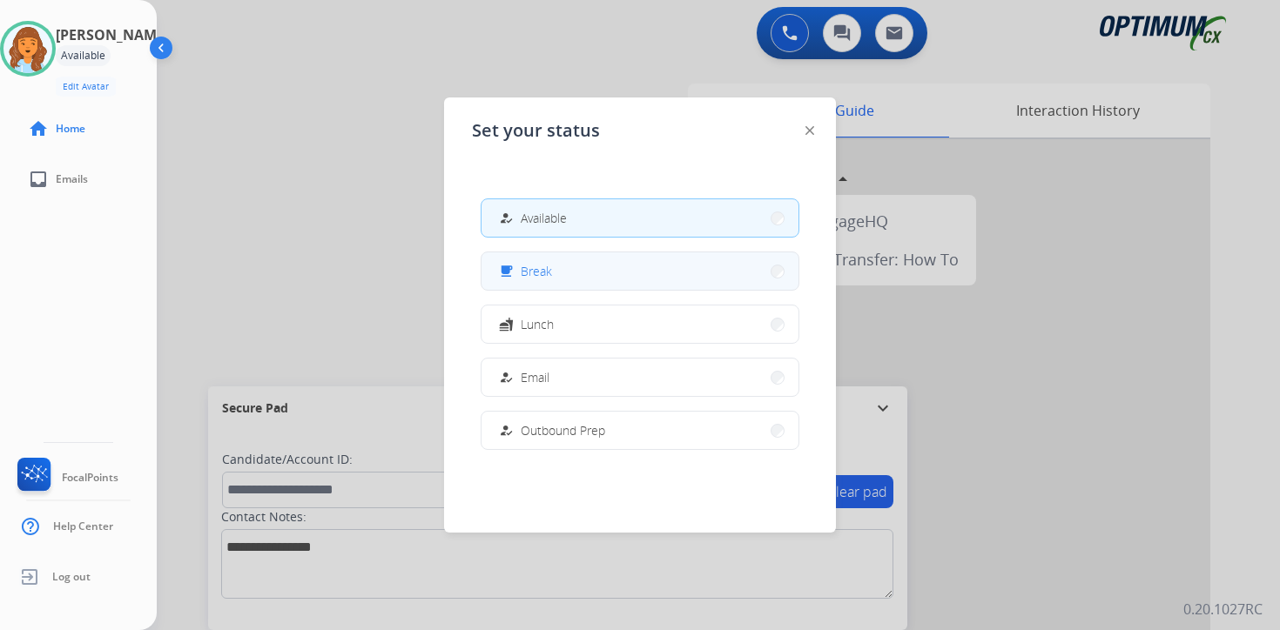
click at [543, 275] on span "Break" at bounding box center [536, 271] width 31 height 18
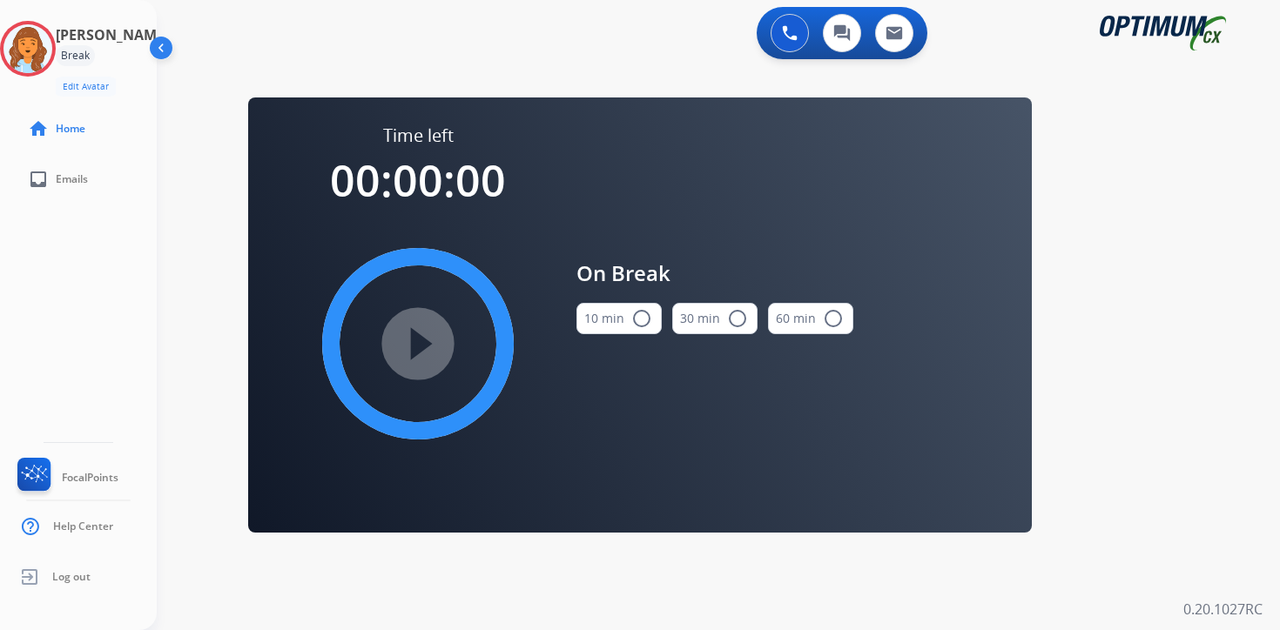
click at [1221, 417] on div "0 Voice Interactions 0 Chat Interactions 0 Email Interactions swap_horiz Break …" at bounding box center [718, 315] width 1123 height 630
click at [35, 47] on img at bounding box center [27, 48] width 49 height 49
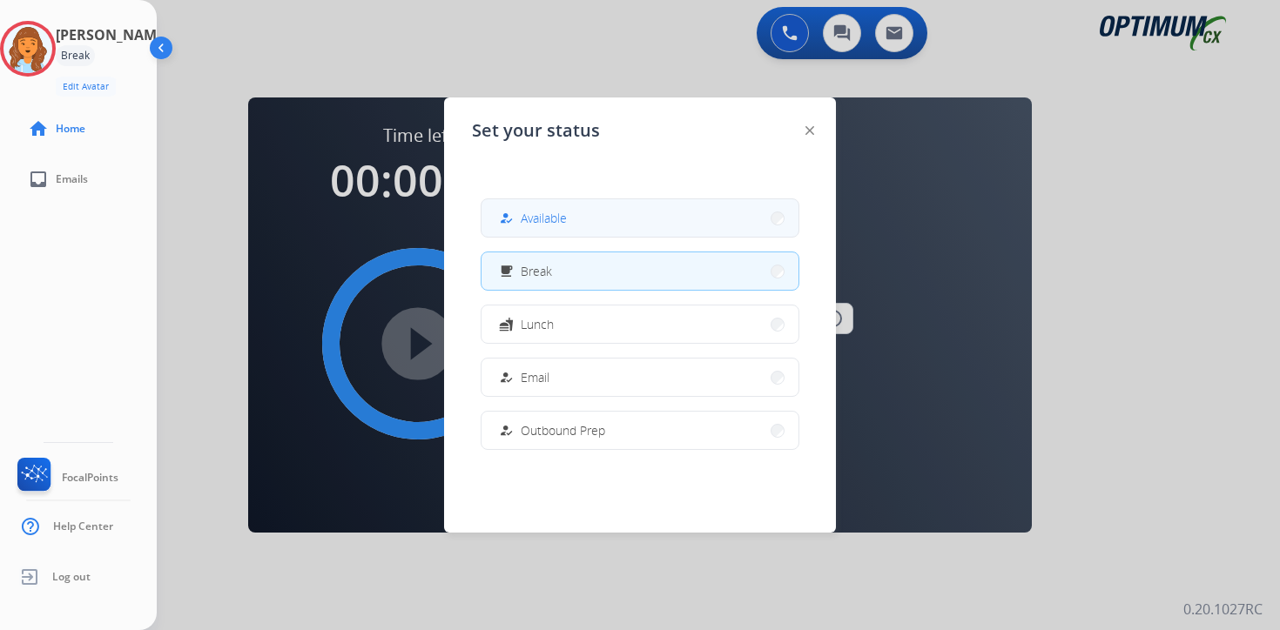
click at [570, 205] on button "how_to_reg Available" at bounding box center [639, 217] width 317 height 37
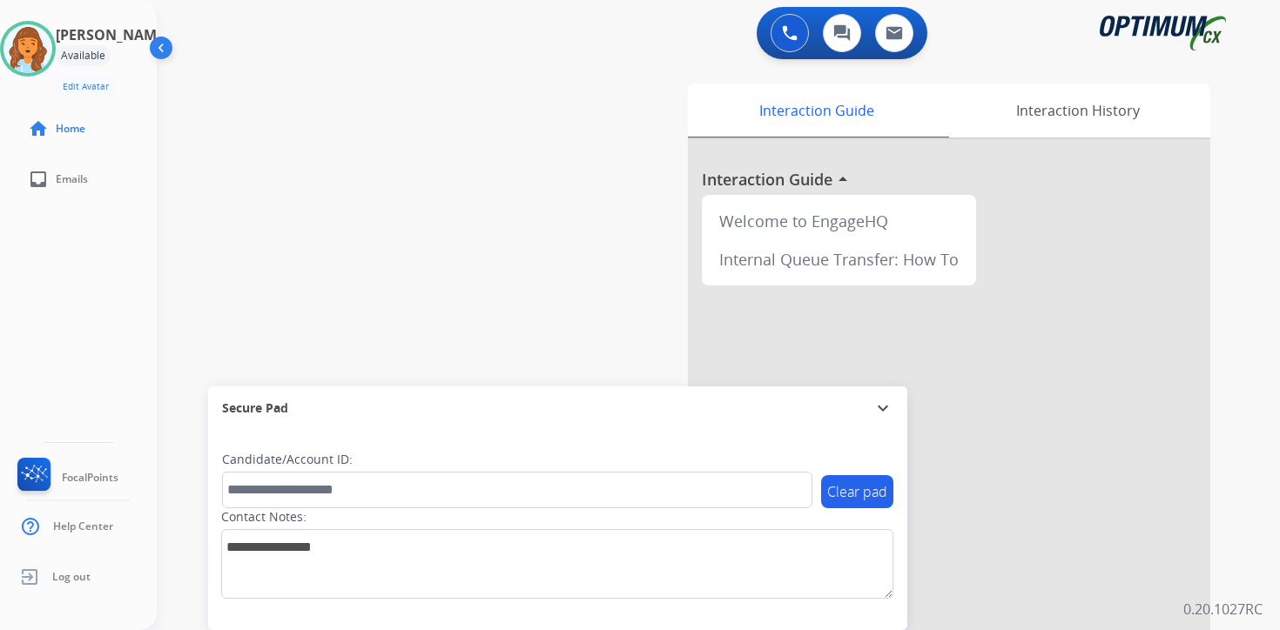
click at [1245, 535] on div "0 Voice Interactions 0 Chat Interactions 0 Email Interactions swap_horiz Break …" at bounding box center [718, 315] width 1123 height 630
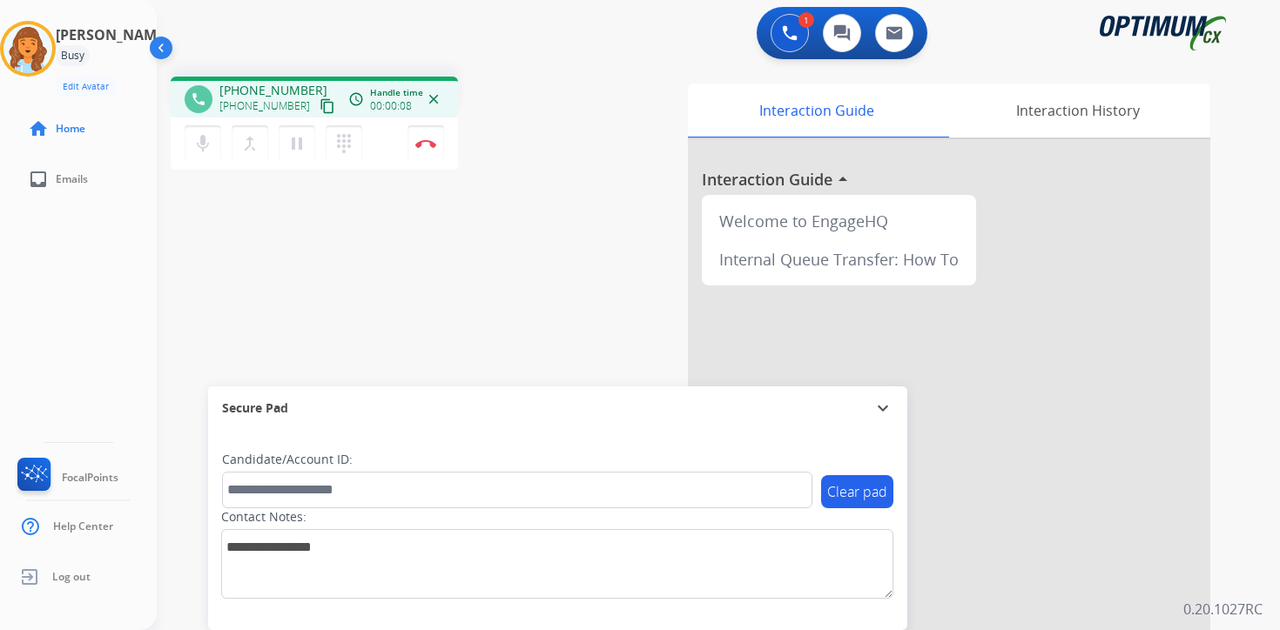
click at [319, 113] on mat-icon "content_copy" at bounding box center [327, 106] width 16 height 16
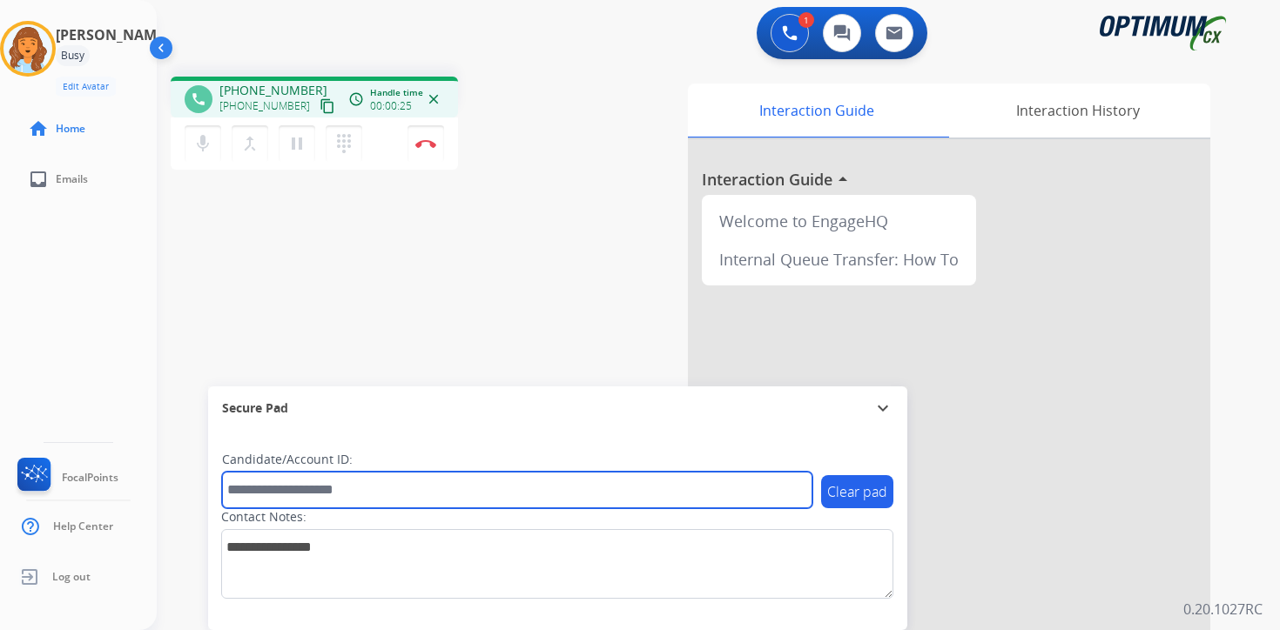
click at [331, 497] on input "text" at bounding box center [517, 490] width 590 height 37
type input "*******"
click at [335, 483] on input "*******" at bounding box center [517, 490] width 590 height 37
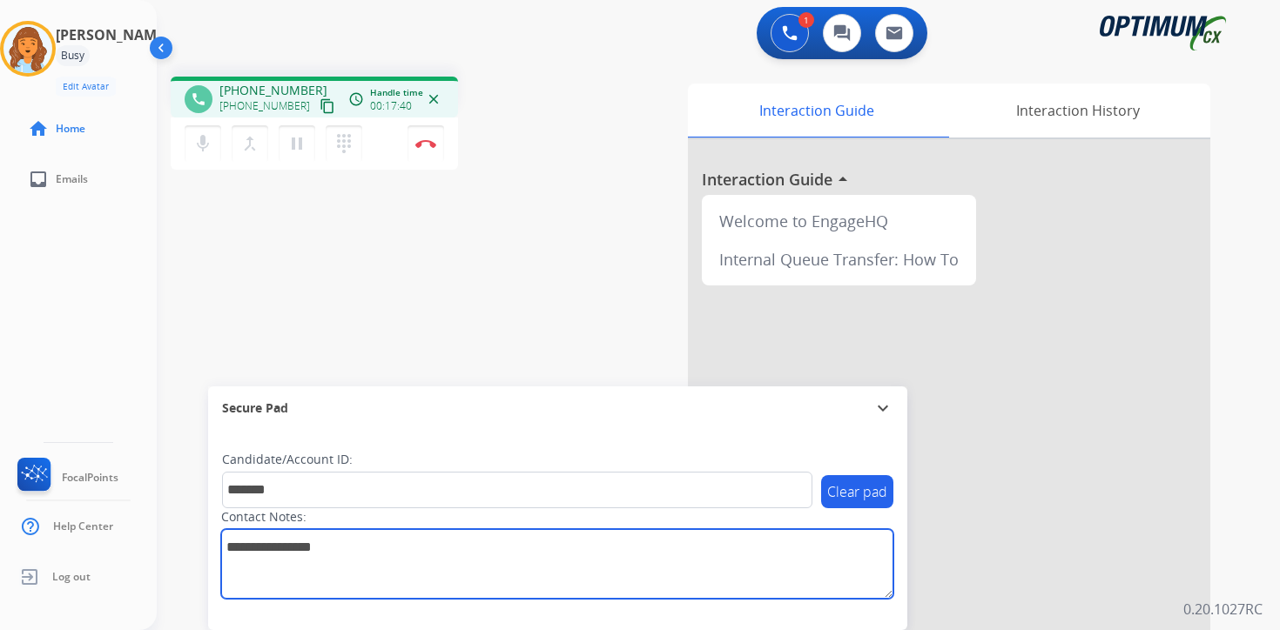
click at [440, 568] on textarea at bounding box center [557, 564] width 672 height 70
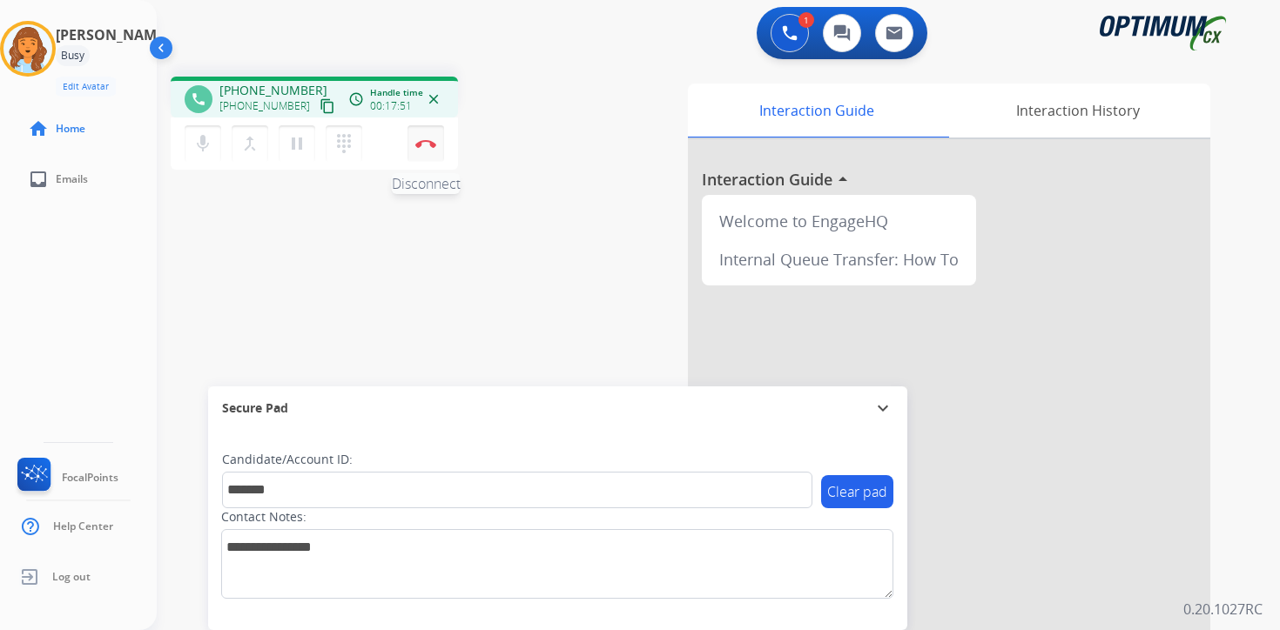
click at [428, 151] on button "Disconnect" at bounding box center [425, 143] width 37 height 37
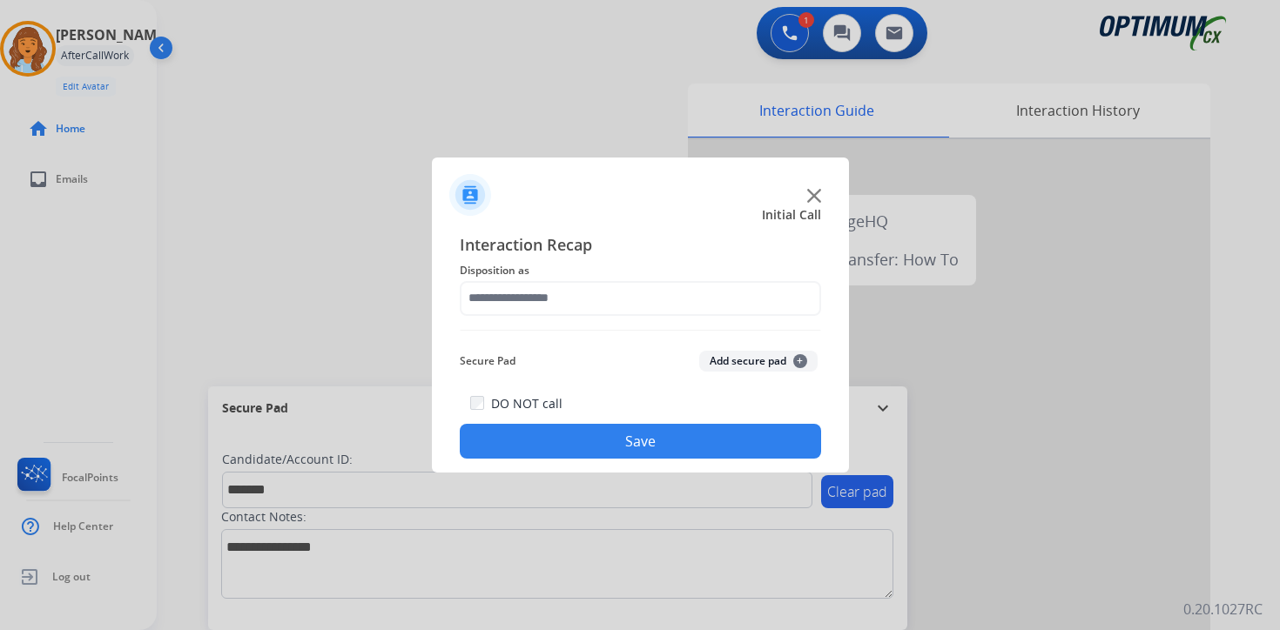
click at [774, 373] on div "Secure Pad Add secure pad +" at bounding box center [640, 361] width 361 height 35
click at [772, 360] on button "Add secure pad +" at bounding box center [758, 361] width 118 height 21
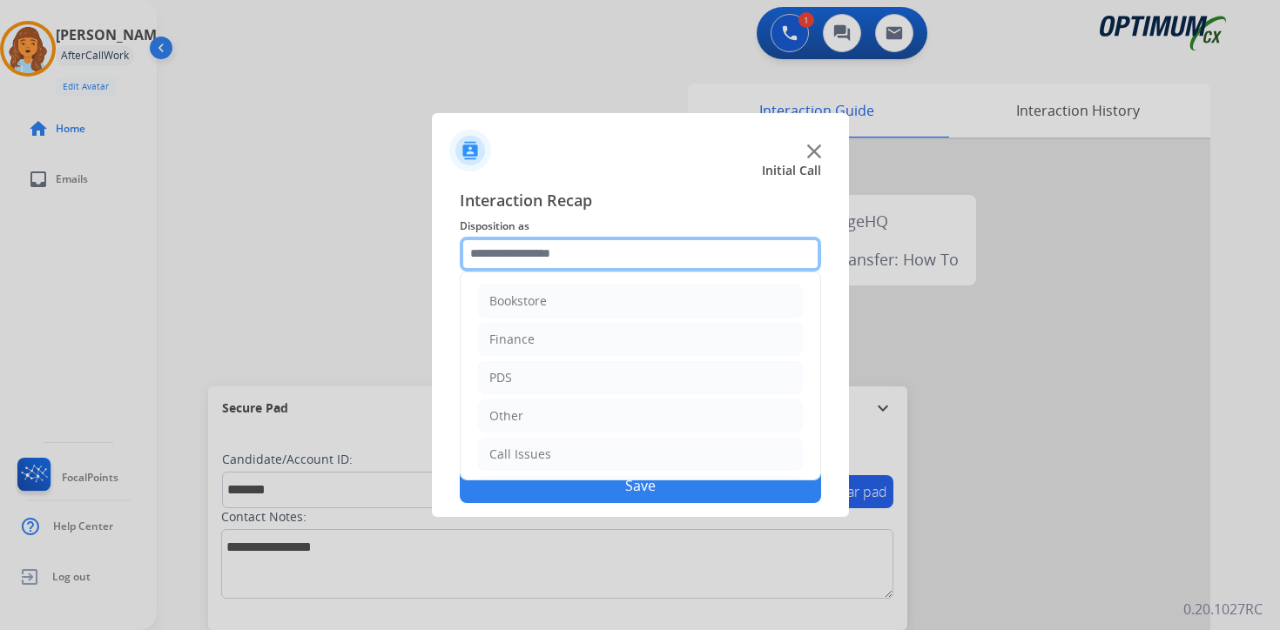
click at [554, 238] on input "text" at bounding box center [640, 254] width 361 height 35
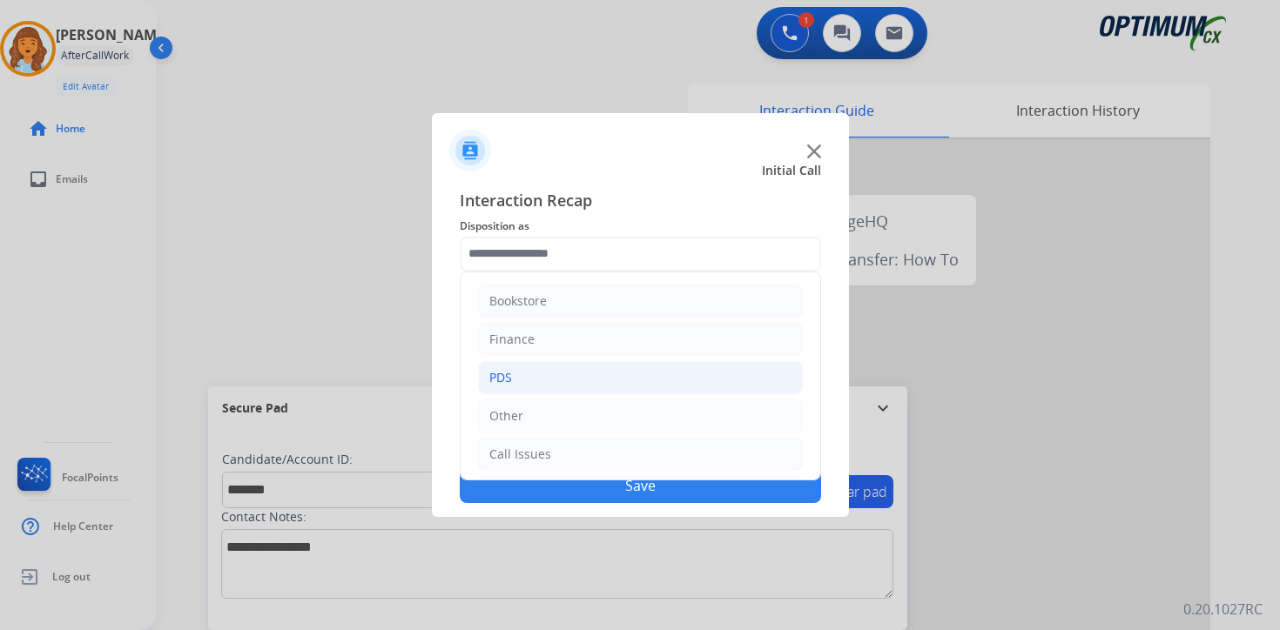
click at [521, 366] on li "PDS" at bounding box center [640, 377] width 325 height 33
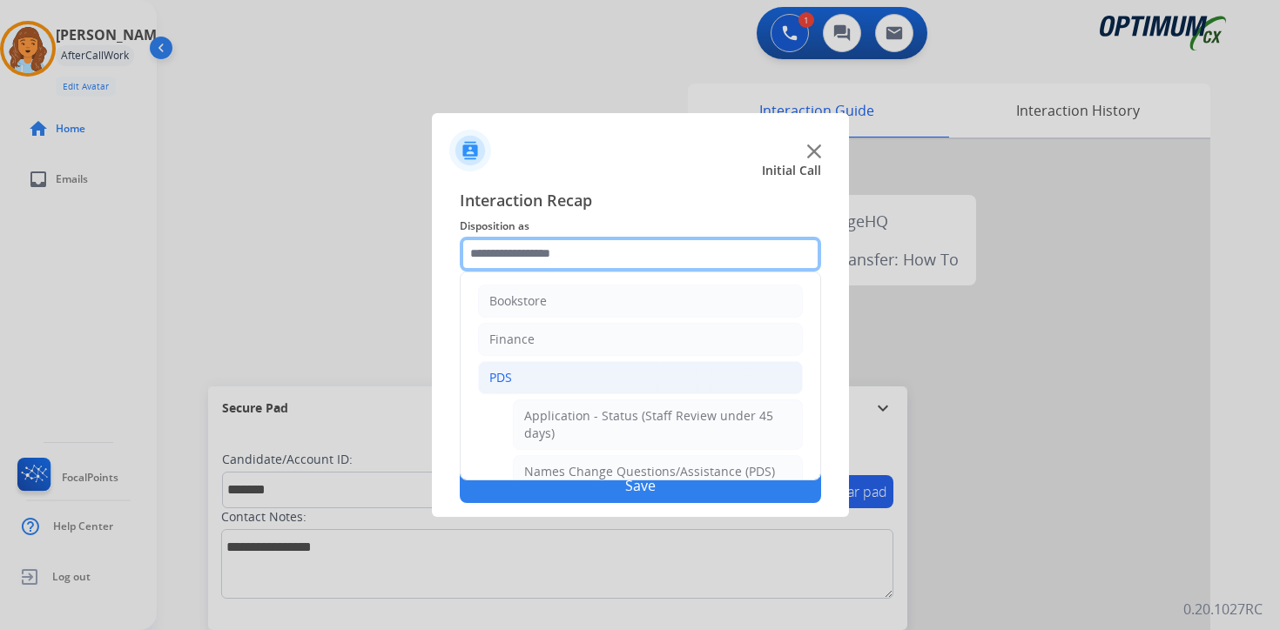
scroll to position [290, 0]
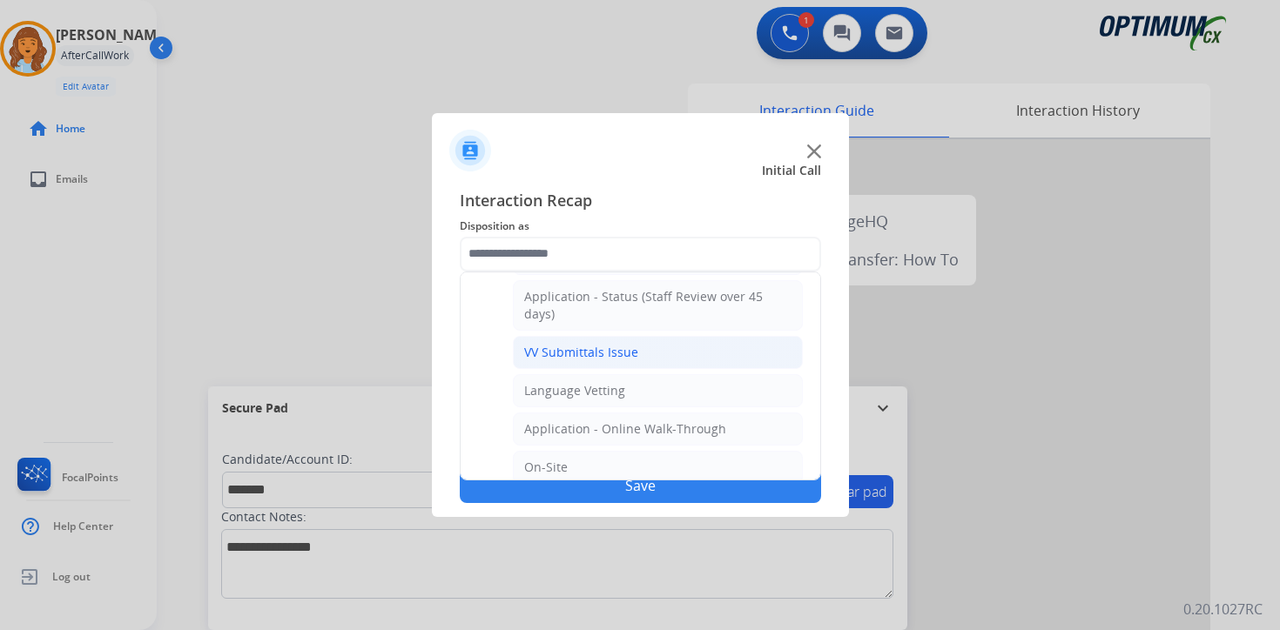
click at [535, 342] on li "VV Submittals Issue" at bounding box center [658, 352] width 290 height 33
type input "**********"
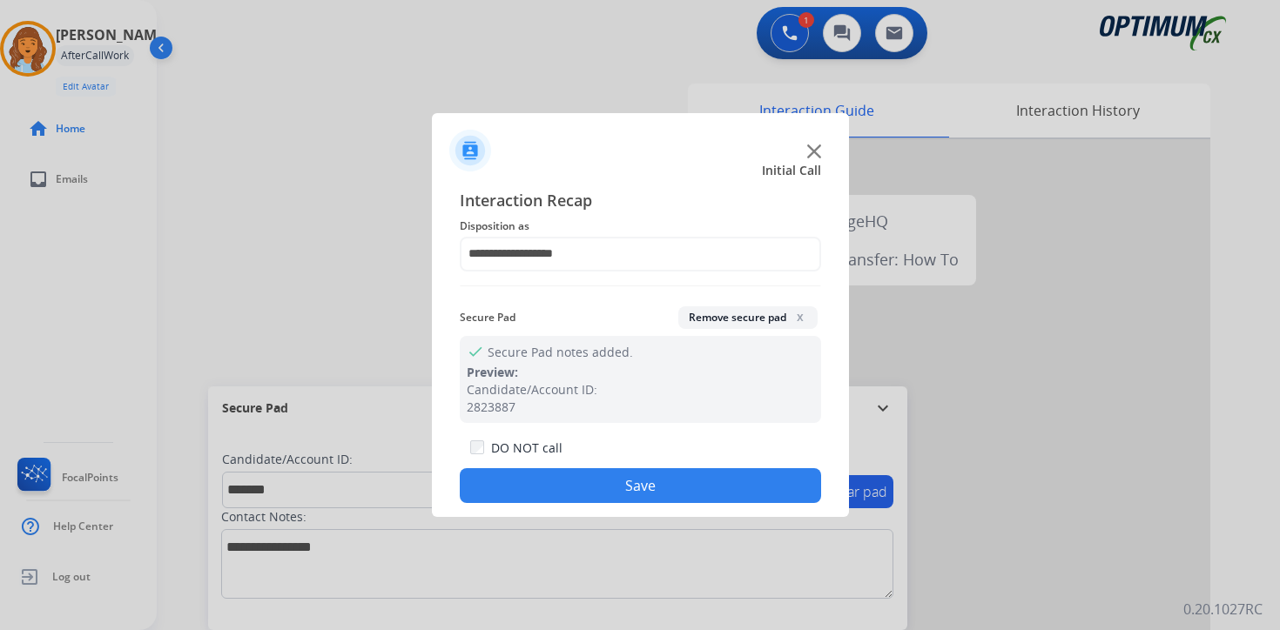
click at [572, 482] on button "Save" at bounding box center [640, 485] width 361 height 35
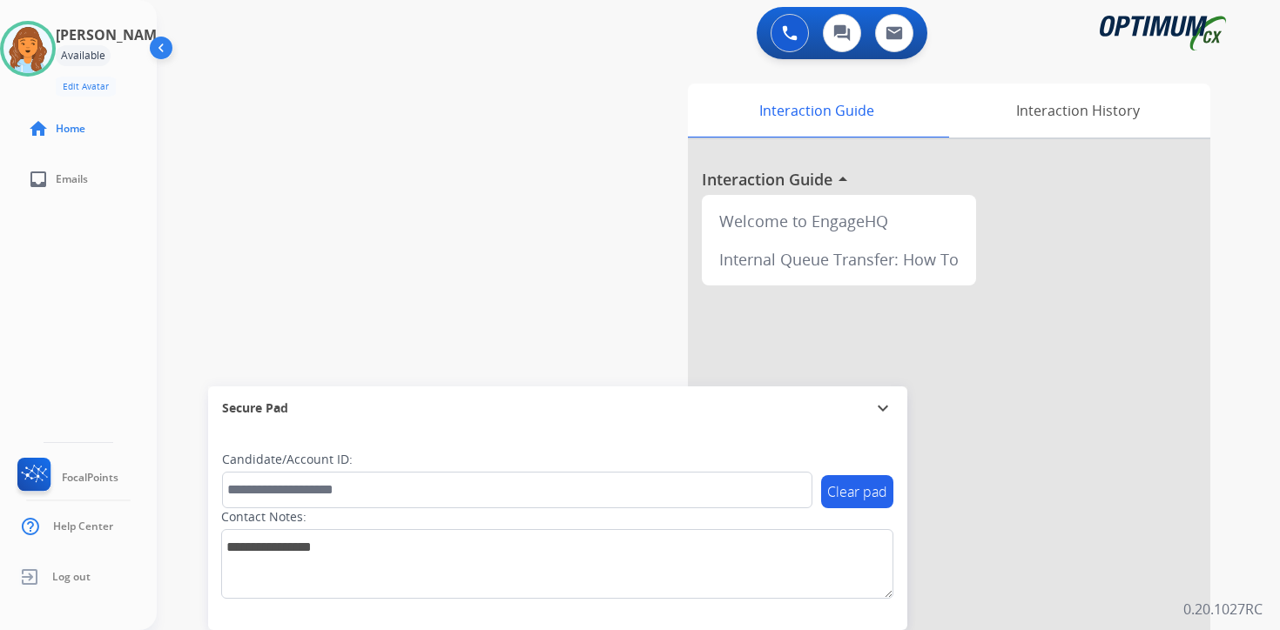
click at [1240, 508] on div "0 Voice Interactions 0 Chat Interactions 0 Email Interactions swap_horiz Break …" at bounding box center [718, 315] width 1123 height 630
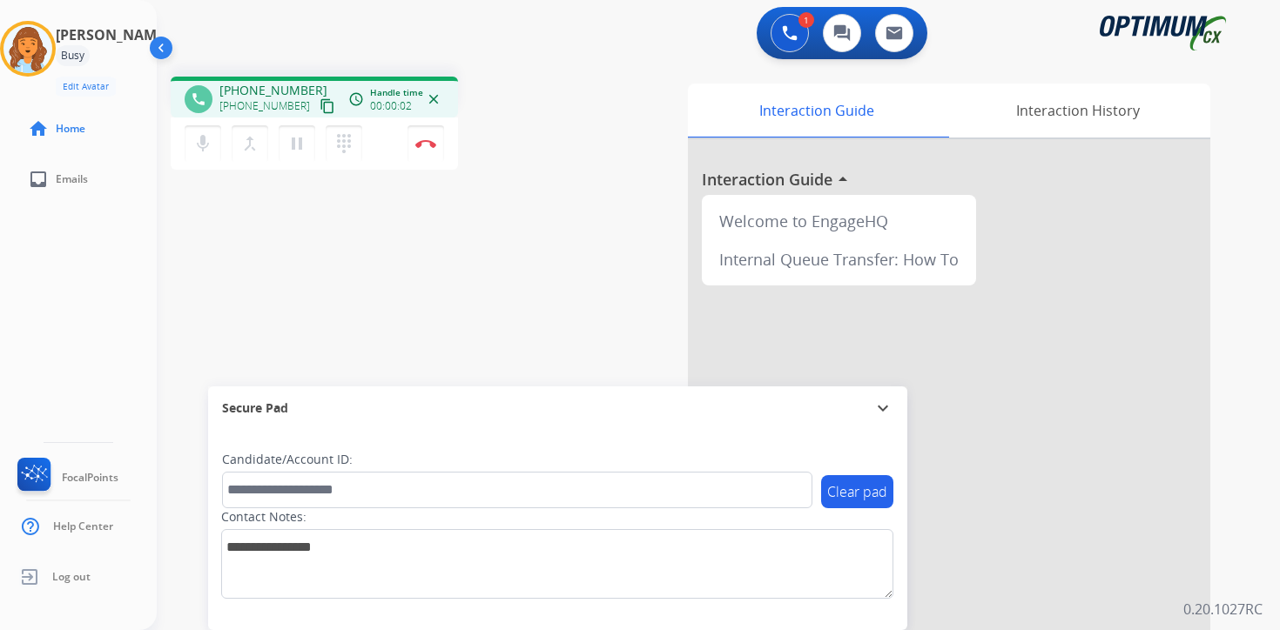
click at [319, 111] on mat-icon "content_copy" at bounding box center [327, 106] width 16 height 16
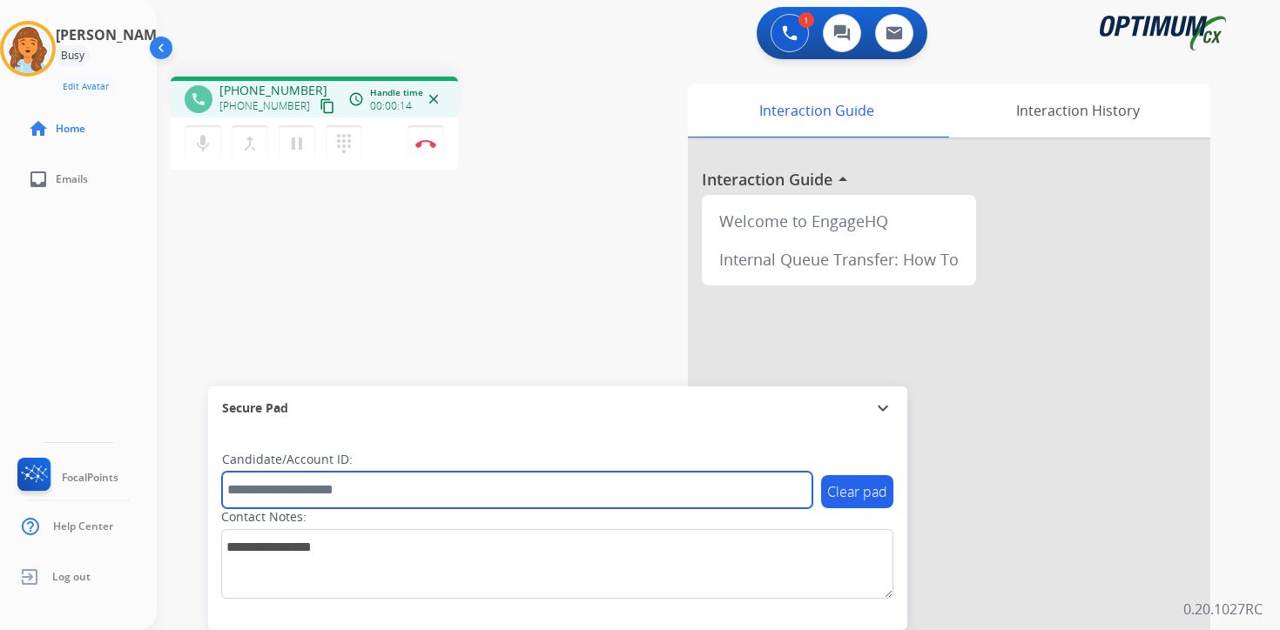
click at [333, 494] on input "text" at bounding box center [517, 490] width 590 height 37
type input "*******"
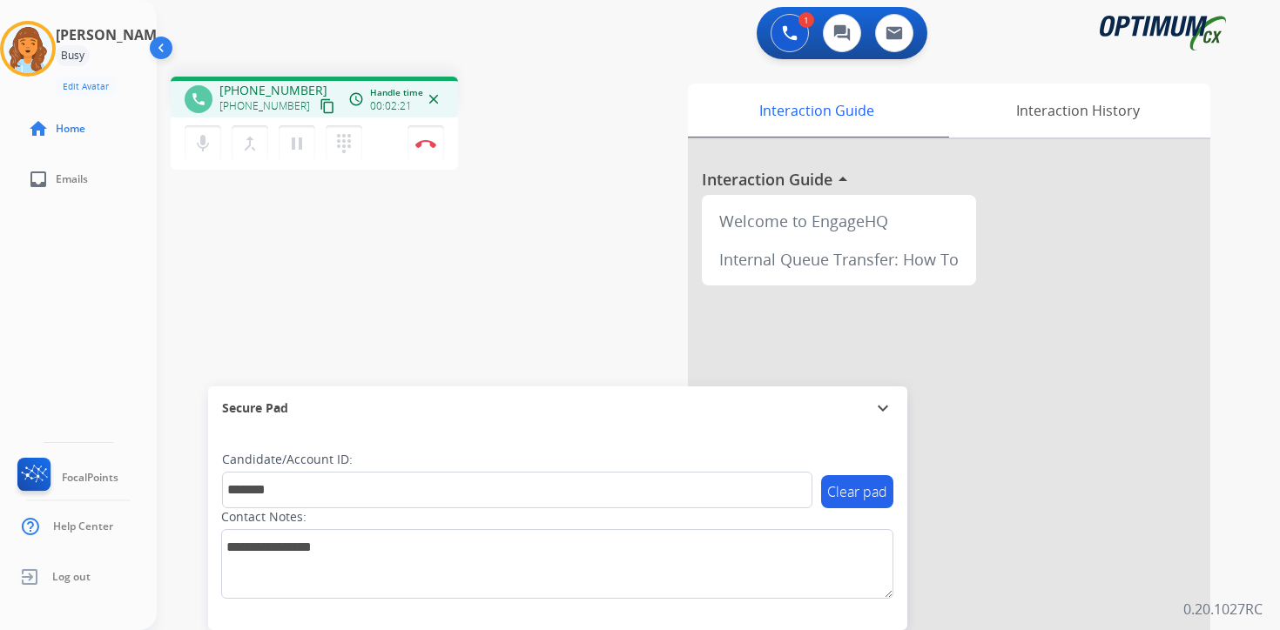
click at [1253, 506] on div "1 Voice Interactions 0 Chat Interactions 0 Email Interactions phone [PHONE_NUMB…" at bounding box center [718, 315] width 1123 height 630
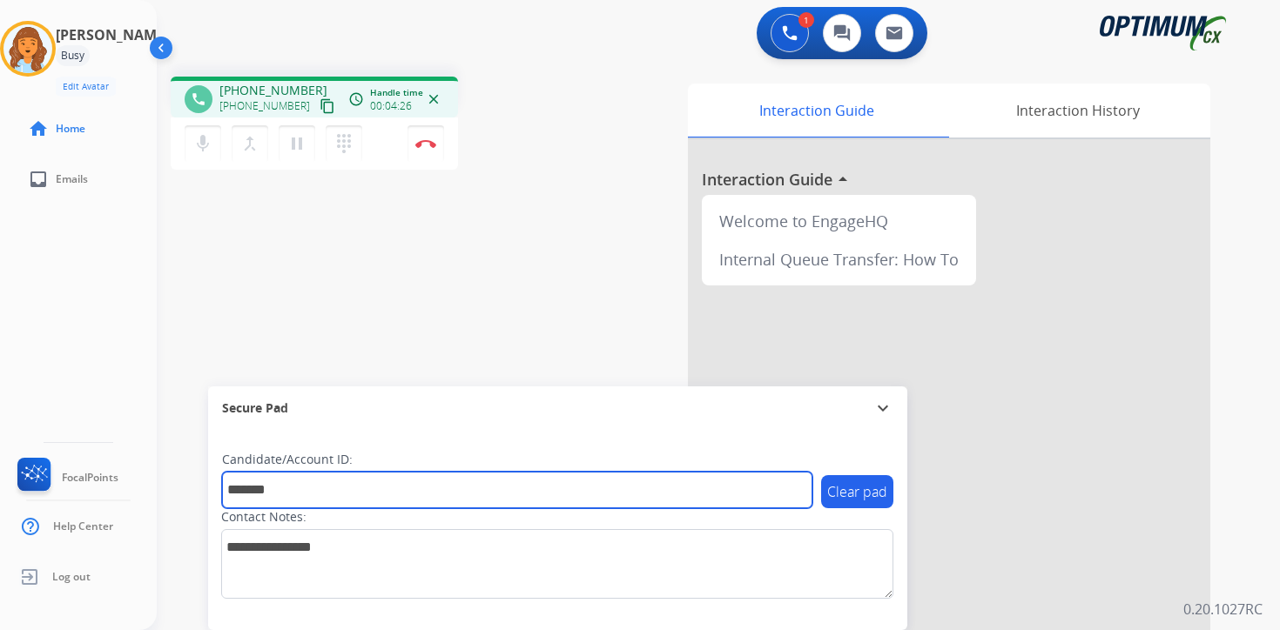
click at [438, 487] on input "*******" at bounding box center [517, 490] width 590 height 37
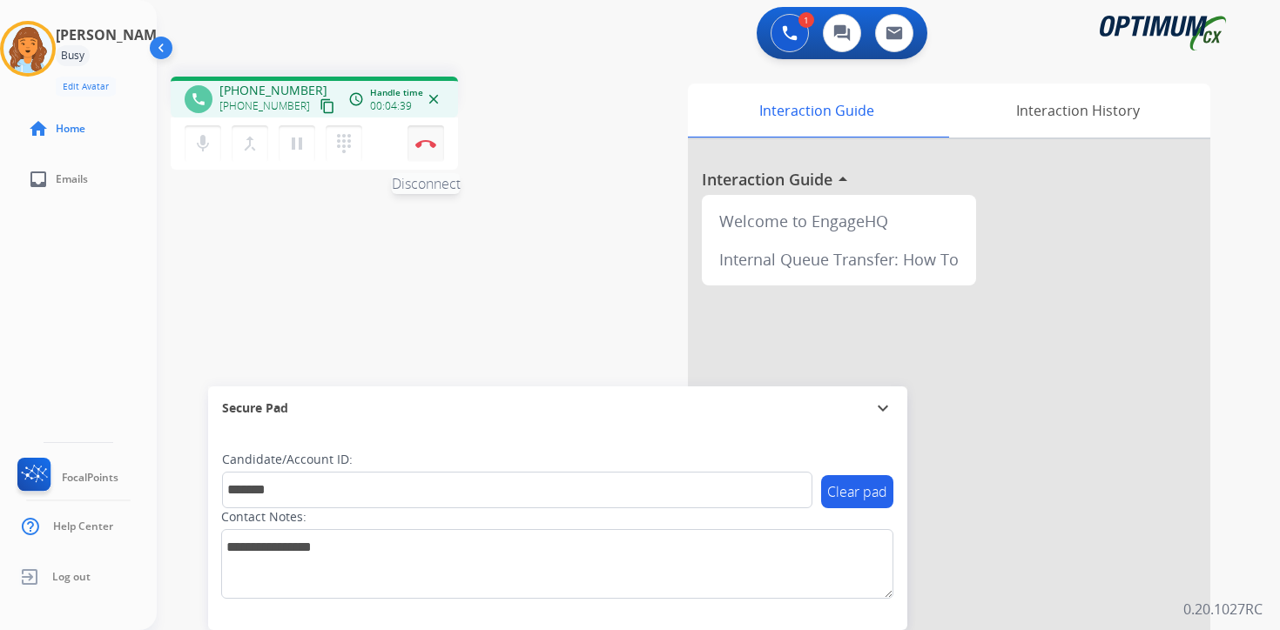
click at [421, 146] on img at bounding box center [425, 143] width 21 height 9
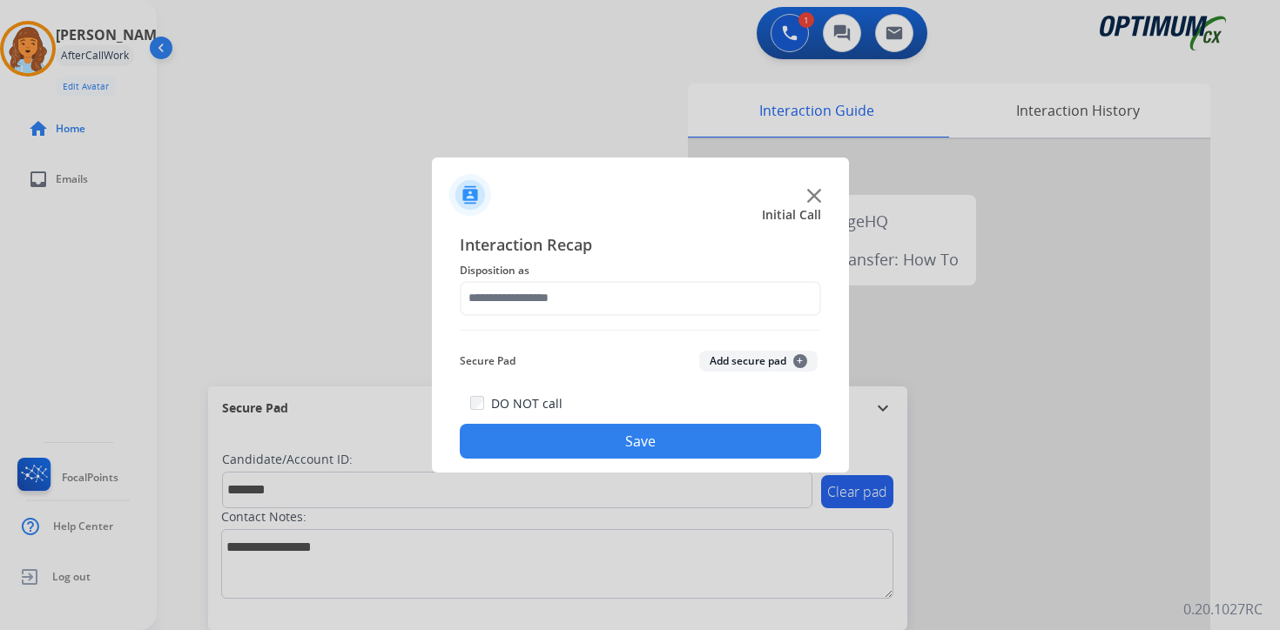
click at [759, 352] on button "Add secure pad +" at bounding box center [758, 361] width 118 height 21
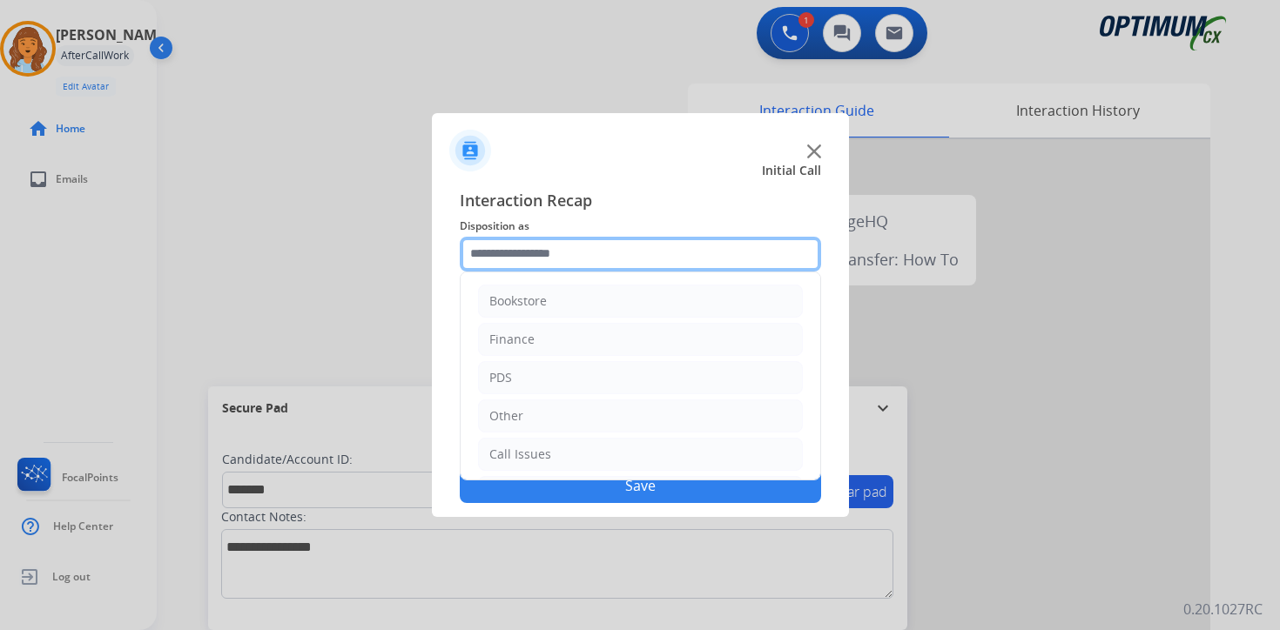
click at [581, 256] on input "text" at bounding box center [640, 254] width 361 height 35
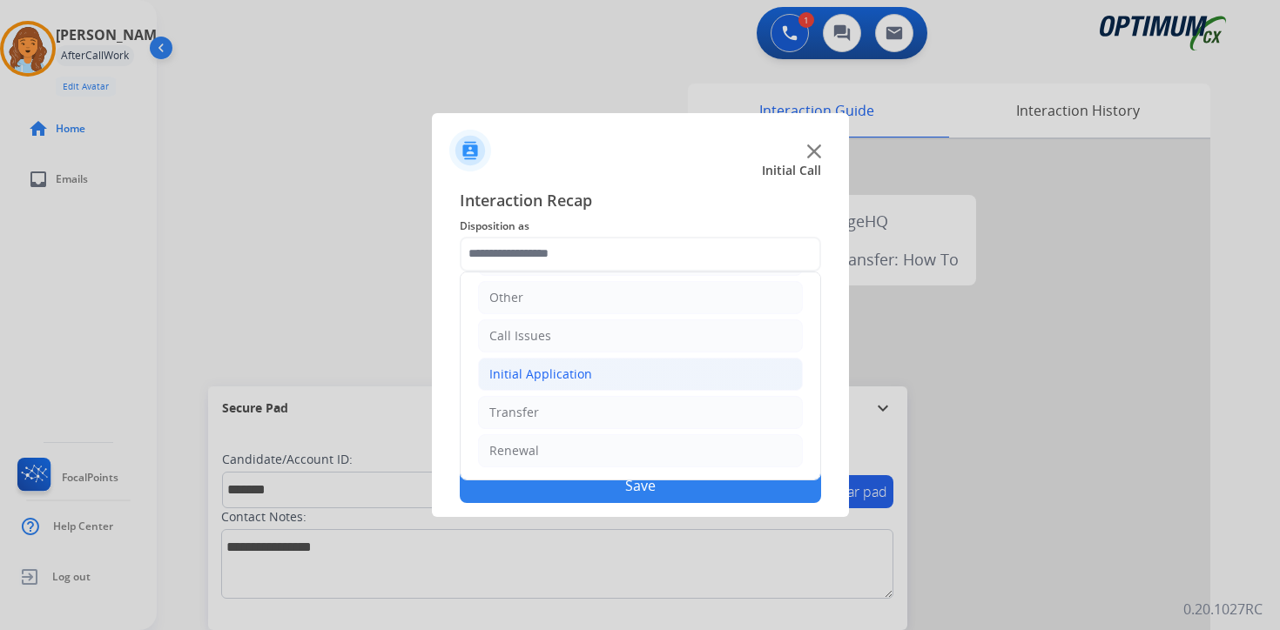
click at [542, 368] on div "Initial Application" at bounding box center [540, 374] width 103 height 17
click at [568, 416] on div "Credential Resend (Initial application)" at bounding box center [634, 412] width 220 height 17
type input "**********"
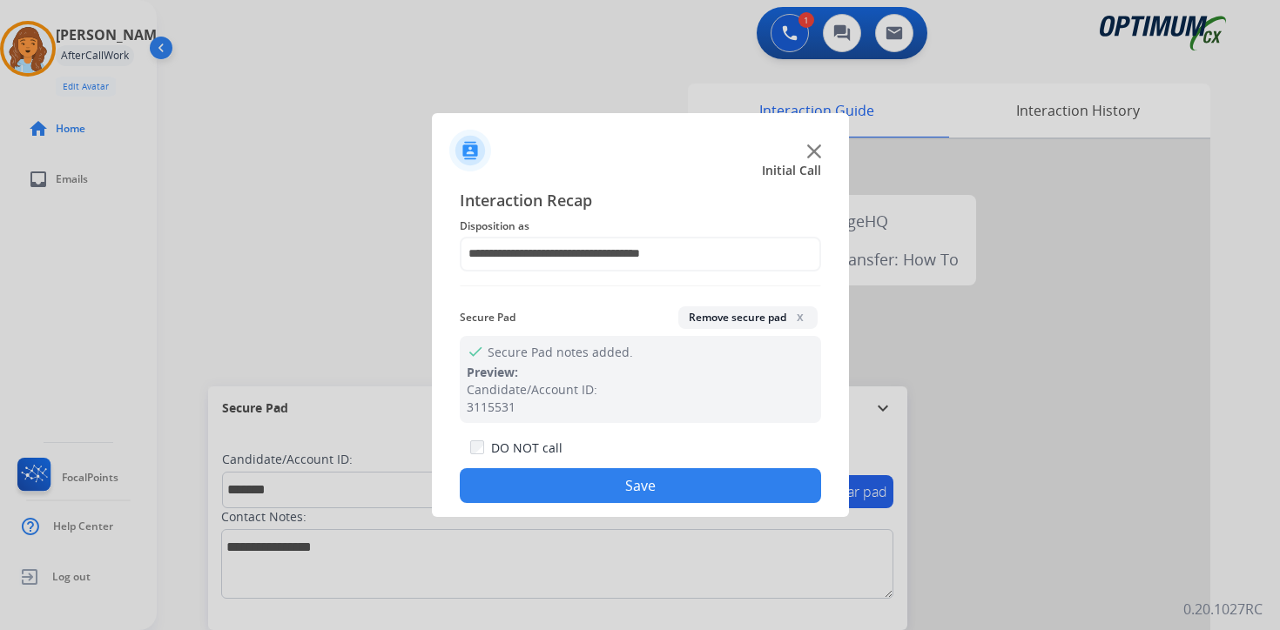
click at [561, 480] on button "Save" at bounding box center [640, 485] width 361 height 35
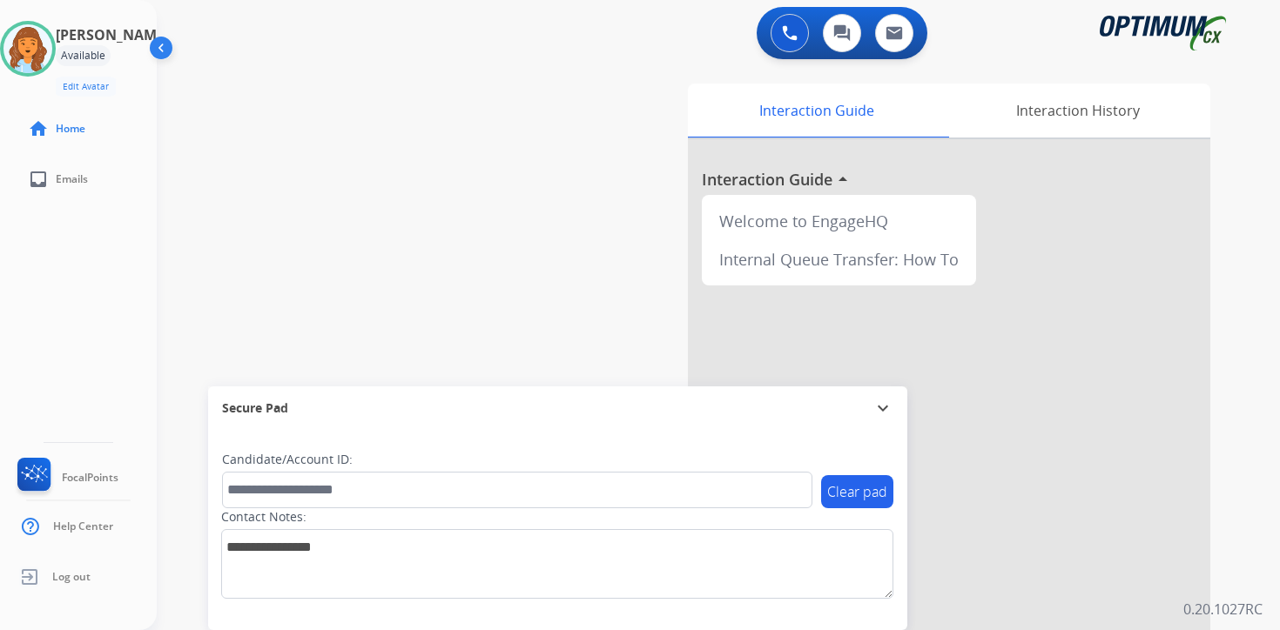
click at [1257, 484] on div "0 Voice Interactions 0 Chat Interactions 0 Email Interactions swap_horiz Break …" at bounding box center [718, 315] width 1123 height 630
click at [1254, 423] on div "0 Voice Interactions 0 Chat Interactions 0 Email Interactions swap_horiz Break …" at bounding box center [718, 315] width 1123 height 630
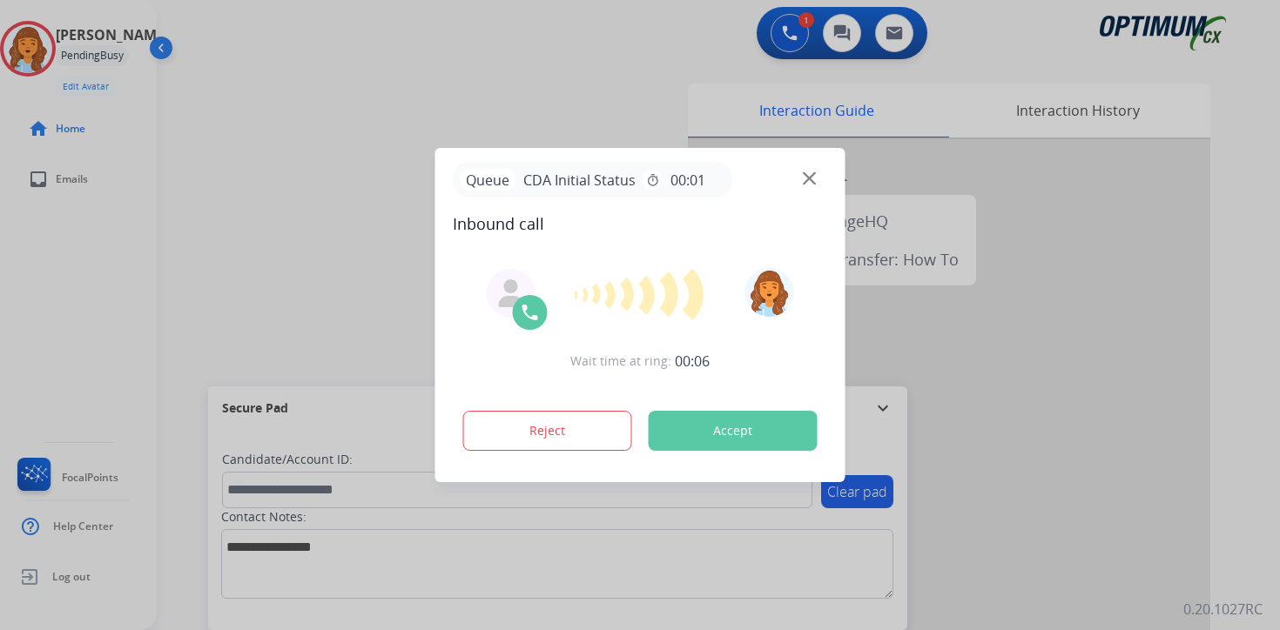
click at [51, 306] on div at bounding box center [640, 315] width 1280 height 630
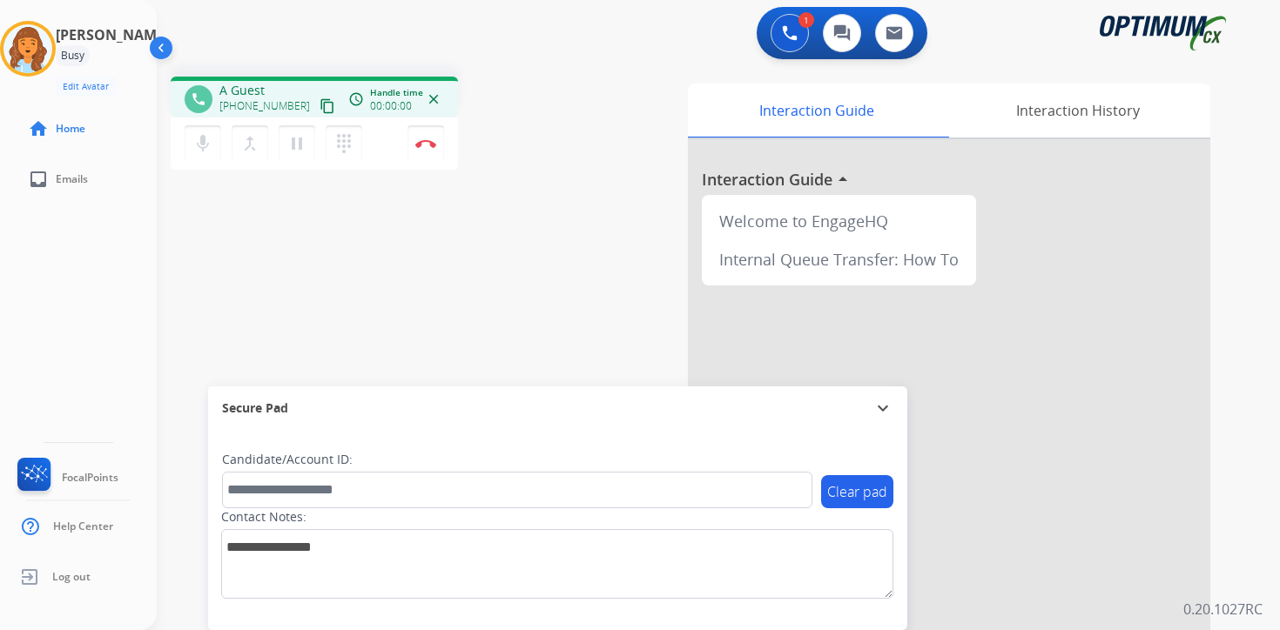
click at [319, 109] on mat-icon "content_copy" at bounding box center [327, 106] width 16 height 16
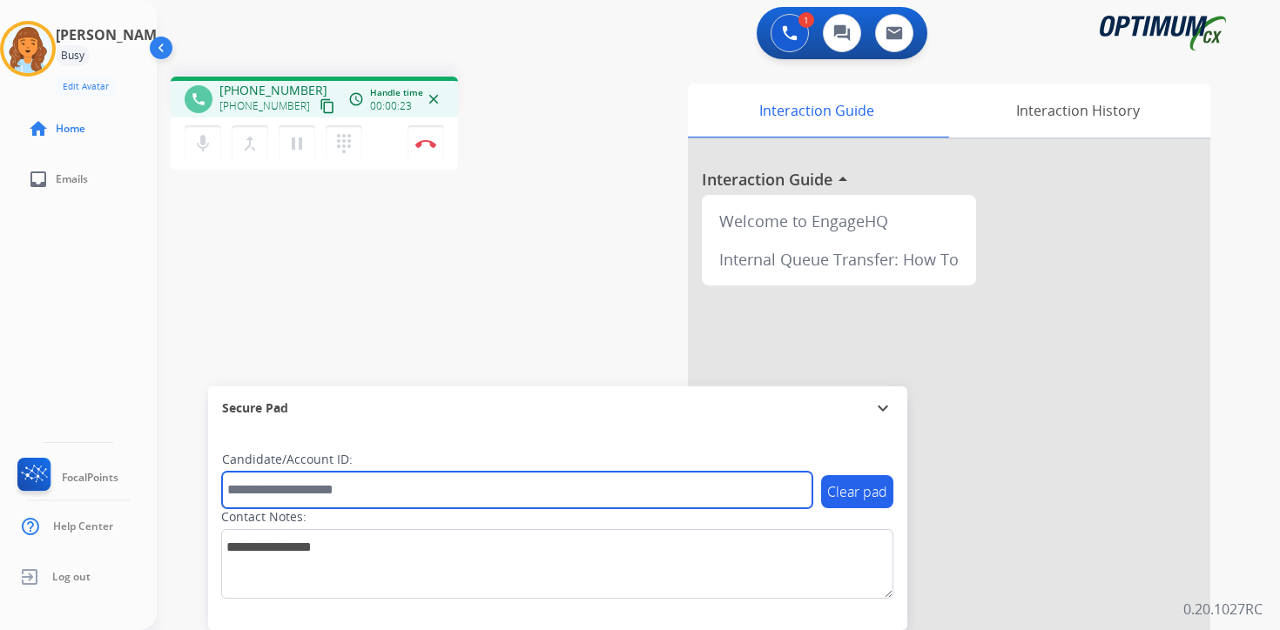
click at [368, 494] on input "text" at bounding box center [517, 490] width 590 height 37
type input "*******"
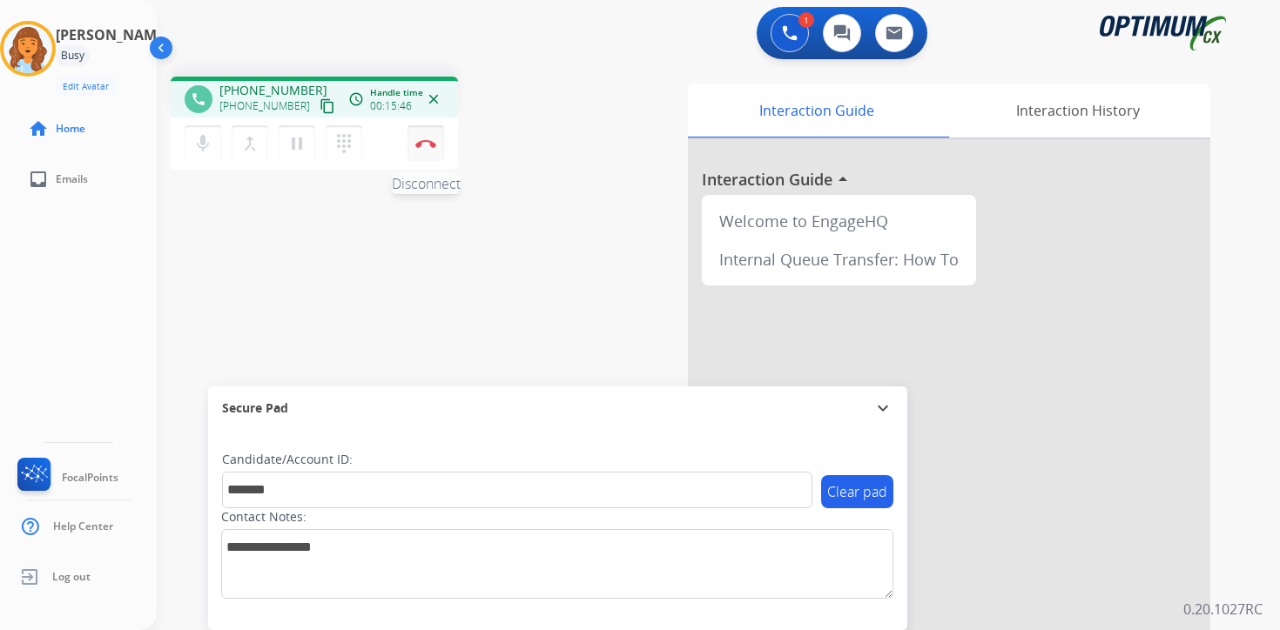
click at [427, 154] on button "Disconnect" at bounding box center [425, 143] width 37 height 37
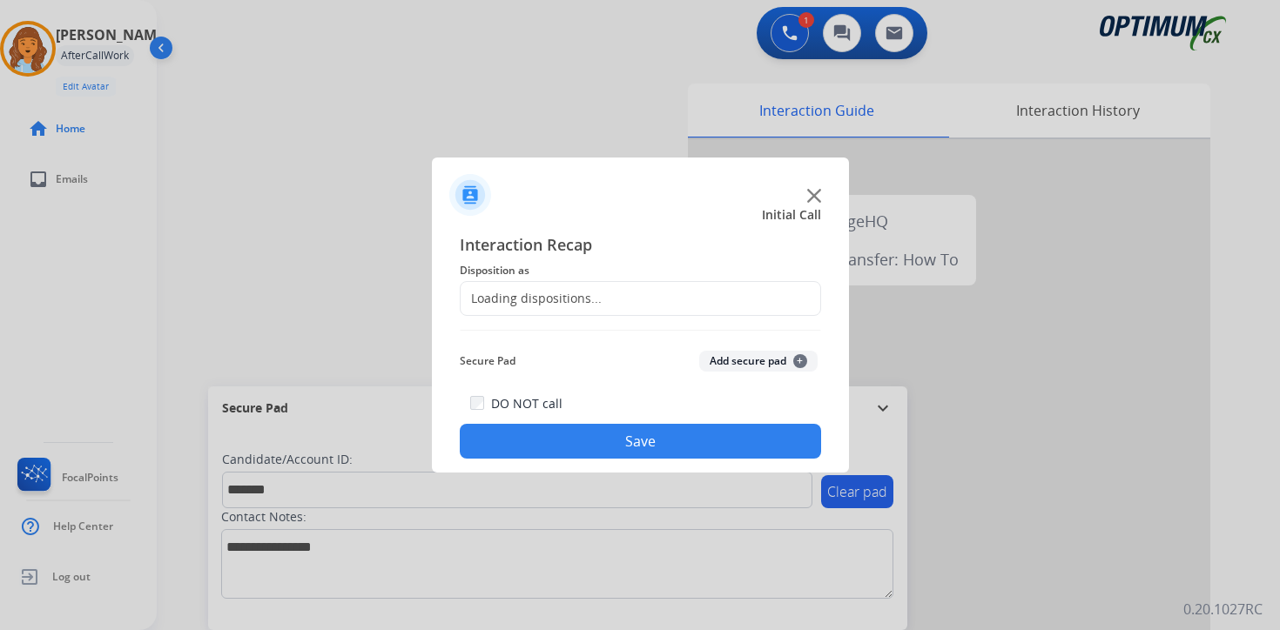
click at [754, 362] on button "Add secure pad +" at bounding box center [758, 361] width 118 height 21
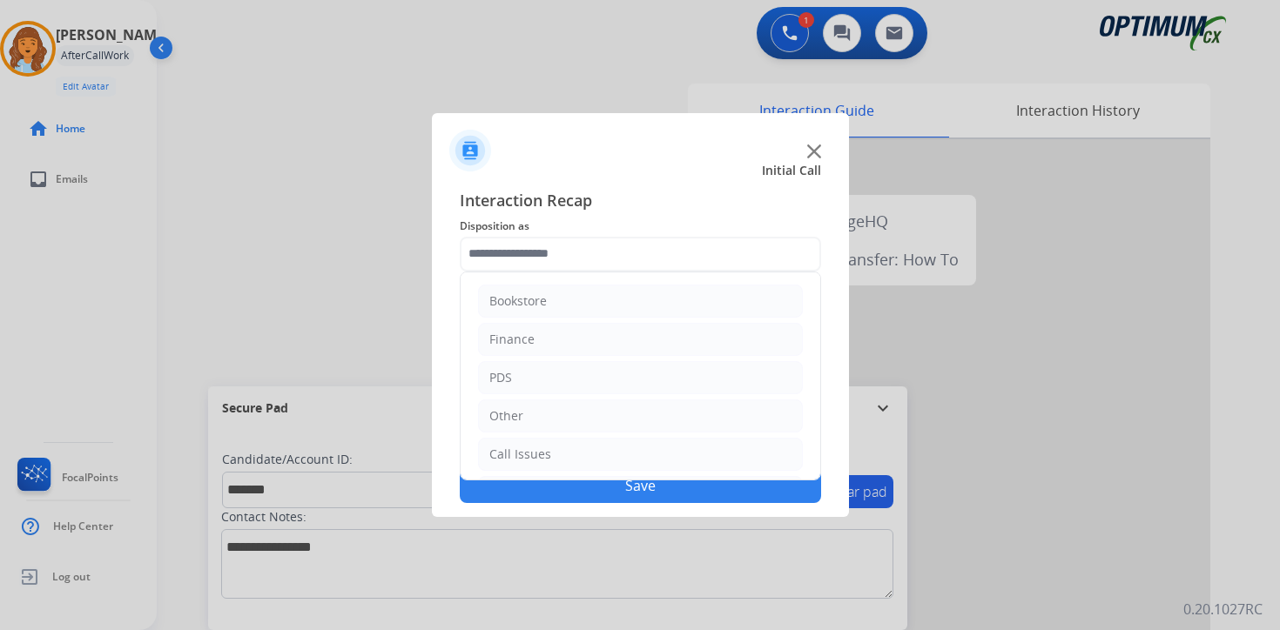
click at [488, 254] on input "text" at bounding box center [640, 254] width 361 height 35
click at [528, 374] on div "Initial Application" at bounding box center [540, 374] width 103 height 17
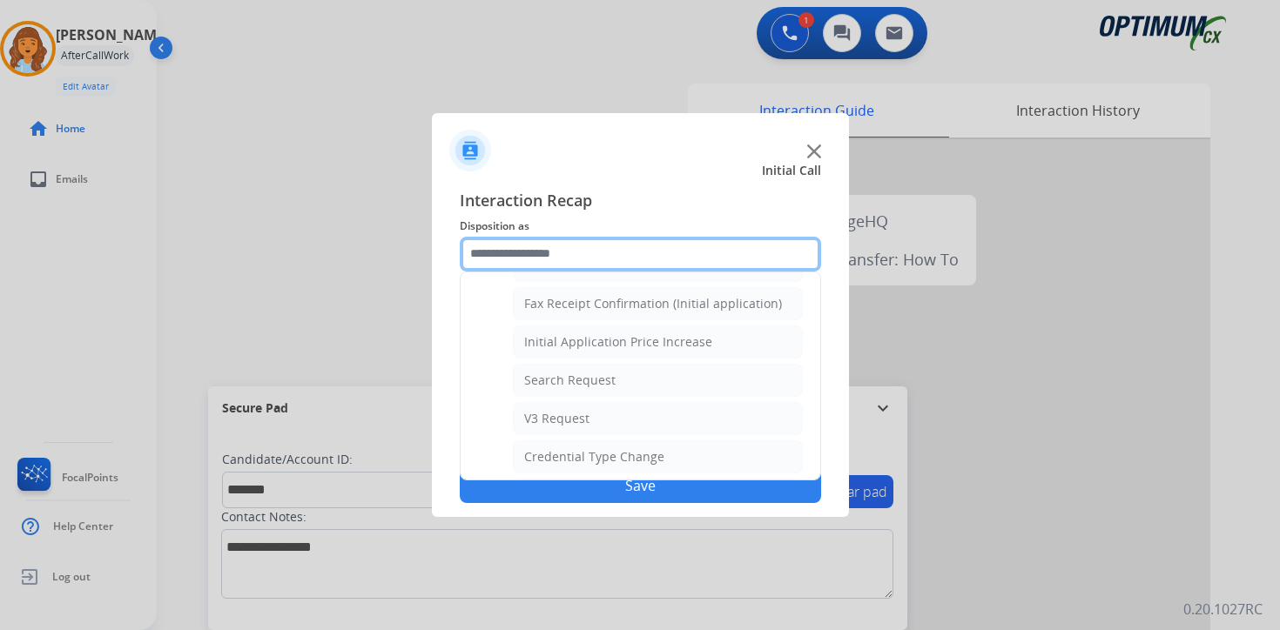
scroll to position [572, 0]
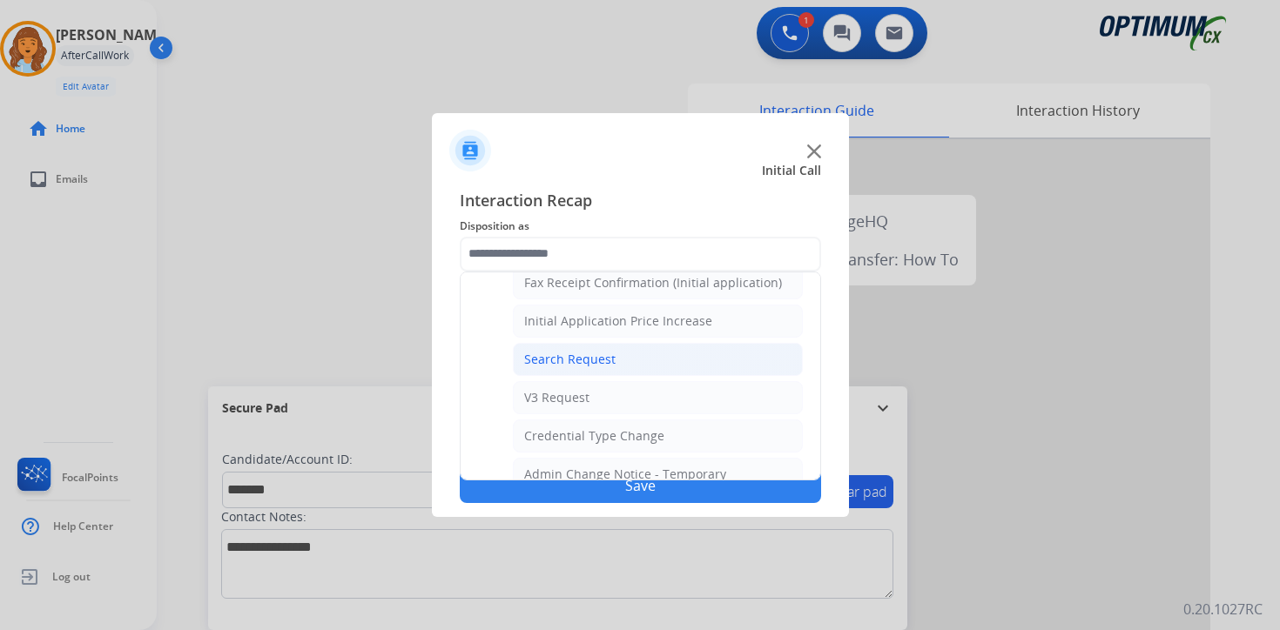
click at [677, 362] on li "Search Request" at bounding box center [658, 359] width 290 height 33
type input "**********"
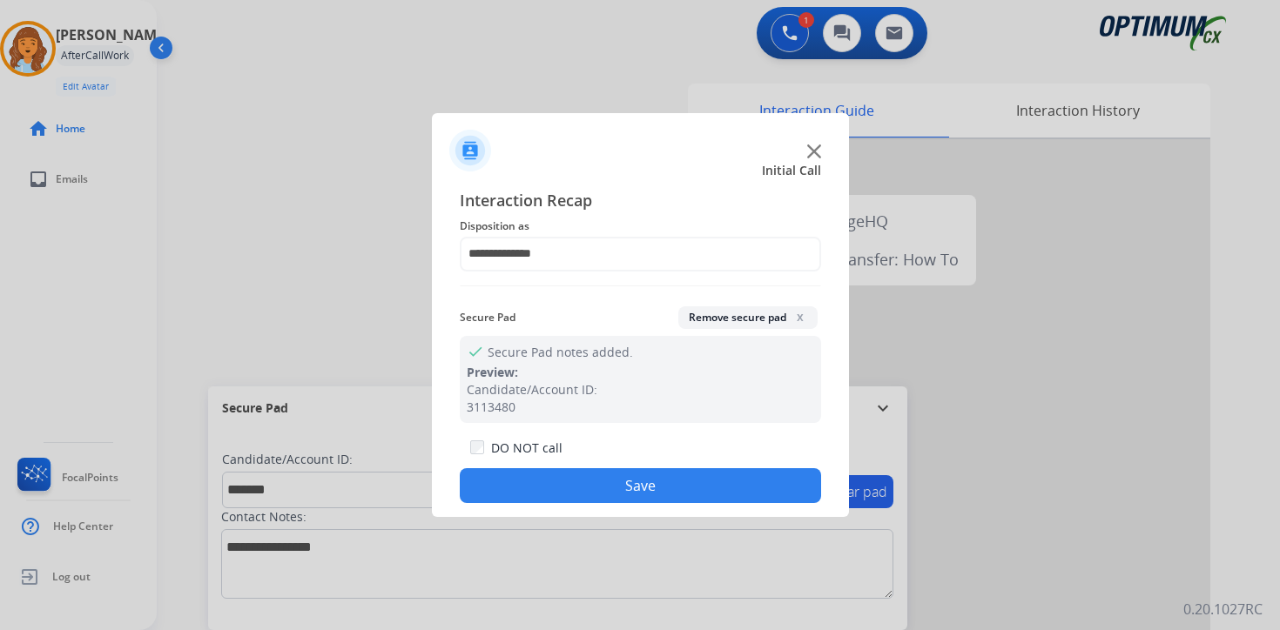
click at [583, 486] on button "Save" at bounding box center [640, 485] width 361 height 35
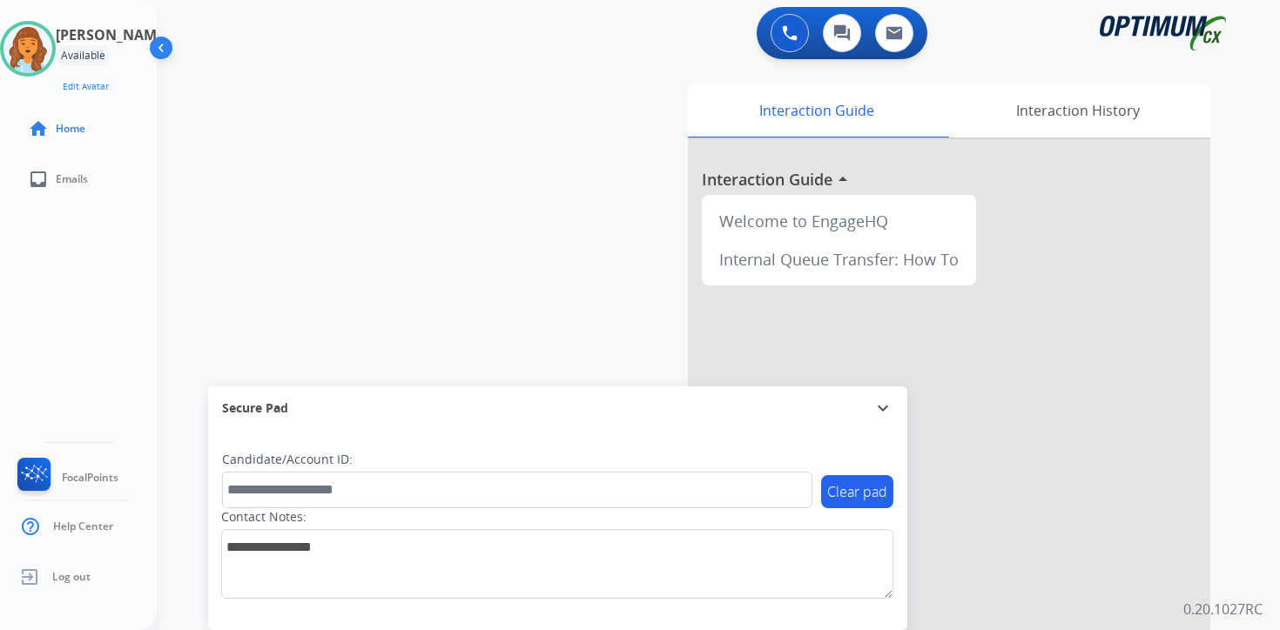
click at [1227, 561] on div "Interaction Guide Interaction History Interaction Guide arrow_drop_up Welcome t…" at bounding box center [922, 433] width 631 height 712
click at [350, 82] on div "swap_horiz Break voice bridge close_fullscreen Connect 3-Way Call merge_type Se…" at bounding box center [697, 426] width 1081 height 726
click at [35, 40] on img at bounding box center [27, 48] width 49 height 49
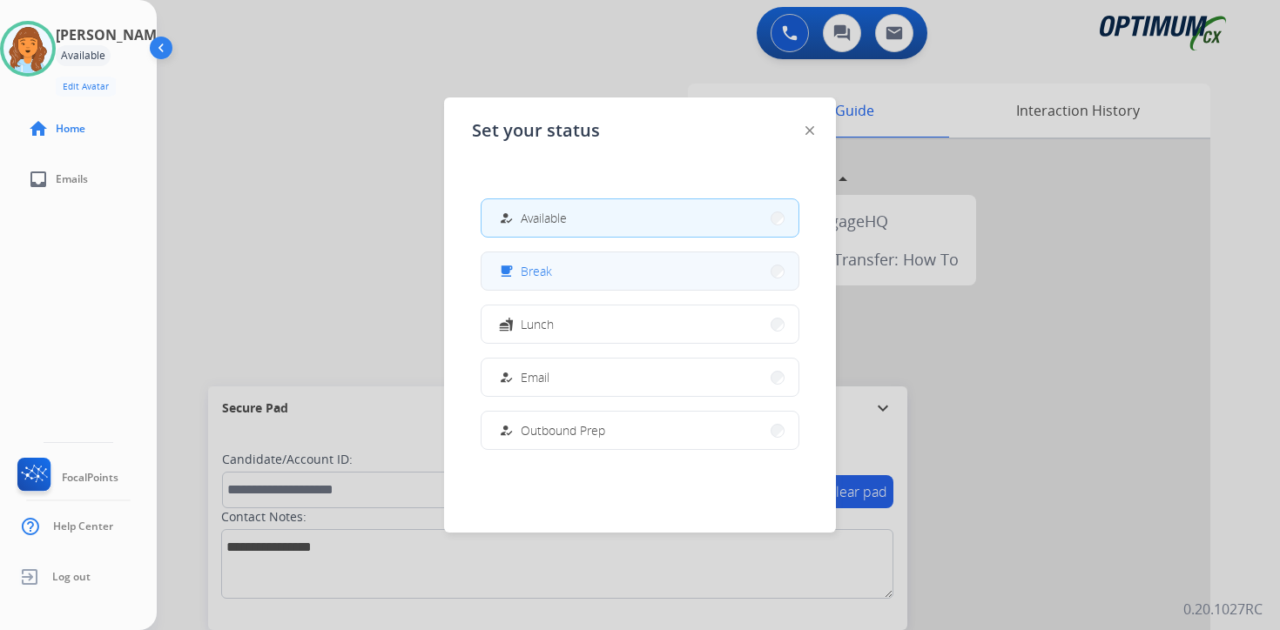
click at [536, 272] on span "Break" at bounding box center [536, 271] width 31 height 18
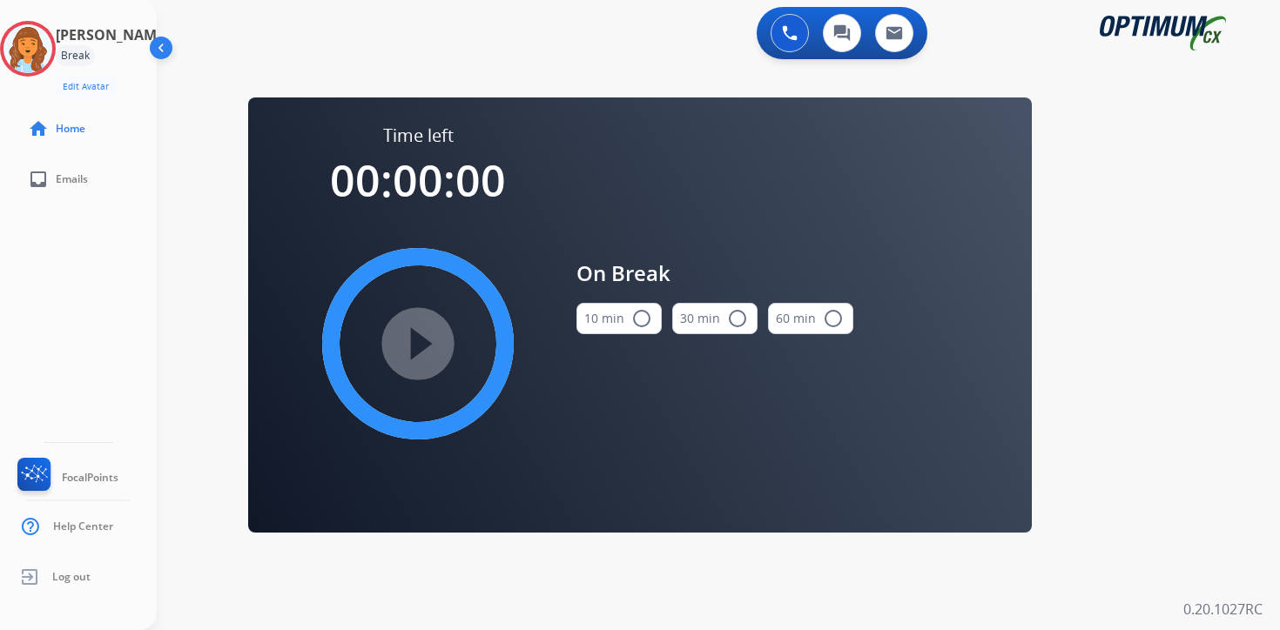
click at [1213, 402] on div "0 Voice Interactions 0 Chat Interactions 0 Email Interactions swap_horiz Break …" at bounding box center [718, 315] width 1123 height 630
click at [52, 50] on img at bounding box center [27, 48] width 49 height 49
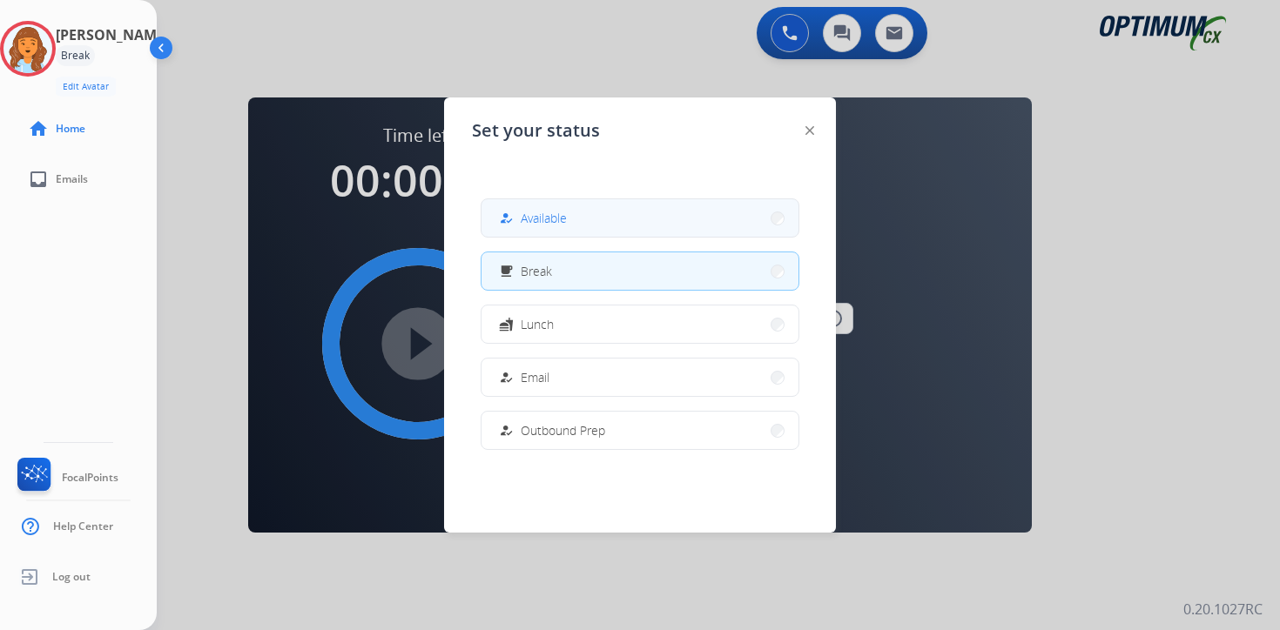
click at [526, 214] on span "Available" at bounding box center [544, 218] width 46 height 18
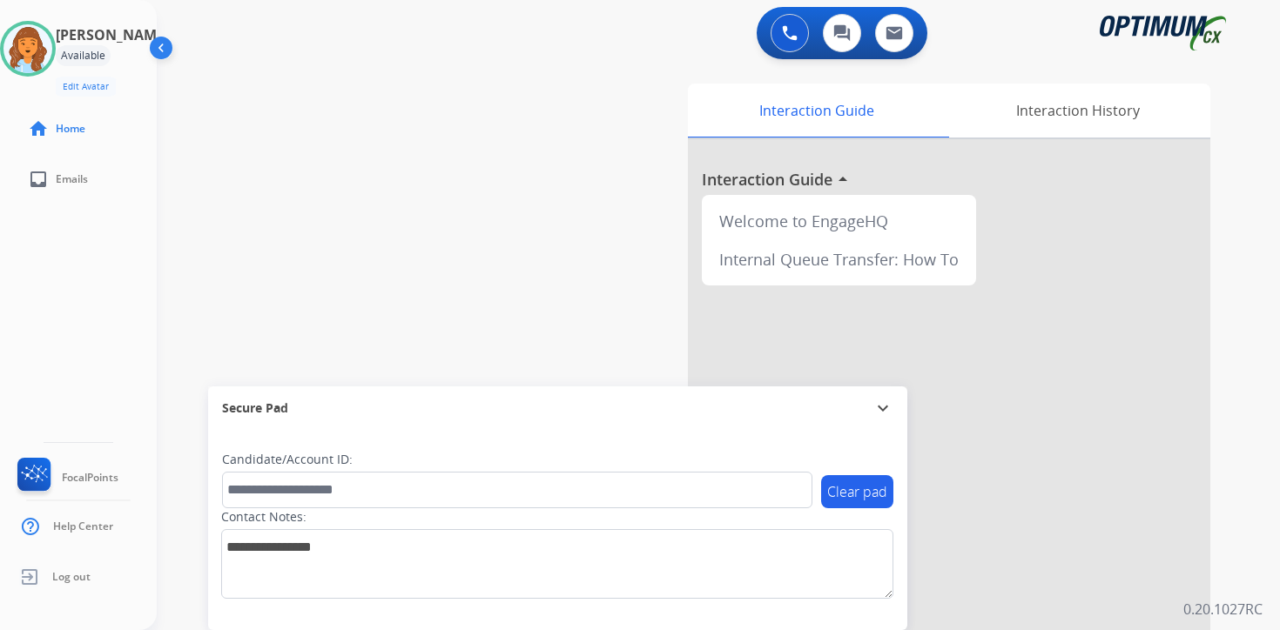
click at [1249, 392] on div "0 Voice Interactions 0 Chat Interactions 0 Email Interactions swap_horiz Break …" at bounding box center [718, 315] width 1123 height 630
click at [1259, 590] on div "0 Voice Interactions 0 Chat Interactions 0 Email Interactions swap_horiz Break …" at bounding box center [718, 315] width 1123 height 630
click at [1253, 602] on p "0.20.1027RC" at bounding box center [1222, 609] width 79 height 21
click at [1226, 532] on div "Interaction Guide Interaction History Interaction Guide arrow_drop_up Welcome t…" at bounding box center [922, 433] width 631 height 712
click at [1248, 595] on div "0 Voice Interactions 0 Chat Interactions 0 Email Interactions swap_horiz Break …" at bounding box center [718, 315] width 1123 height 630
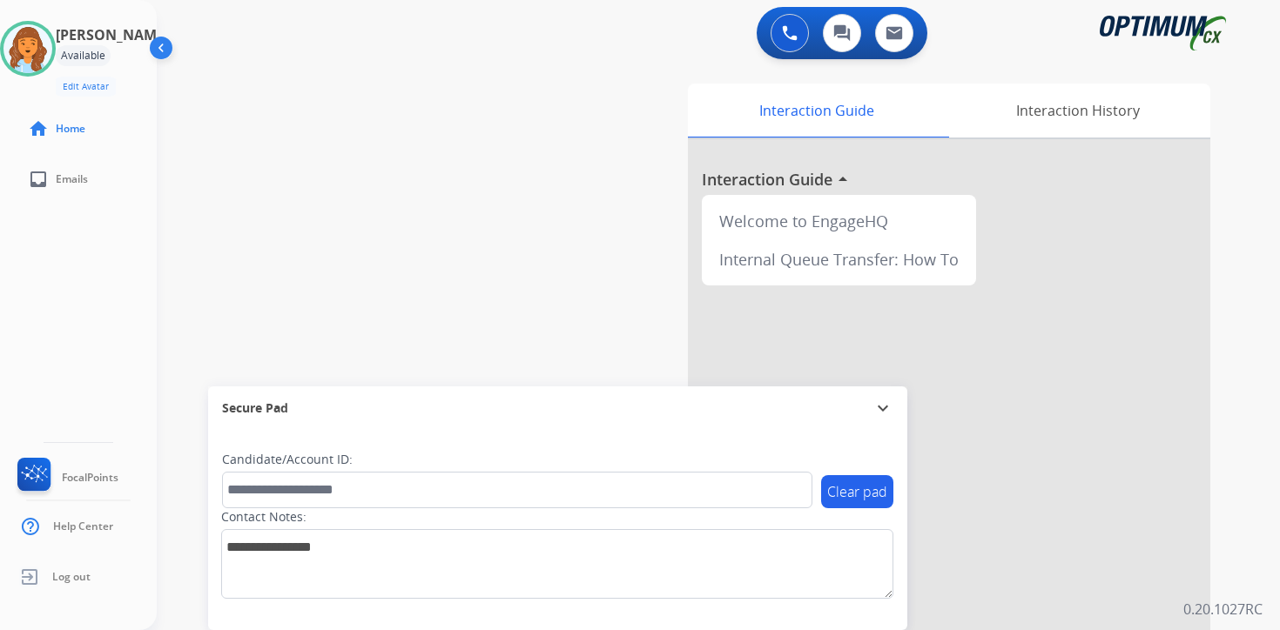
click at [1229, 585] on div "Interaction Guide Interaction History Interaction Guide arrow_drop_up Welcome t…" at bounding box center [922, 433] width 631 height 712
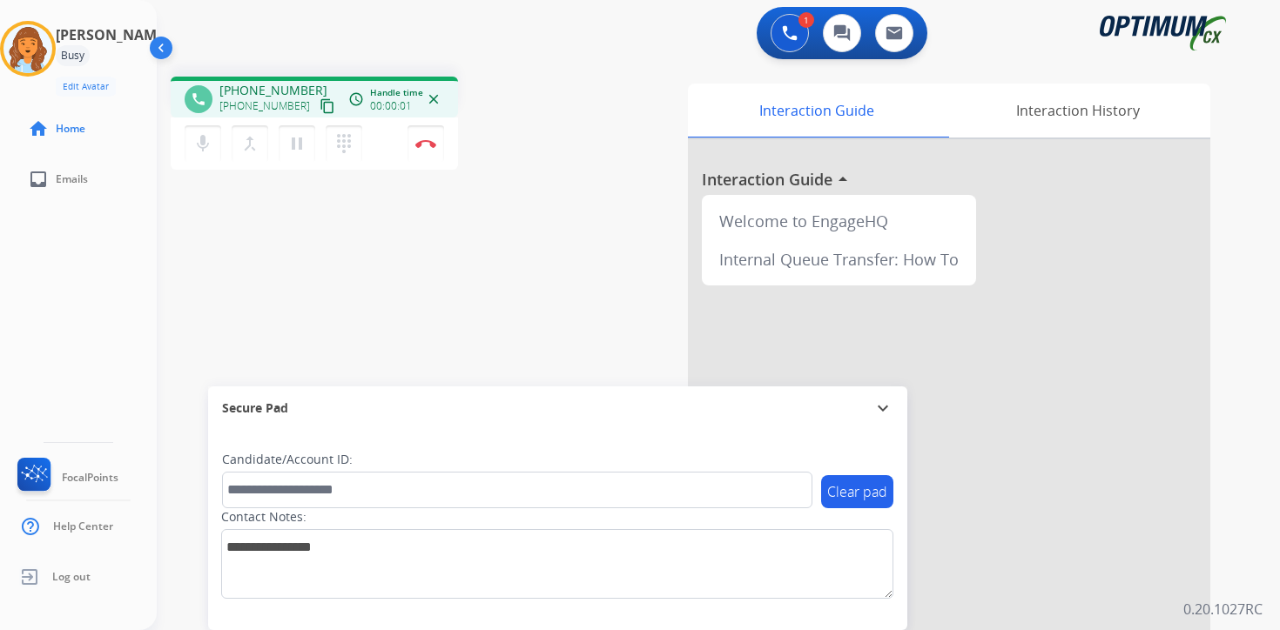
click at [319, 110] on mat-icon "content_copy" at bounding box center [327, 106] width 16 height 16
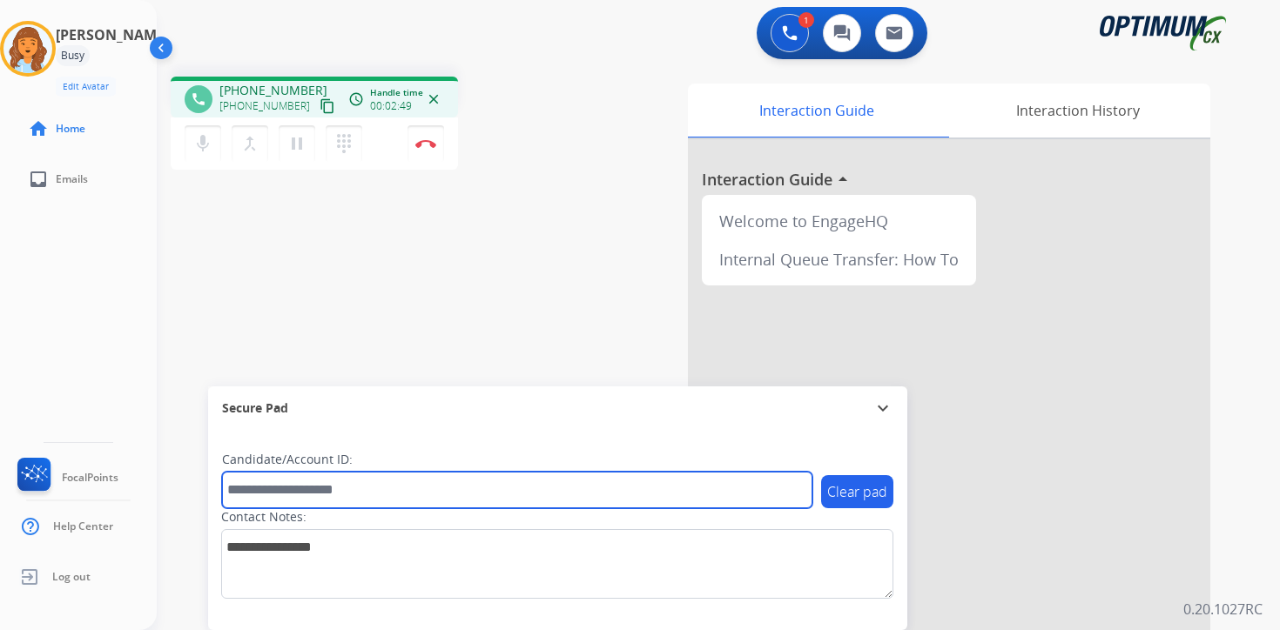
click at [313, 498] on input "text" at bounding box center [517, 490] width 590 height 37
type input "*******"
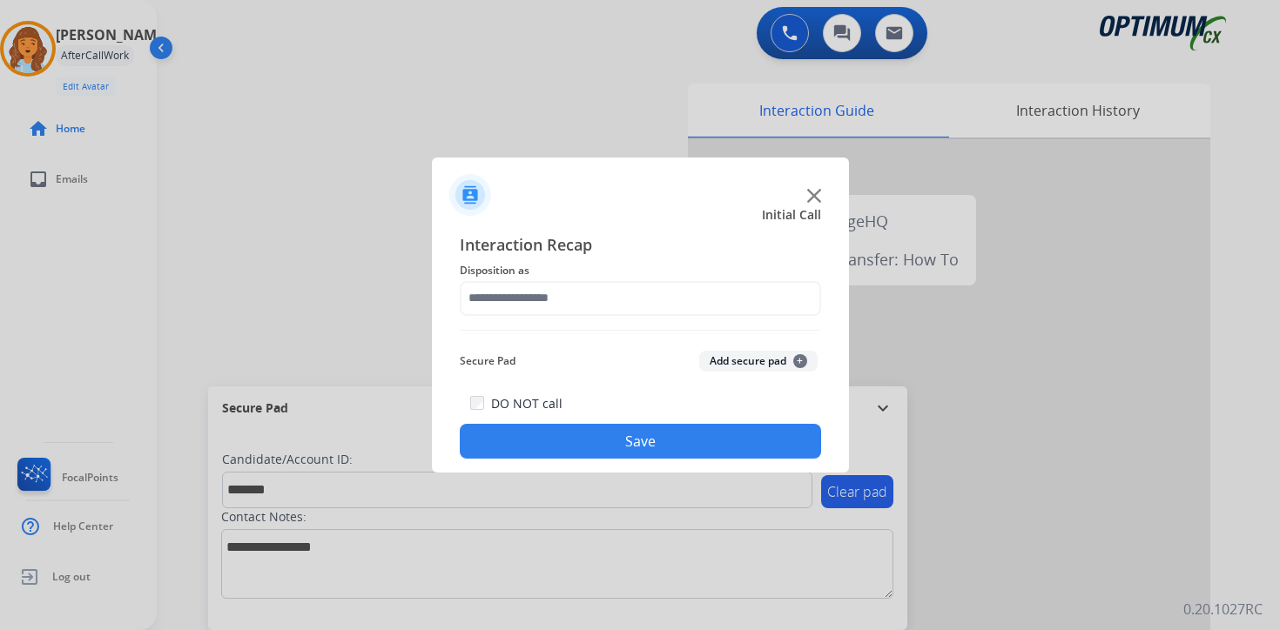
click at [793, 360] on span "+" at bounding box center [800, 361] width 14 height 14
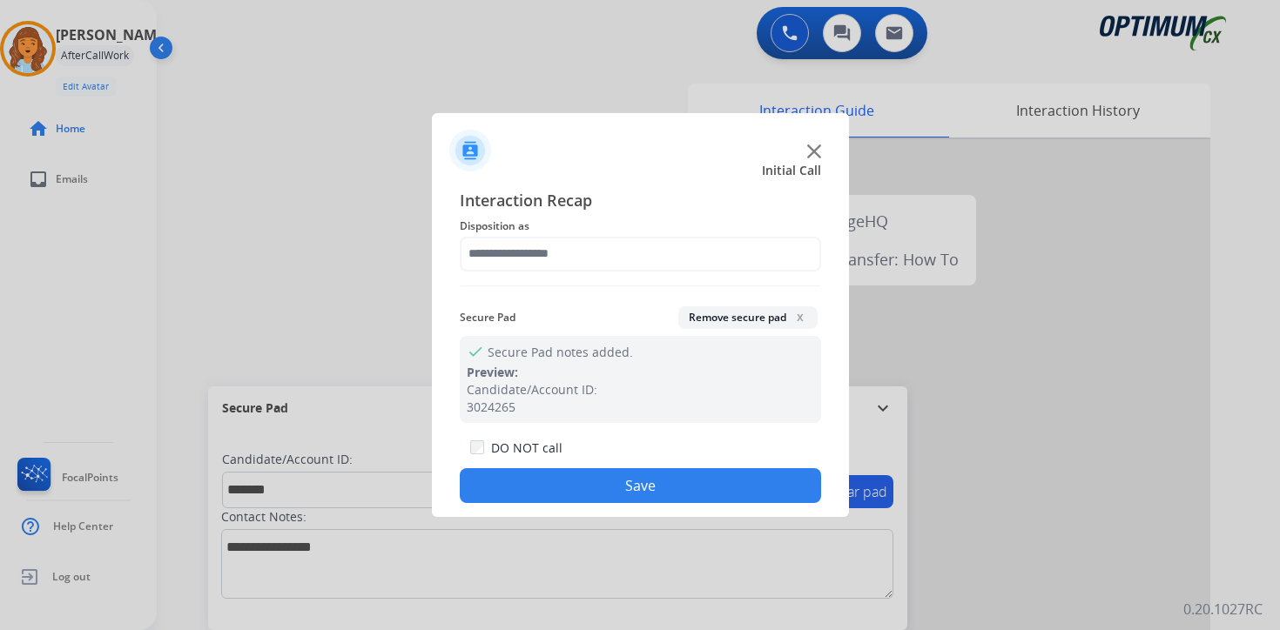
click at [592, 272] on div "Interaction Recap Disposition as Secure Pad Remove secure pad x check Secure Pa…" at bounding box center [640, 346] width 361 height 316
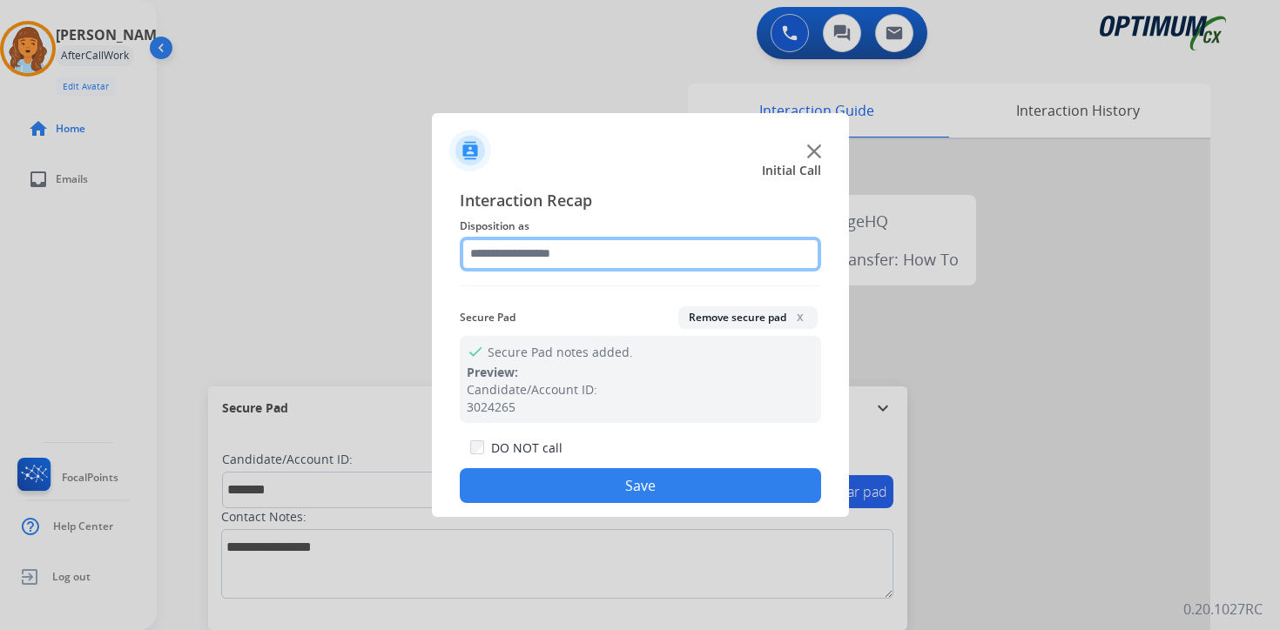
click at [559, 246] on input "text" at bounding box center [640, 254] width 361 height 35
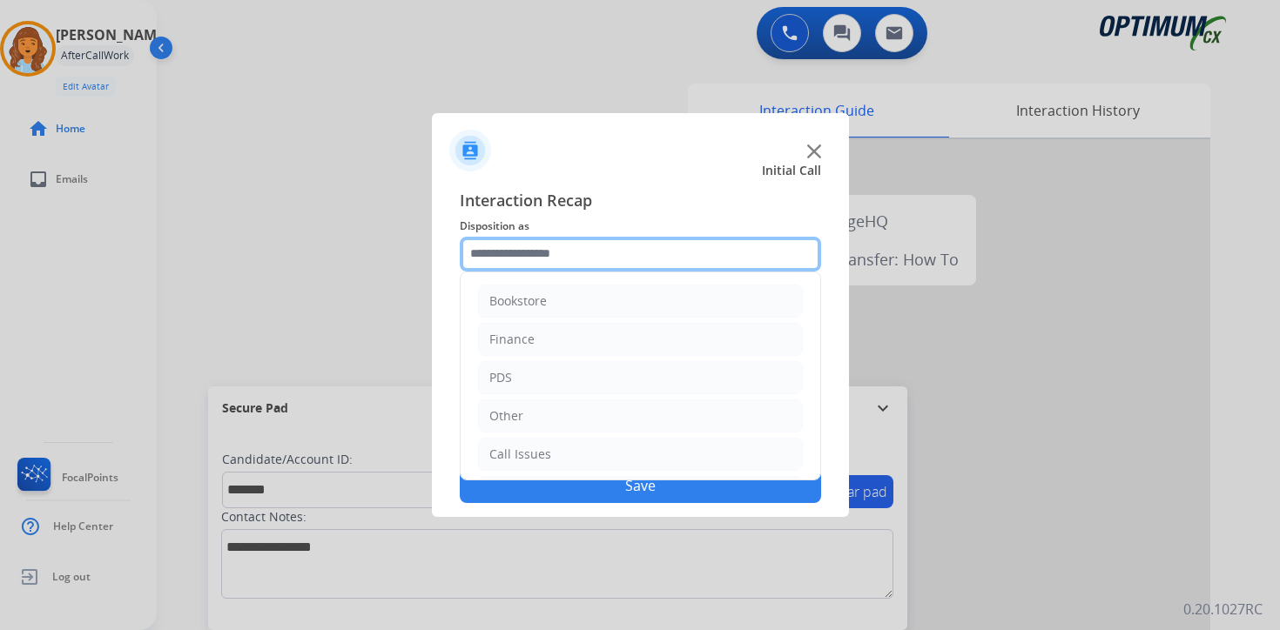
scroll to position [118, 0]
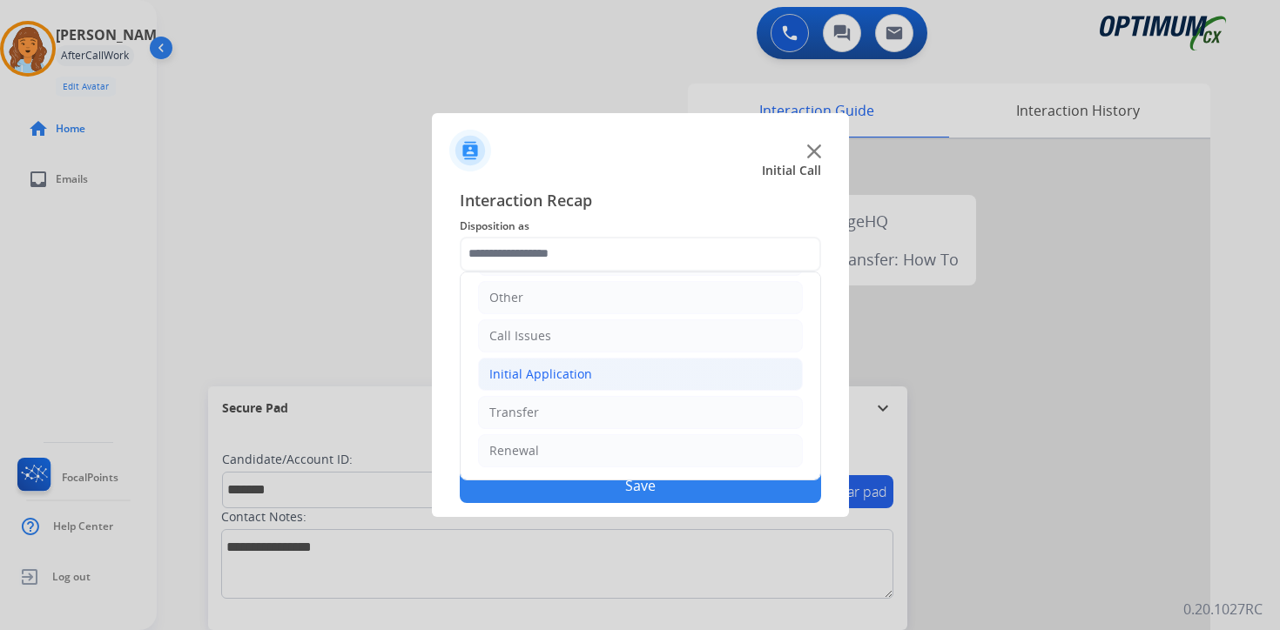
click at [523, 370] on div "Initial Application" at bounding box center [540, 374] width 103 height 17
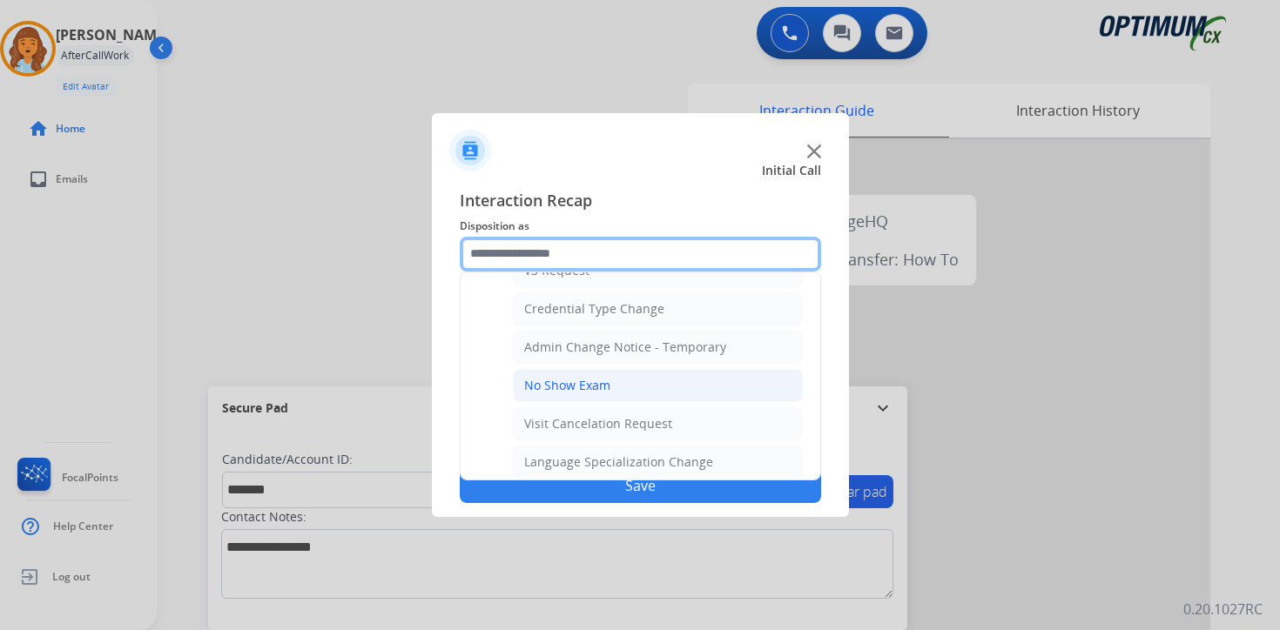
scroll to position [989, 0]
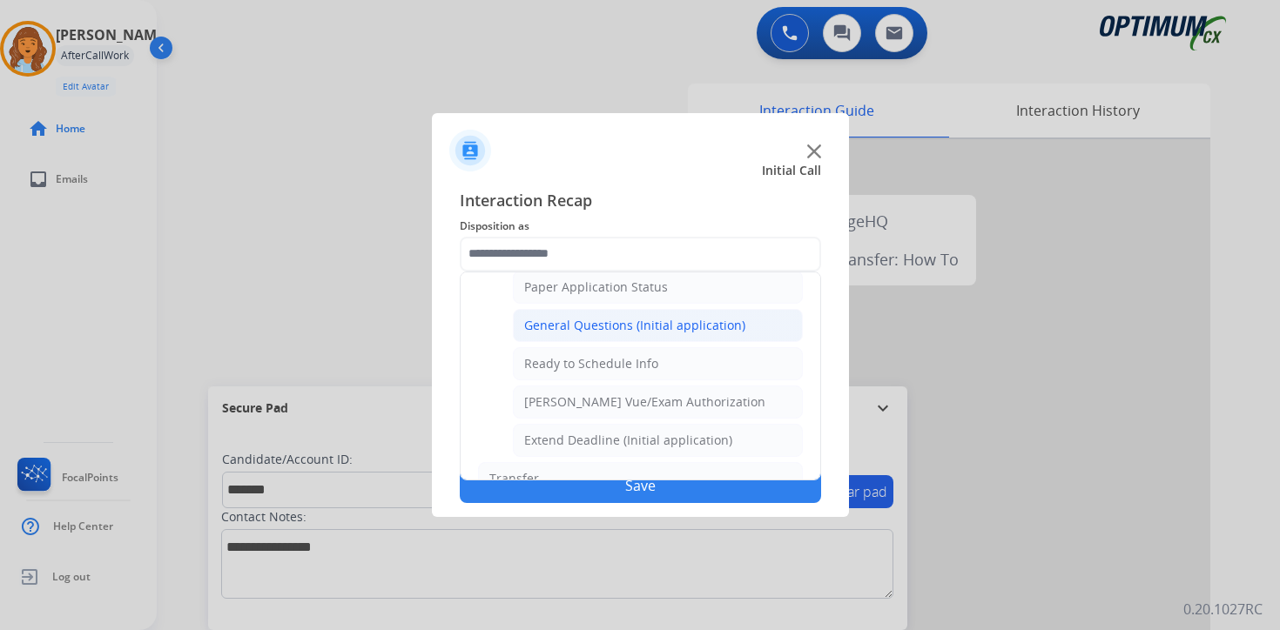
click at [554, 319] on div "General Questions (Initial application)" at bounding box center [634, 325] width 221 height 17
type input "**********"
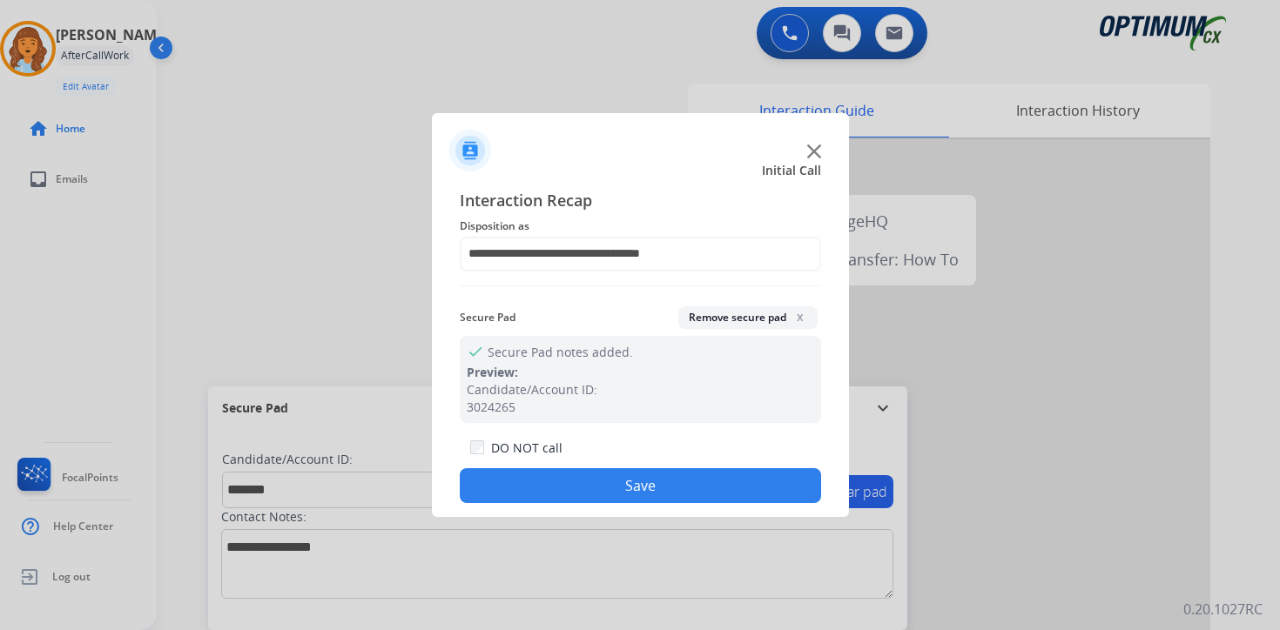
click at [566, 490] on button "Save" at bounding box center [640, 485] width 361 height 35
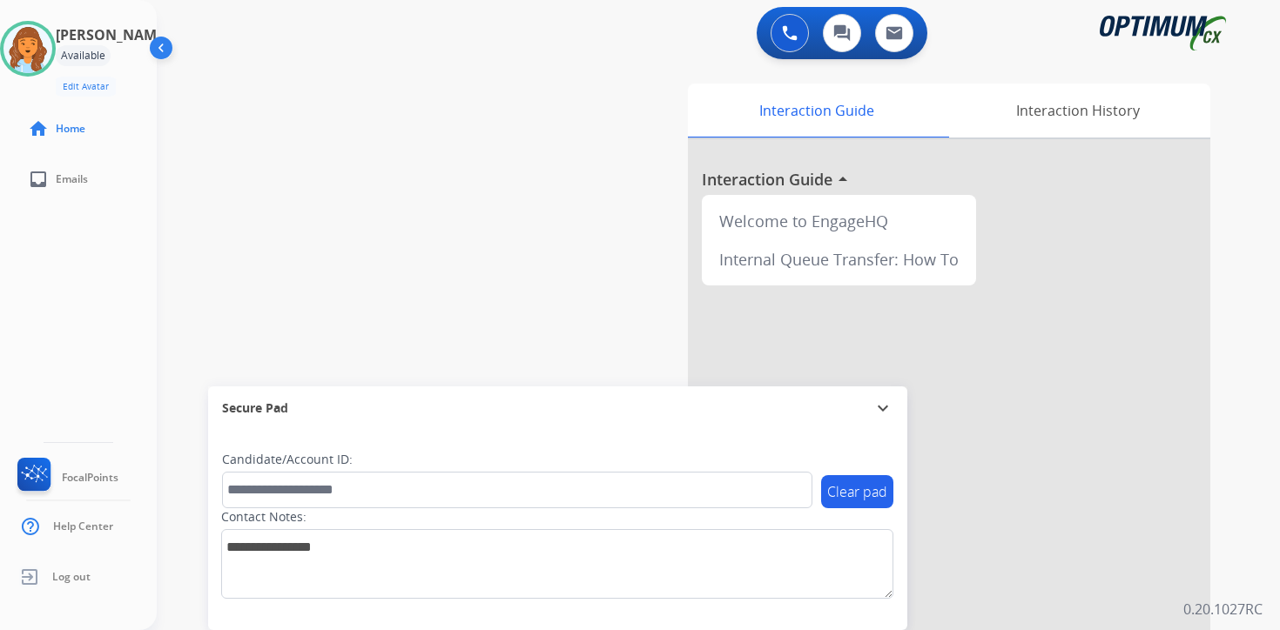
click at [1243, 563] on div "0 Voice Interactions 0 Chat Interactions 0 Email Interactions swap_horiz Break …" at bounding box center [718, 315] width 1123 height 630
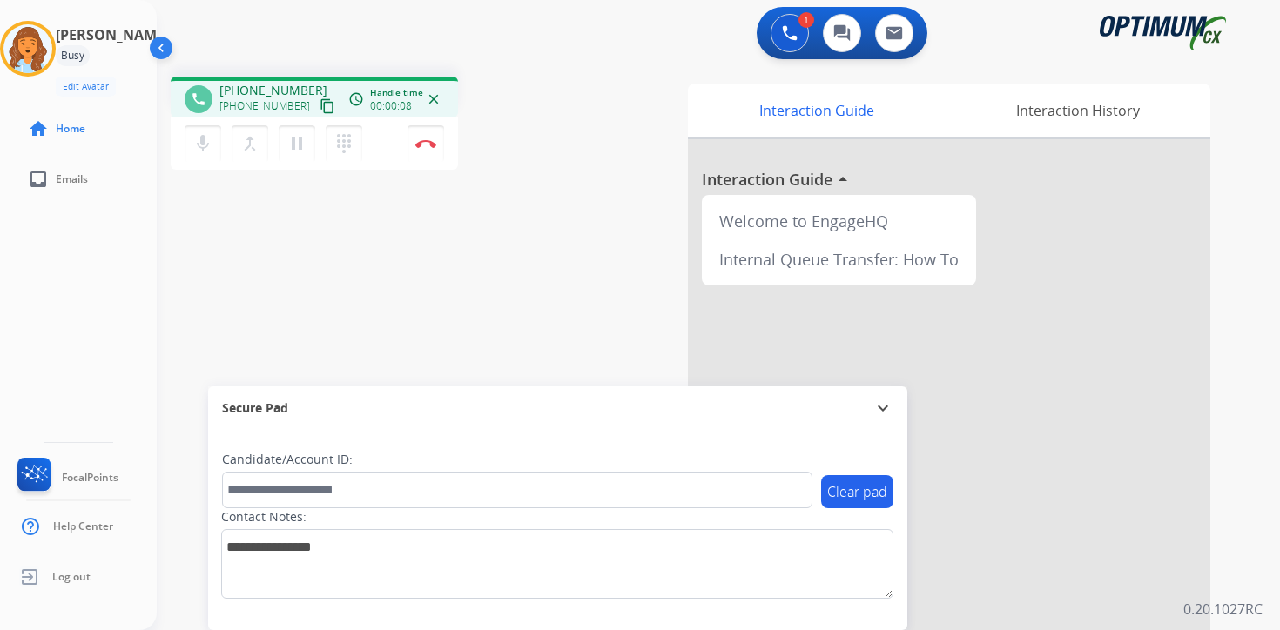
click at [319, 107] on mat-icon "content_copy" at bounding box center [327, 106] width 16 height 16
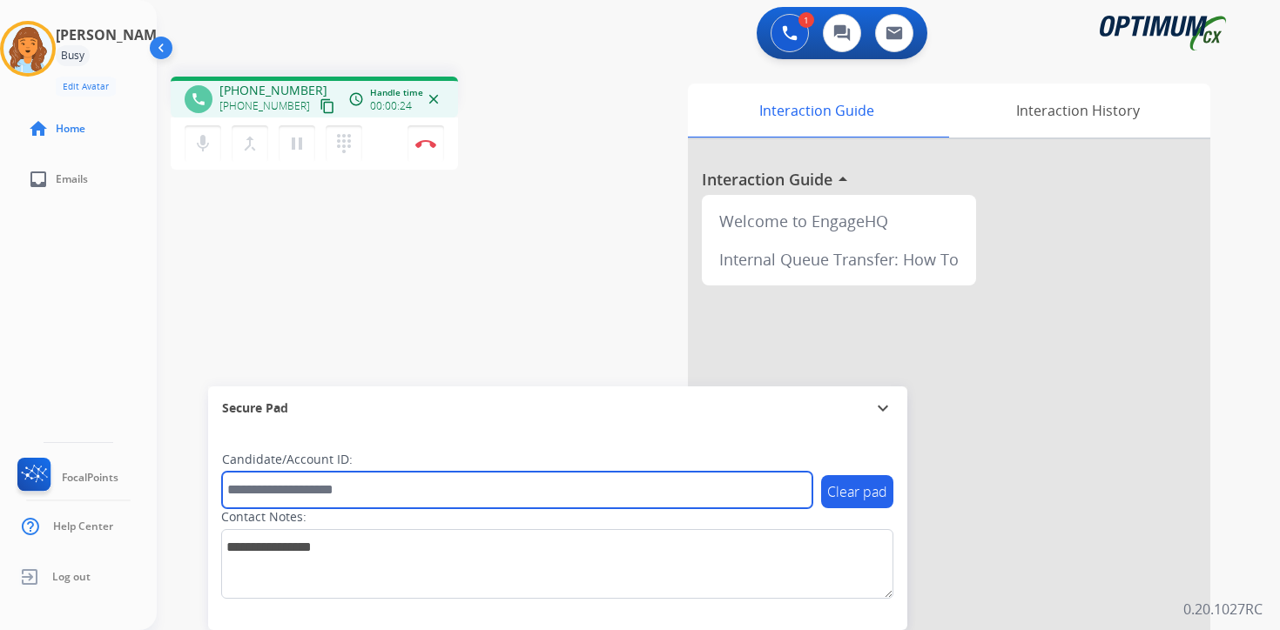
click at [447, 485] on input "text" at bounding box center [517, 490] width 590 height 37
type input "*******"
click at [414, 485] on input "*******" at bounding box center [517, 490] width 590 height 37
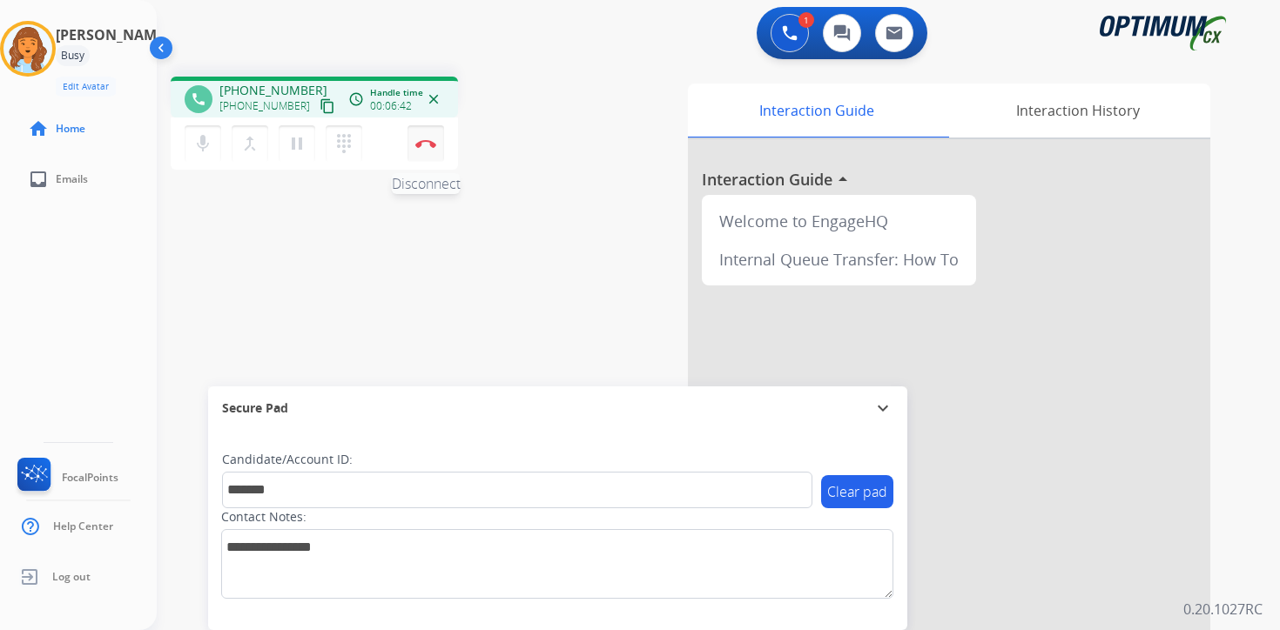
click at [430, 143] on img at bounding box center [425, 143] width 21 height 9
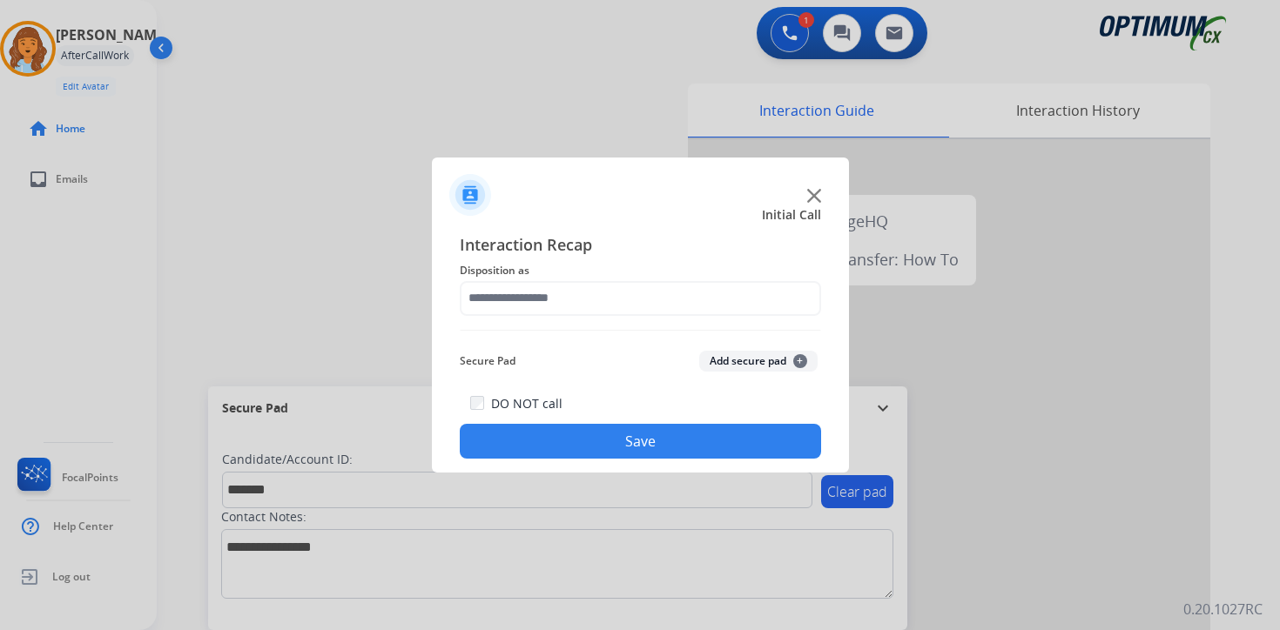
click at [790, 360] on button "Add secure pad +" at bounding box center [758, 361] width 118 height 21
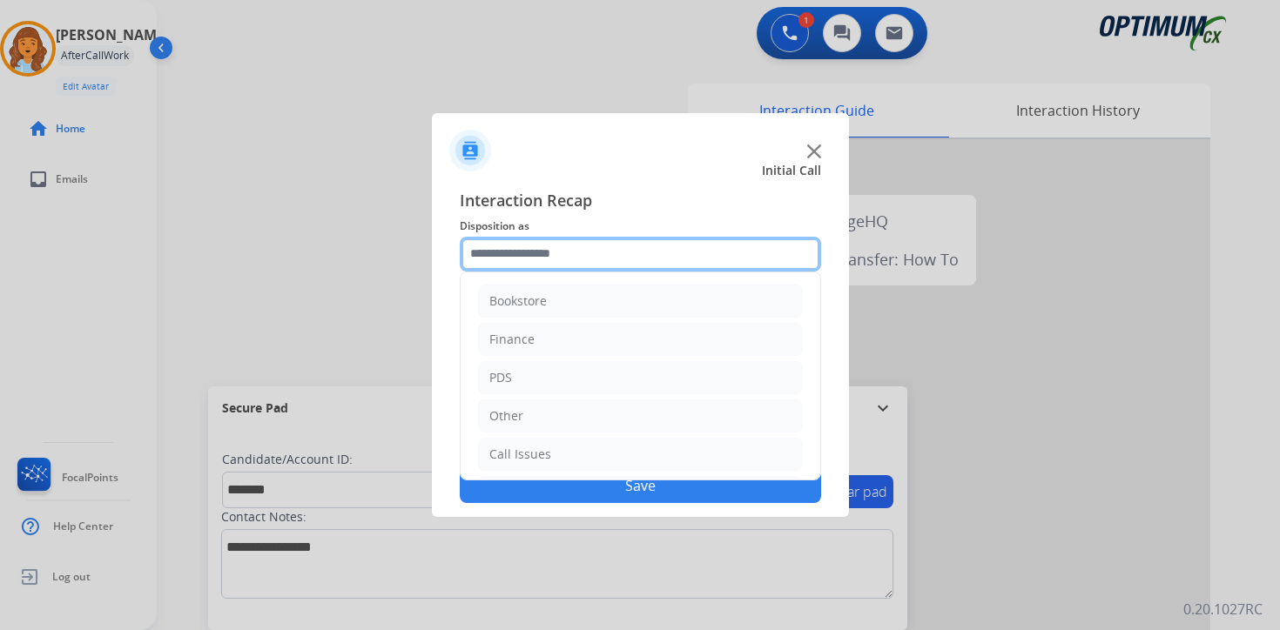
click at [506, 262] on input "text" at bounding box center [640, 254] width 361 height 35
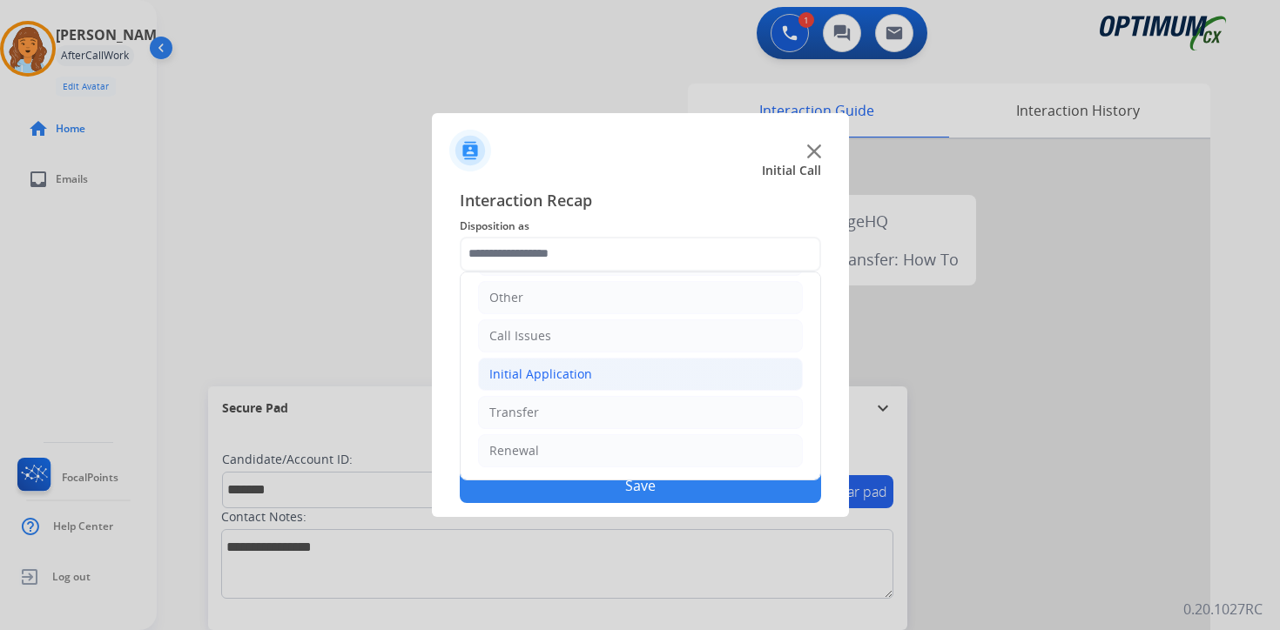
click at [521, 368] on div "Initial Application" at bounding box center [540, 374] width 103 height 17
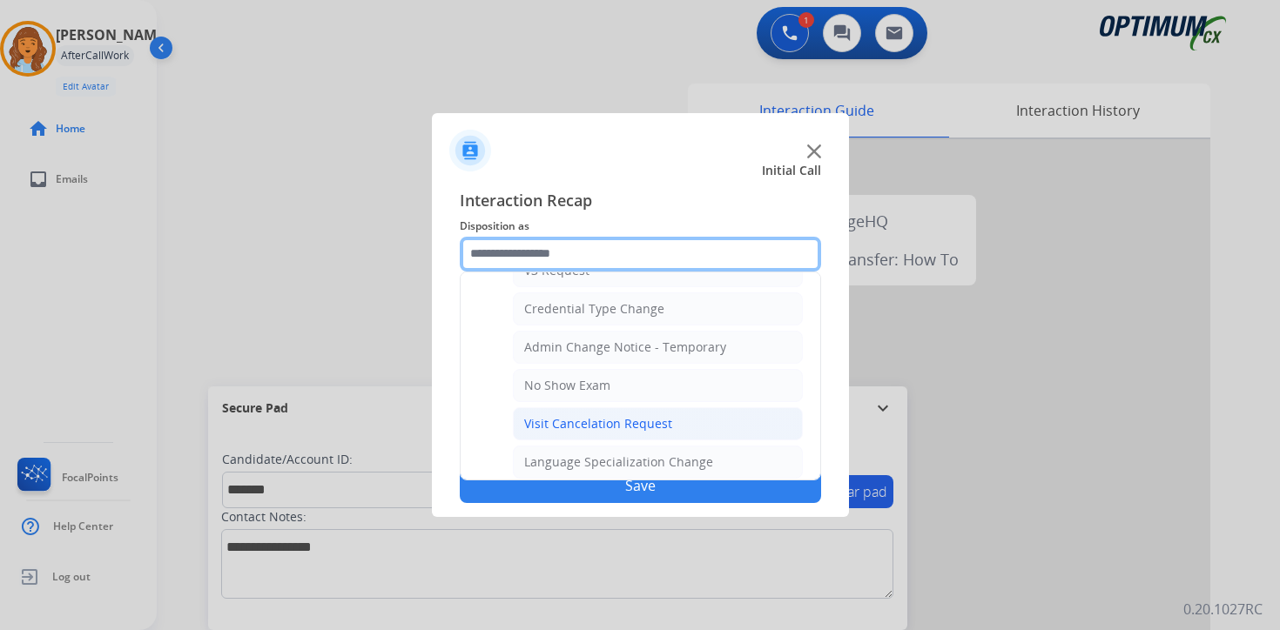
scroll to position [989, 0]
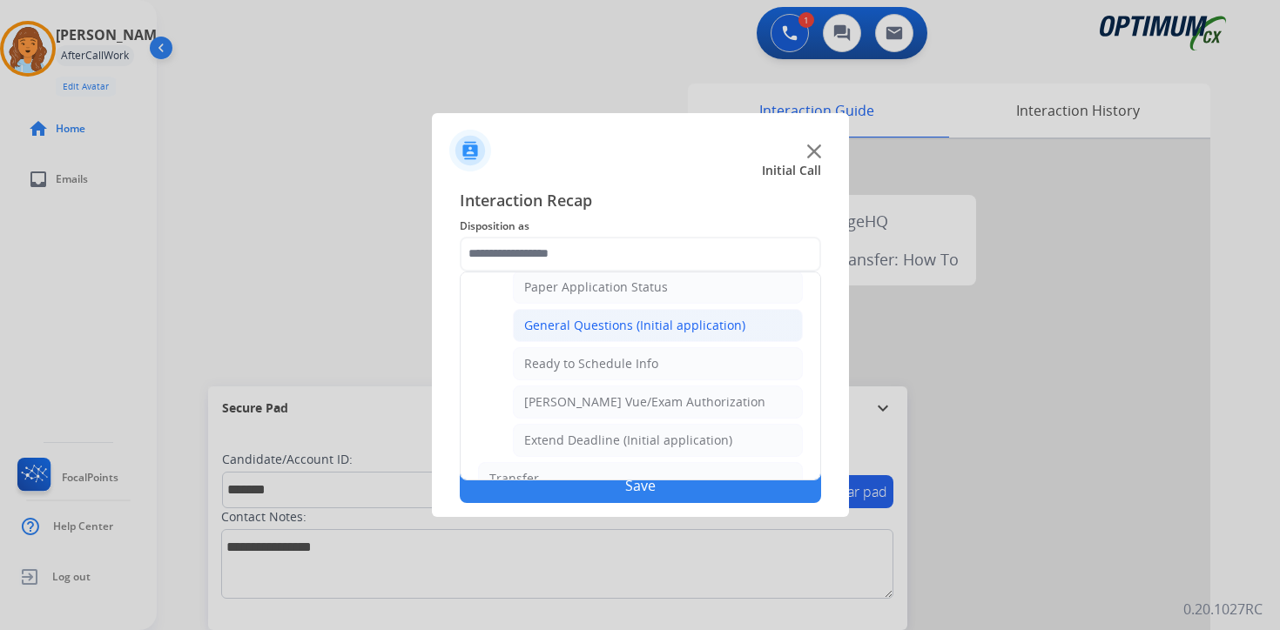
click at [556, 326] on div "General Questions (Initial application)" at bounding box center [634, 325] width 221 height 17
type input "**********"
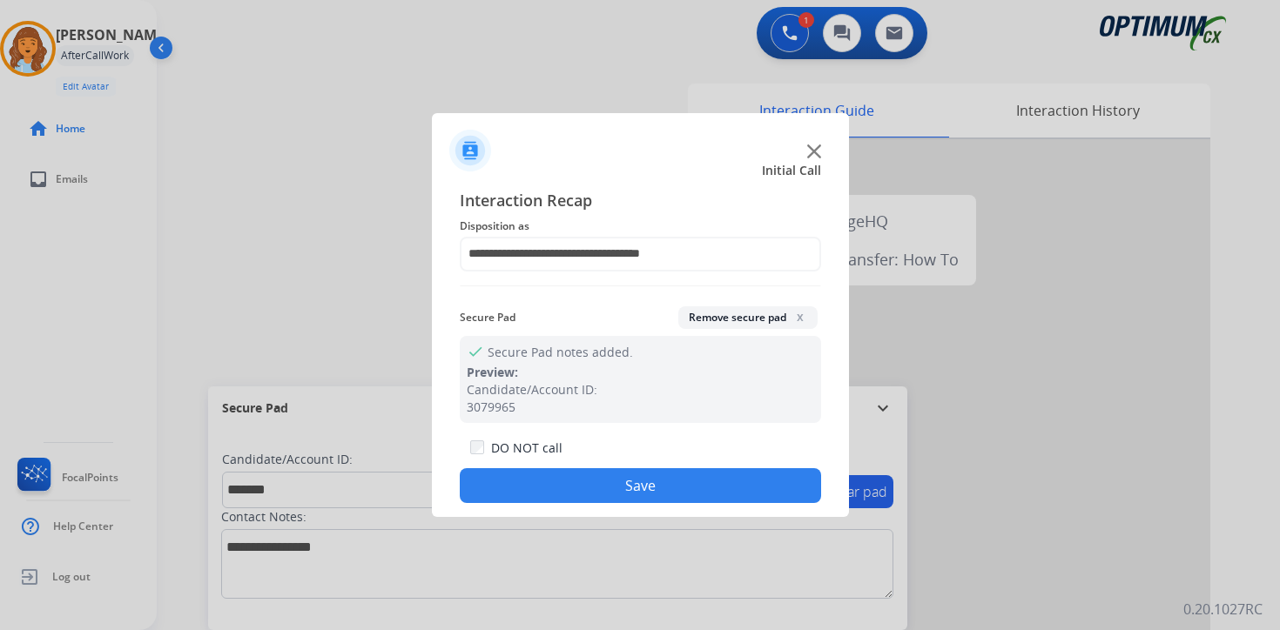
click at [563, 486] on button "Save" at bounding box center [640, 485] width 361 height 35
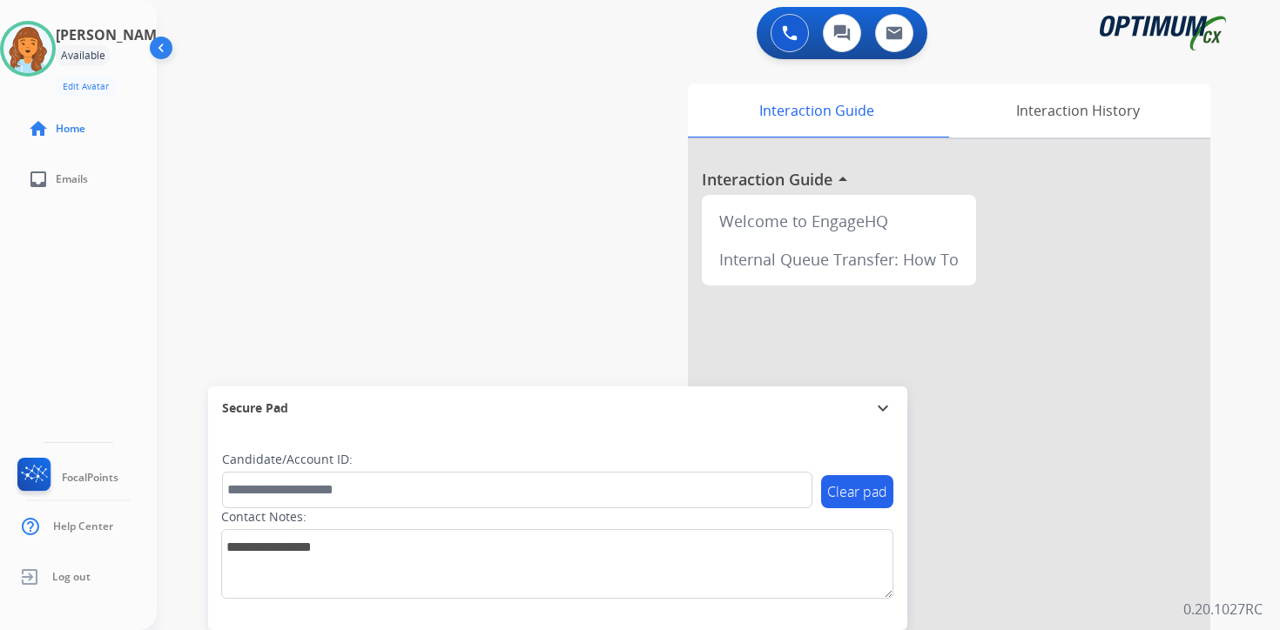
click at [1257, 487] on div "0 Voice Interactions 0 Chat Interactions 0 Email Interactions swap_horiz Break …" at bounding box center [718, 315] width 1123 height 630
click at [42, 44] on img at bounding box center [27, 48] width 49 height 49
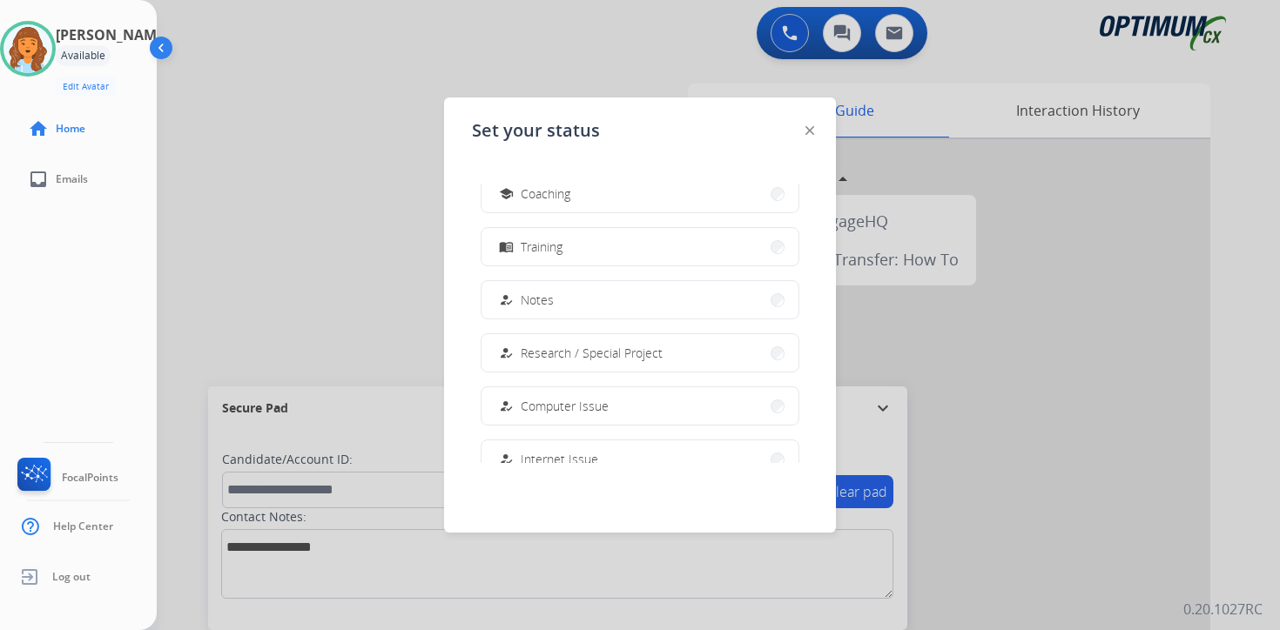
scroll to position [434, 0]
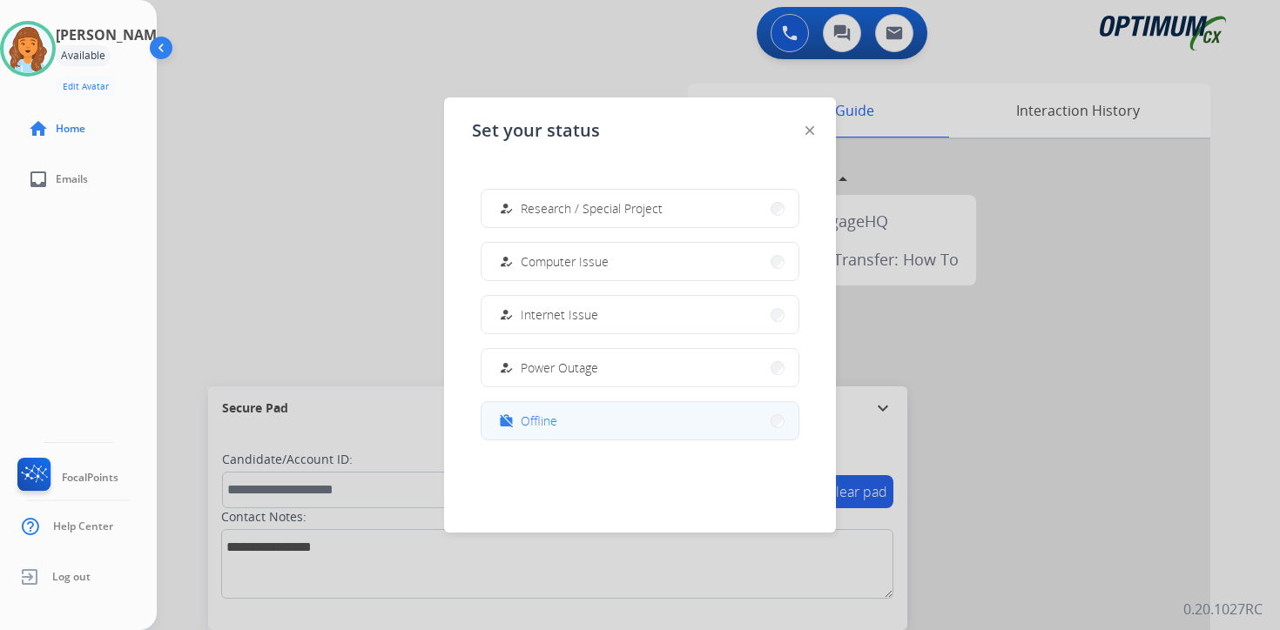
click at [611, 413] on button "work_off Offline" at bounding box center [639, 420] width 317 height 37
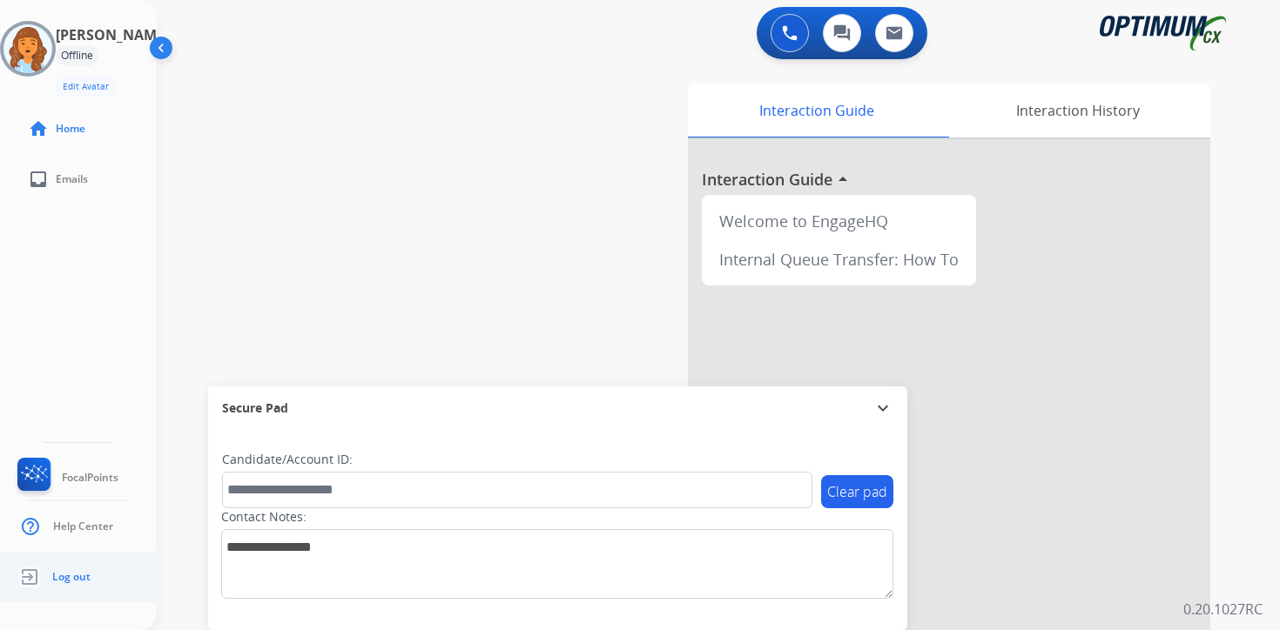
click at [71, 582] on span "Log out" at bounding box center [71, 577] width 38 height 14
